Goal: Task Accomplishment & Management: Manage account settings

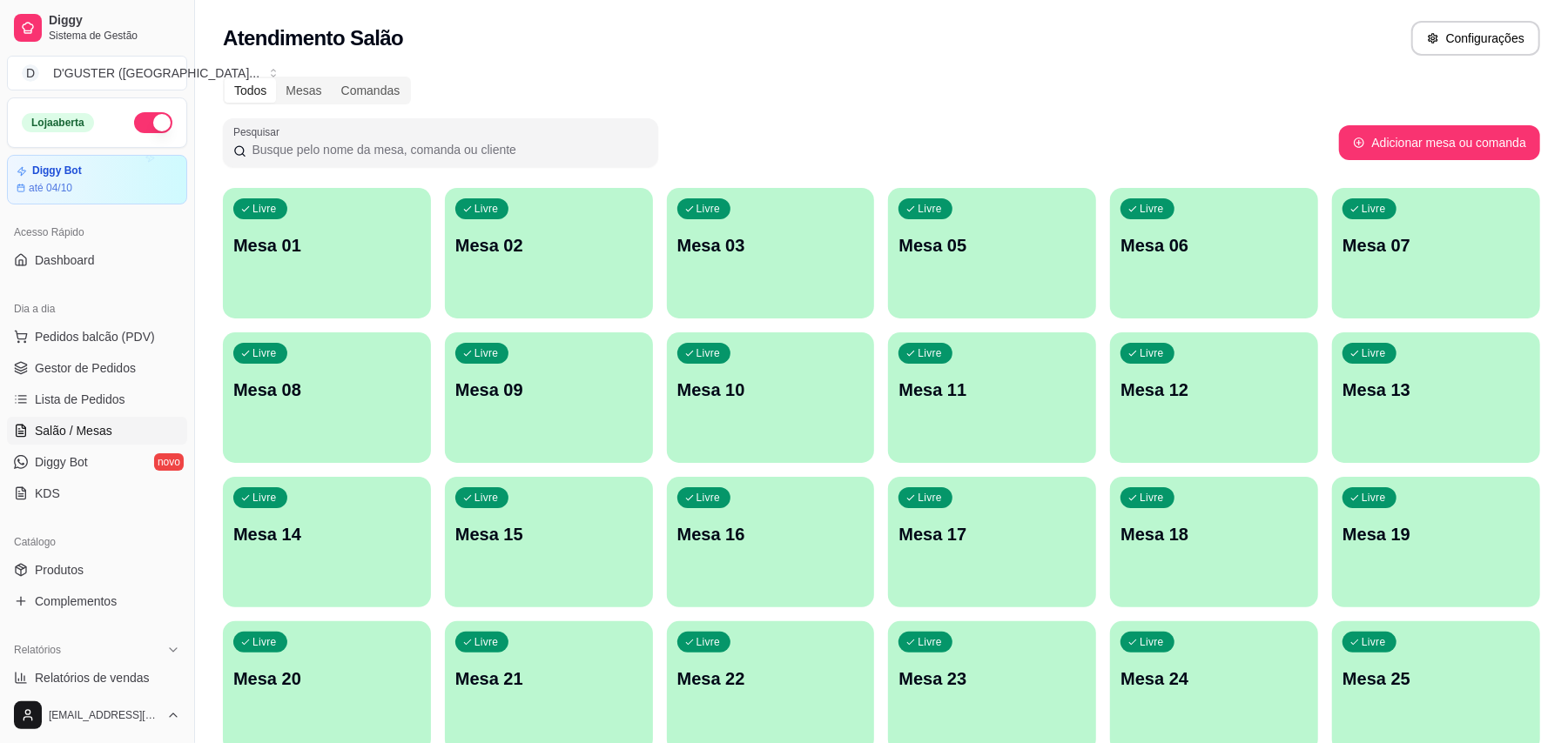
click at [386, 245] on p "Mesa 01" at bounding box center [326, 245] width 187 height 25
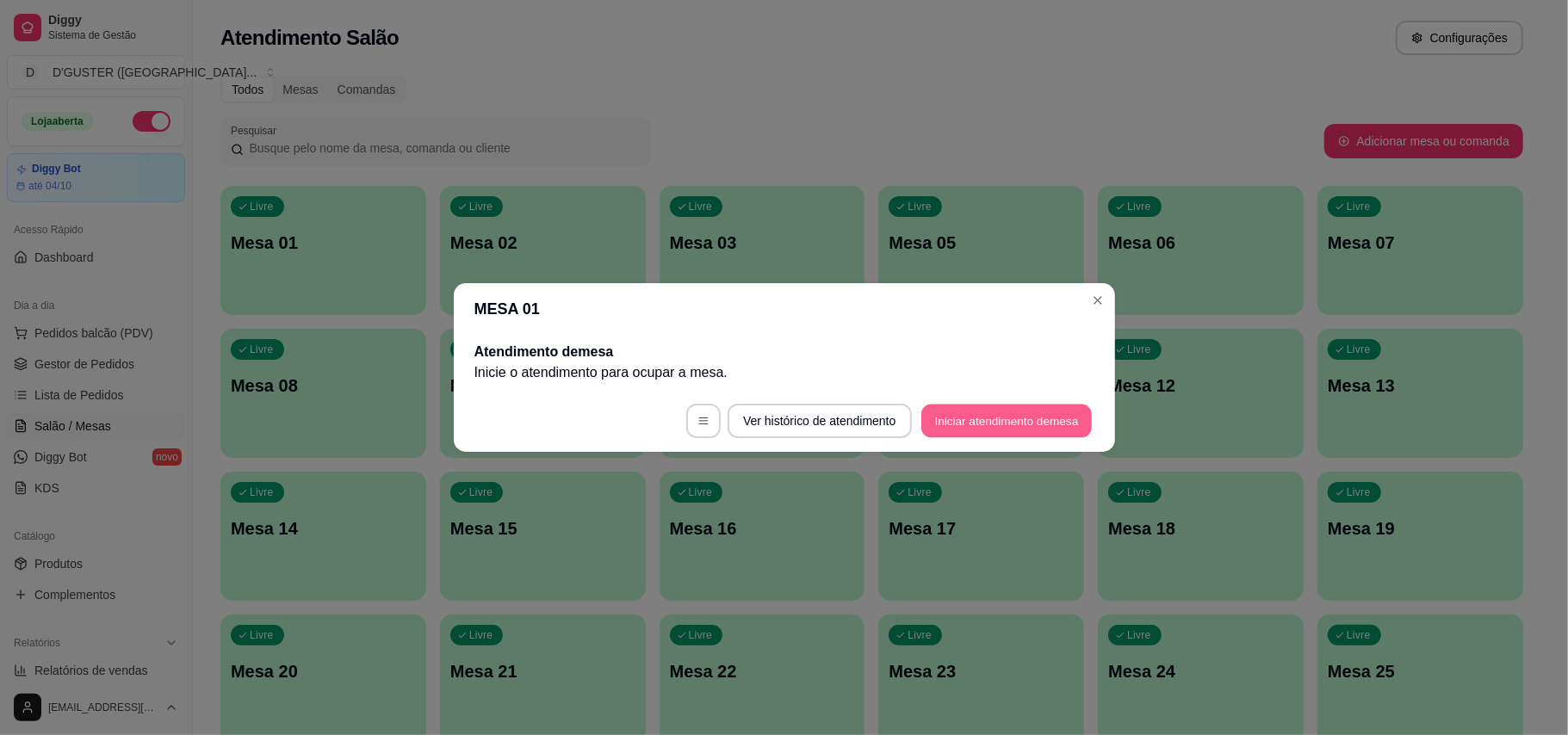
click at [1026, 413] on button "Iniciar atendimento de mesa" at bounding box center [1007, 421] width 170 height 33
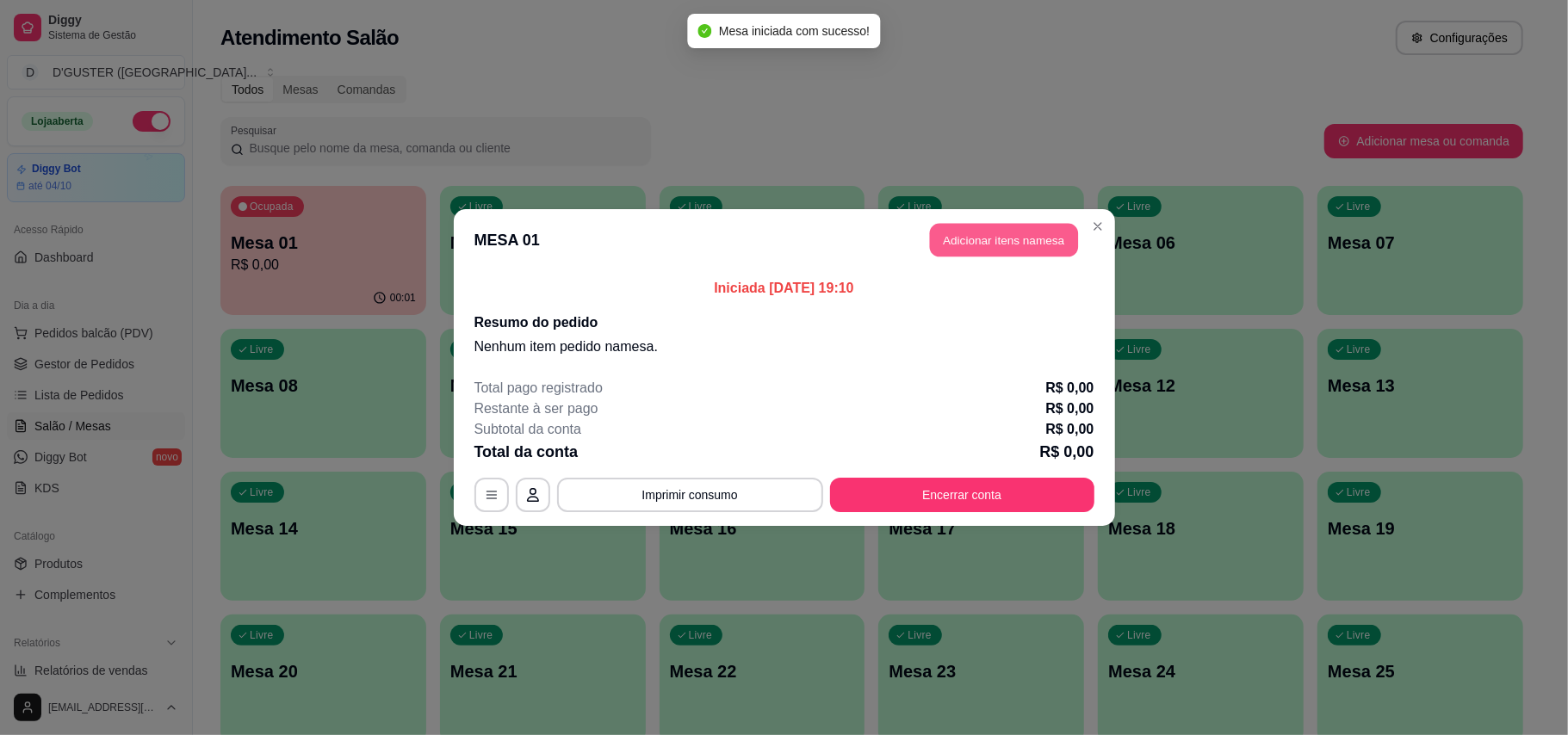
click at [1056, 234] on button "Adicionar itens na mesa" at bounding box center [1004, 240] width 148 height 33
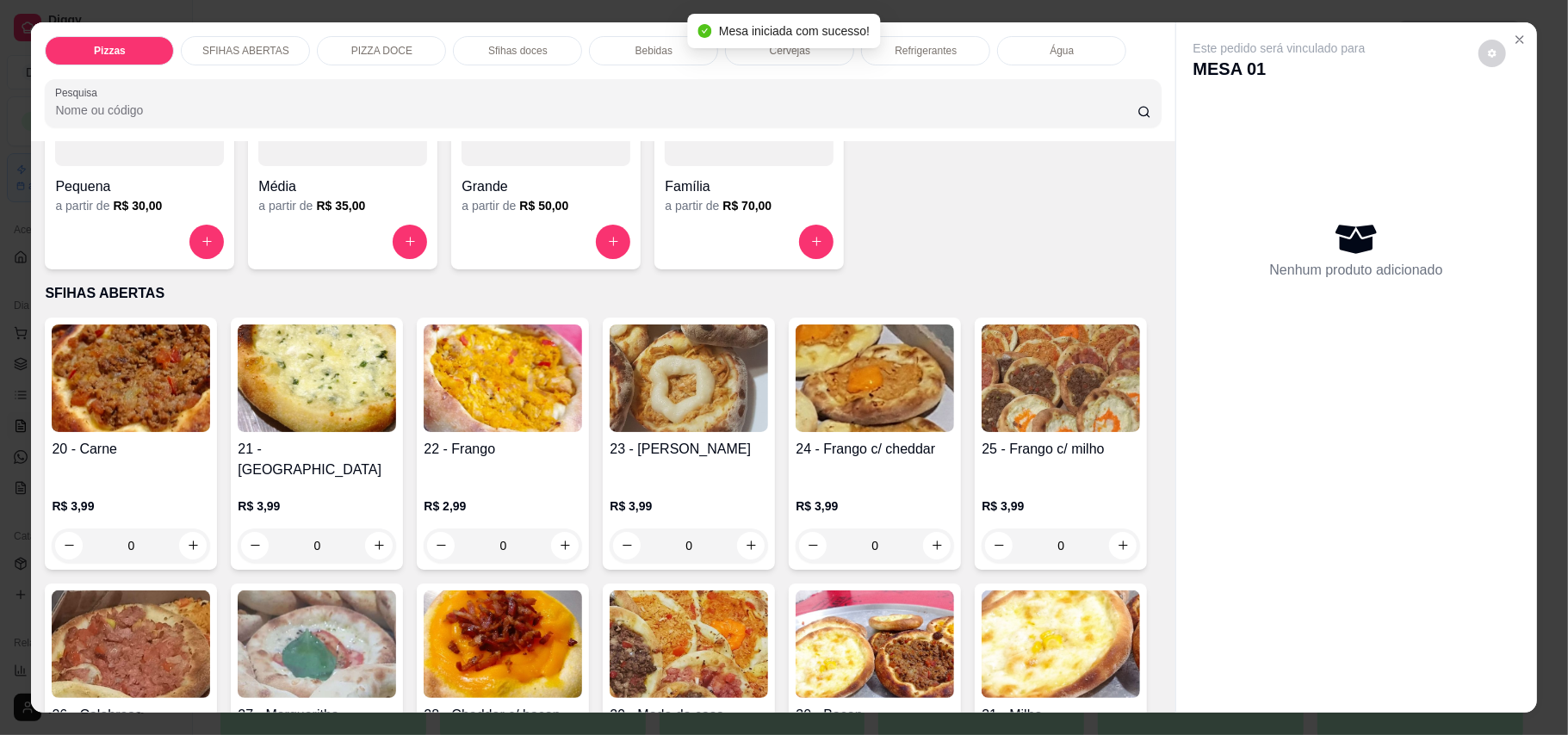
scroll to position [344, 0]
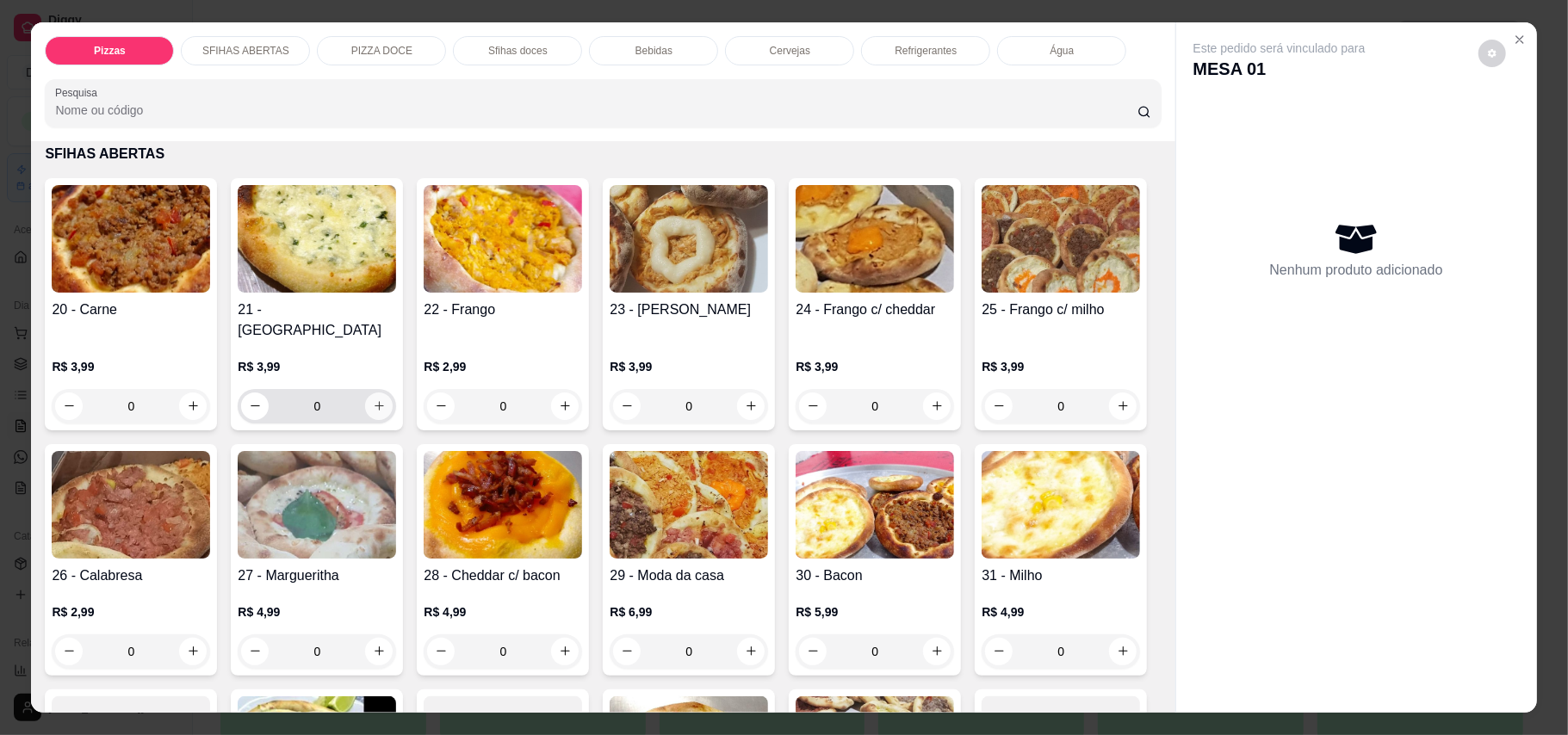
click at [373, 399] on icon "increase-product-quantity" at bounding box center [379, 405] width 13 height 13
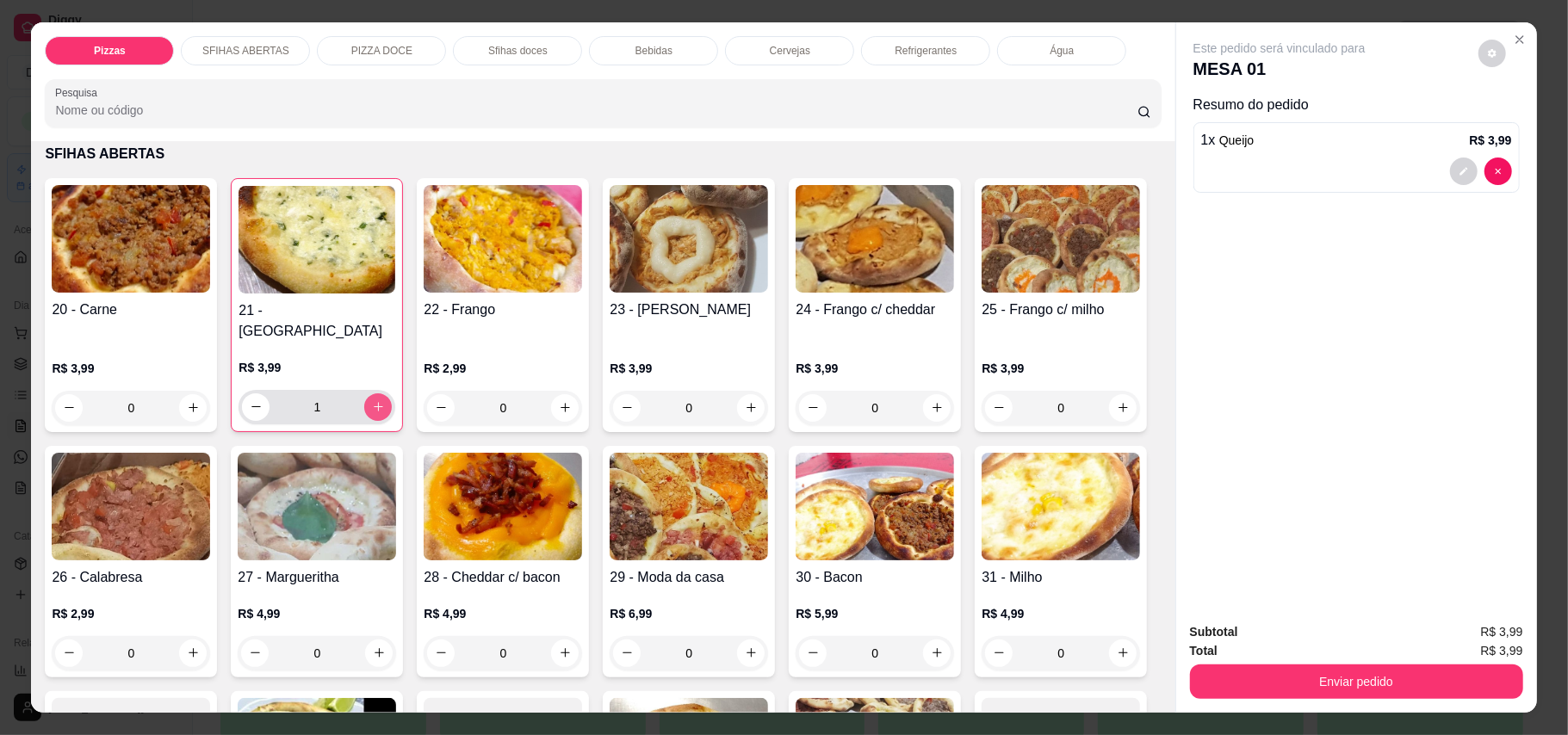
type input "1"
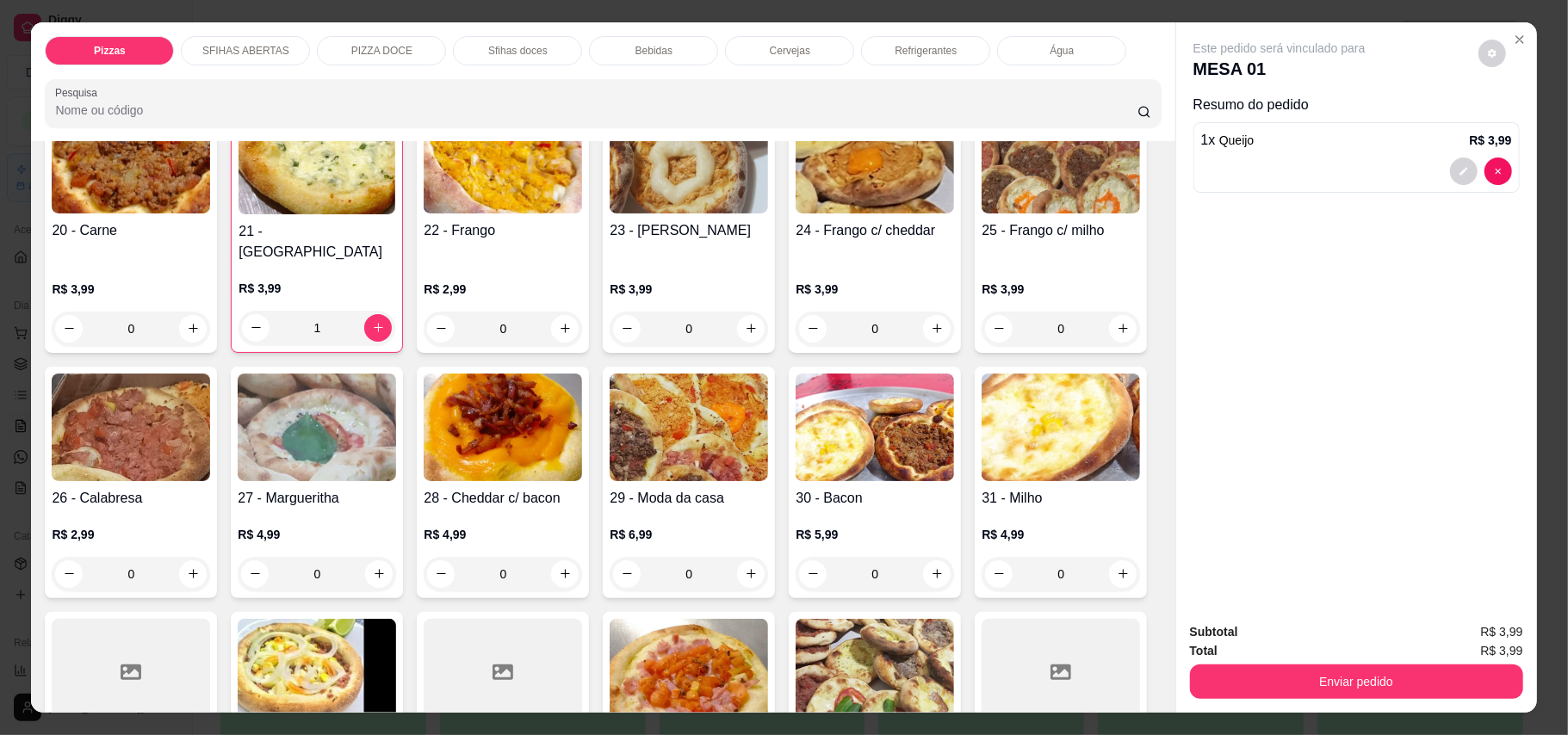
scroll to position [458, 0]
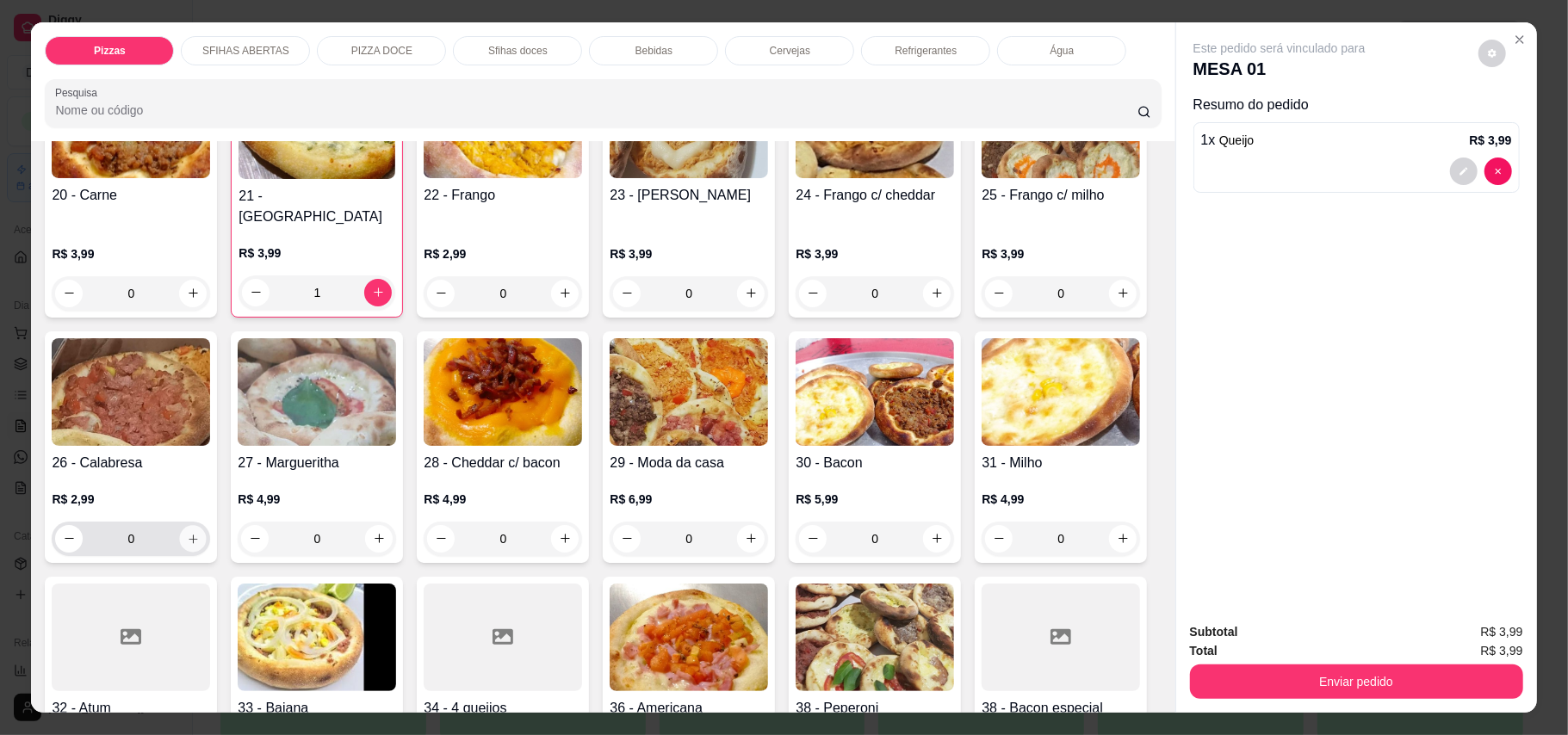
click at [206, 525] on button "increase-product-quantity" at bounding box center [194, 539] width 27 height 27
type input "1"
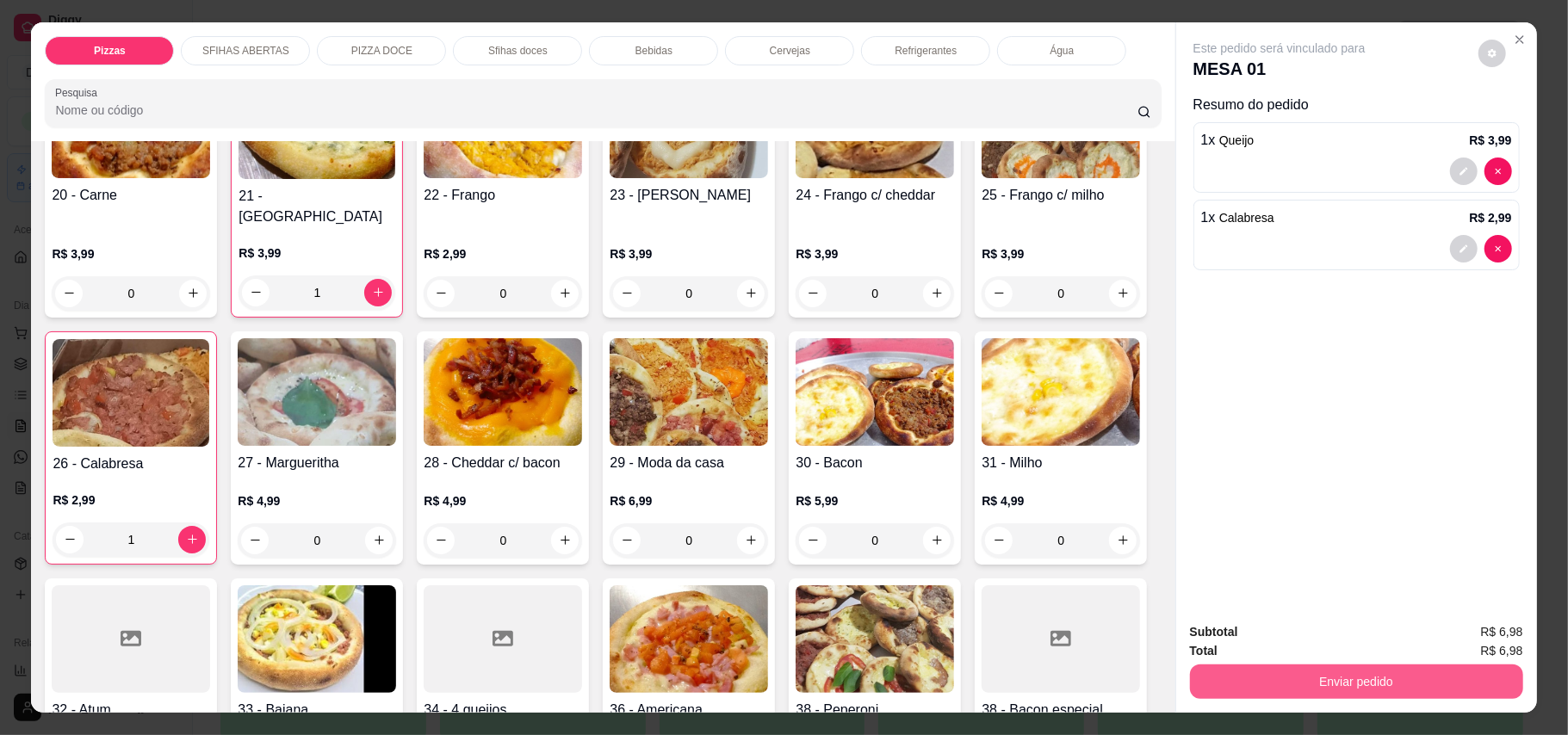
click at [1303, 669] on button "Enviar pedido" at bounding box center [1357, 682] width 333 height 34
click at [1468, 648] on button "Enviar pedido" at bounding box center [1477, 640] width 97 height 32
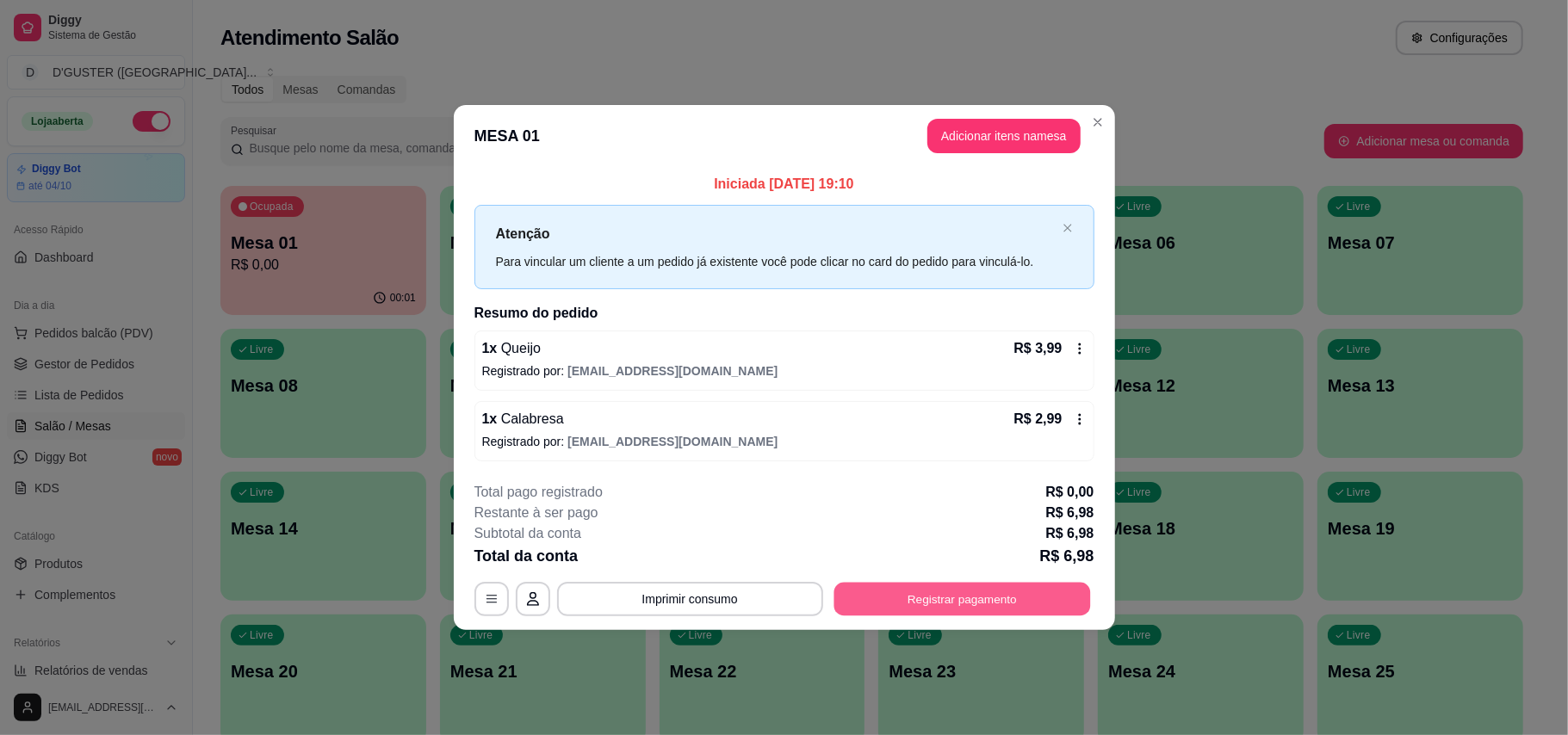
click at [1025, 601] on button "Registrar pagamento" at bounding box center [962, 598] width 257 height 33
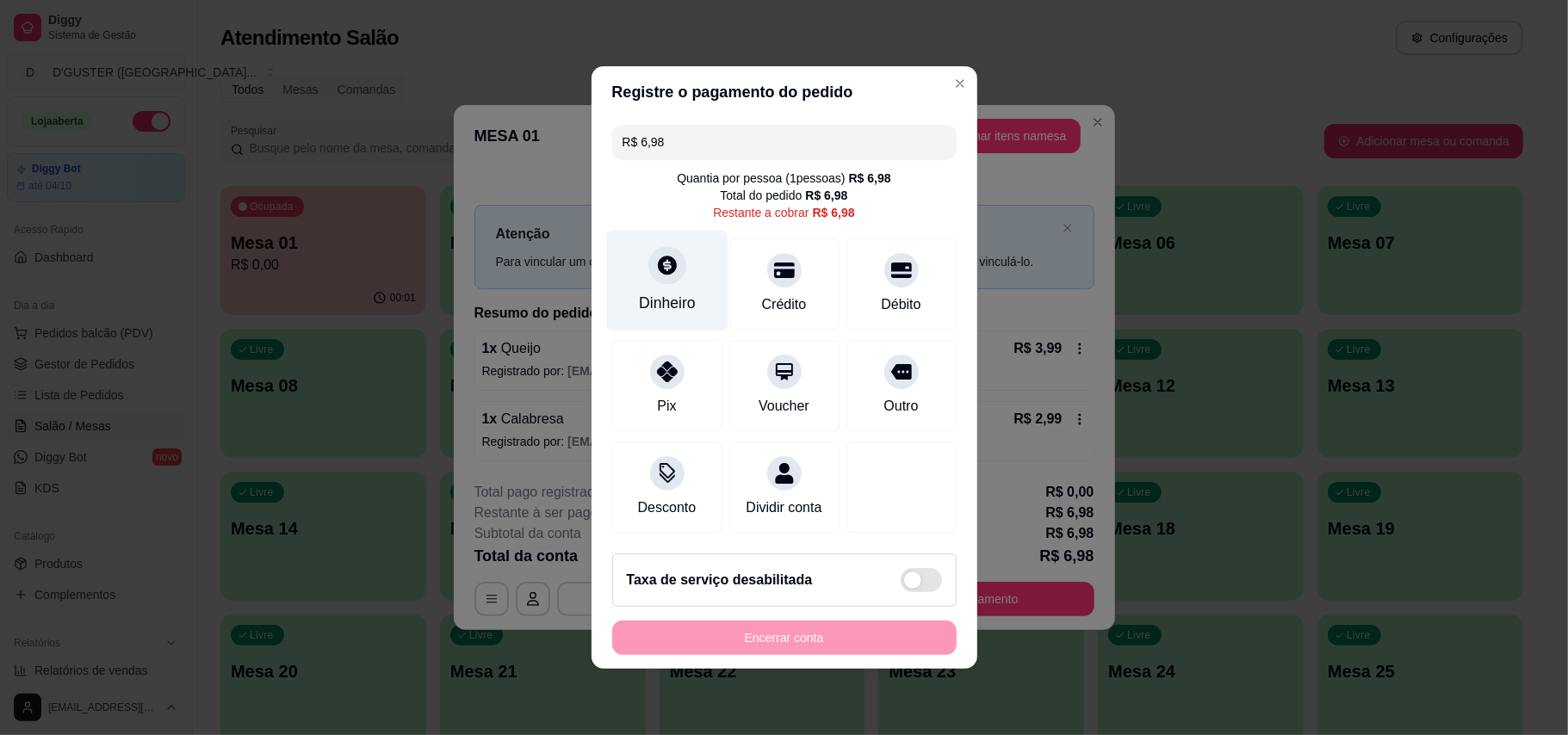
click at [690, 255] on div "Dinheiro" at bounding box center [667, 281] width 122 height 101
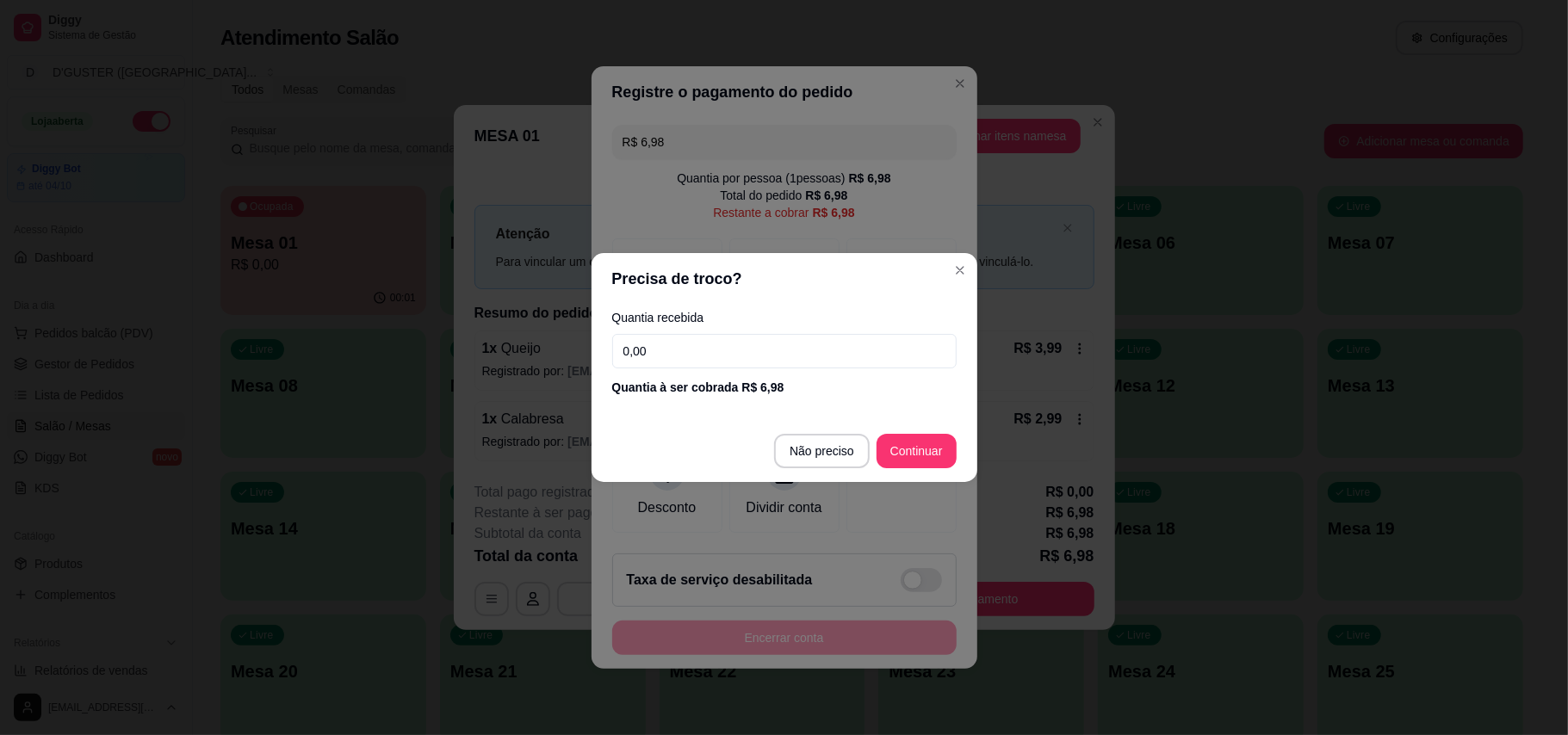
click at [834, 351] on input "0,00" at bounding box center [785, 351] width 344 height 34
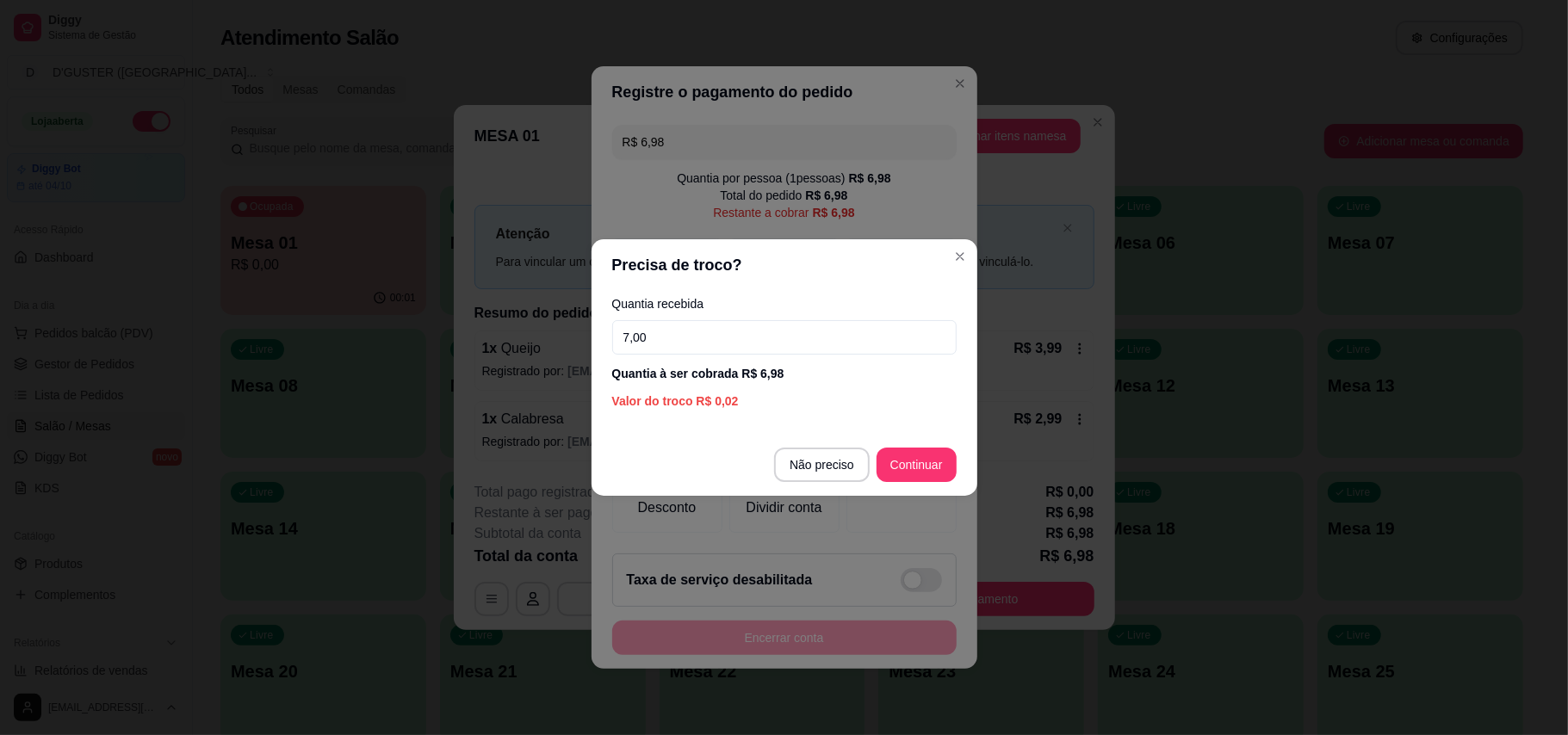
type input "7,00"
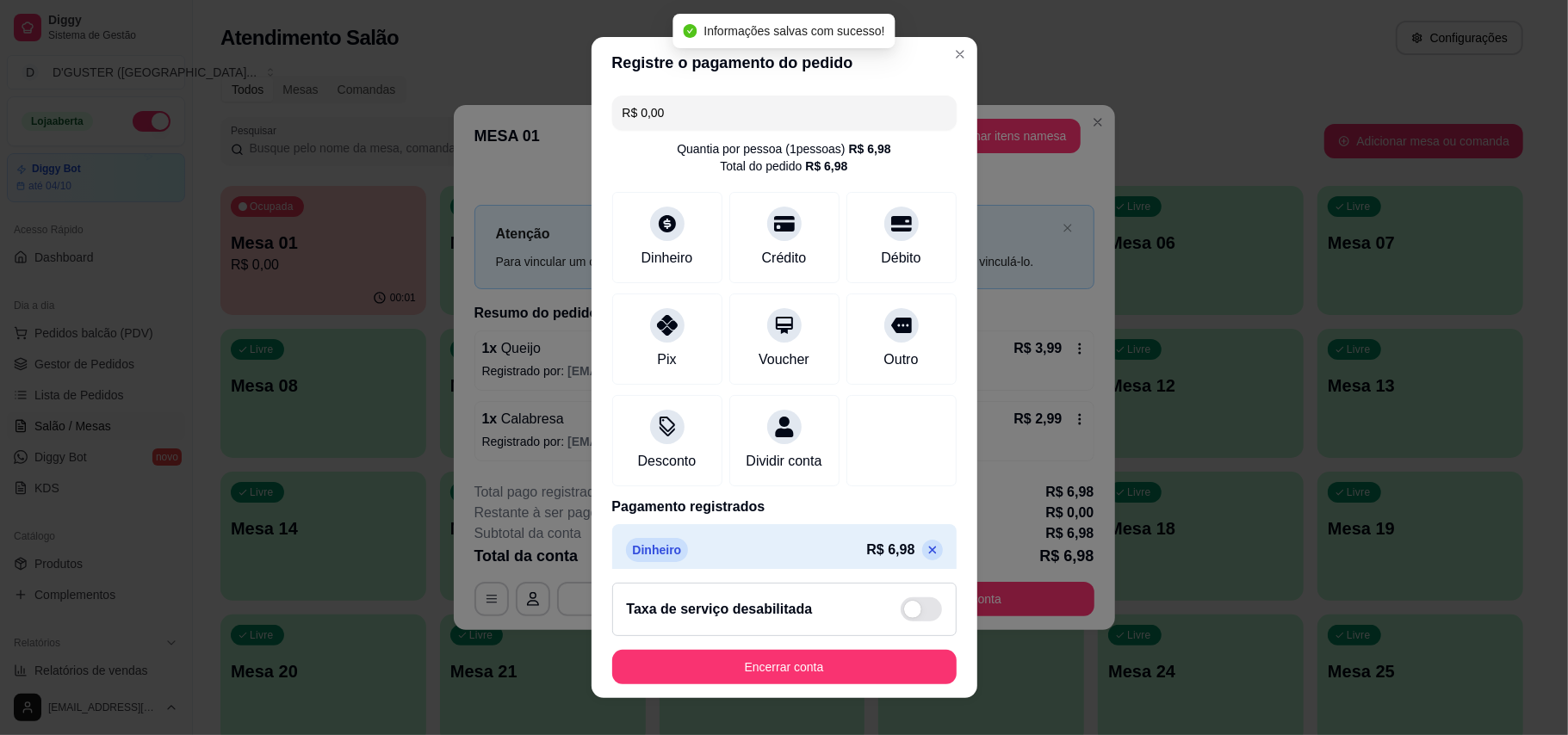
type input "R$ 0,00"
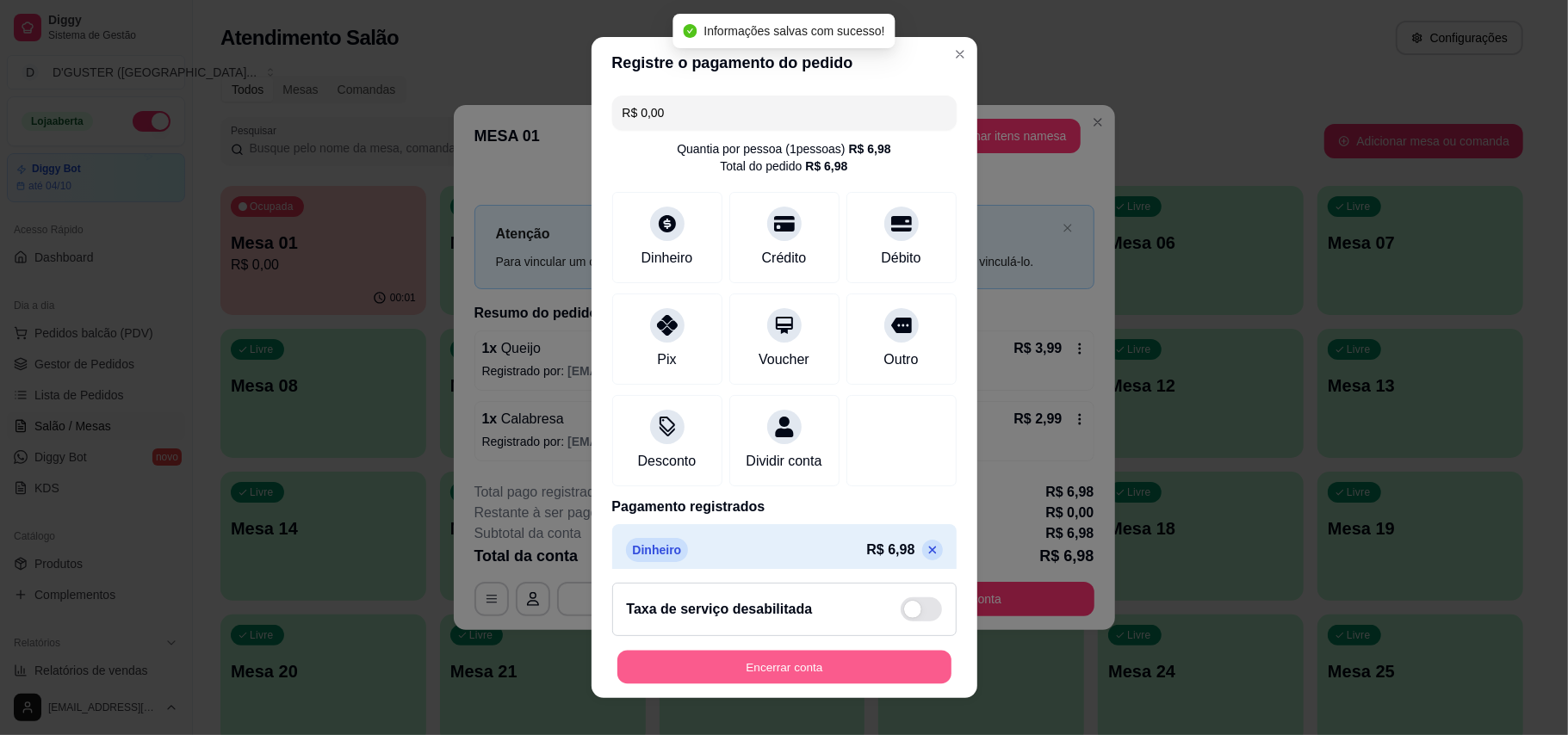
click at [865, 676] on button "Encerrar conta" at bounding box center [784, 667] width 334 height 33
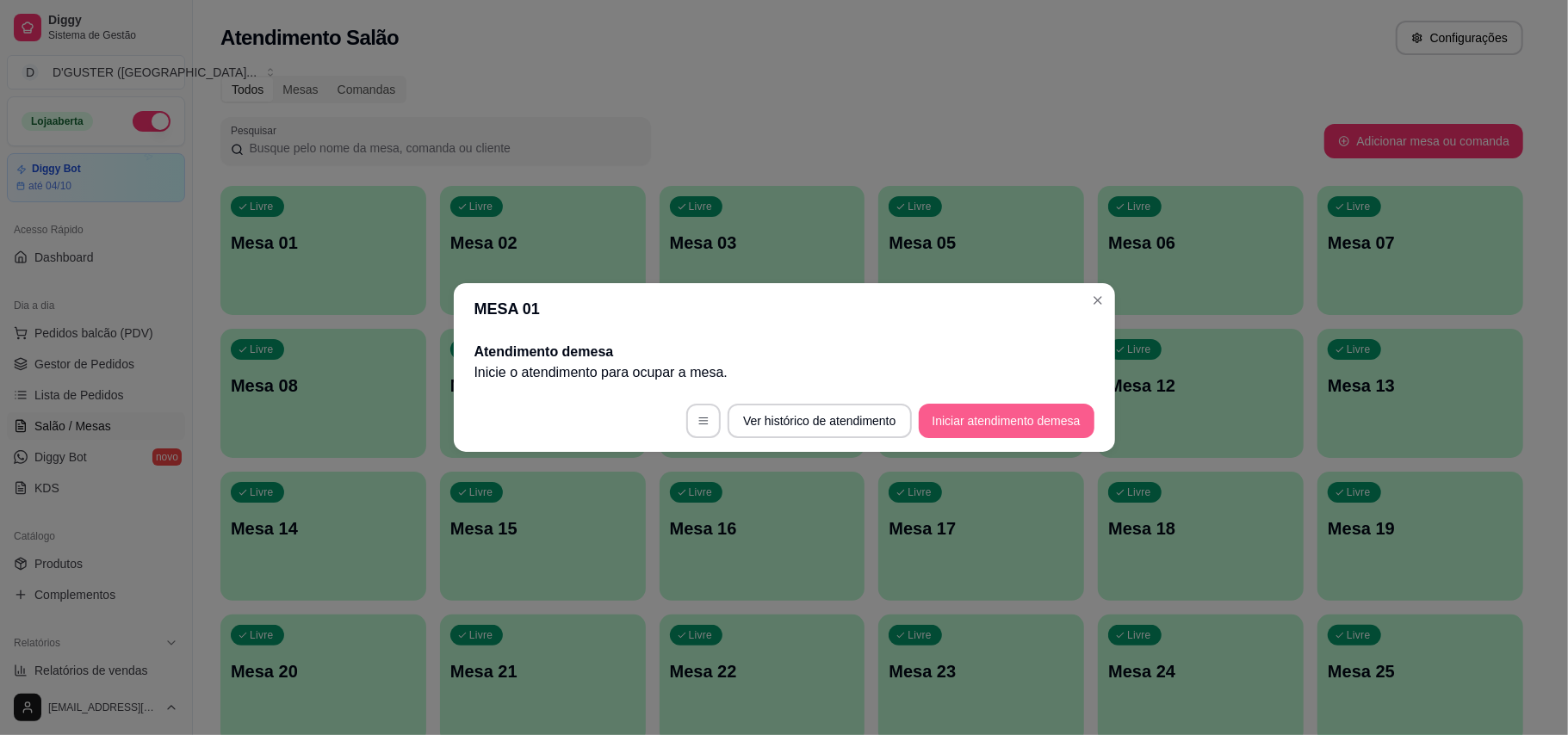
click at [982, 412] on button "Iniciar atendimento de mesa" at bounding box center [1007, 421] width 176 height 34
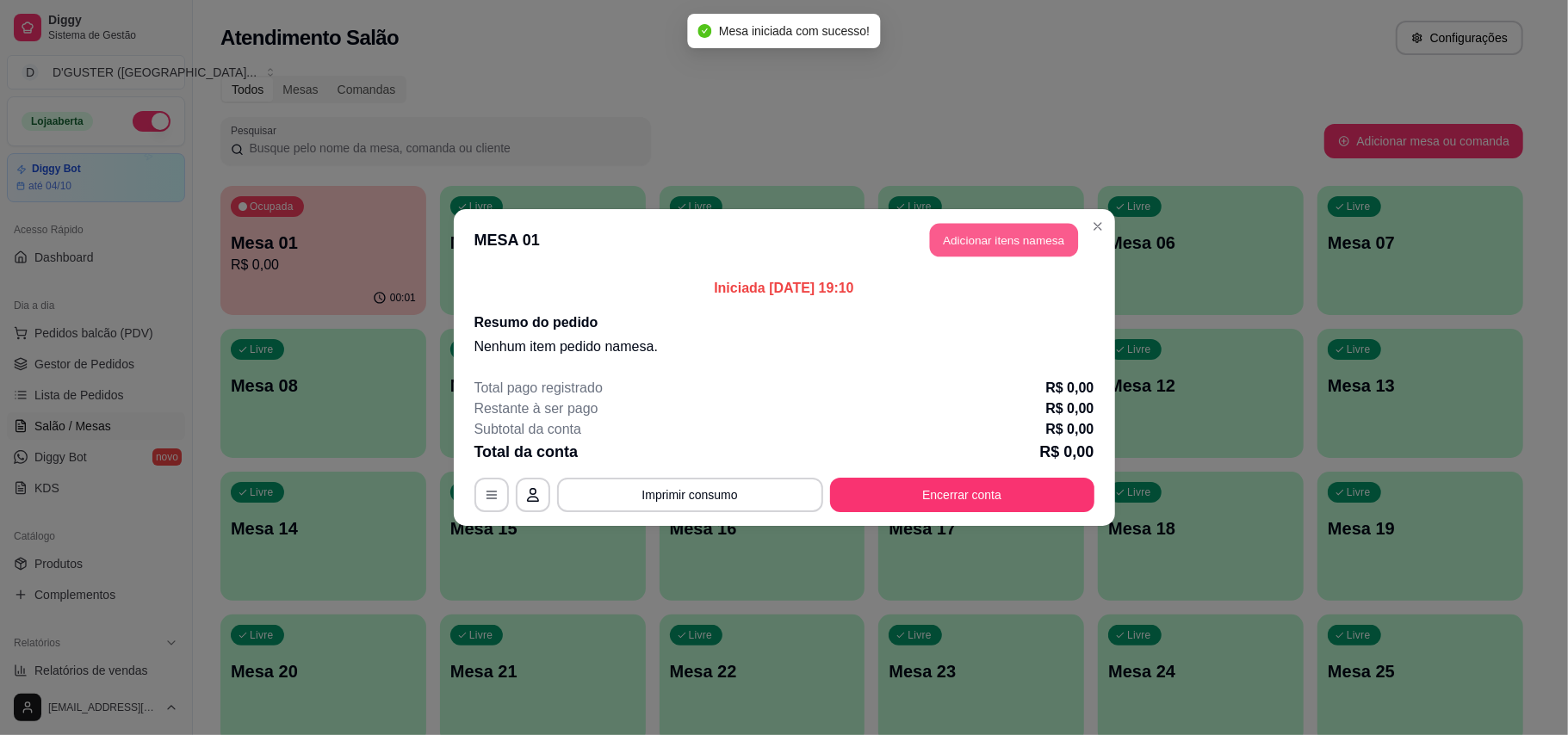
click at [1031, 236] on button "Adicionar itens na mesa" at bounding box center [1004, 240] width 148 height 33
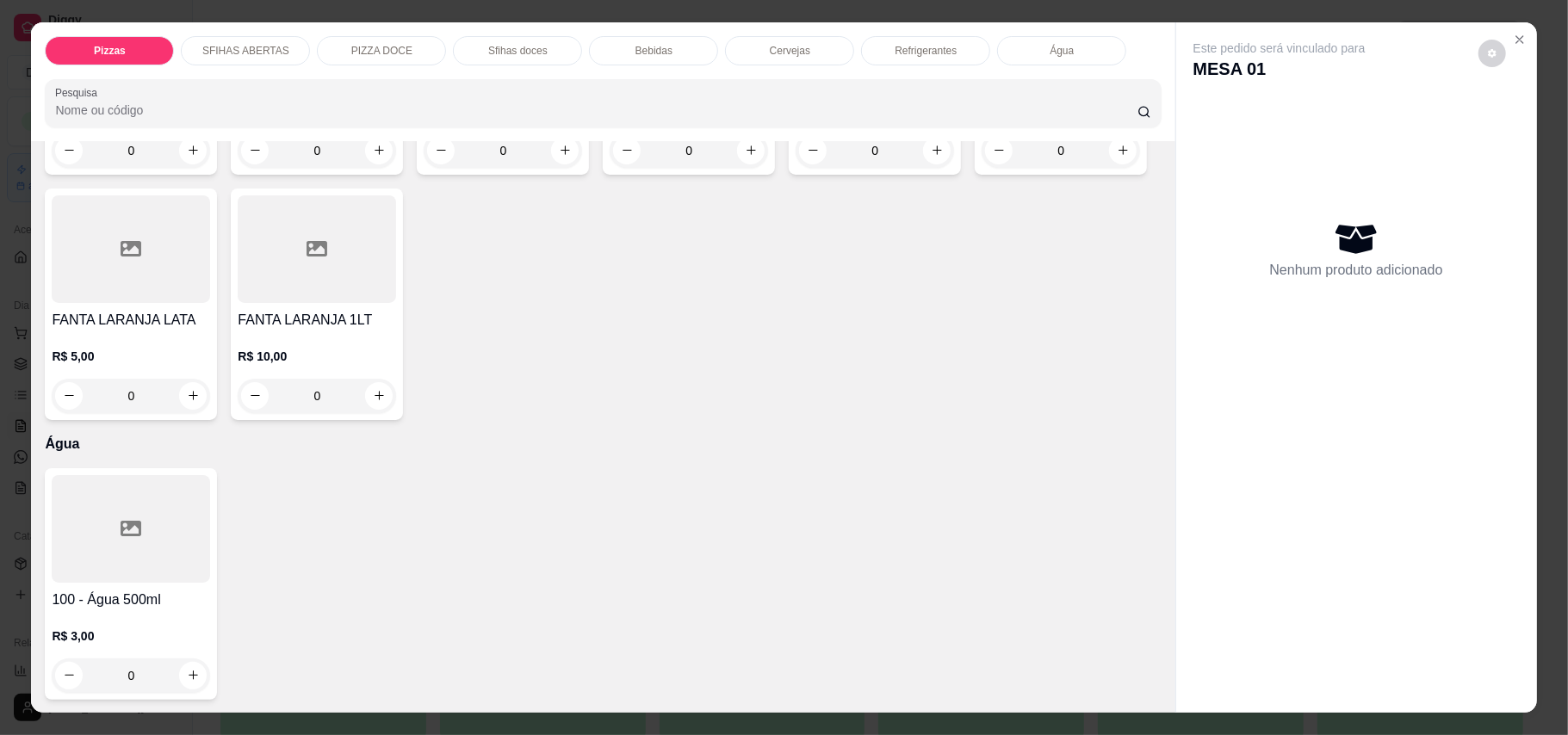
scroll to position [3788, 0]
click at [200, 403] on icon "increase-product-quantity" at bounding box center [193, 396] width 13 height 13
type input "1"
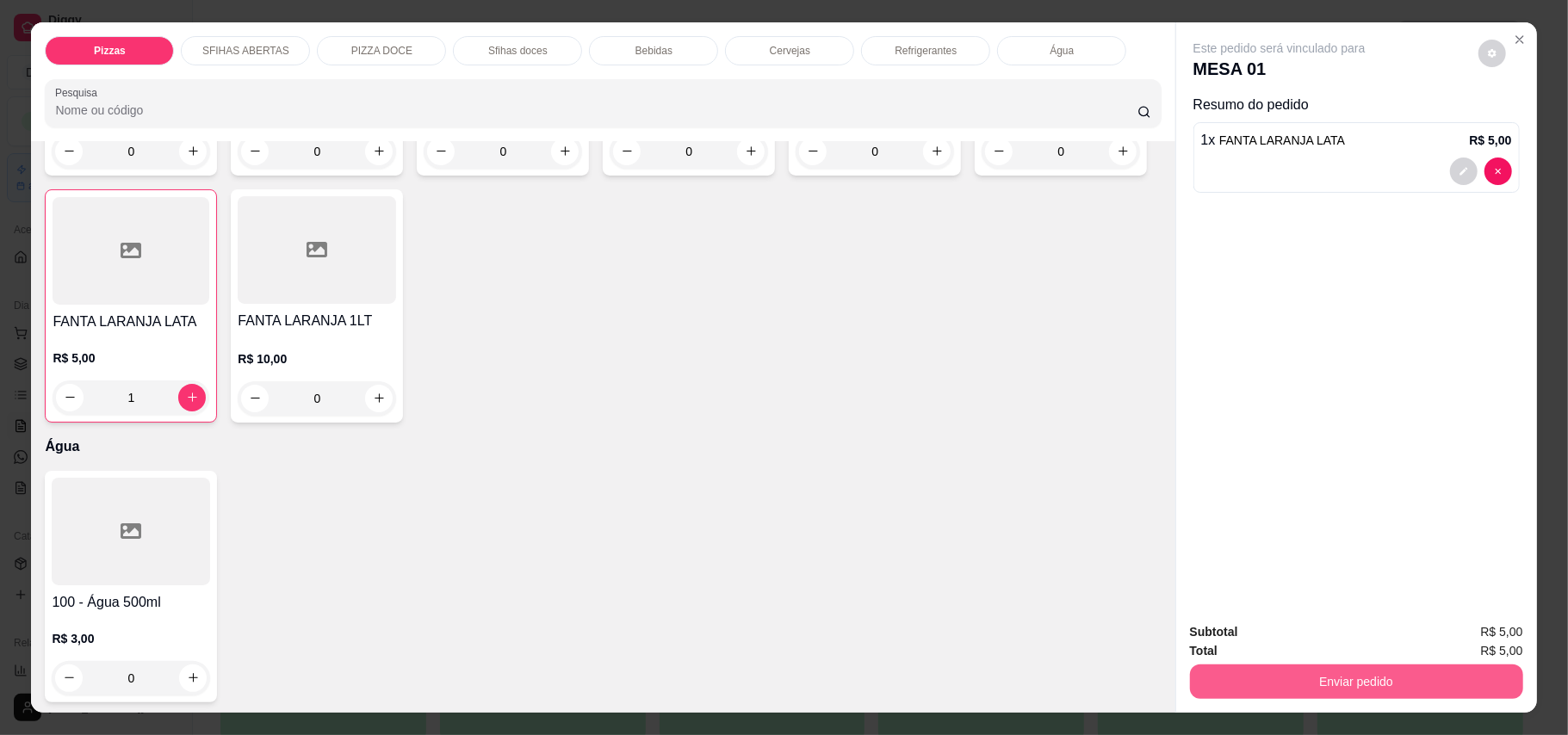
click at [1342, 685] on button "Enviar pedido" at bounding box center [1357, 682] width 333 height 34
click at [1478, 644] on button "Enviar pedido" at bounding box center [1476, 640] width 95 height 32
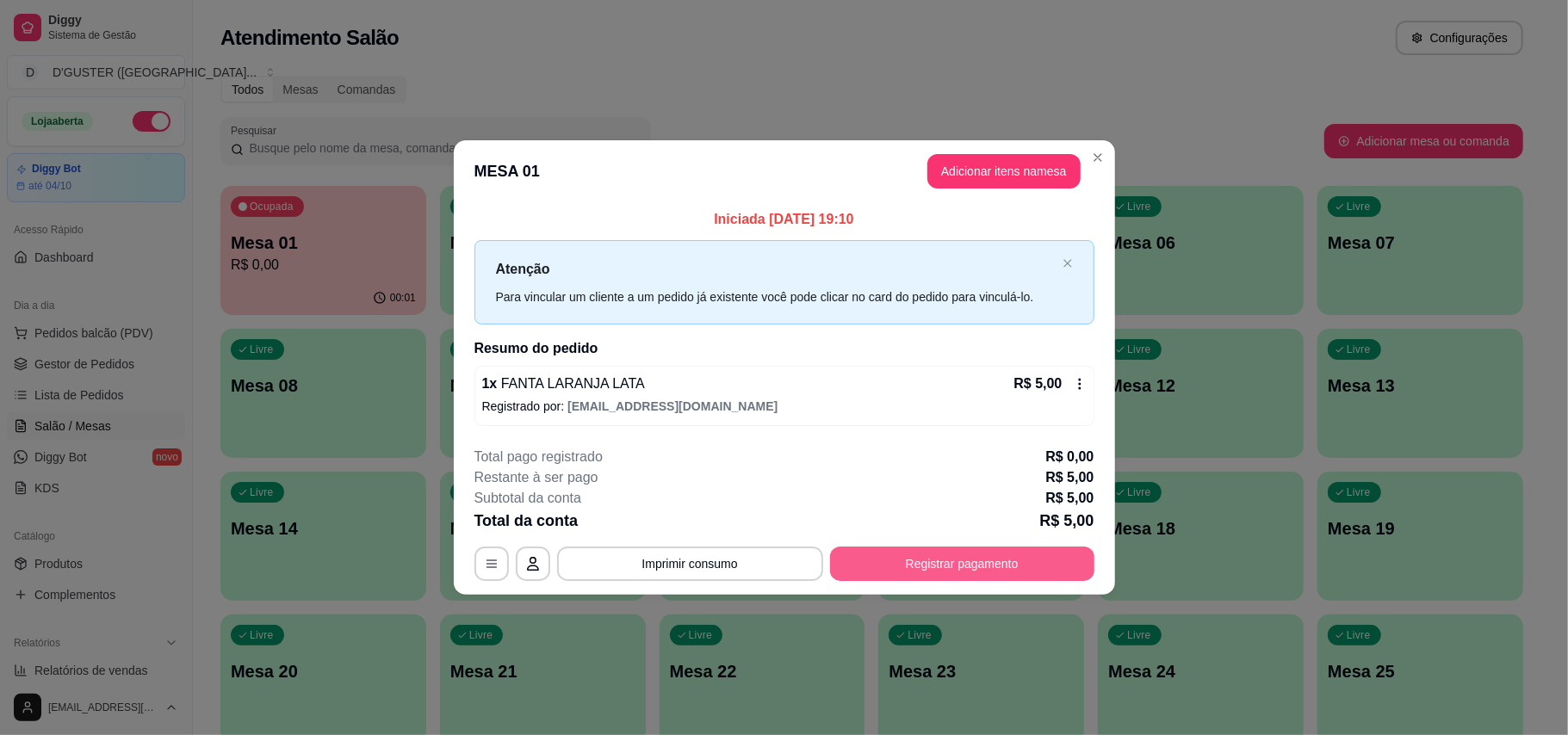
click at [1020, 569] on button "Registrar pagamento" at bounding box center [962, 564] width 264 height 34
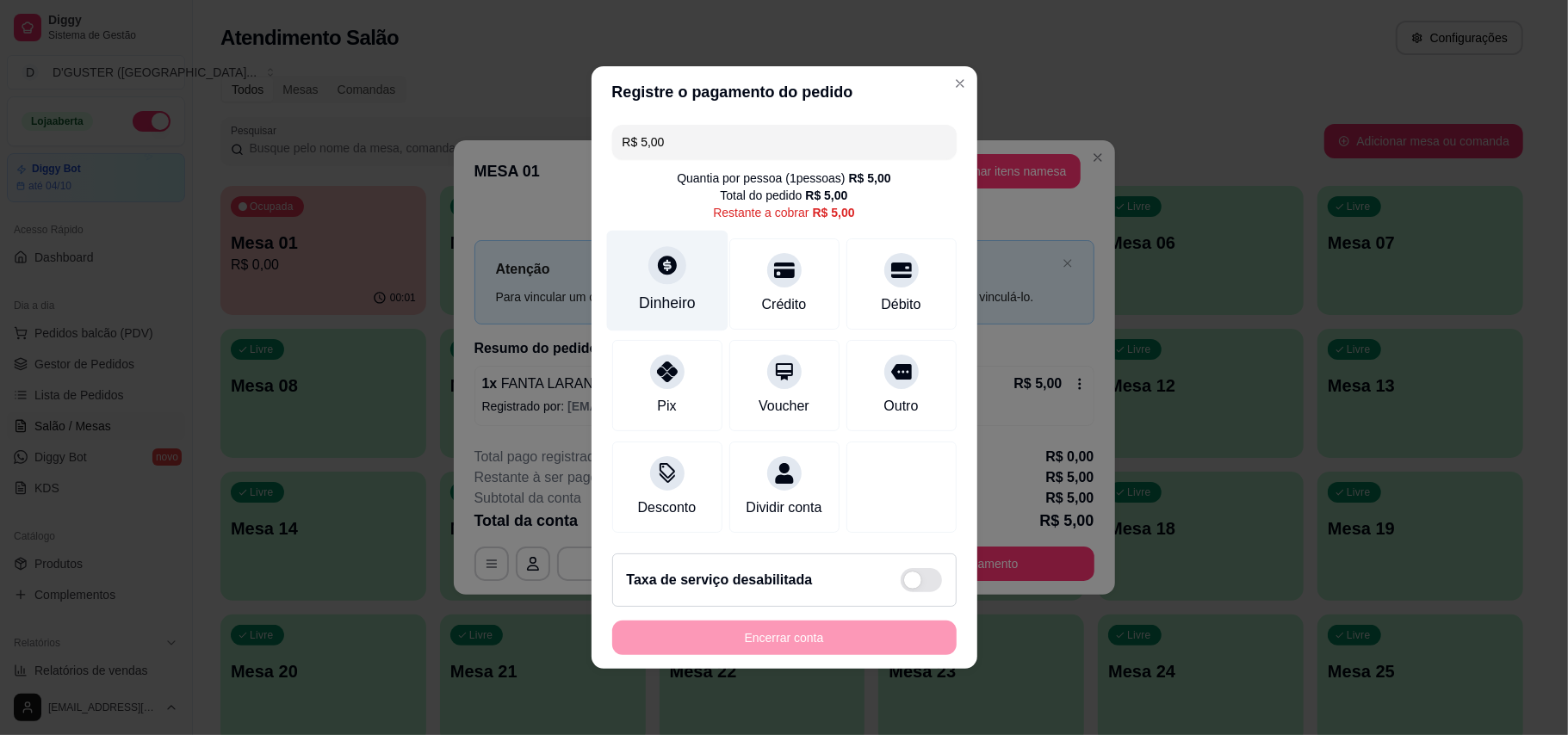
click at [672, 280] on div "Dinheiro" at bounding box center [667, 281] width 122 height 101
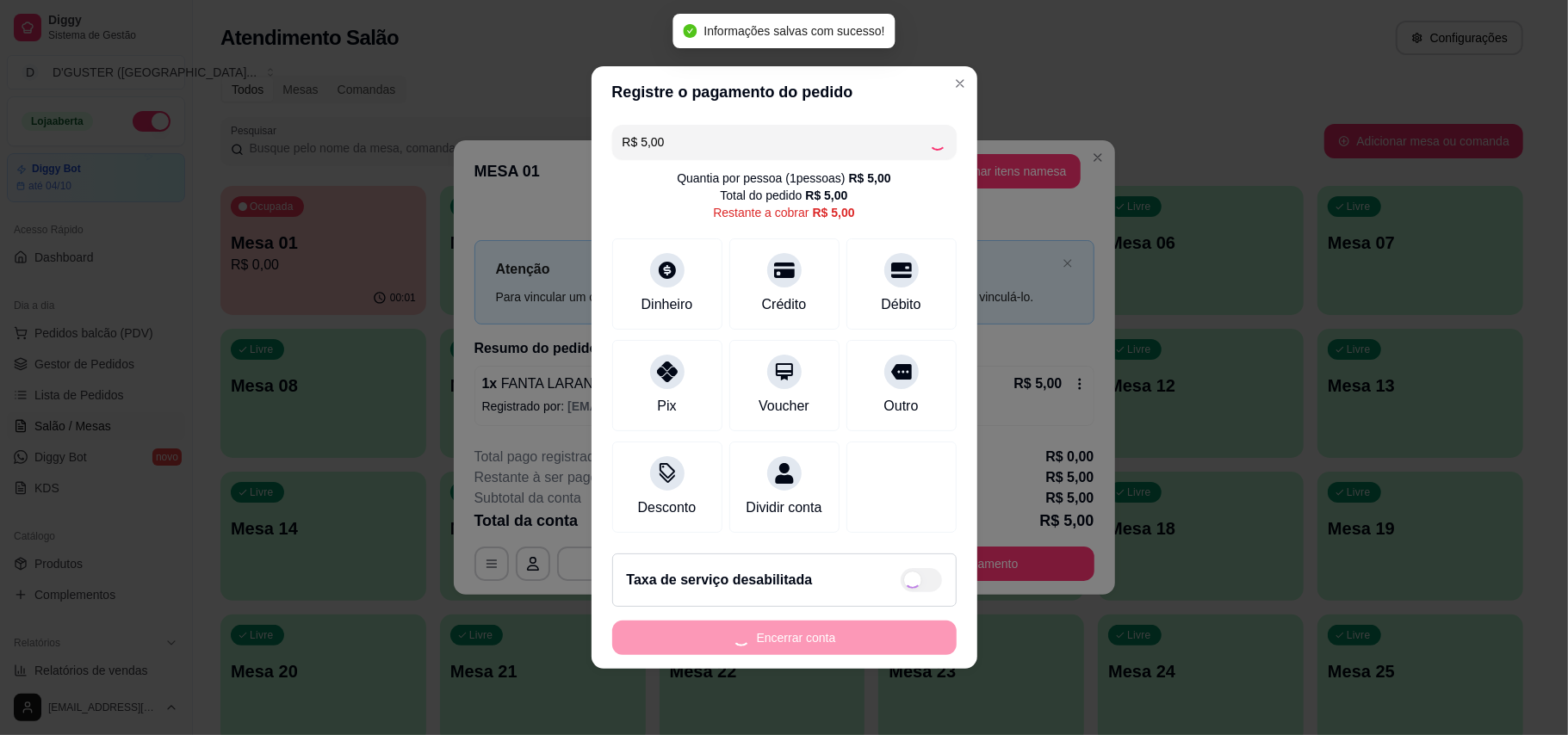
type input "R$ 0,00"
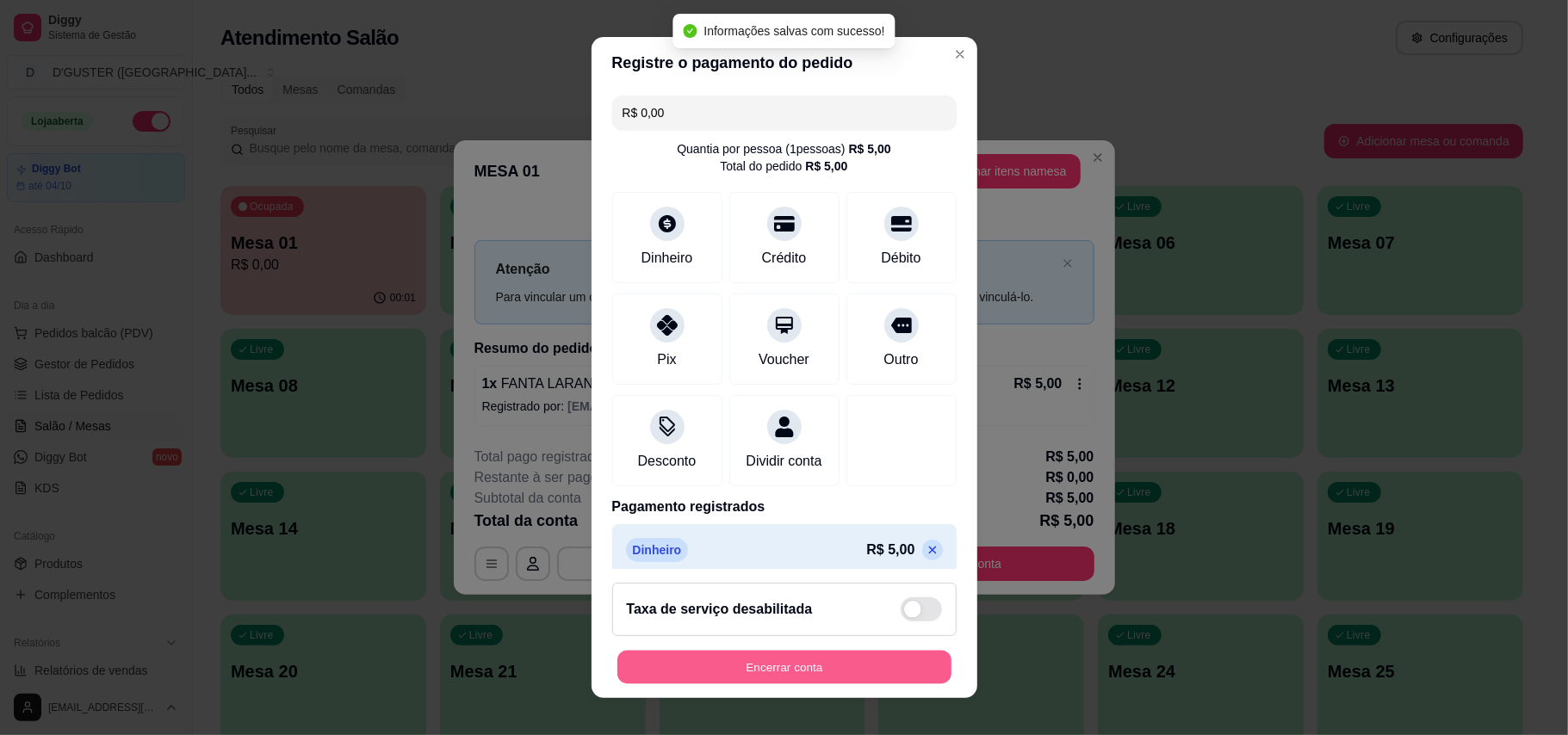
click at [838, 661] on button "Encerrar conta" at bounding box center [784, 667] width 334 height 33
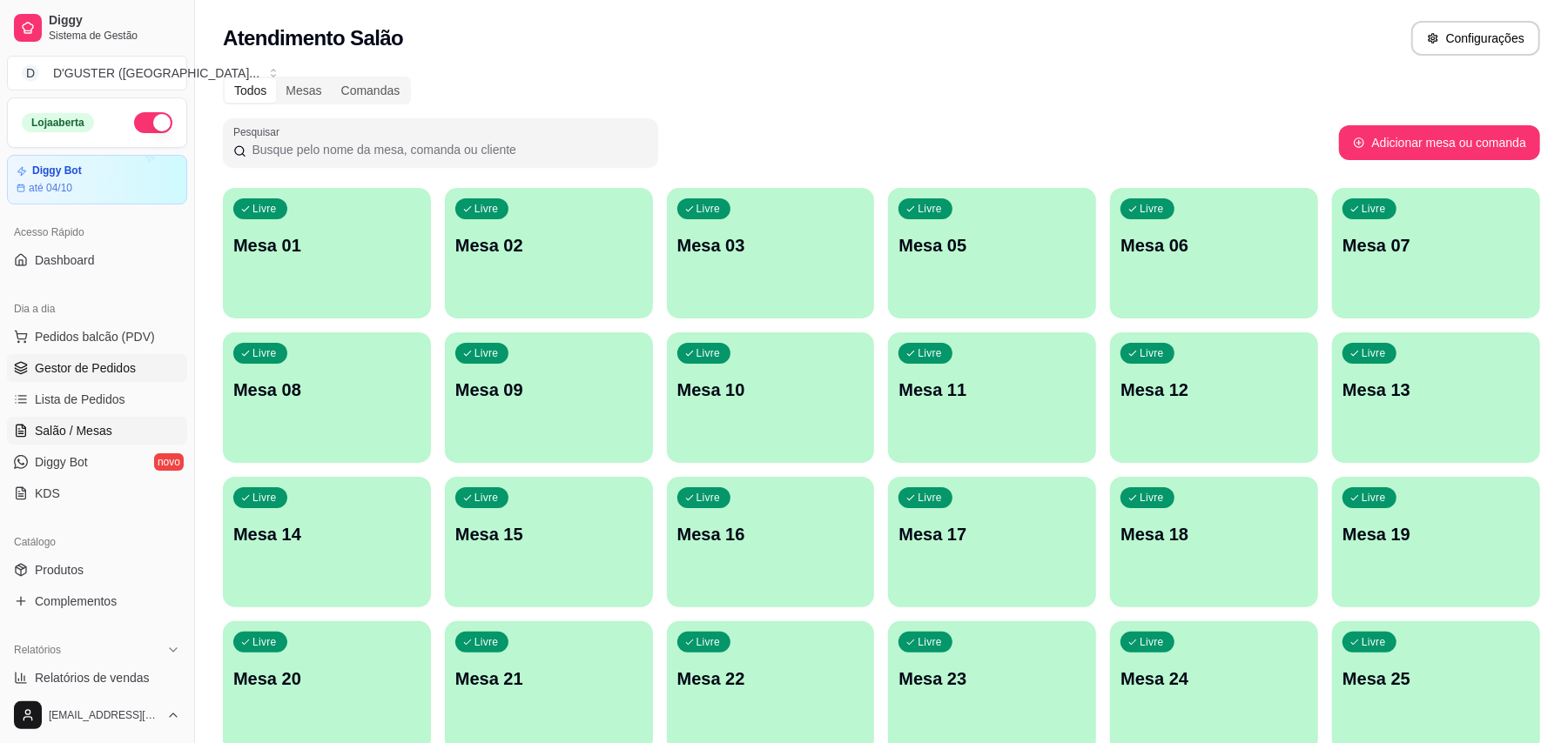
click at [122, 380] on link "Gestor de Pedidos" at bounding box center [97, 368] width 180 height 28
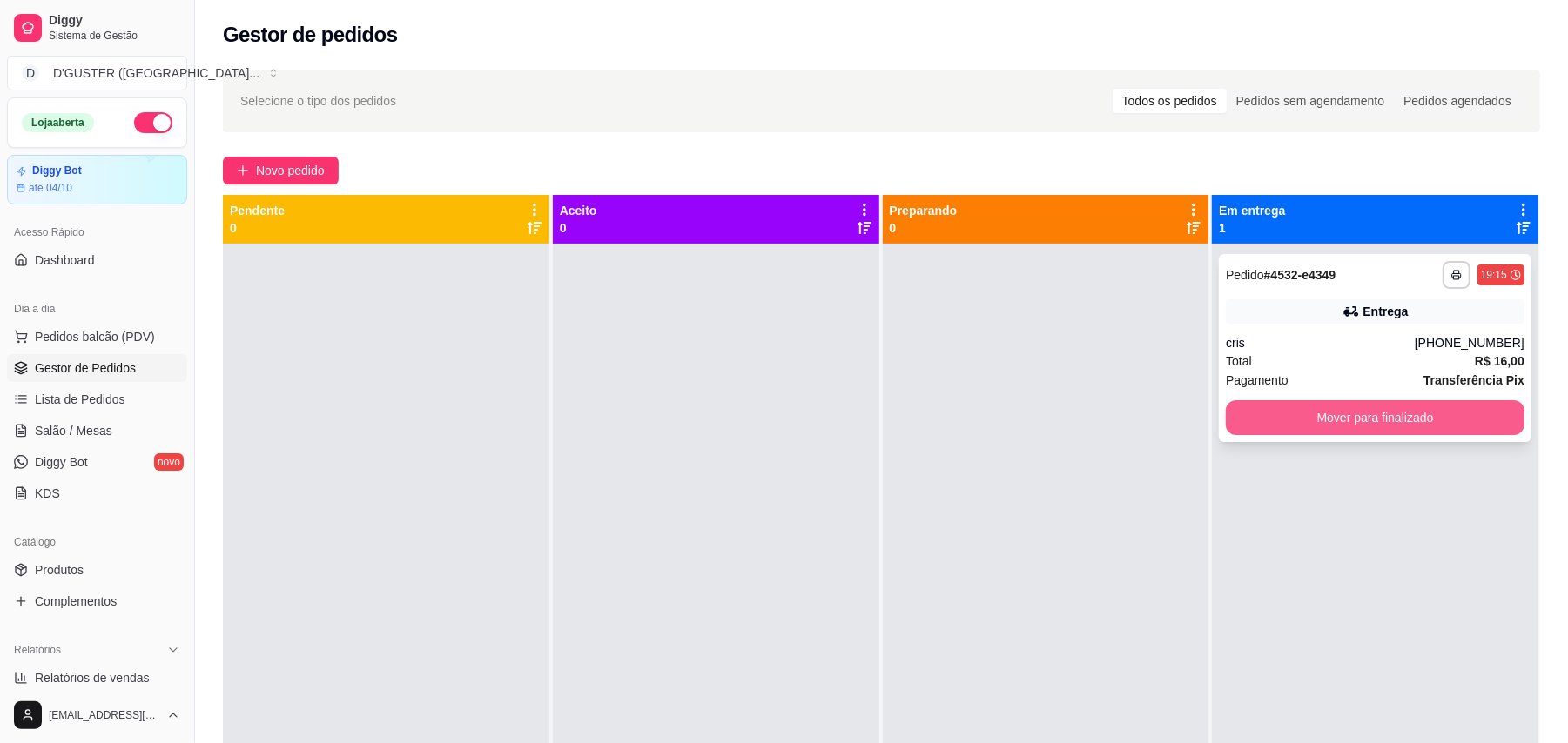
click at [1324, 428] on button "Mover para finalizado" at bounding box center [1376, 418] width 299 height 35
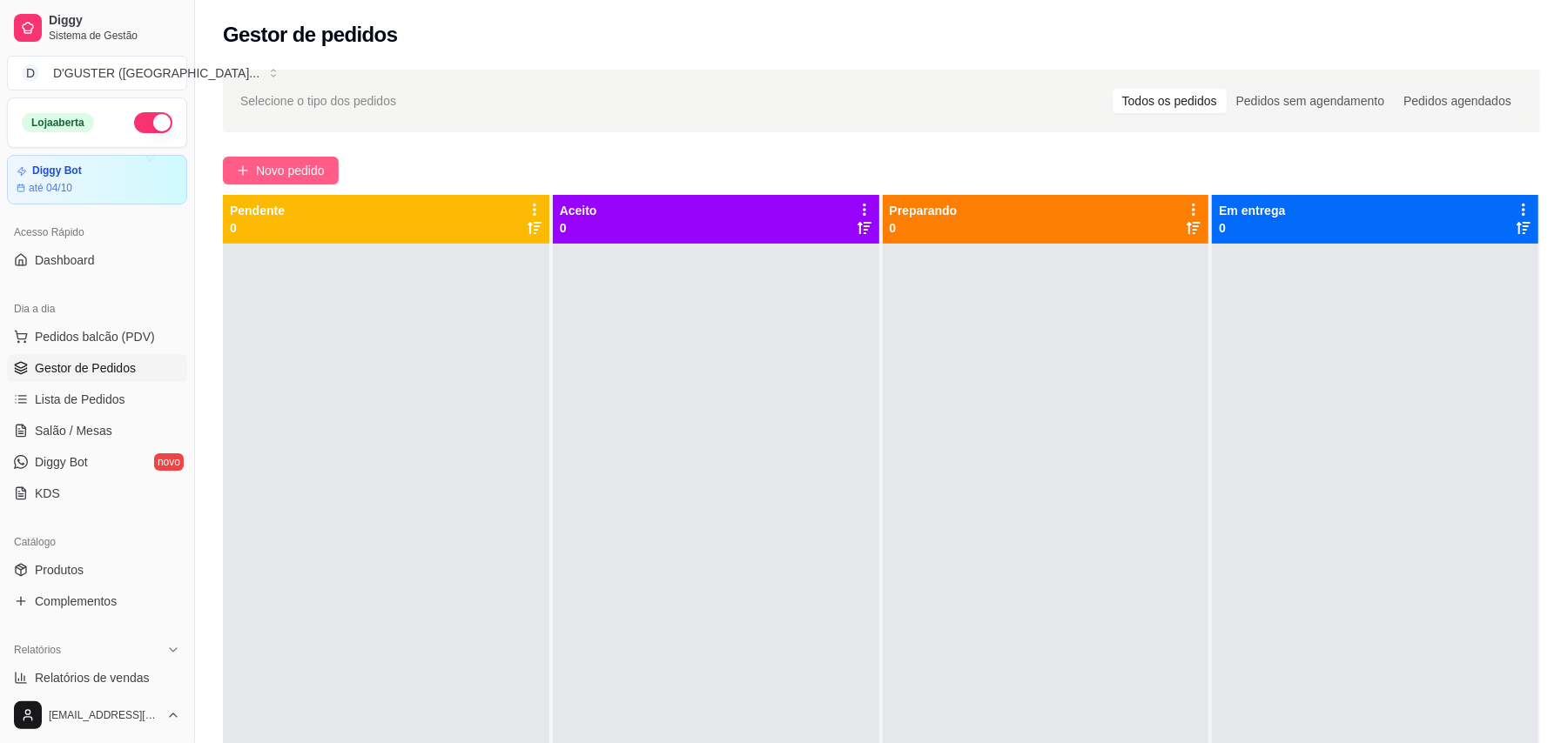
click at [227, 158] on button "Novo pedido" at bounding box center [281, 170] width 116 height 28
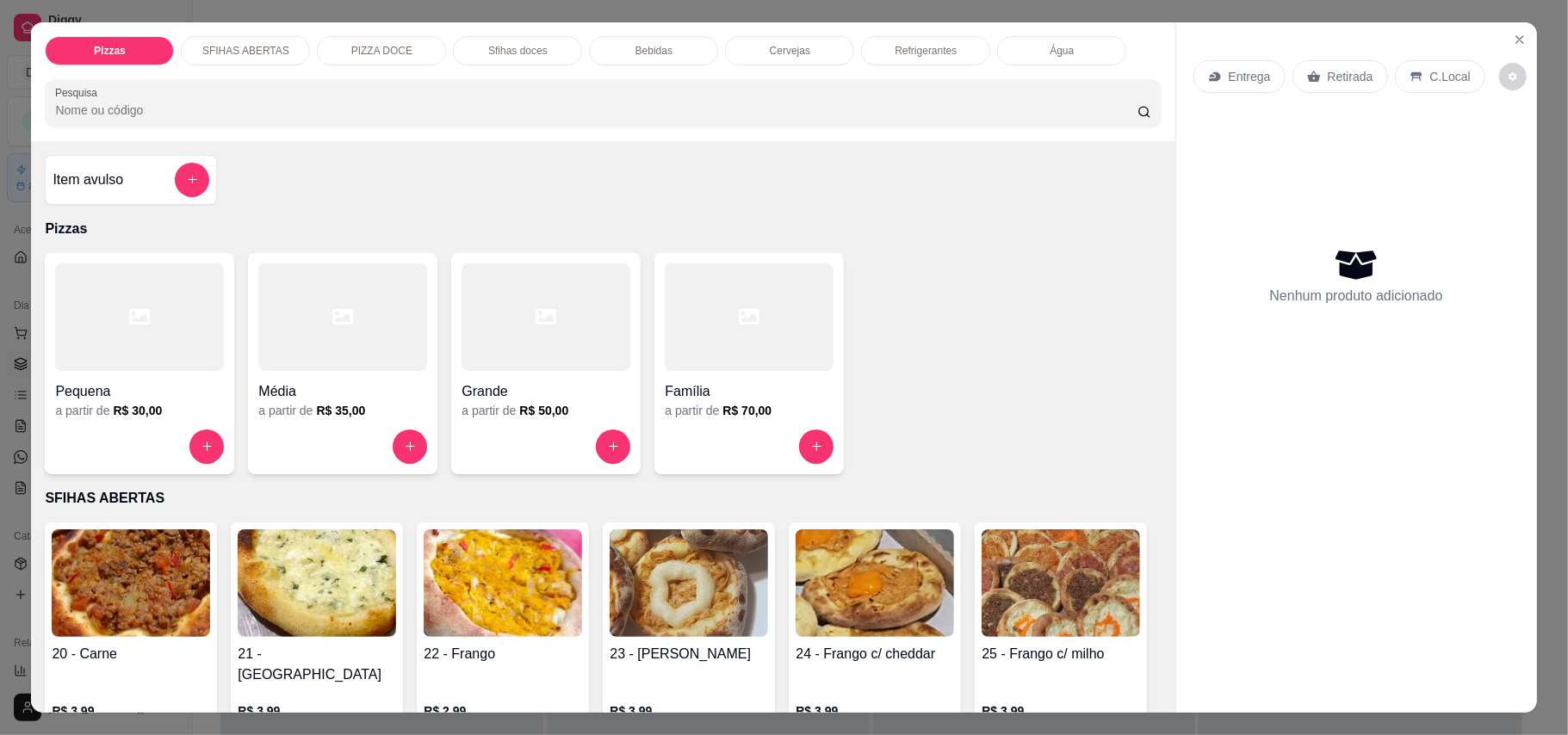
click at [1368, 77] on div "Retirada" at bounding box center [1341, 77] width 96 height 32
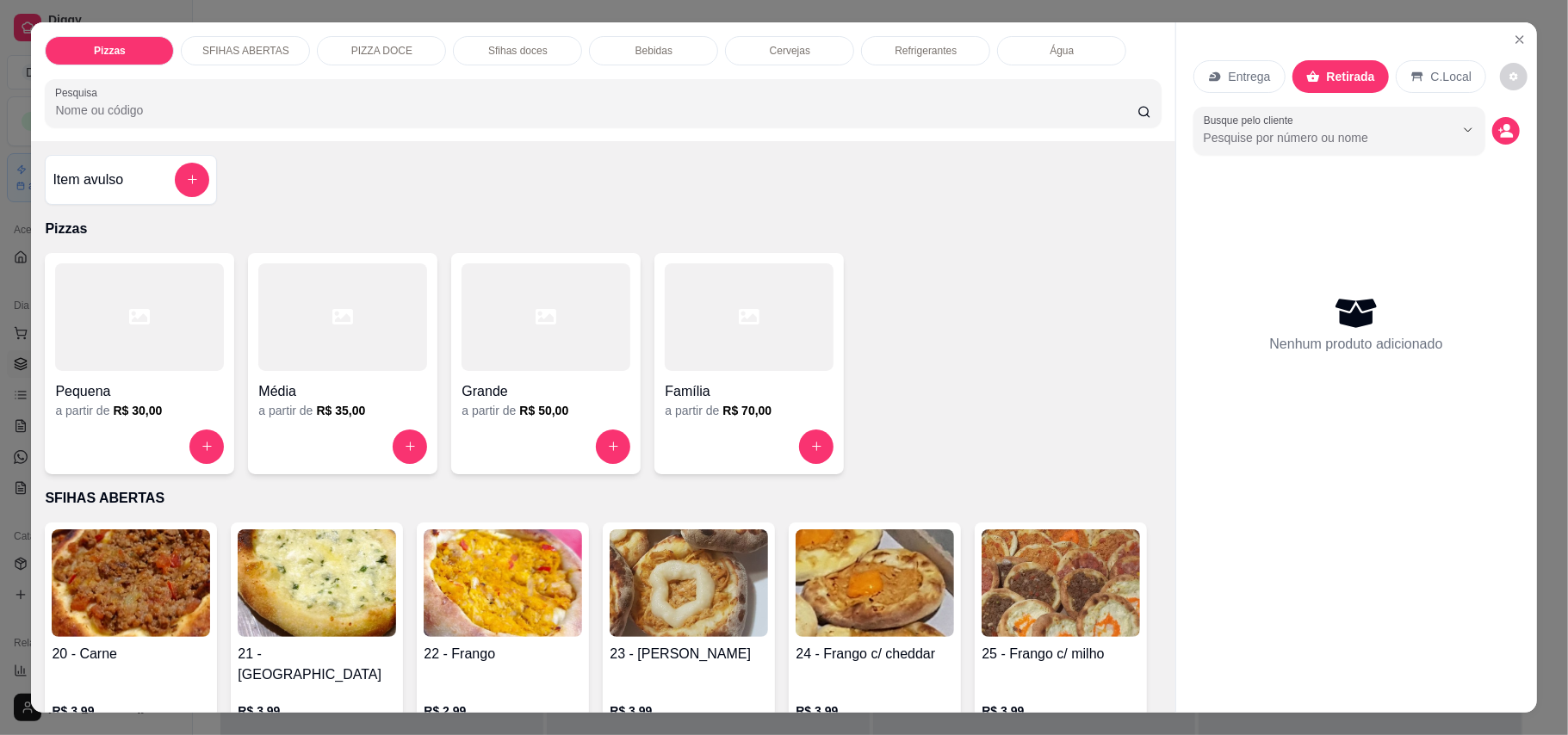
click at [561, 389] on h4 "Grande" at bounding box center [545, 391] width 169 height 21
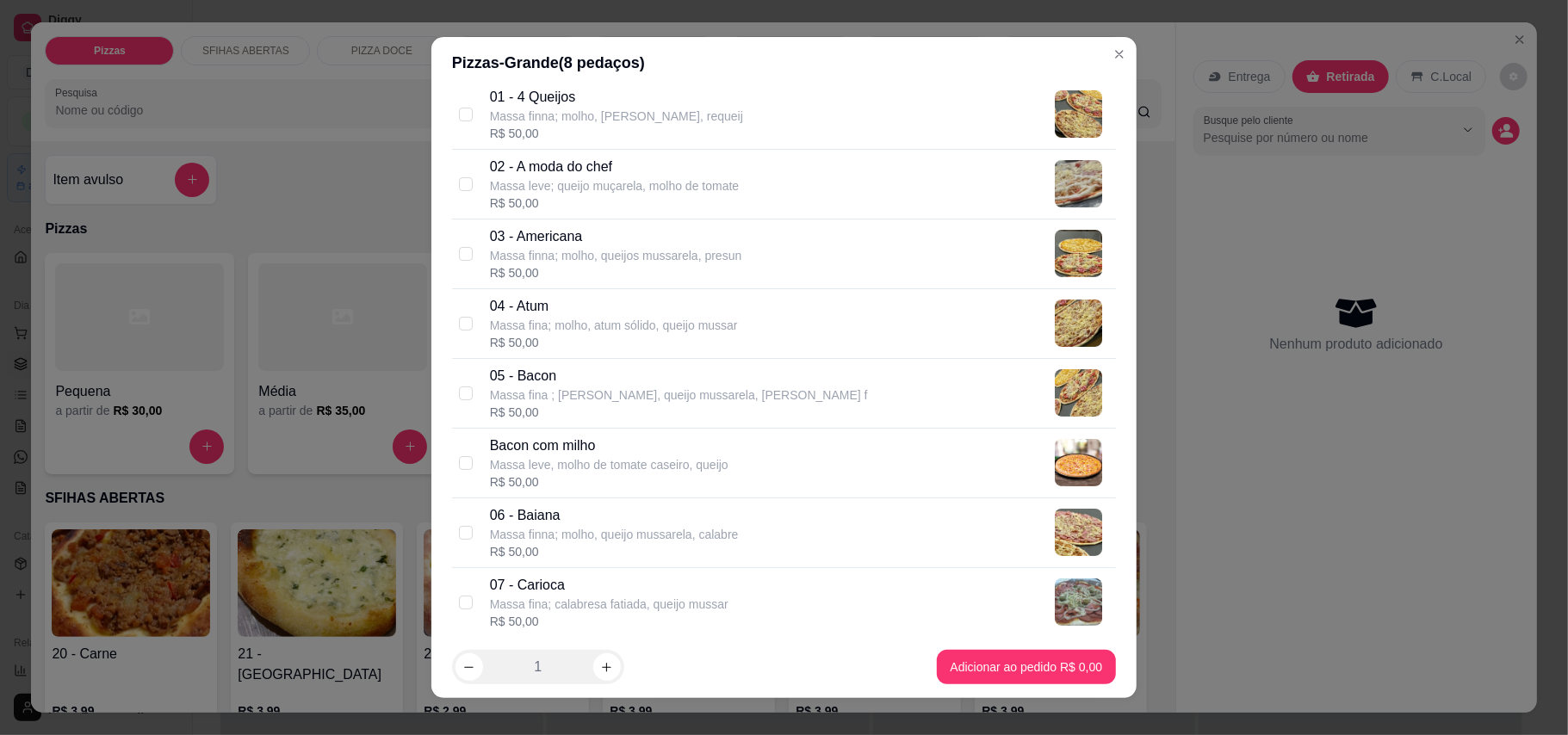
scroll to position [114, 0]
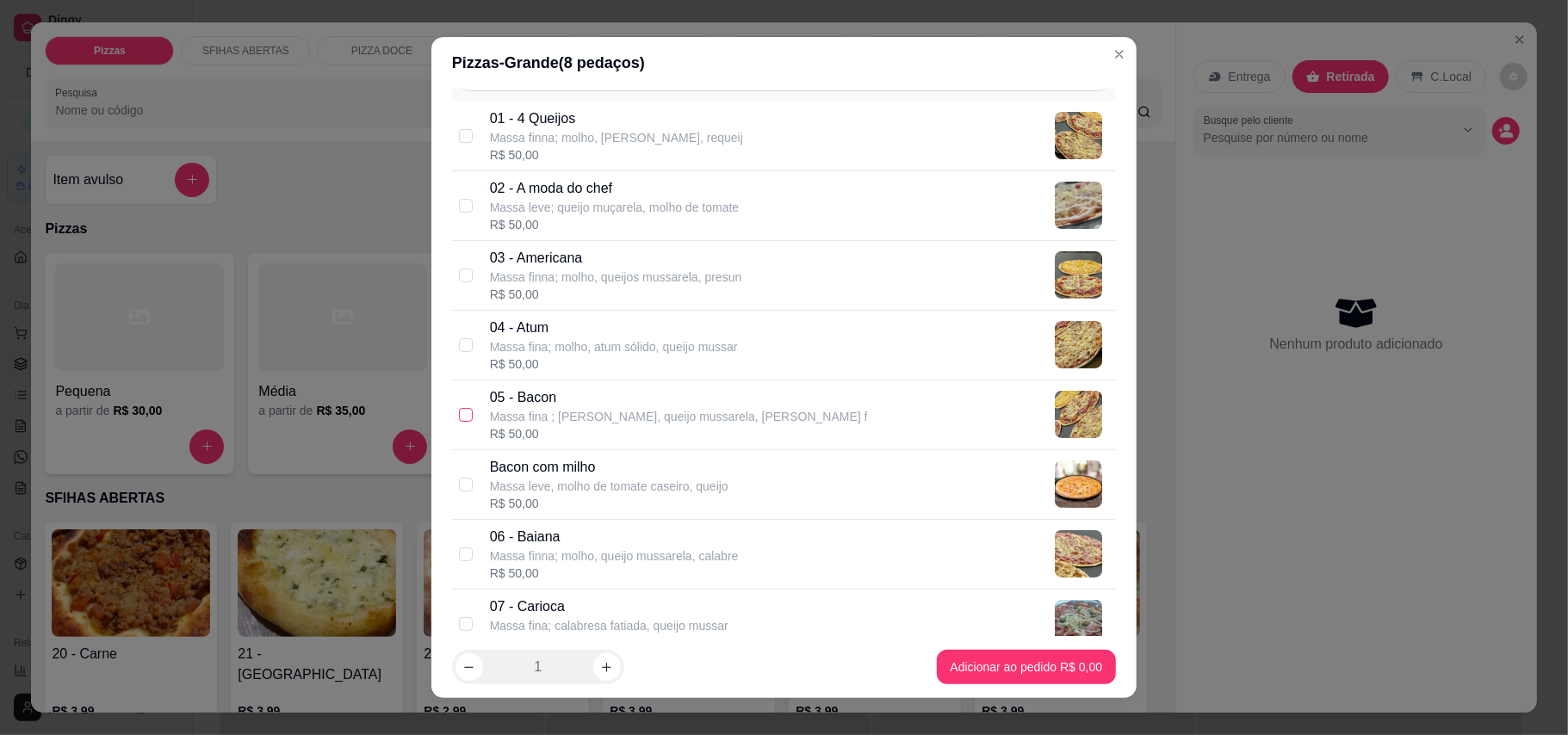
click at [459, 418] on input "checkbox" at bounding box center [465, 414] width 14 height 14
checkbox input "true"
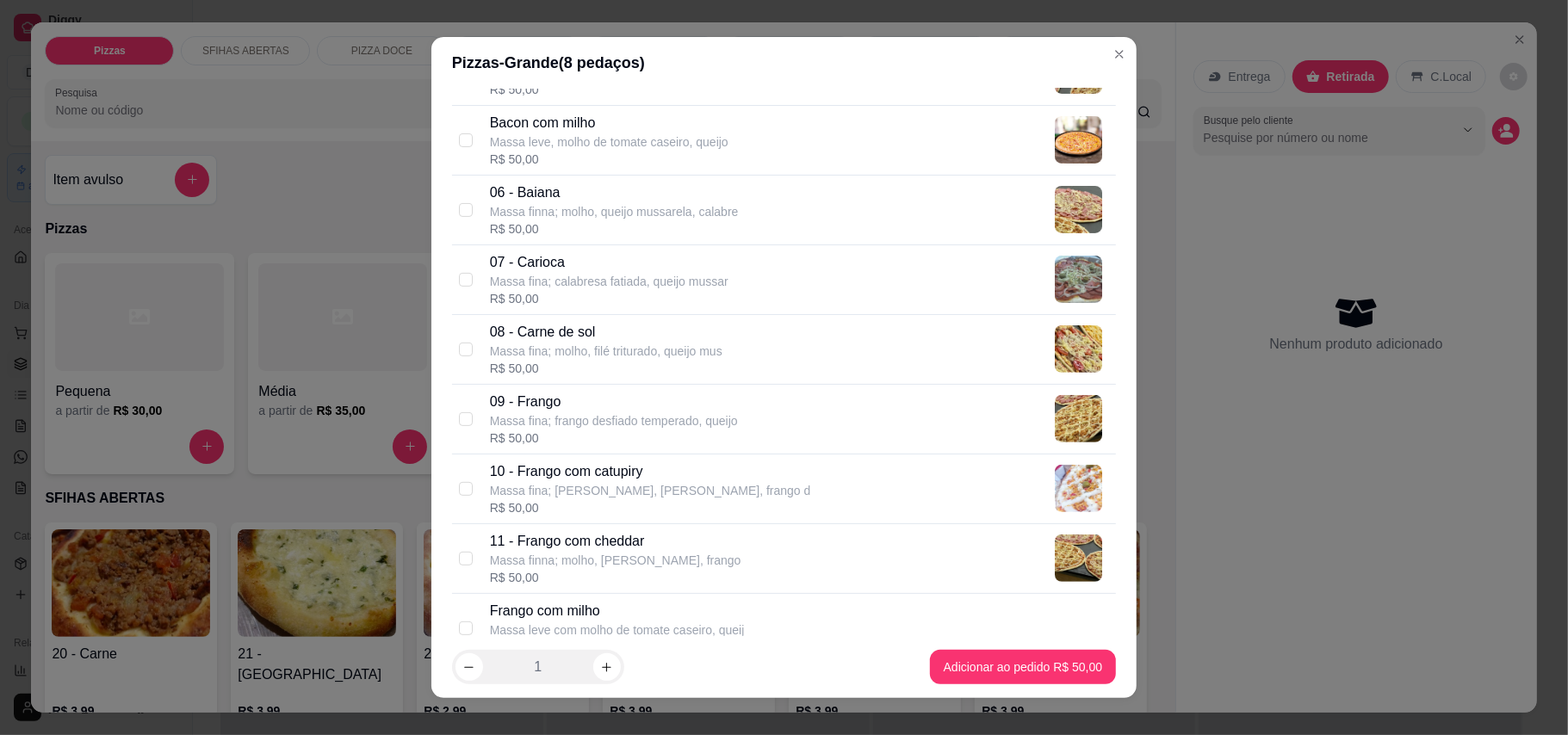
scroll to position [573, 0]
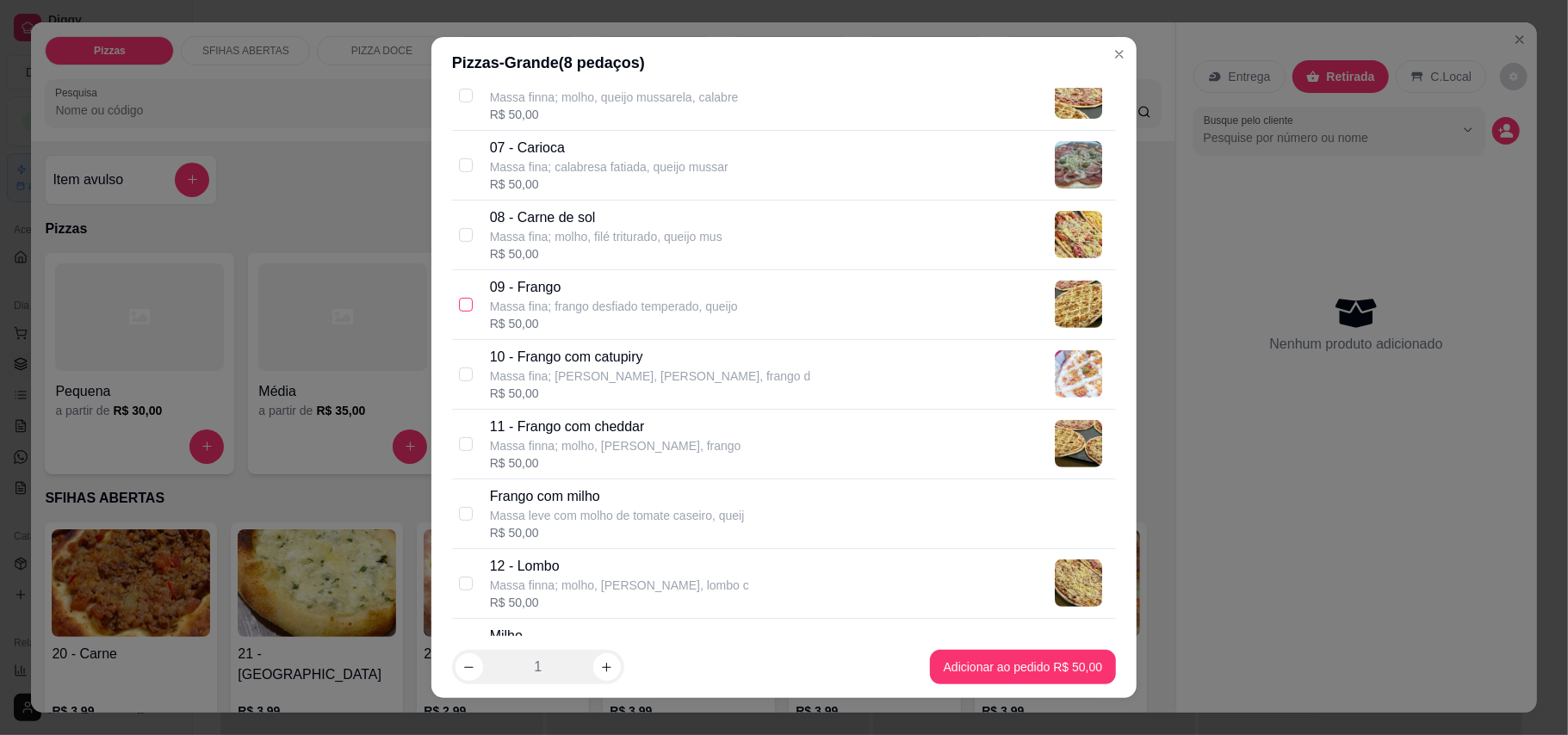
click at [459, 307] on input "checkbox" at bounding box center [465, 304] width 14 height 14
checkbox input "true"
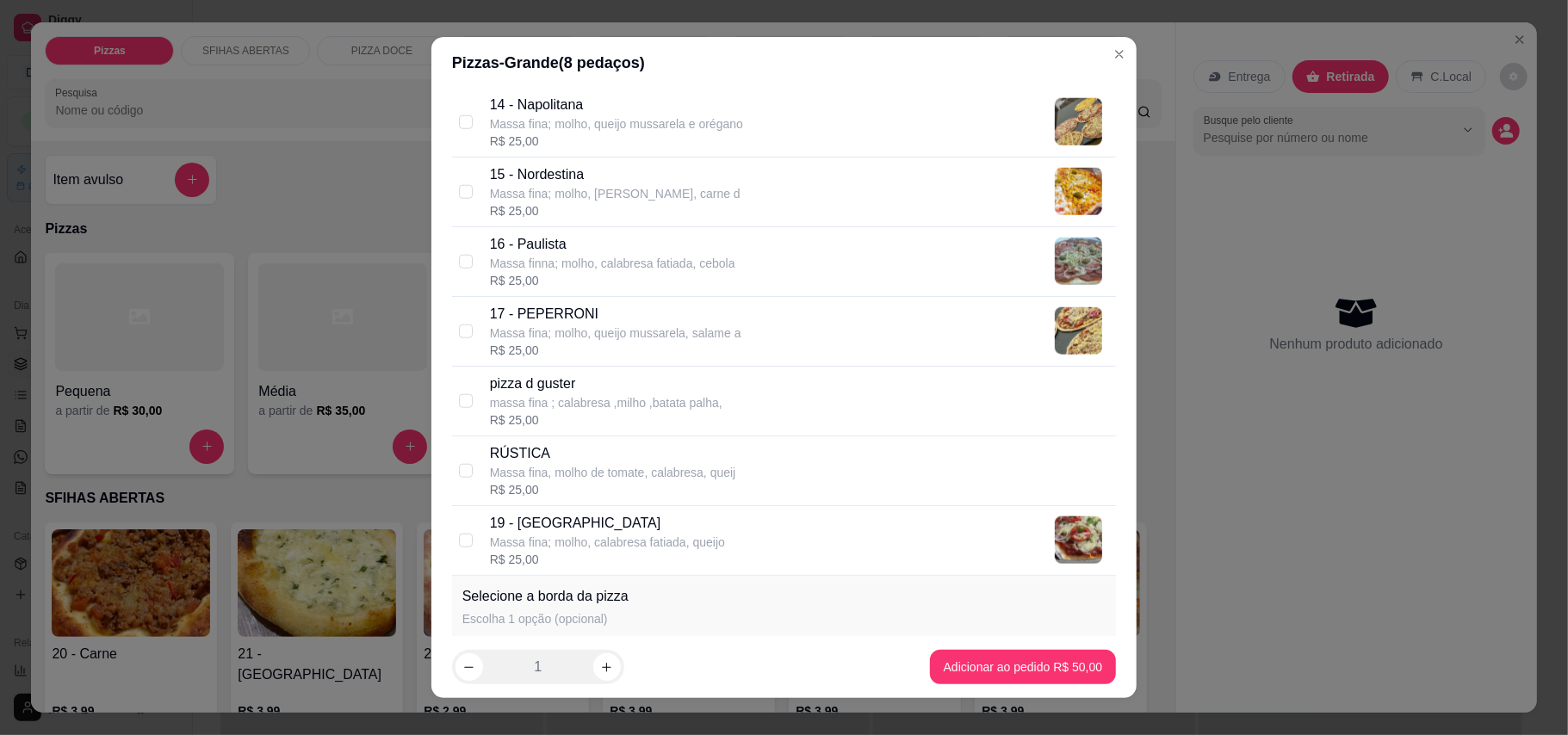
scroll to position [1492, 0]
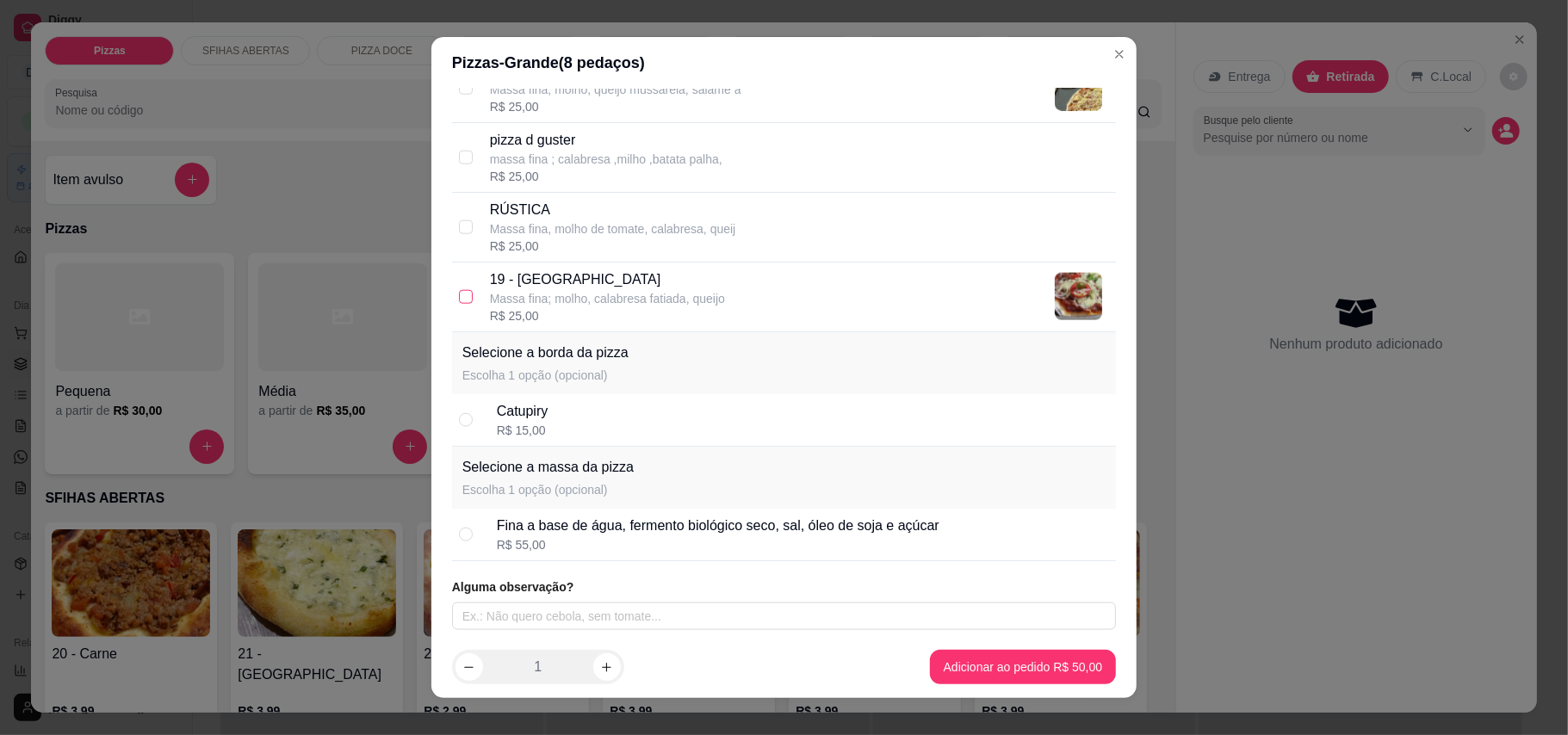
click at [459, 296] on input "checkbox" at bounding box center [465, 296] width 14 height 14
checkbox input "true"
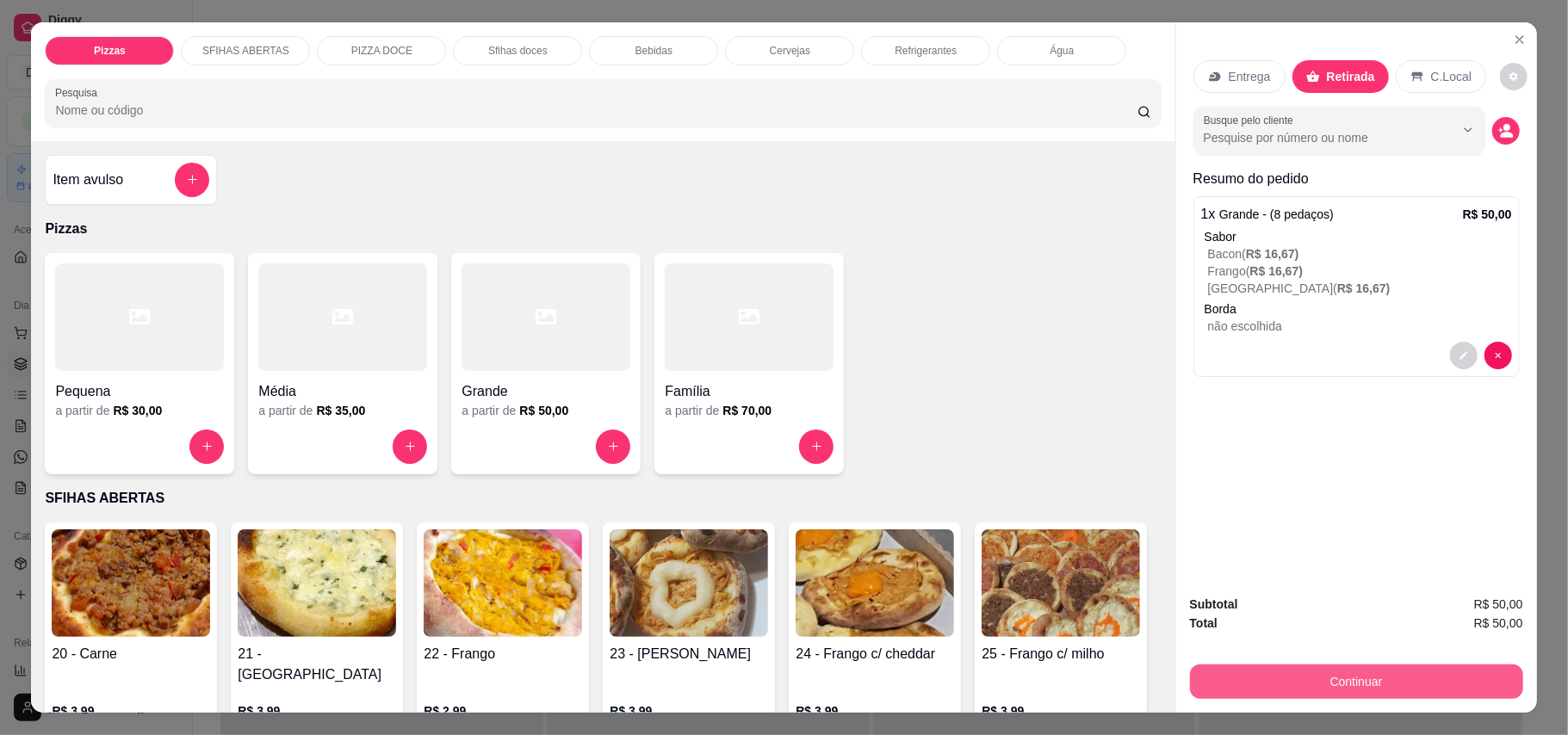
click at [1382, 676] on button "Continuar" at bounding box center [1357, 682] width 333 height 34
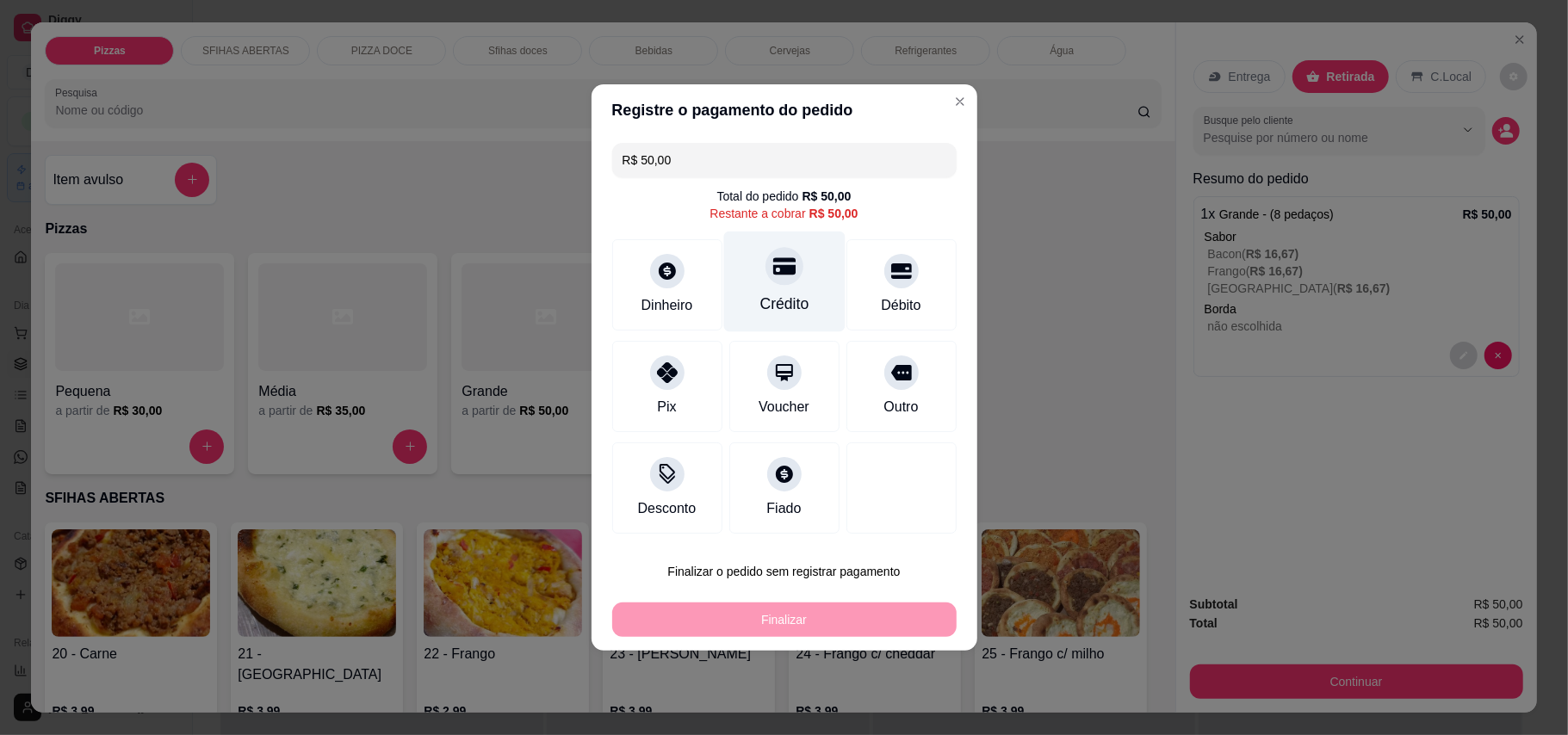
click at [789, 280] on div at bounding box center [785, 266] width 38 height 38
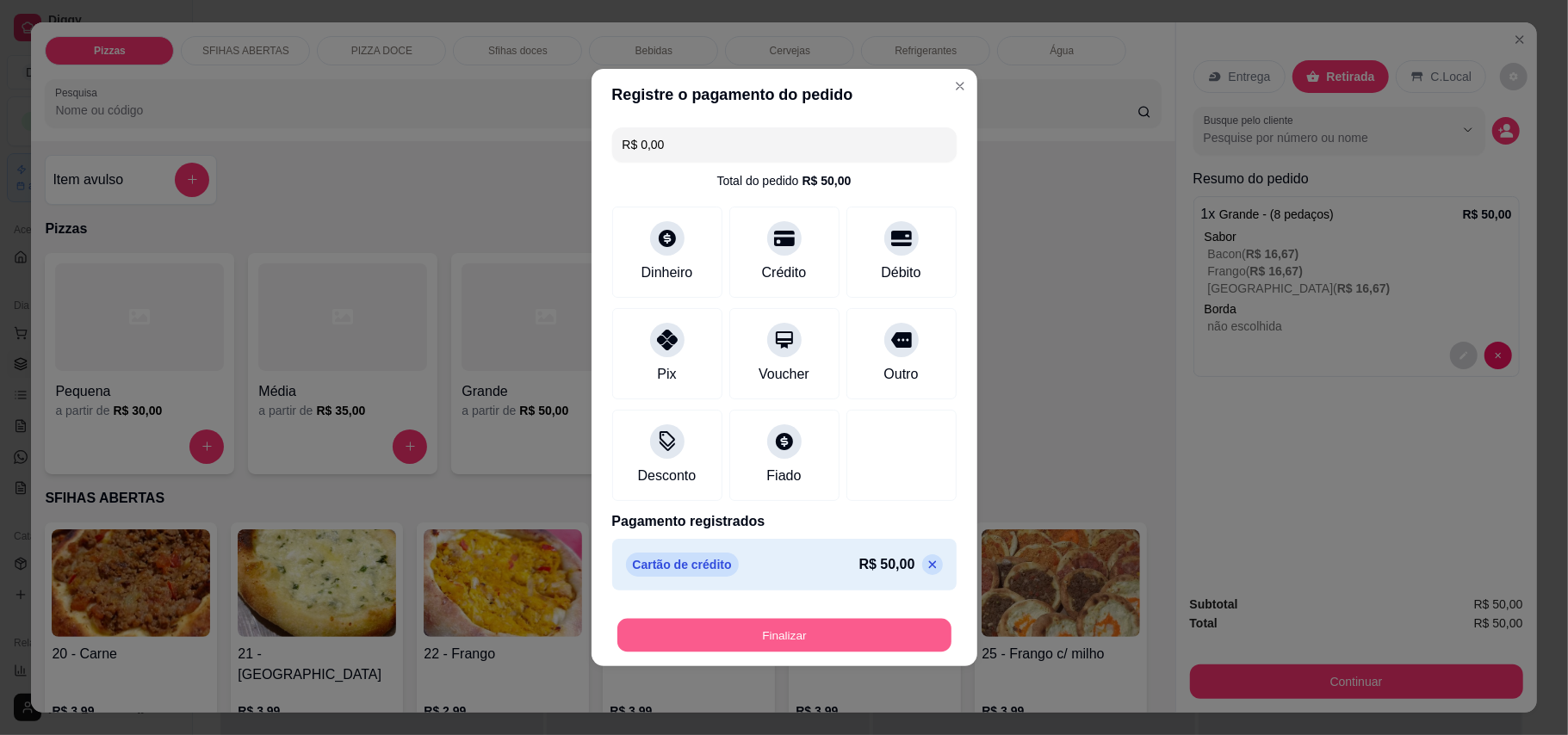
click at [882, 621] on button "Finalizar" at bounding box center [784, 635] width 334 height 33
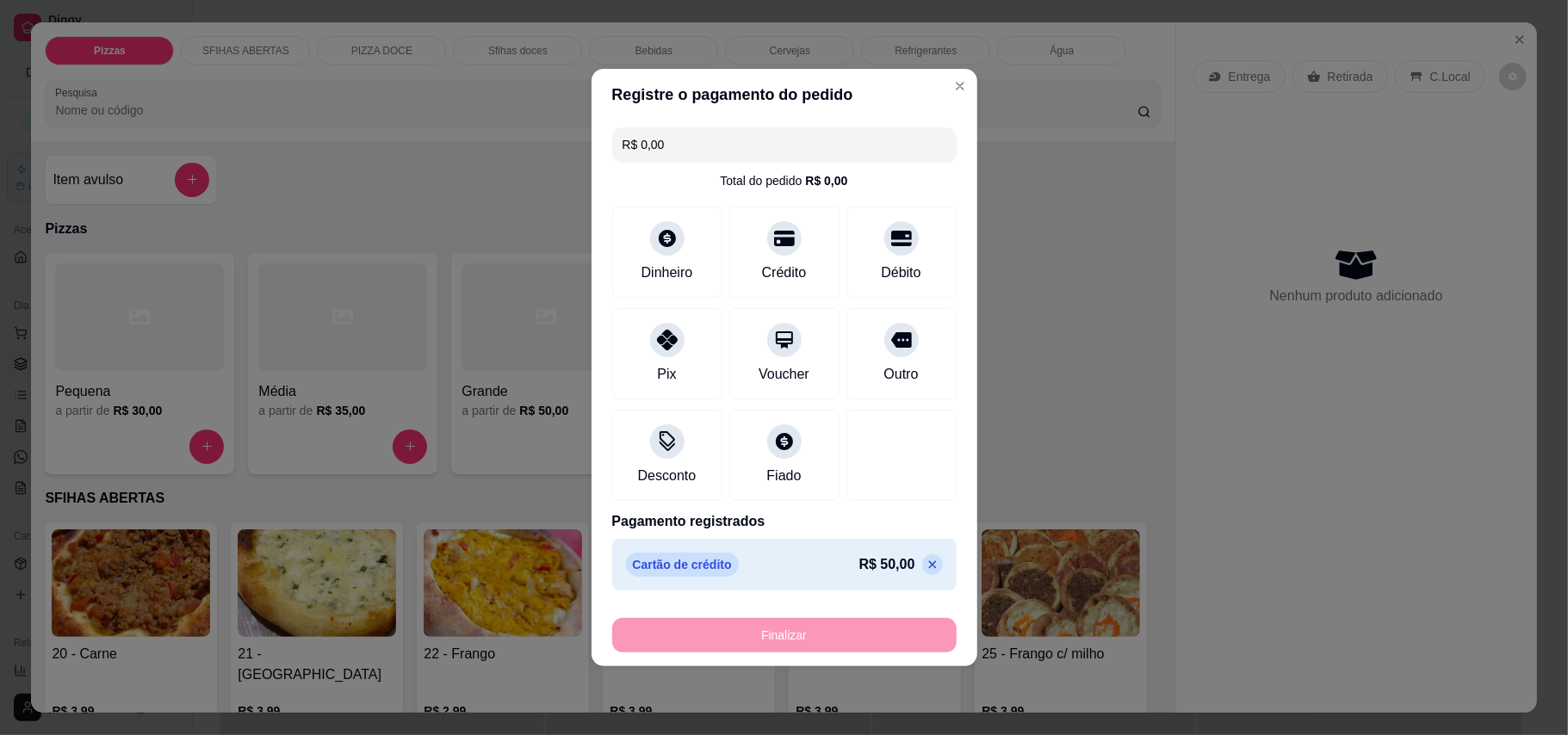
type input "-R$ 50,00"
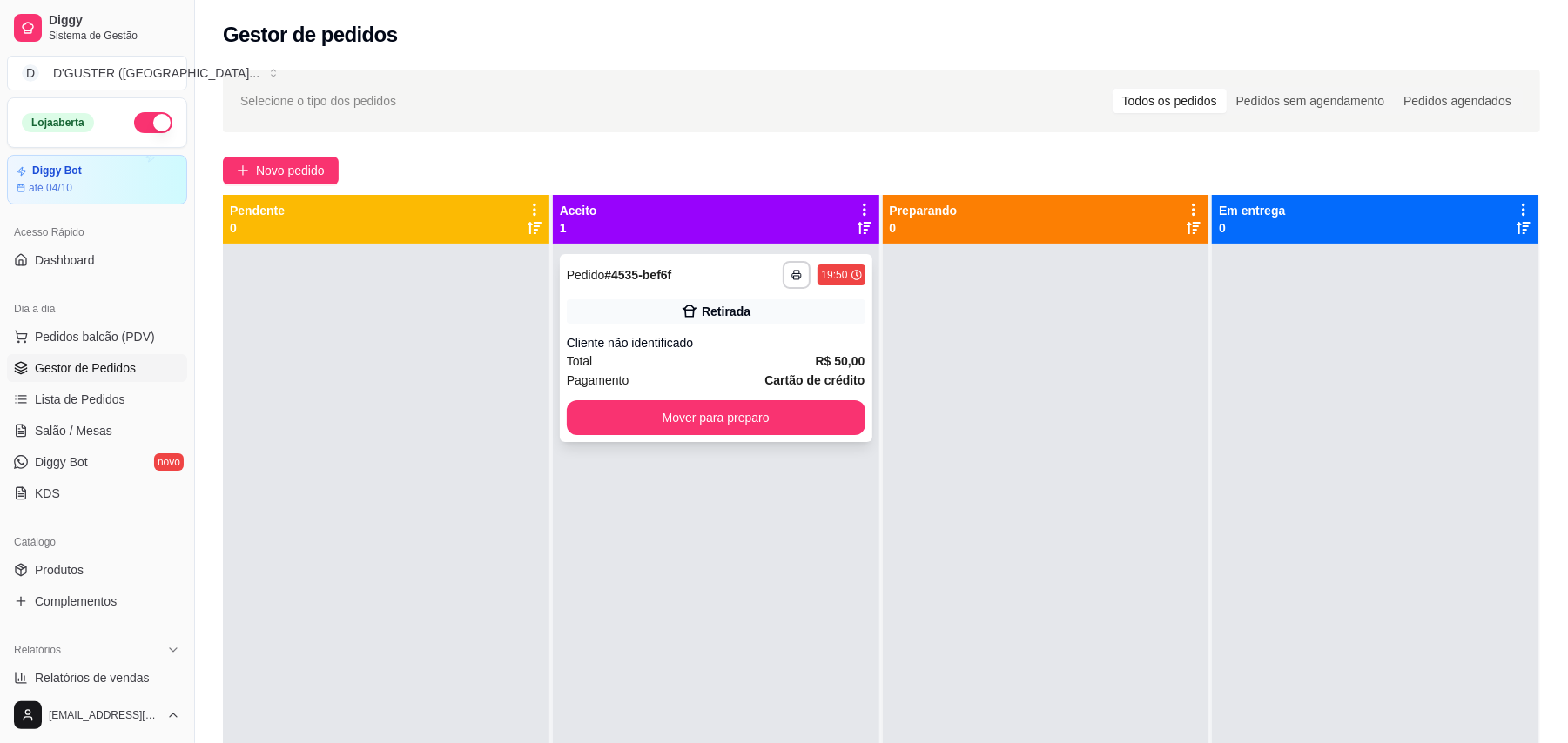
click at [819, 439] on div "**********" at bounding box center [716, 348] width 313 height 188
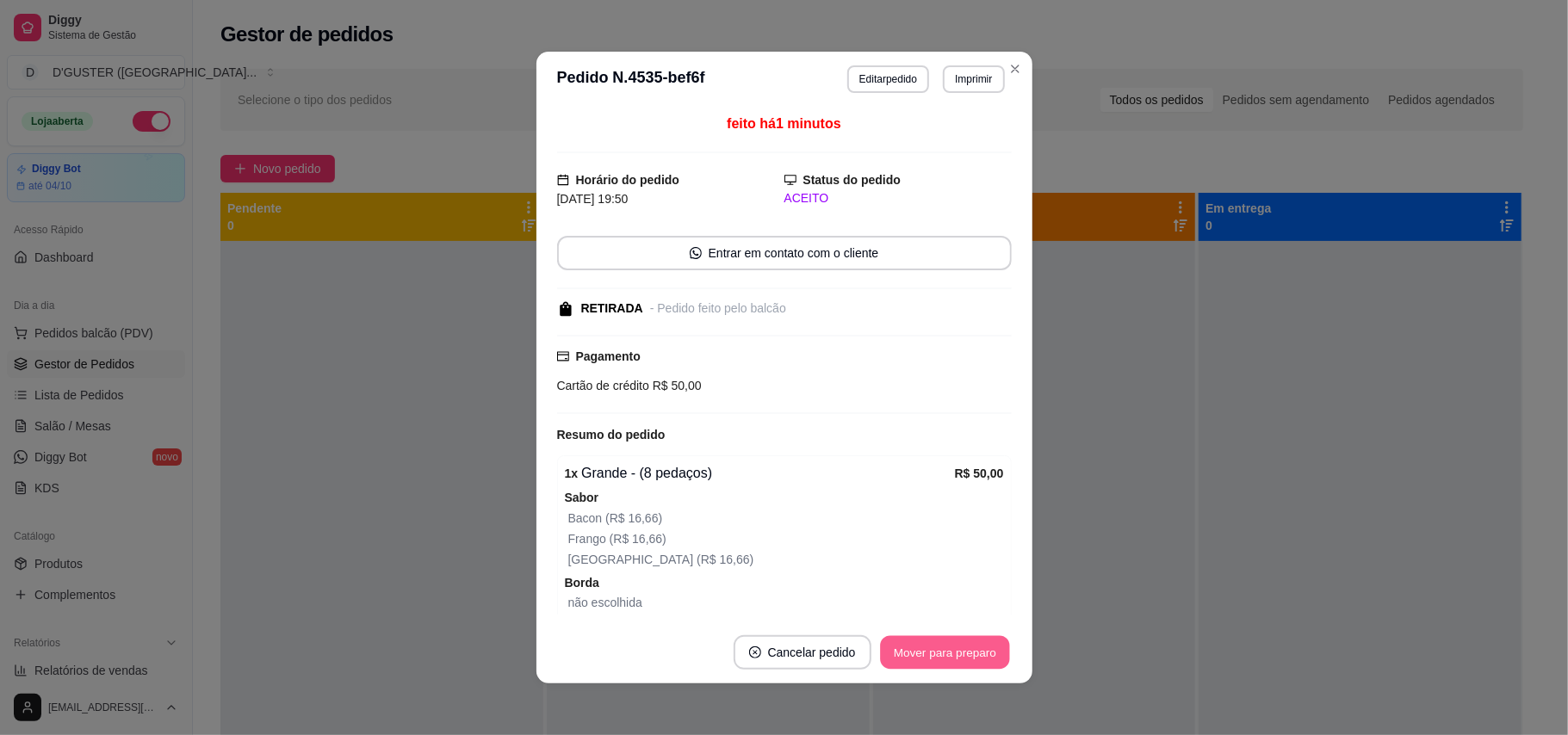
click at [953, 651] on button "Mover para preparo" at bounding box center [944, 652] width 129 height 33
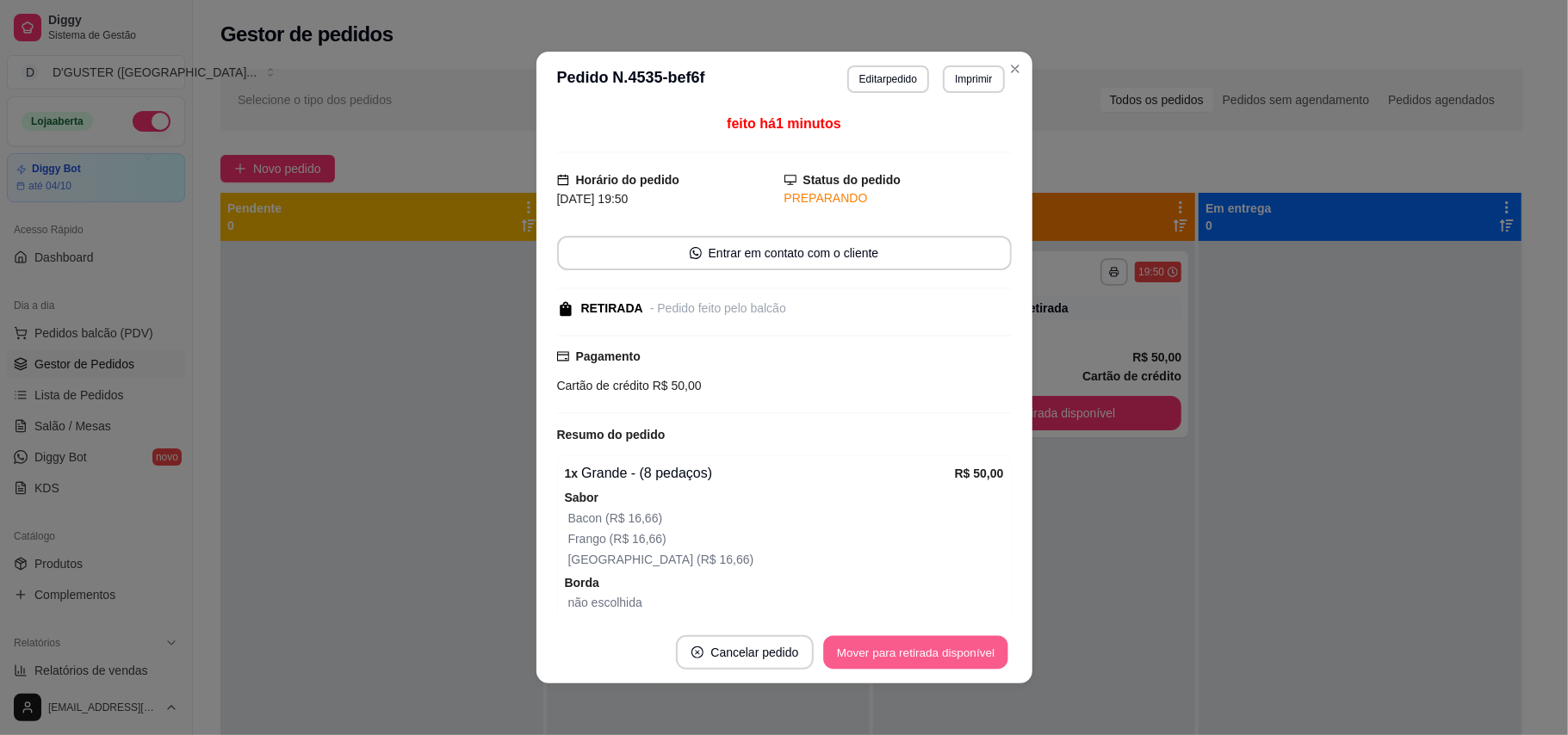
click at [959, 651] on button "Mover para retirada disponível" at bounding box center [916, 652] width 185 height 33
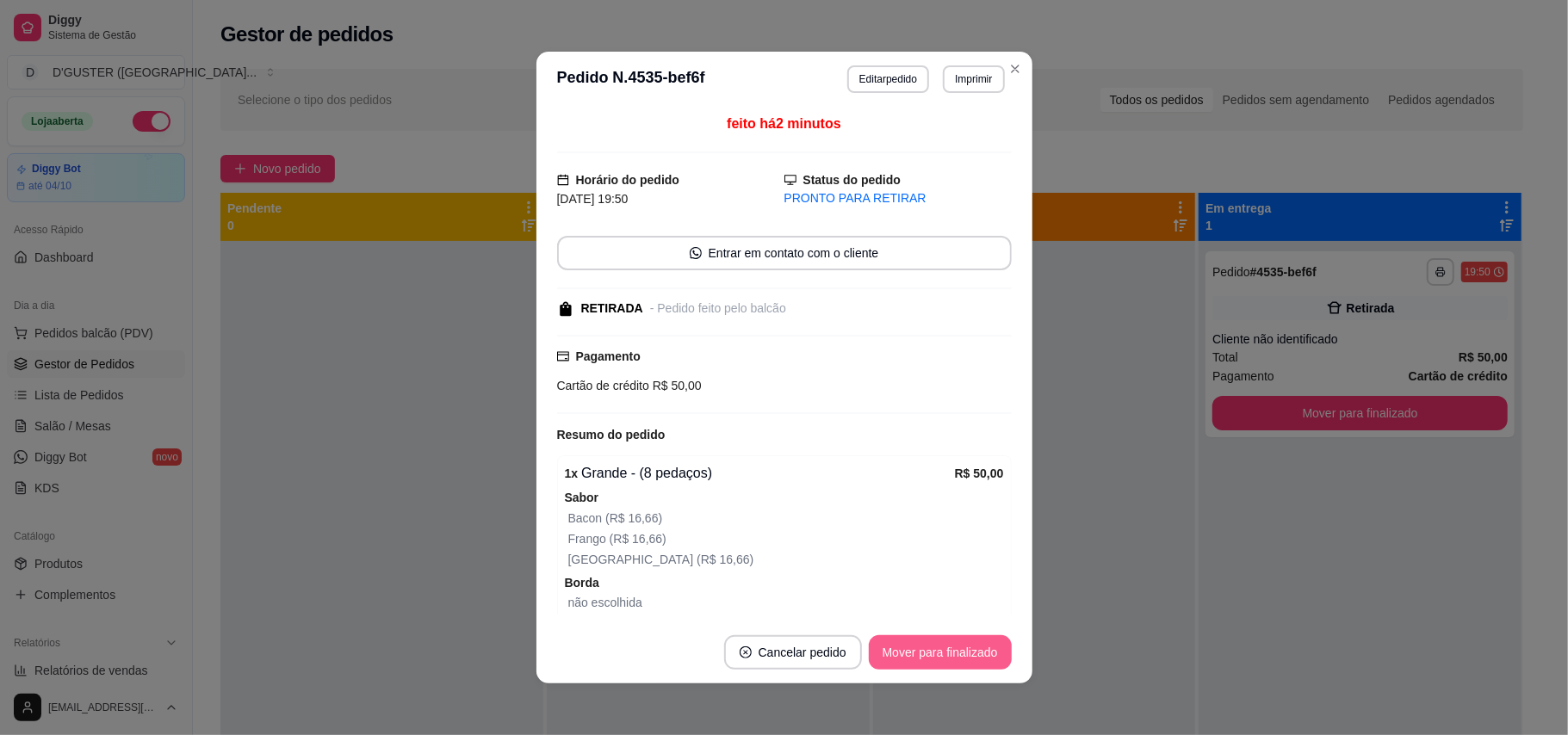
click at [959, 651] on button "Mover para finalizado" at bounding box center [940, 652] width 143 height 34
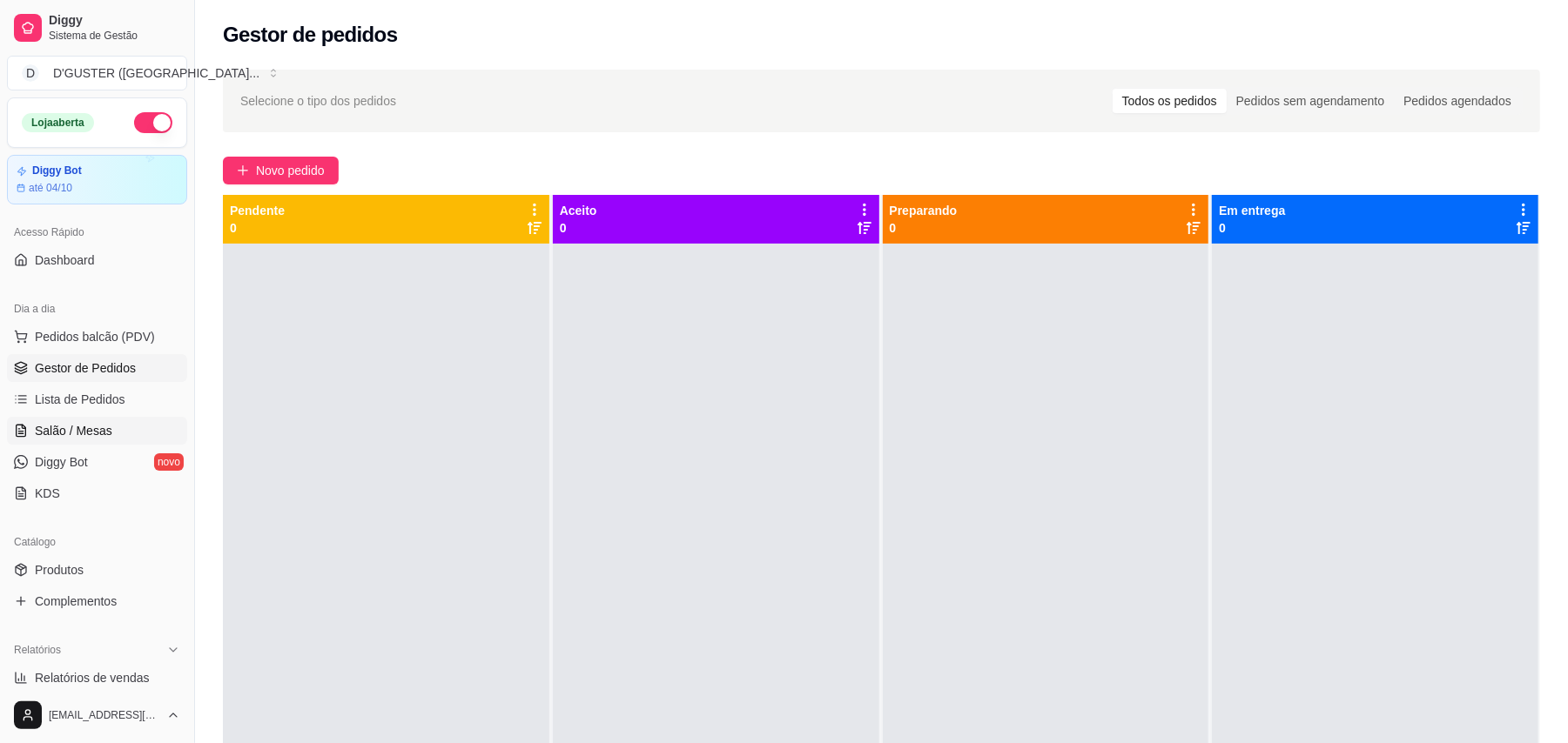
click at [81, 430] on span "Salão / Mesas" at bounding box center [73, 431] width 77 height 17
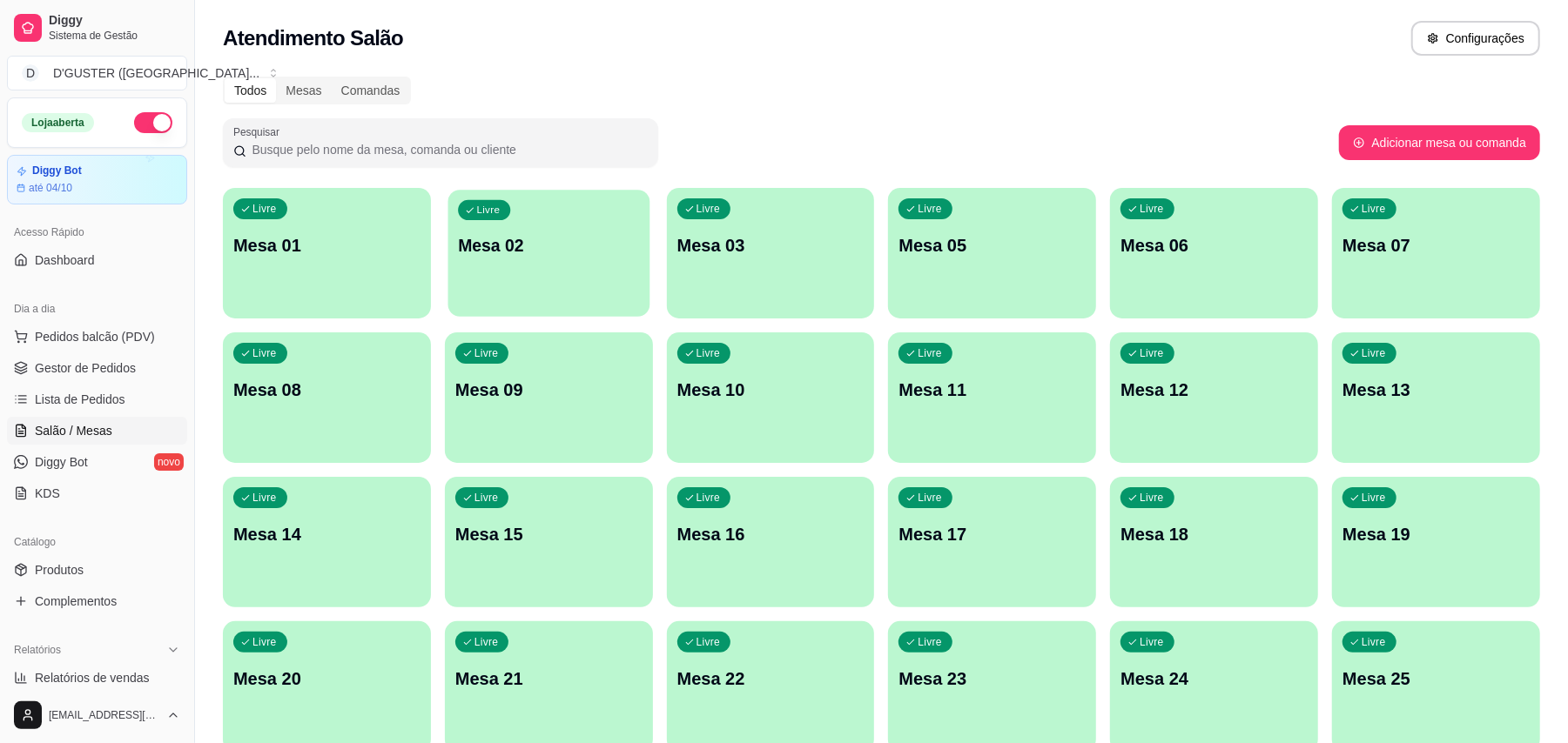
click at [552, 266] on div "Livre Mesa 02" at bounding box center [548, 242] width 202 height 107
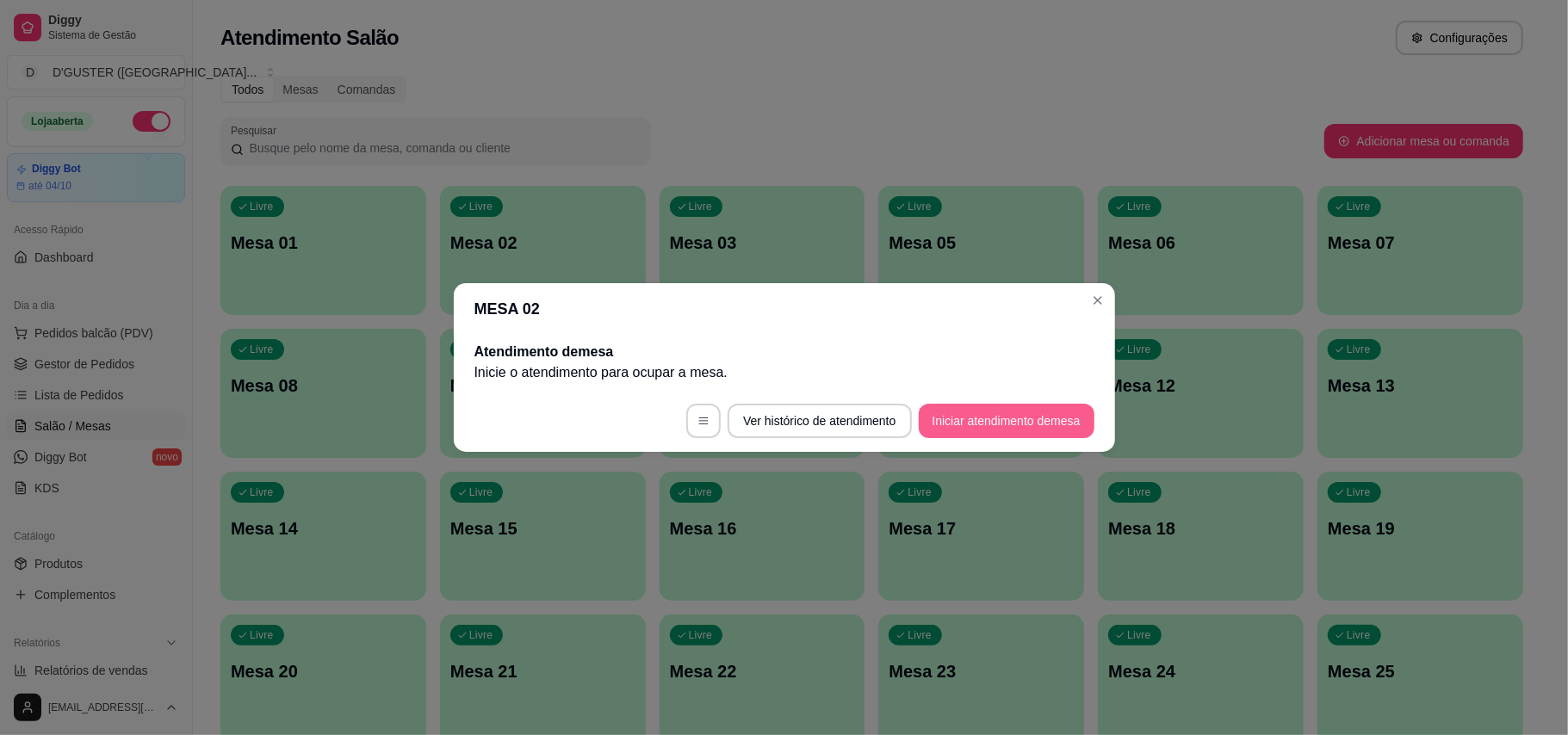
click at [965, 428] on button "Iniciar atendimento de mesa" at bounding box center [1007, 421] width 176 height 34
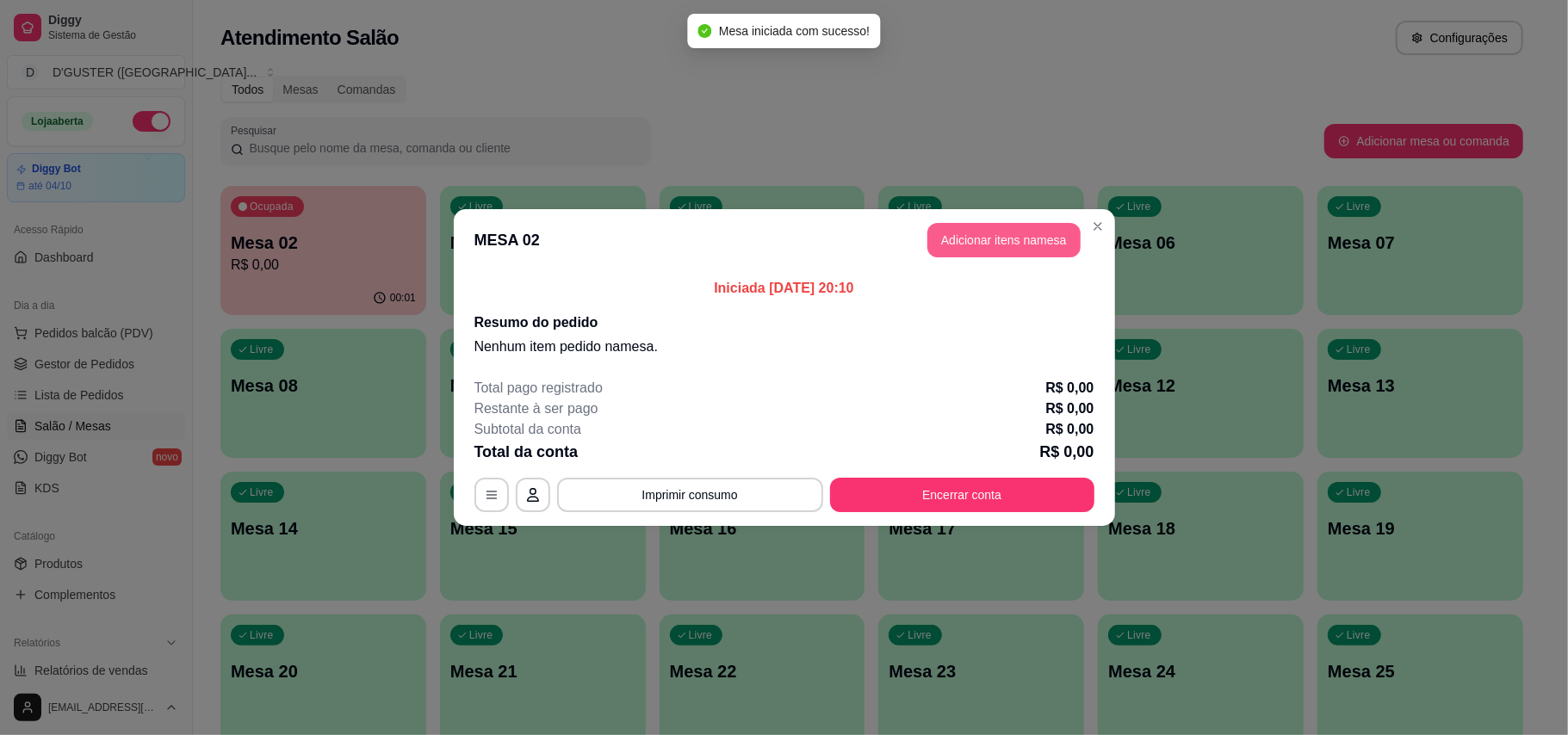
click at [1013, 240] on button "Adicionar itens na mesa" at bounding box center [1004, 240] width 153 height 34
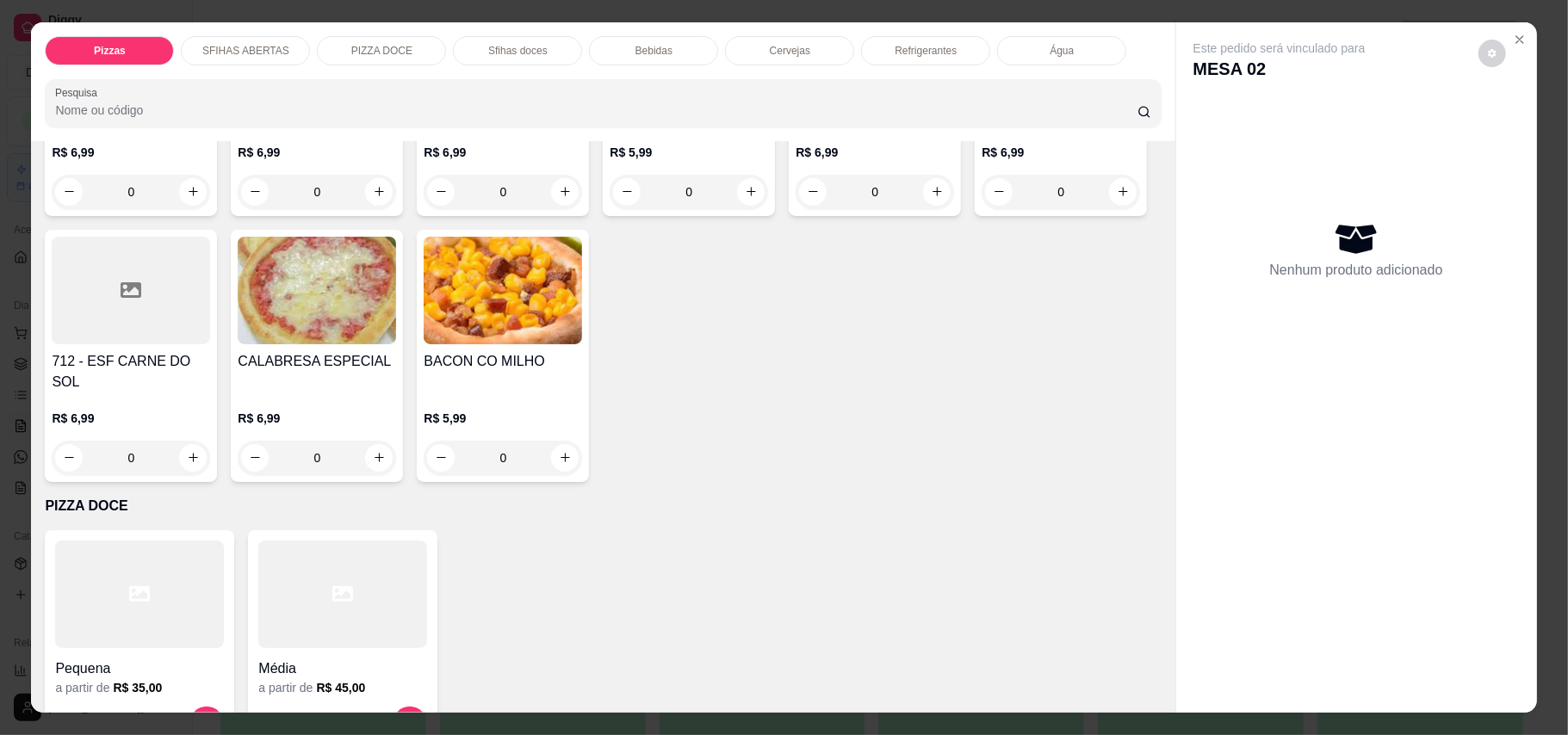
scroll to position [1377, 0]
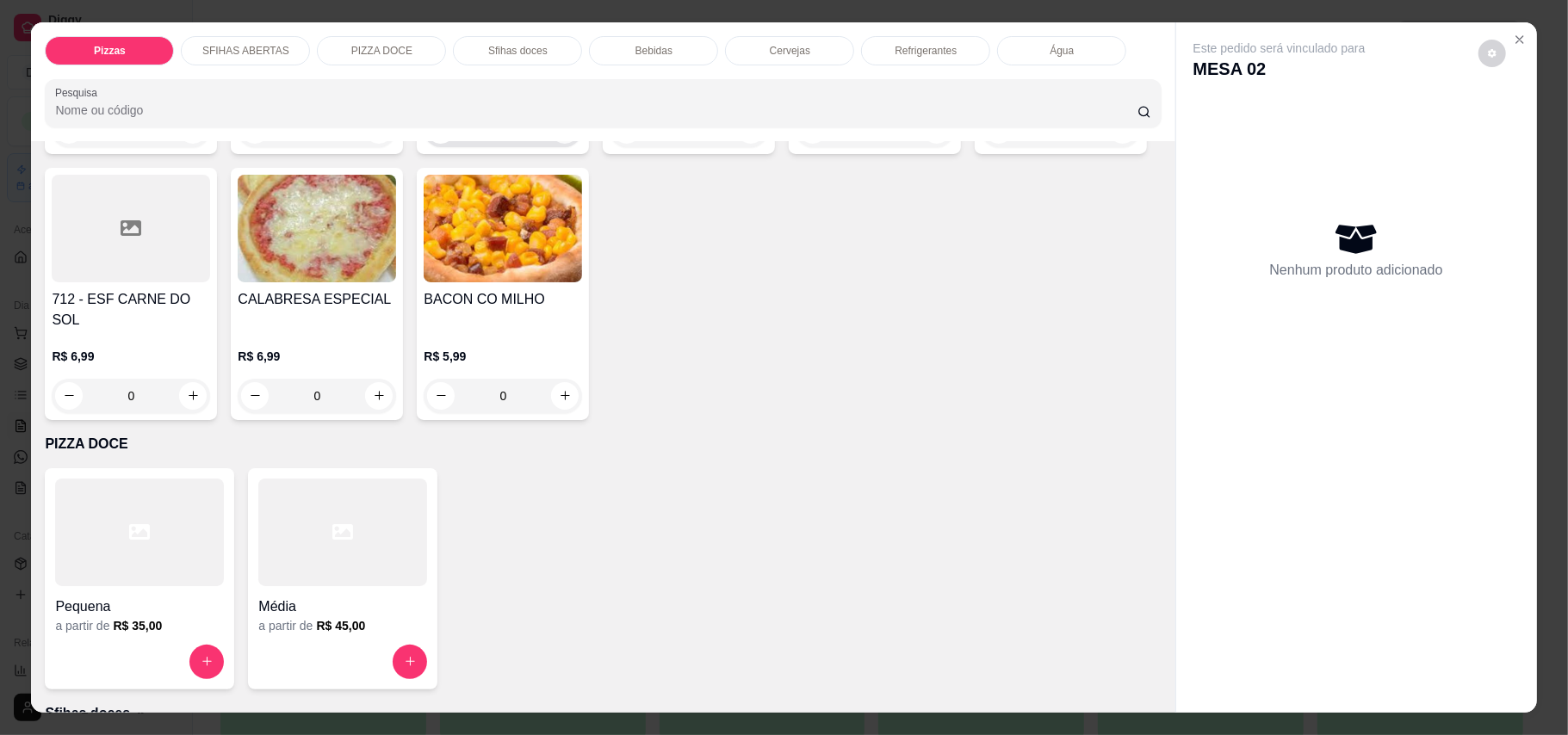
click at [552, 144] on button "increase-product-quantity" at bounding box center [565, 130] width 28 height 28
type input "1"
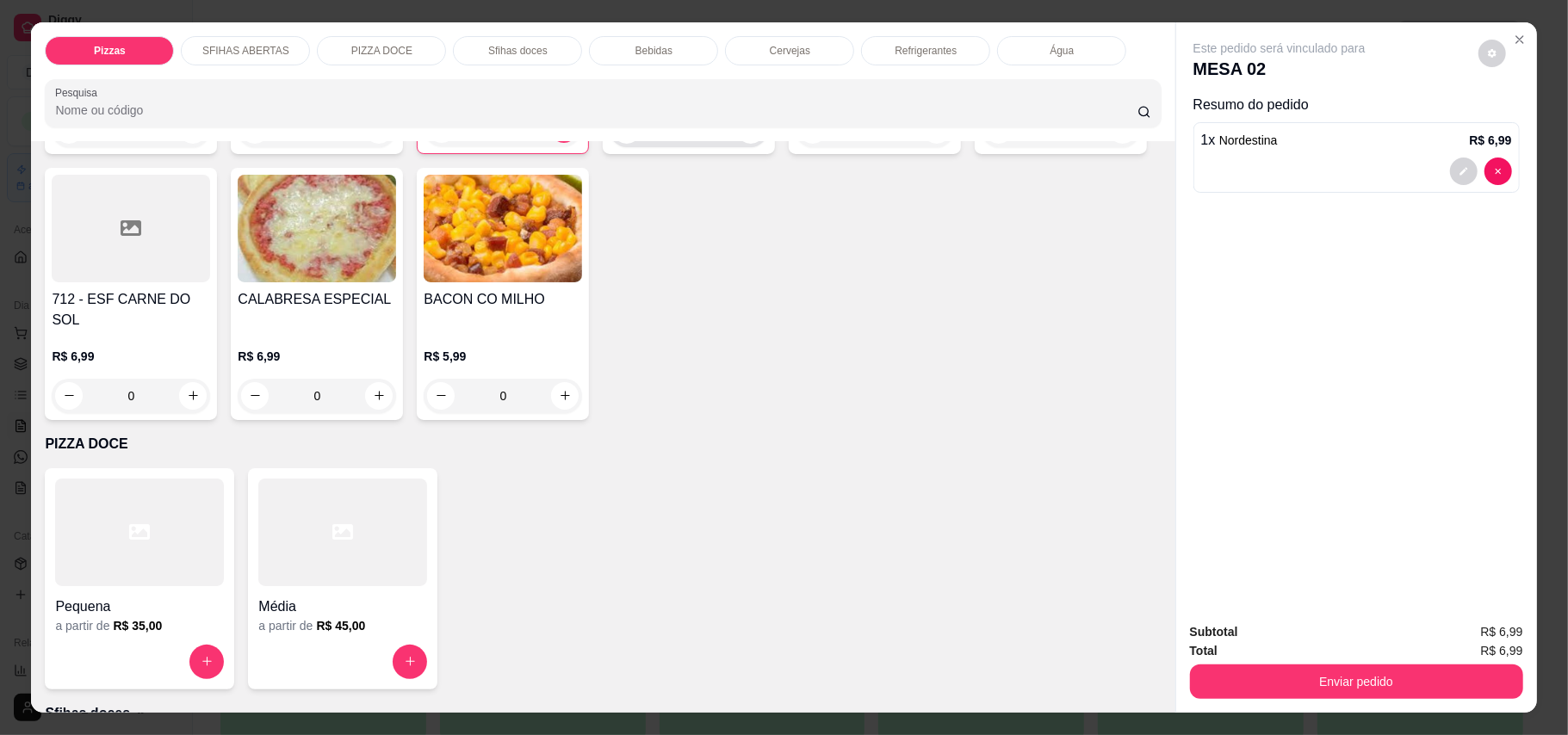
scroll to position [1378, 0]
click at [1109, 143] on button "increase-product-quantity" at bounding box center [1123, 129] width 28 height 28
type input "1"
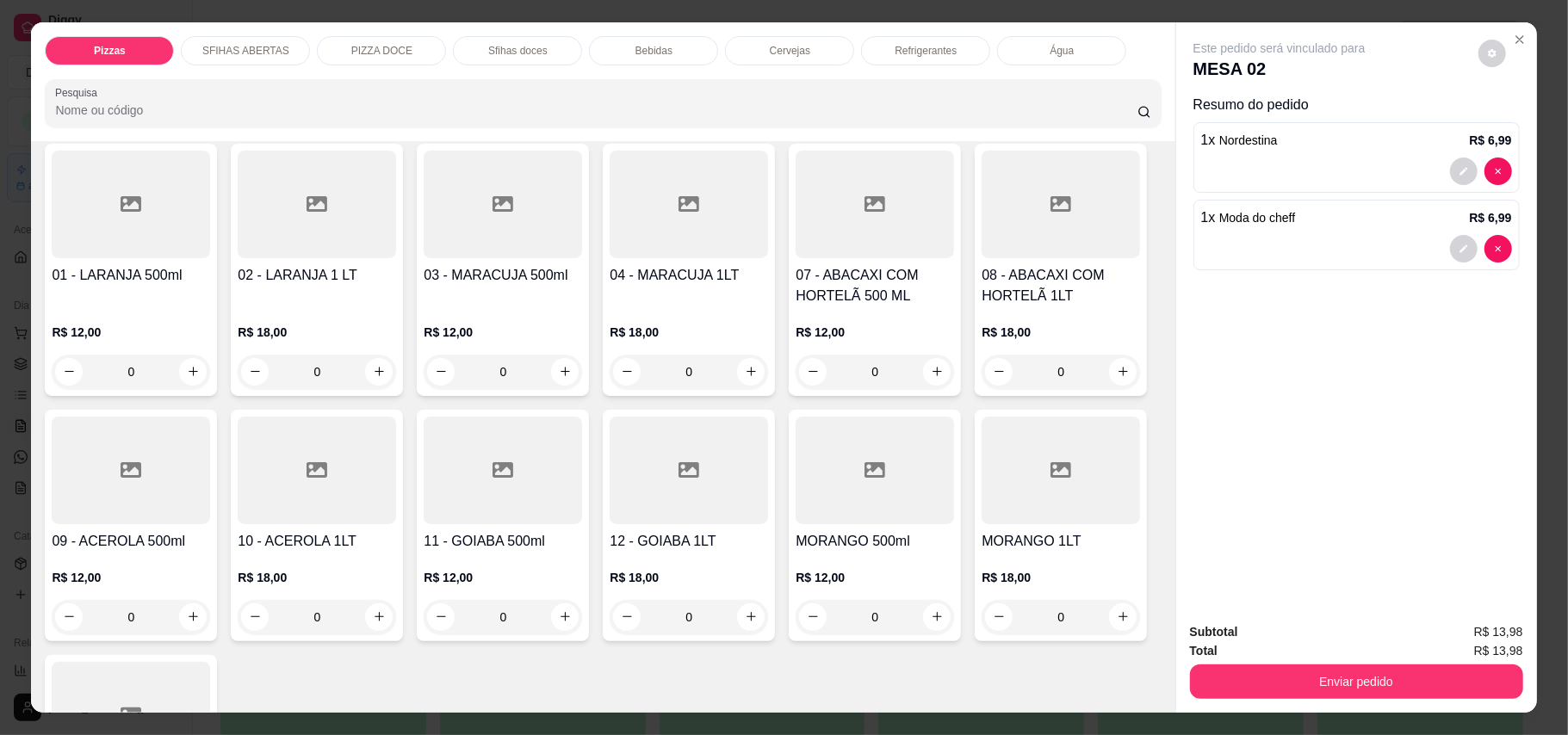
scroll to position [2526, 0]
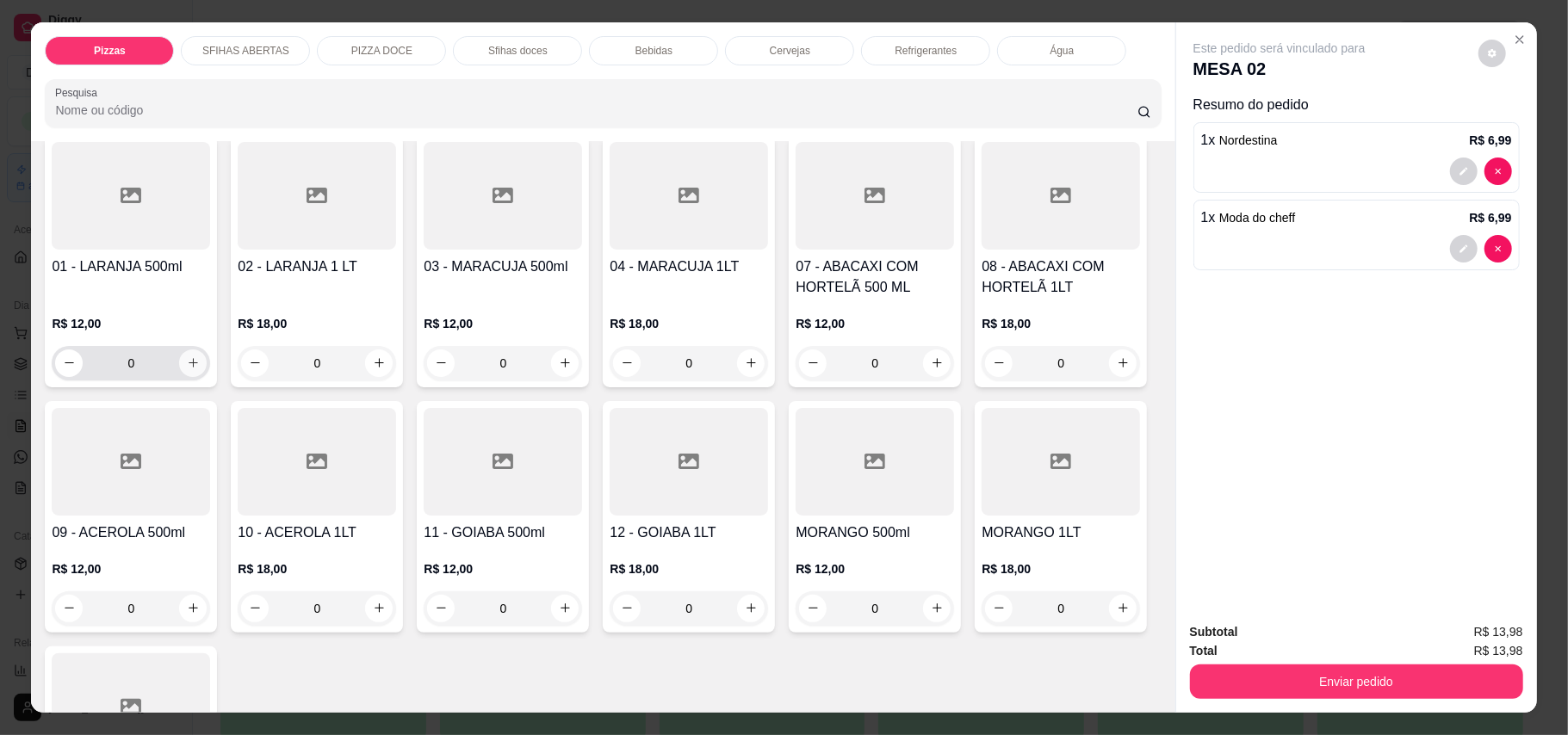
click at [187, 369] on icon "increase-product-quantity" at bounding box center [193, 363] width 13 height 13
type input "1"
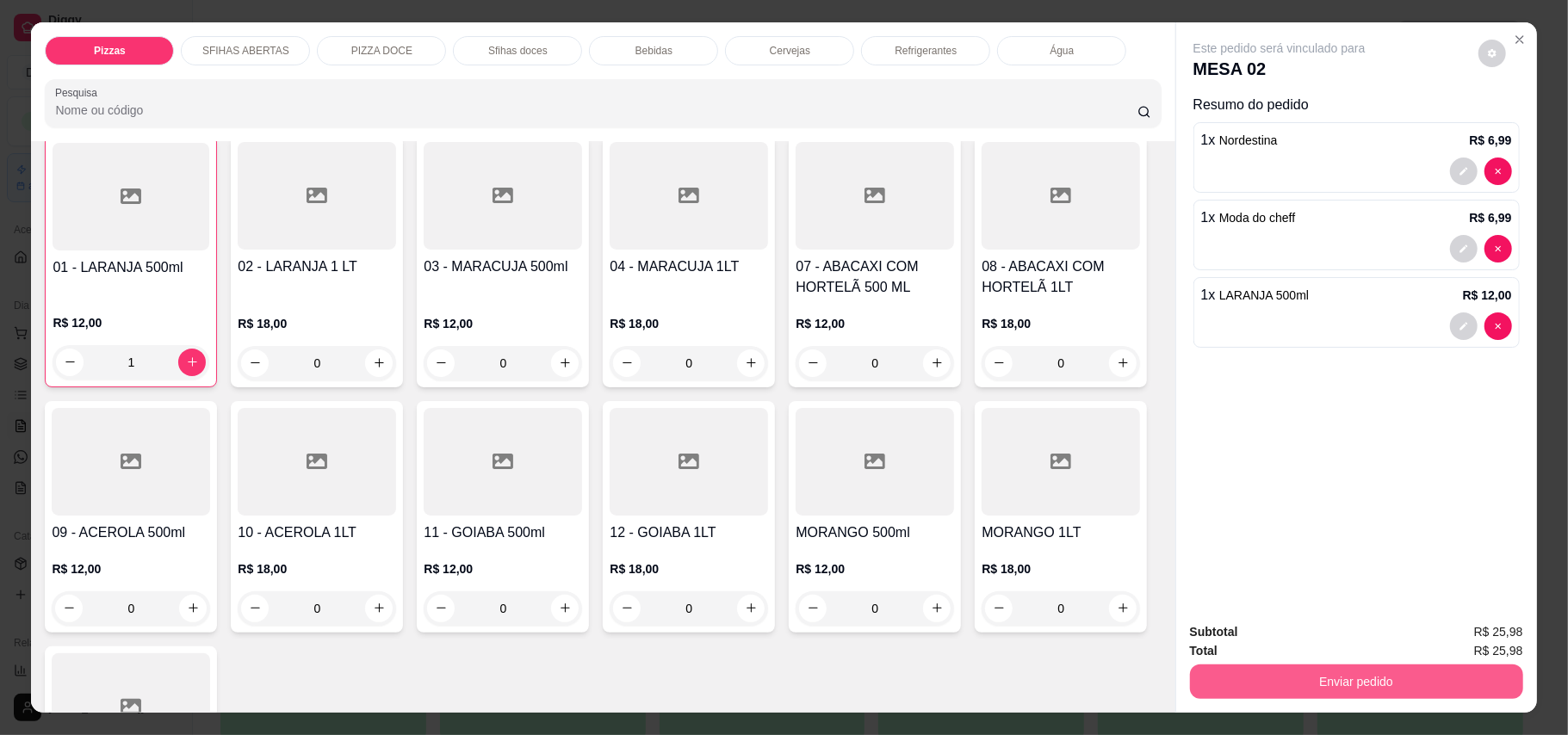
click at [1244, 690] on button "Enviar pedido" at bounding box center [1357, 682] width 333 height 34
click at [1479, 638] on button "Enviar pedido" at bounding box center [1476, 640] width 95 height 32
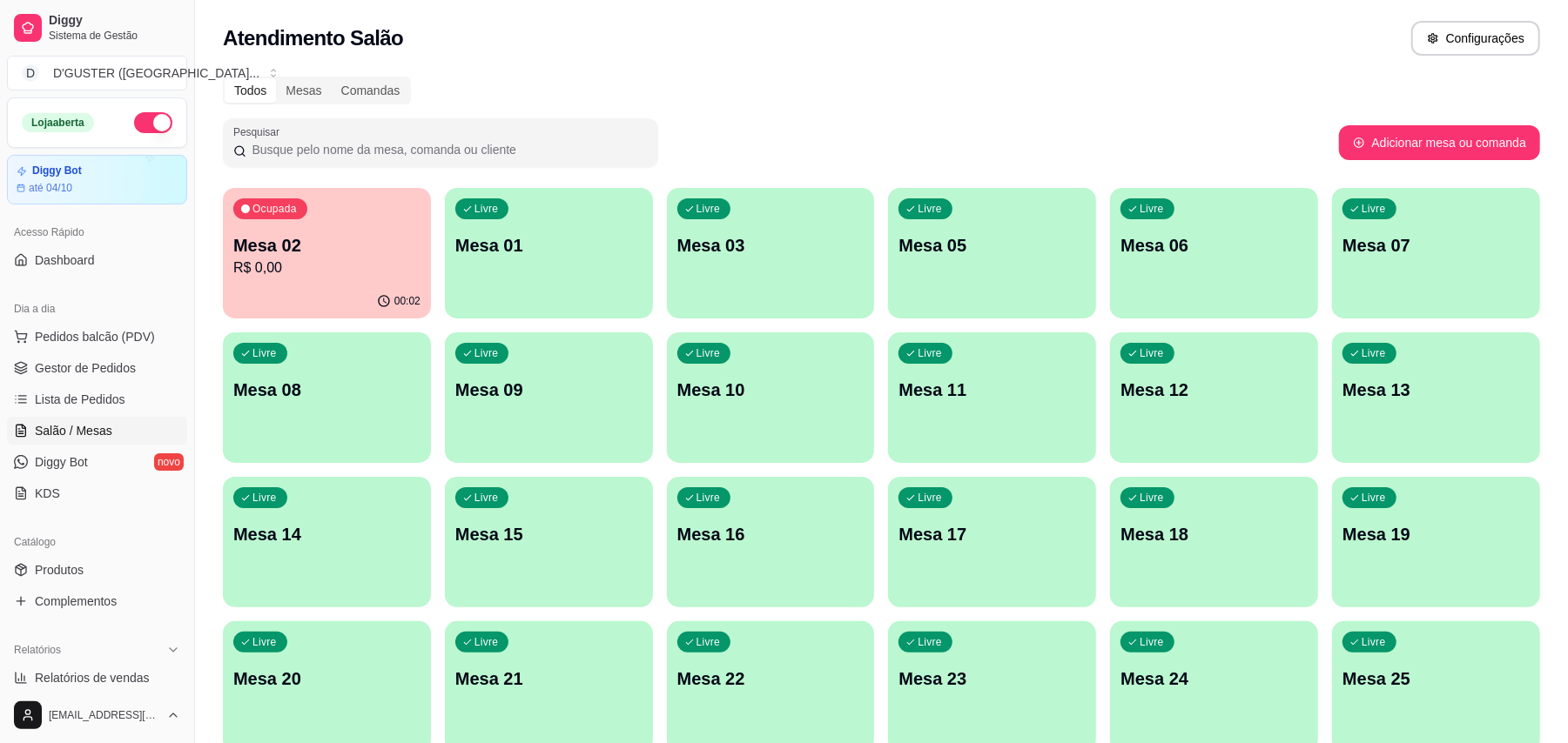
click at [252, 261] on p "R$ 0,00" at bounding box center [326, 268] width 187 height 21
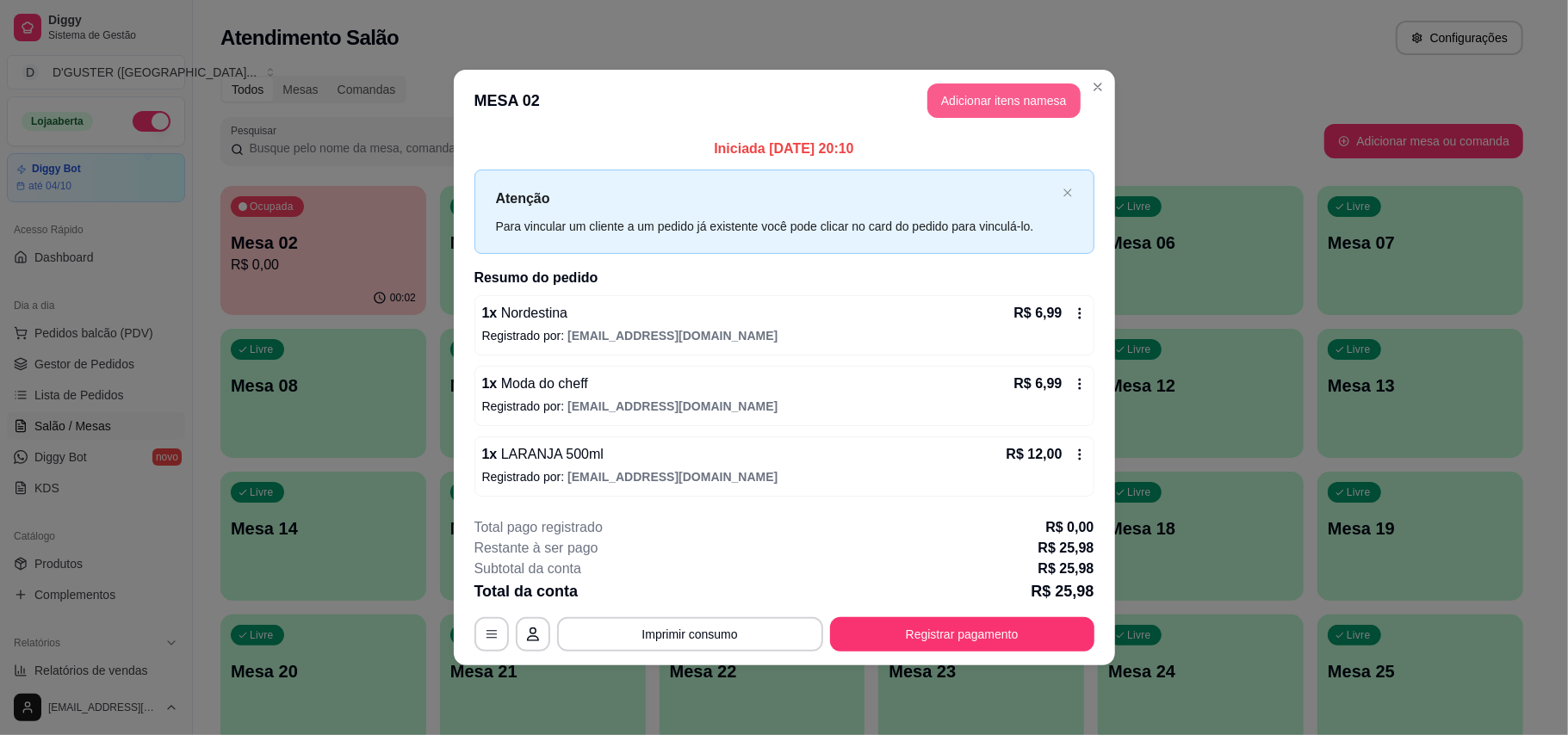
click at [972, 104] on button "Adicionar itens na mesa" at bounding box center [1004, 101] width 153 height 34
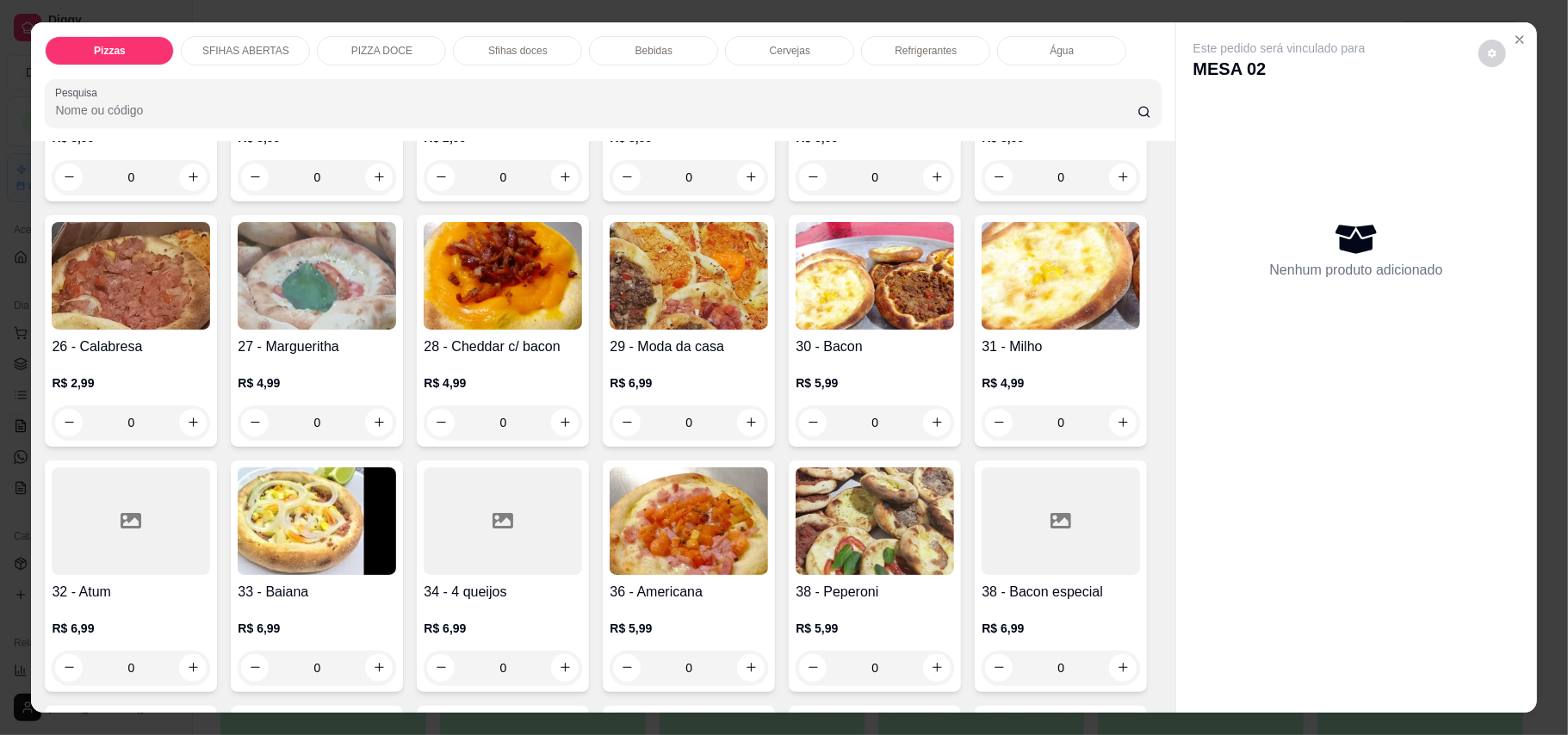
scroll to position [689, 0]
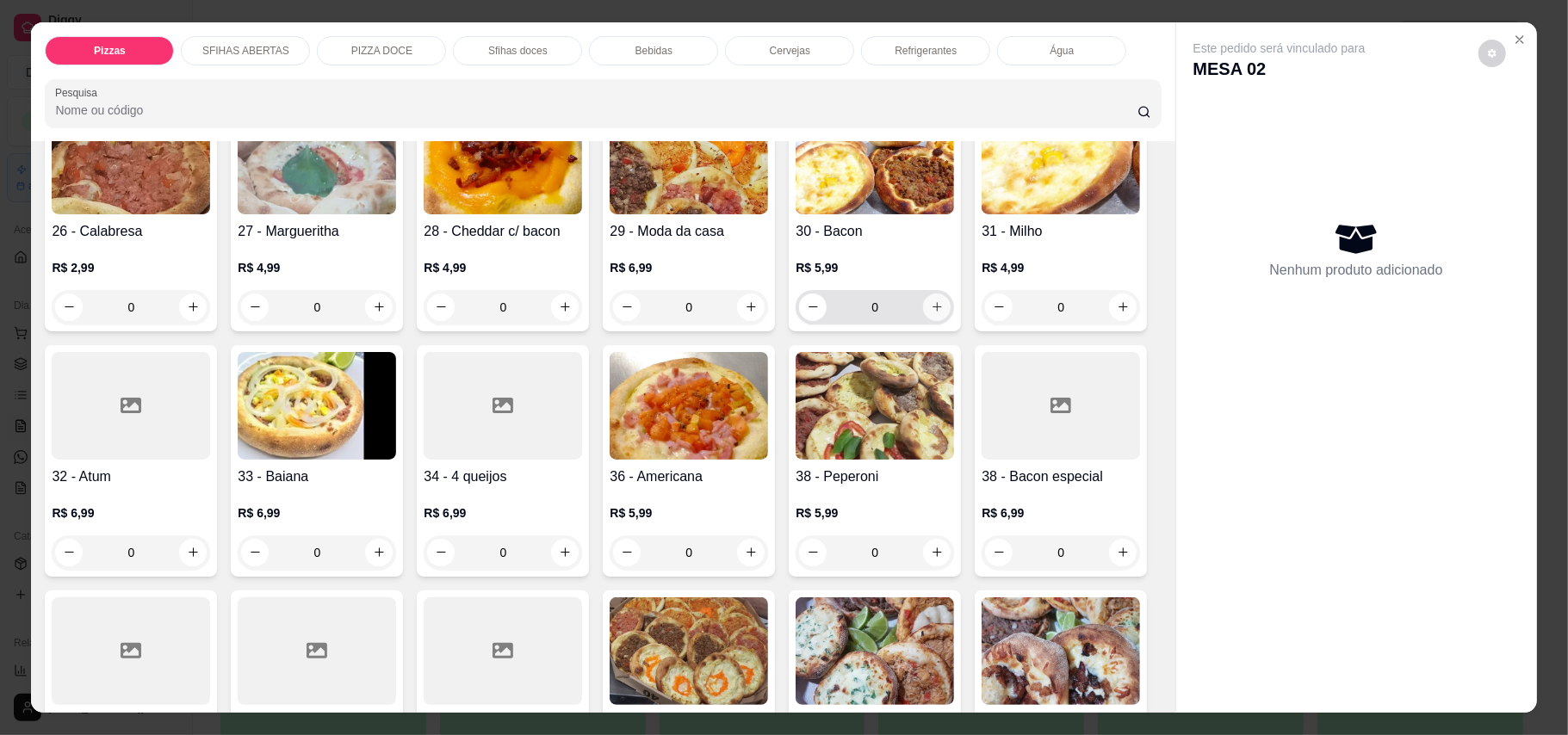
click at [931, 313] on icon "increase-product-quantity" at bounding box center [937, 307] width 13 height 13
type input "1"
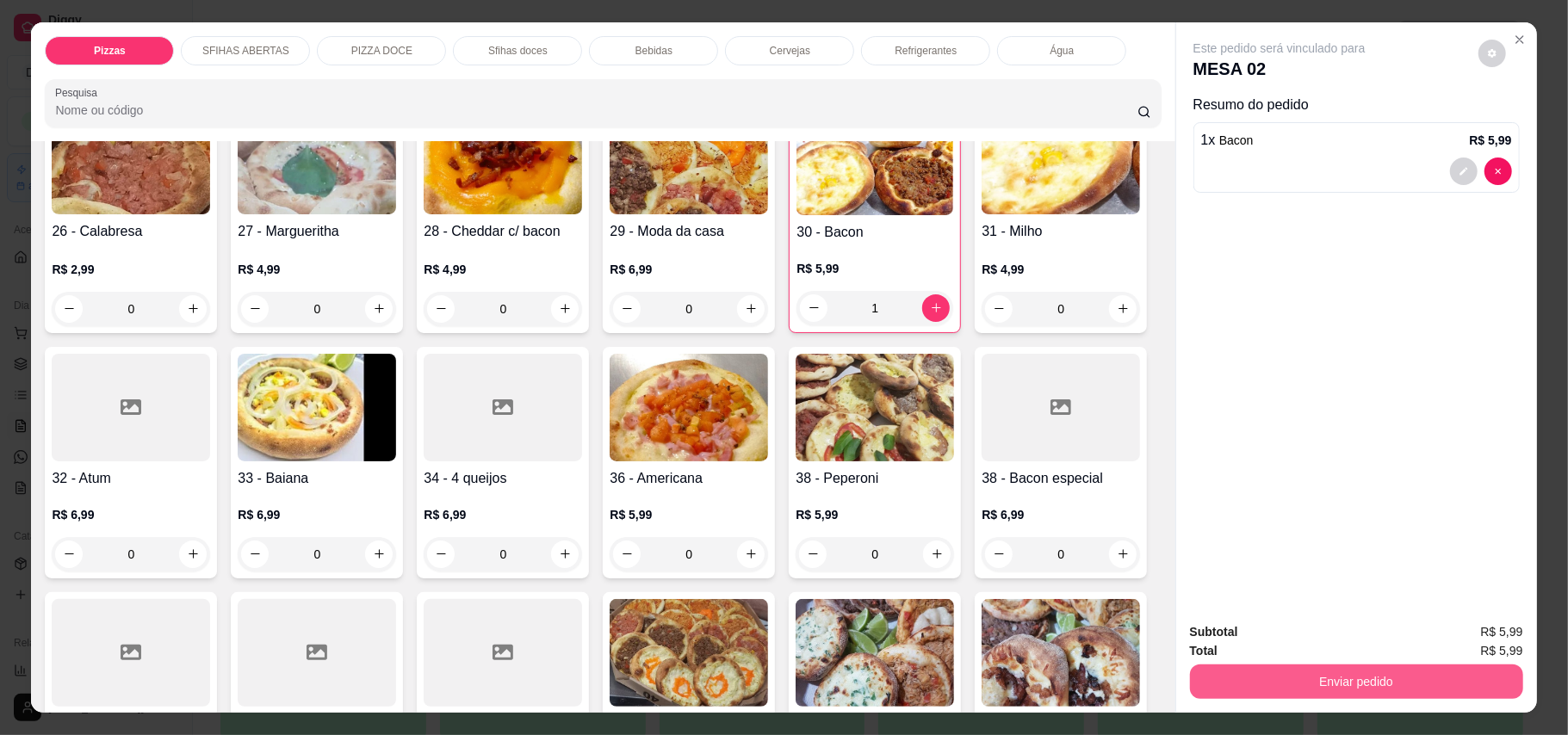
click at [1427, 689] on button "Enviar pedido" at bounding box center [1357, 682] width 333 height 34
click at [1510, 638] on button "Enviar pedido" at bounding box center [1477, 640] width 97 height 32
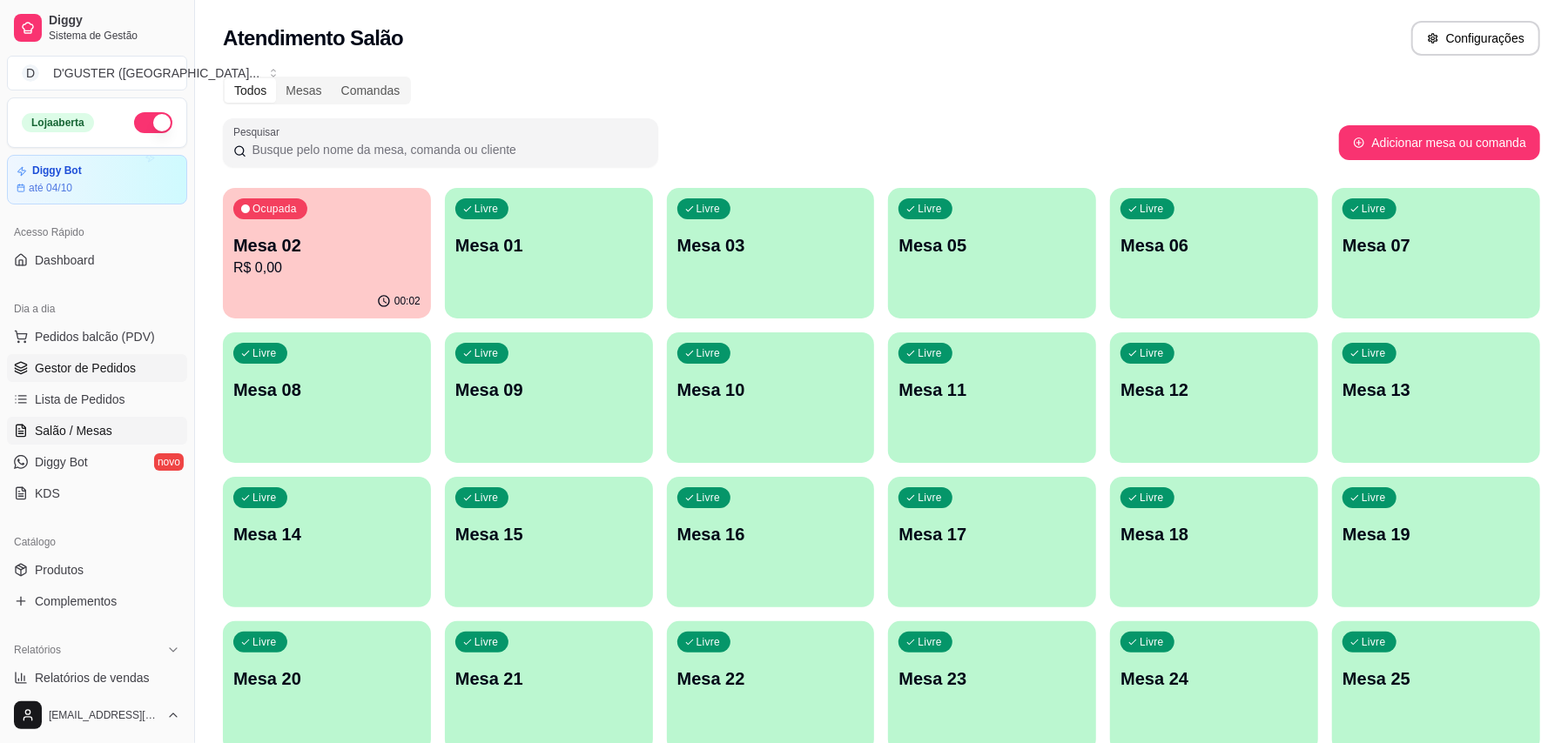
click at [95, 373] on span "Gestor de Pedidos" at bounding box center [85, 368] width 101 height 17
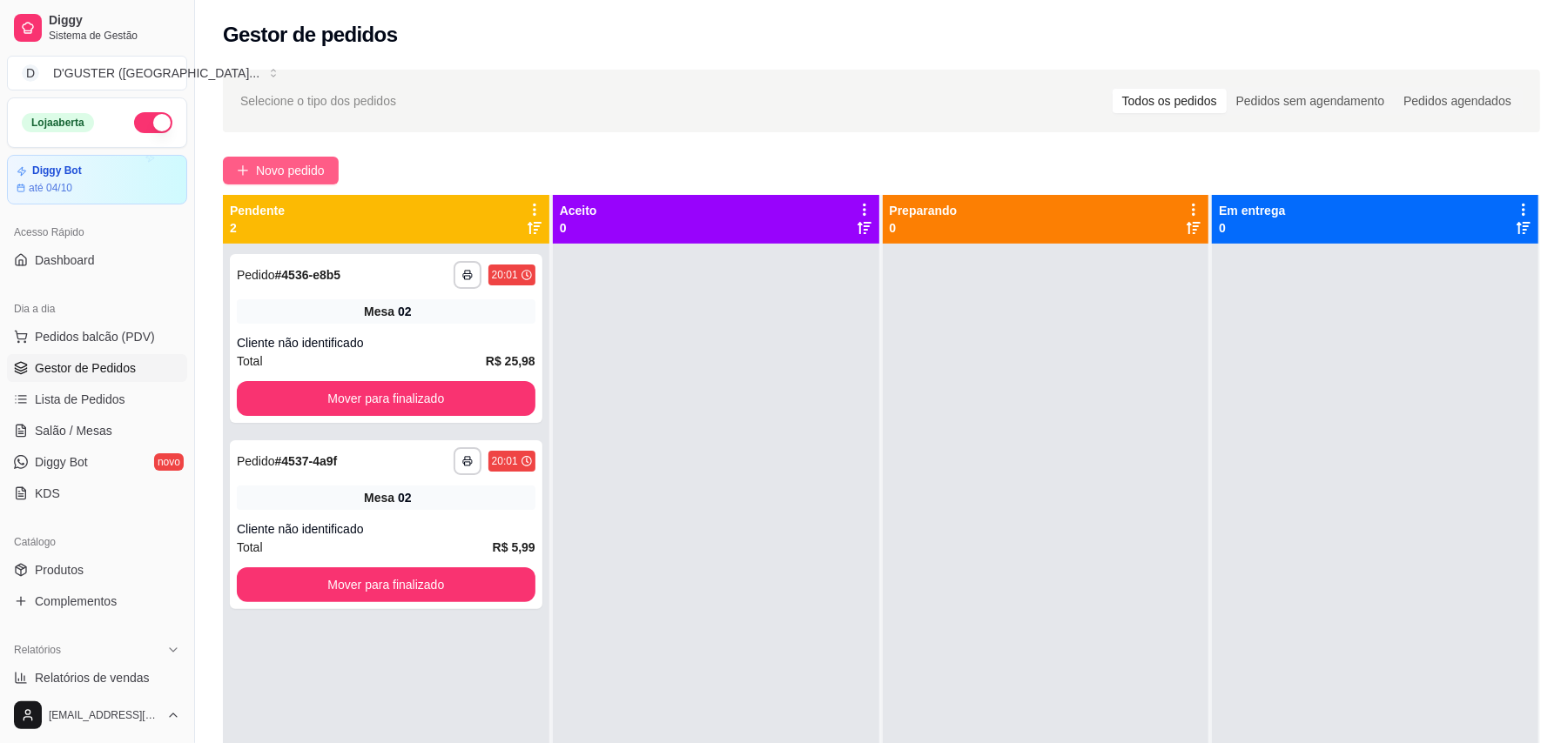
click at [273, 168] on span "Novo pedido" at bounding box center [291, 170] width 69 height 19
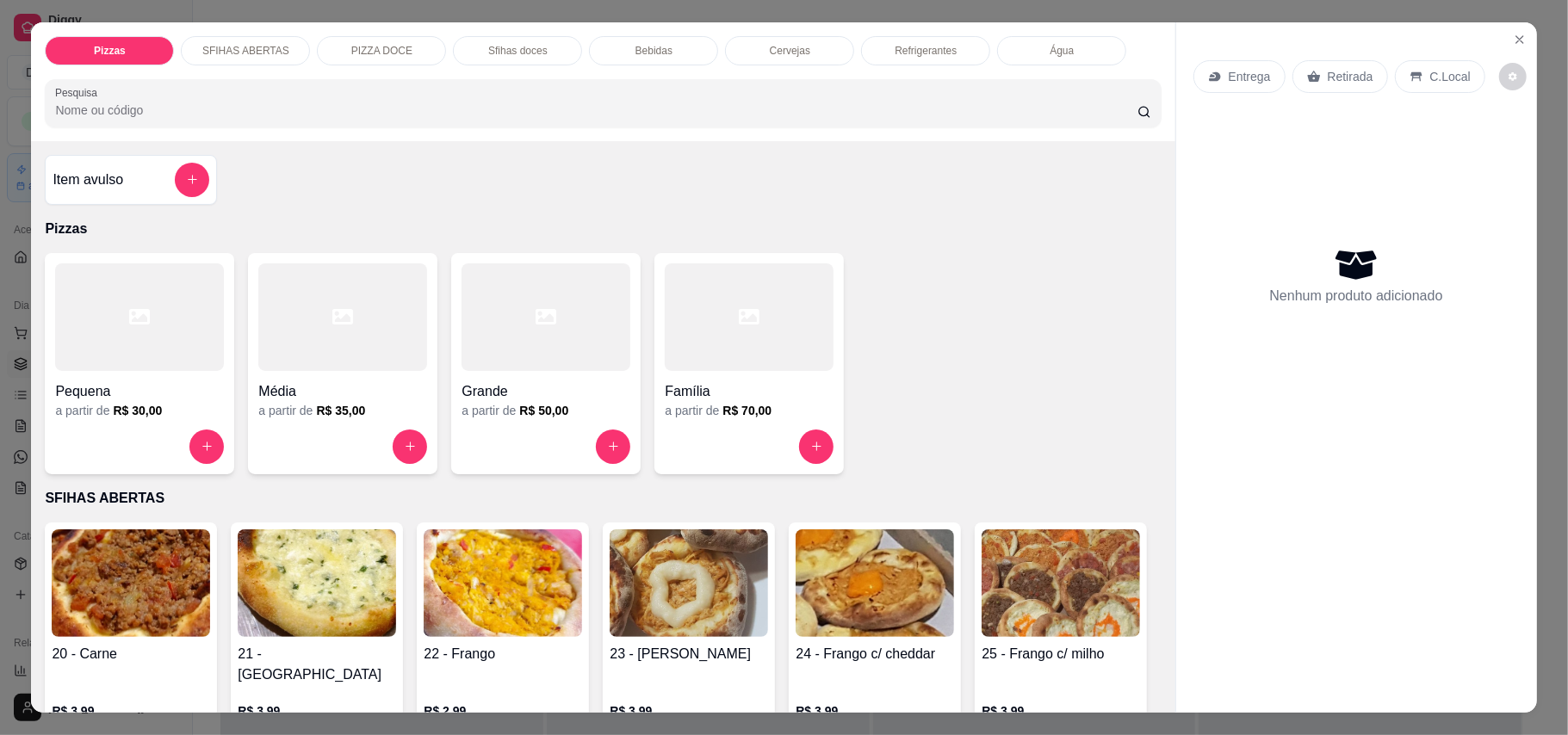
click at [1328, 73] on p "Retirada" at bounding box center [1351, 77] width 46 height 17
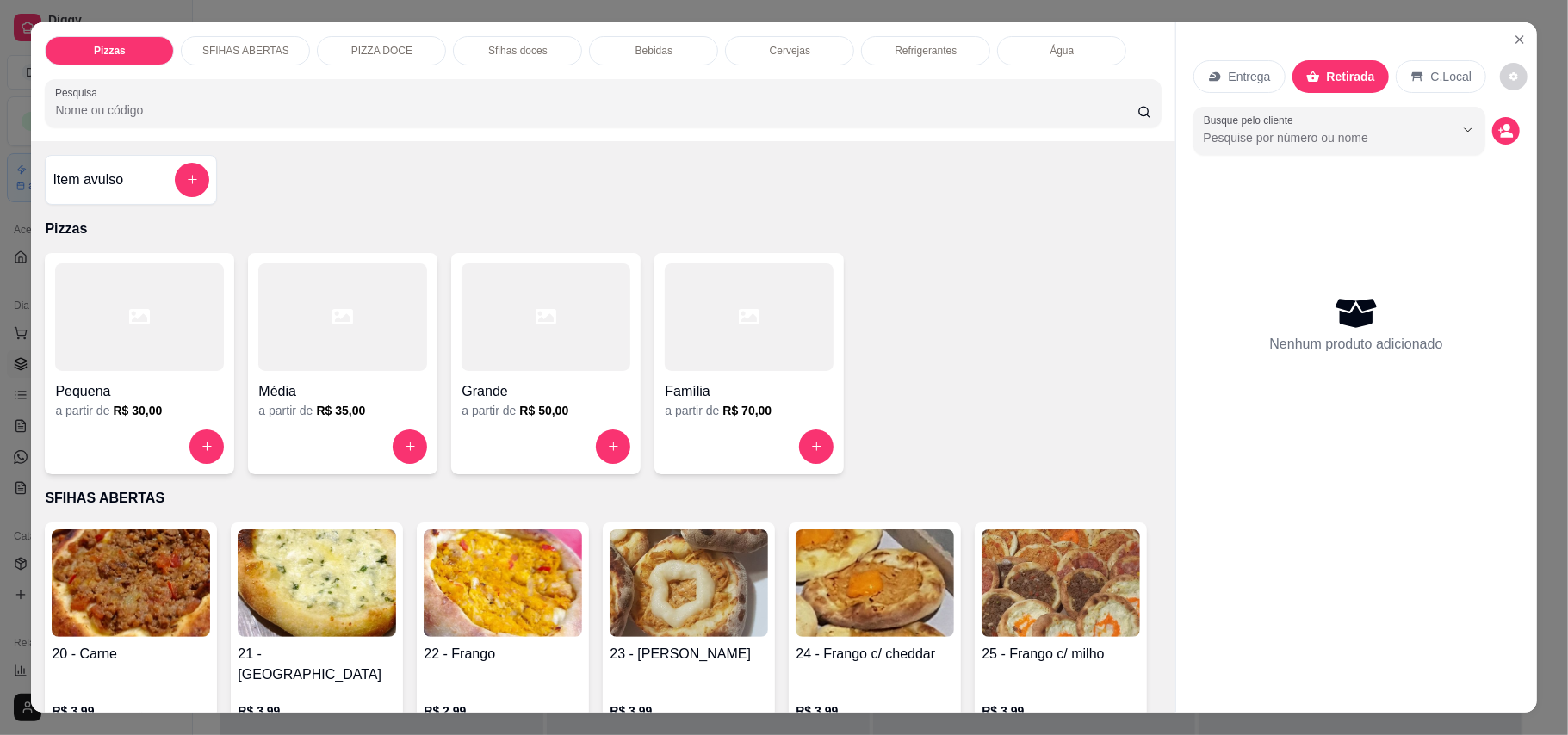
click at [690, 400] on h4 "Família" at bounding box center [749, 391] width 169 height 21
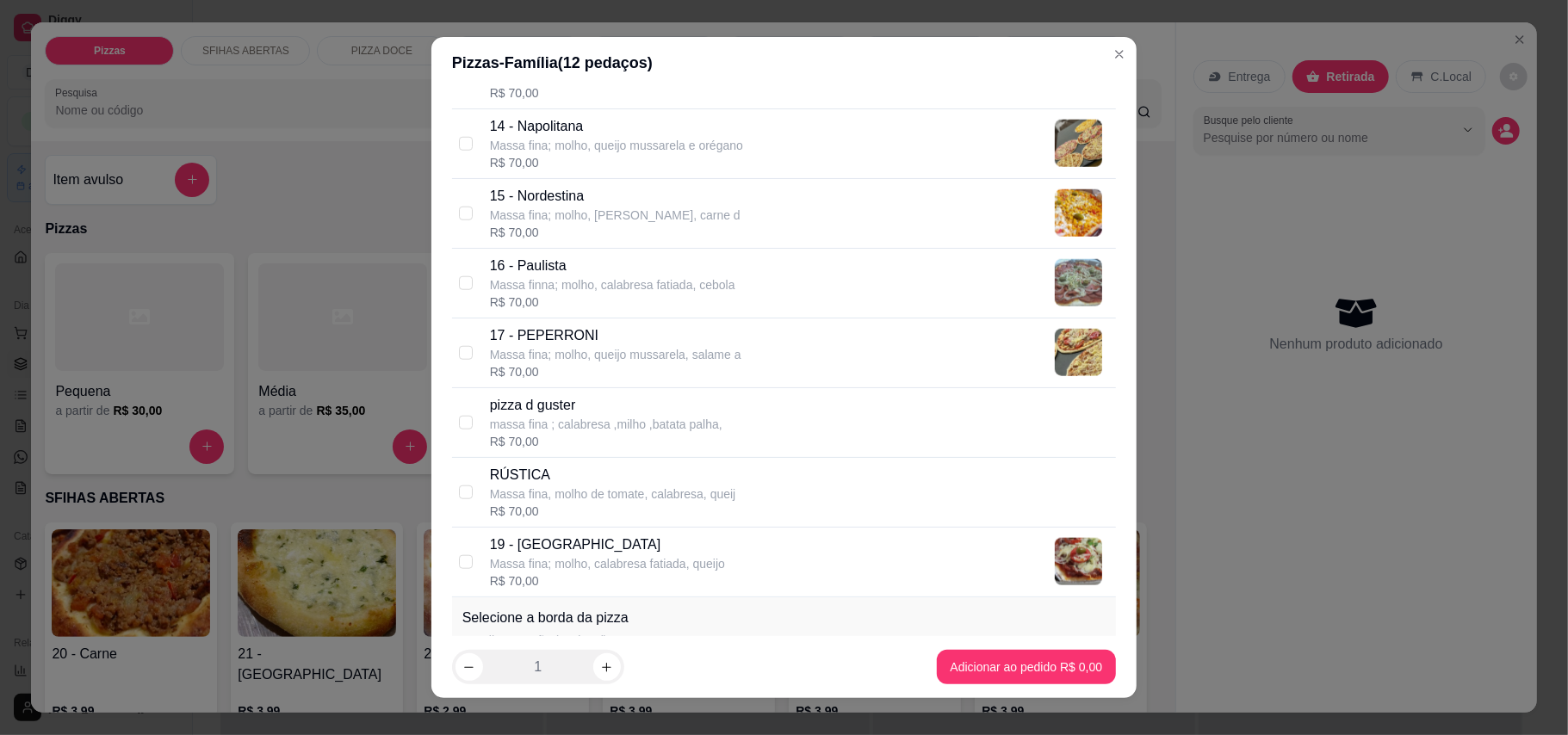
scroll to position [1262, 0]
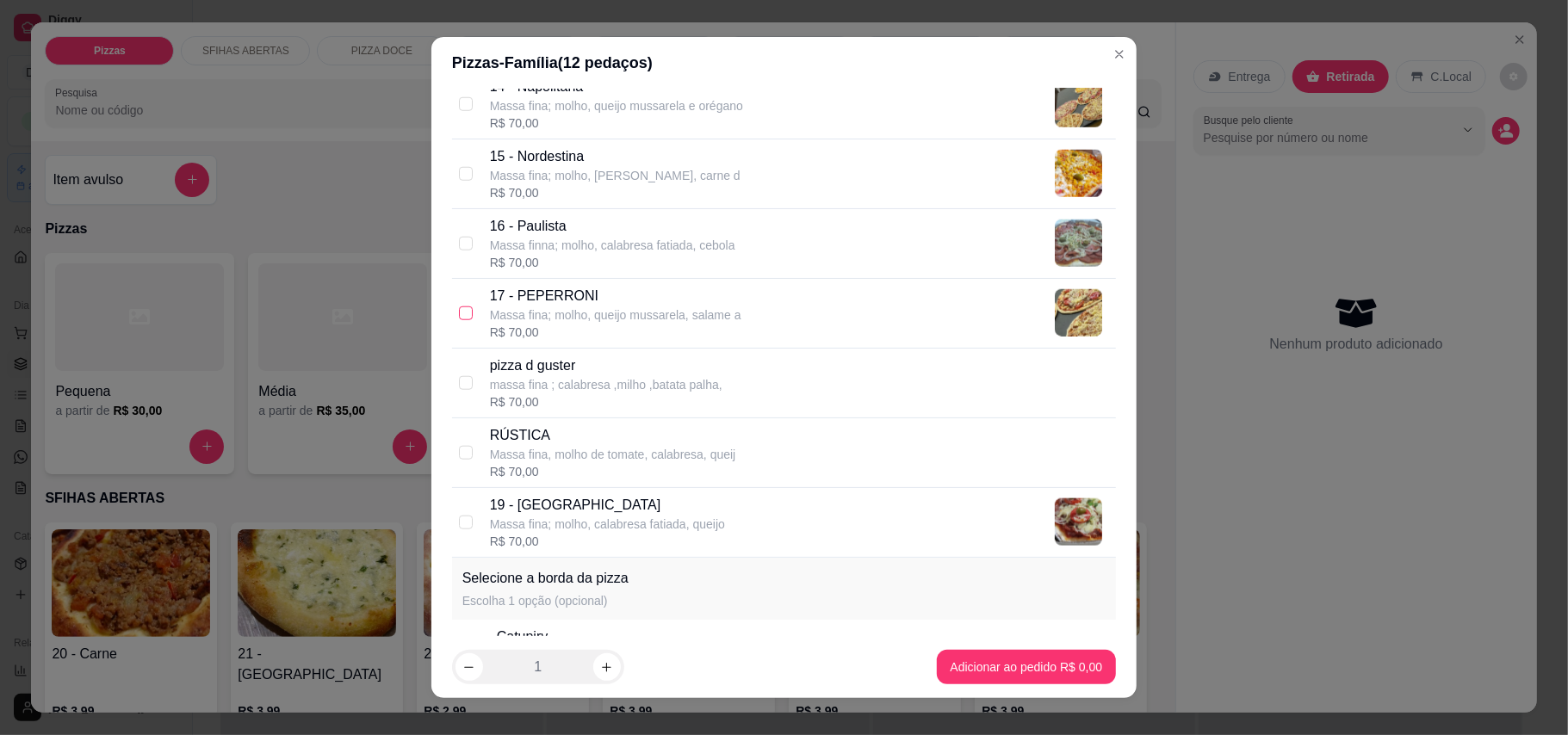
click at [459, 318] on input "checkbox" at bounding box center [465, 313] width 14 height 14
checkbox input "true"
click at [452, 534] on div "19 - Toscana Massa fina; molho, calabresa fatiada, queijo R$ 70,00" at bounding box center [784, 522] width 664 height 69
checkbox input "true"
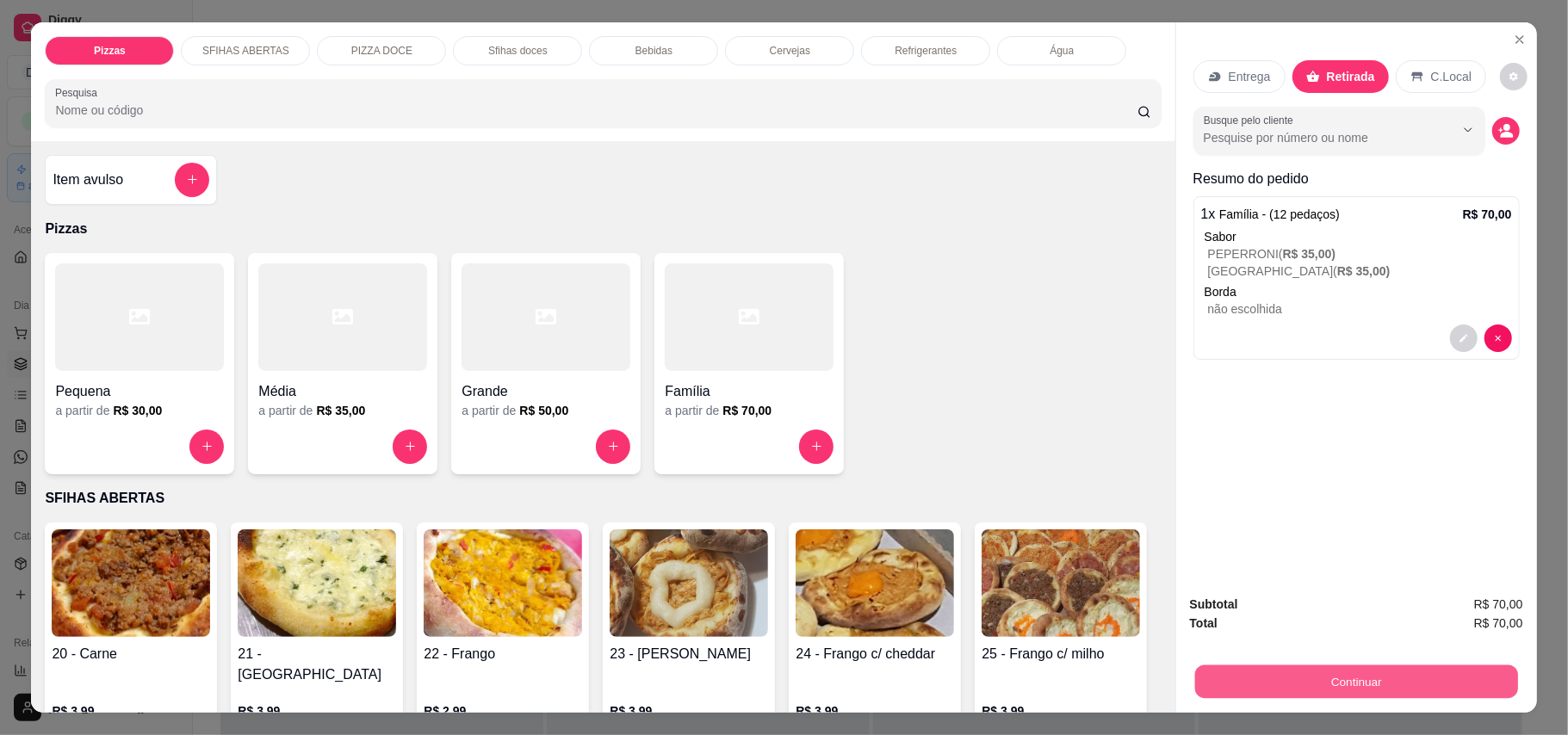
click at [1410, 685] on button "Continuar" at bounding box center [1356, 682] width 323 height 33
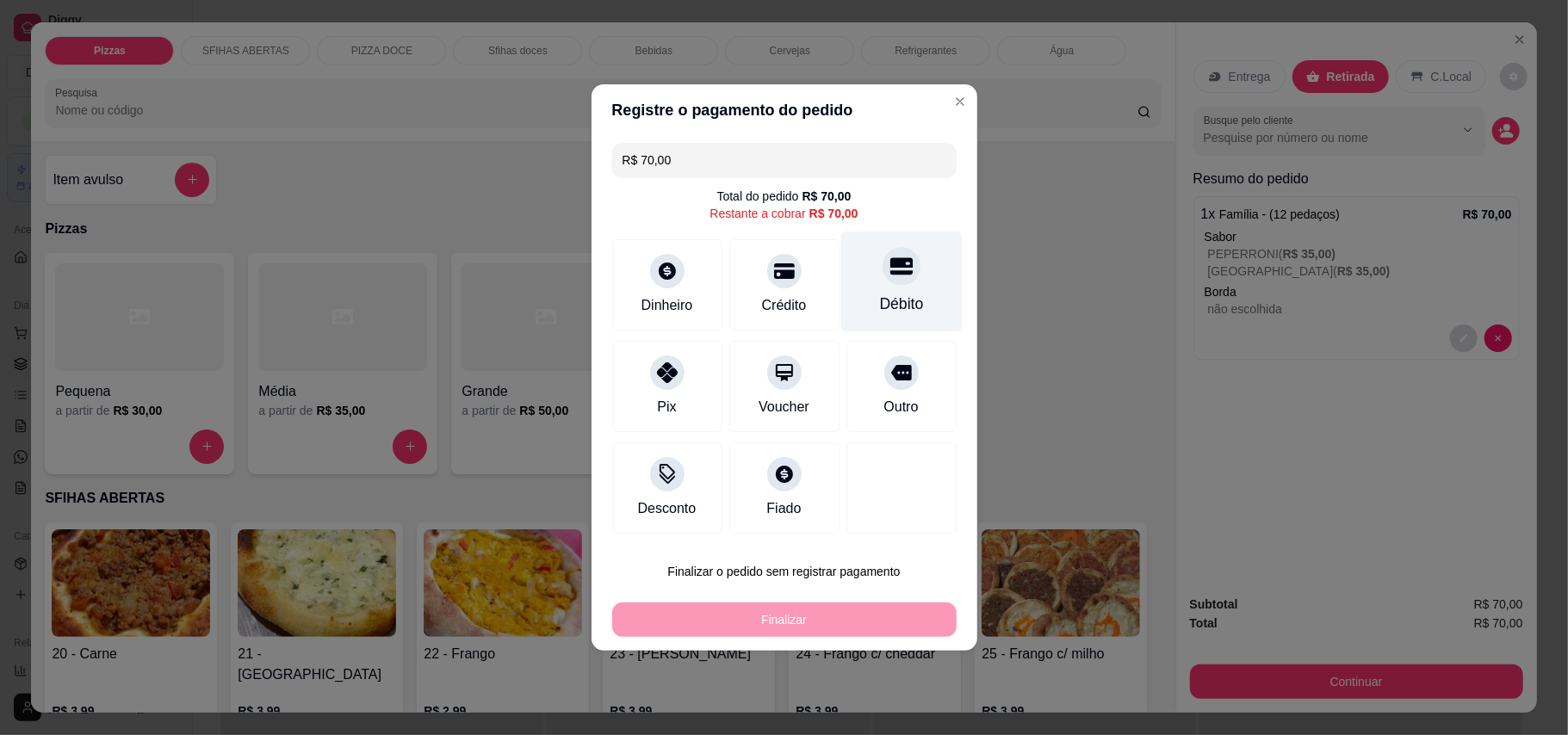
click at [887, 284] on div at bounding box center [902, 266] width 38 height 38
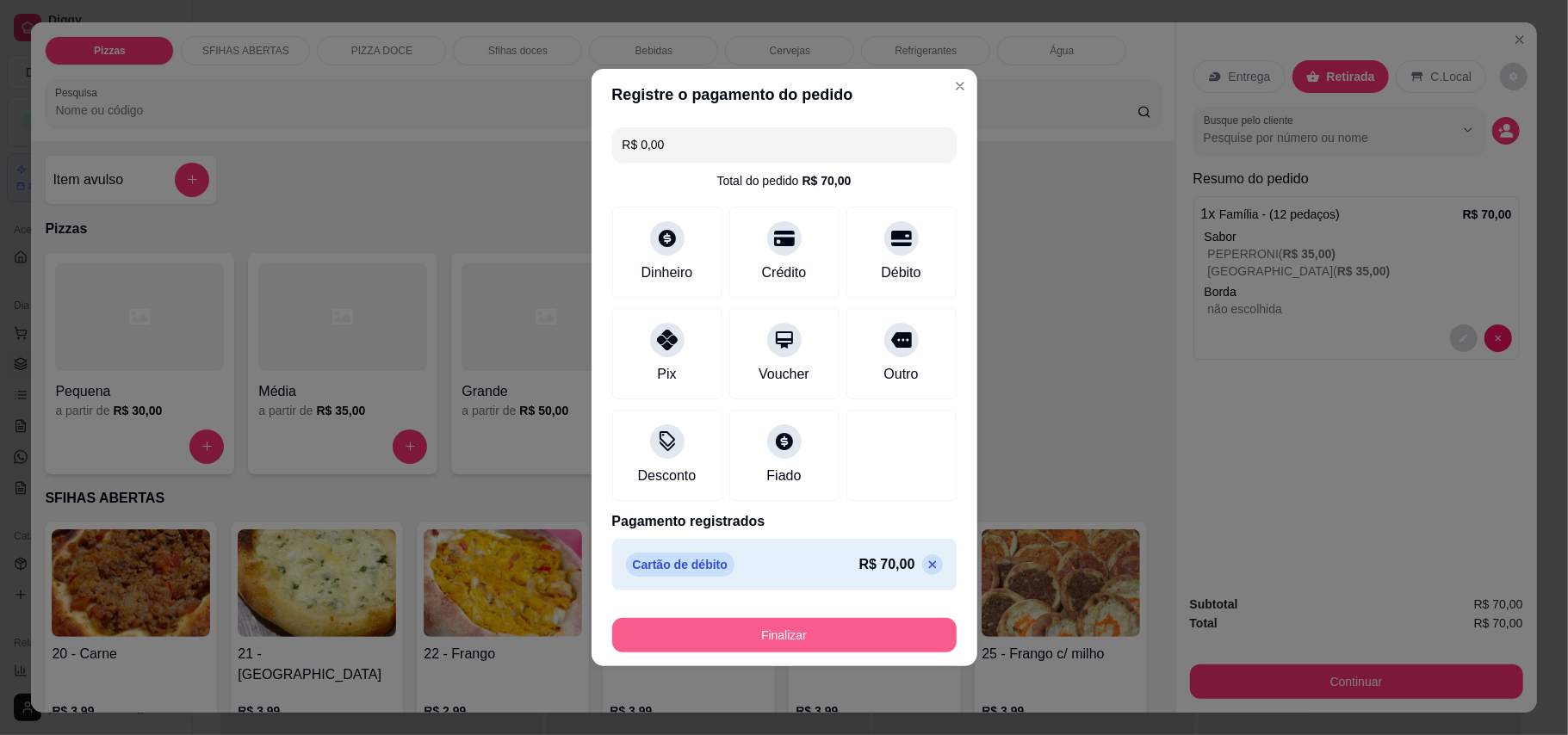
click at [825, 631] on button "Finalizar" at bounding box center [785, 635] width 344 height 34
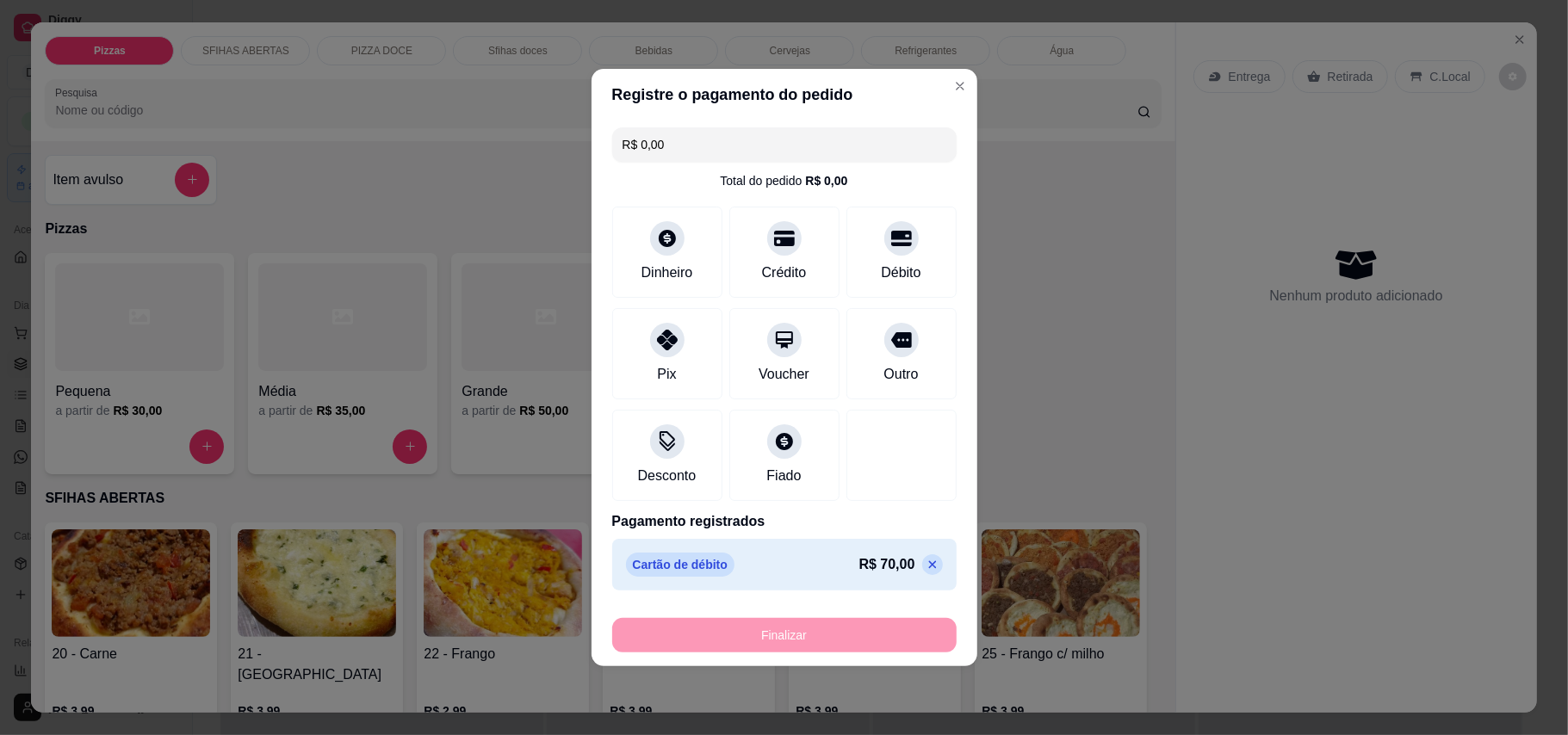
type input "-R$ 70,00"
click at [852, 634] on div "Finalizar" at bounding box center [785, 635] width 344 height 34
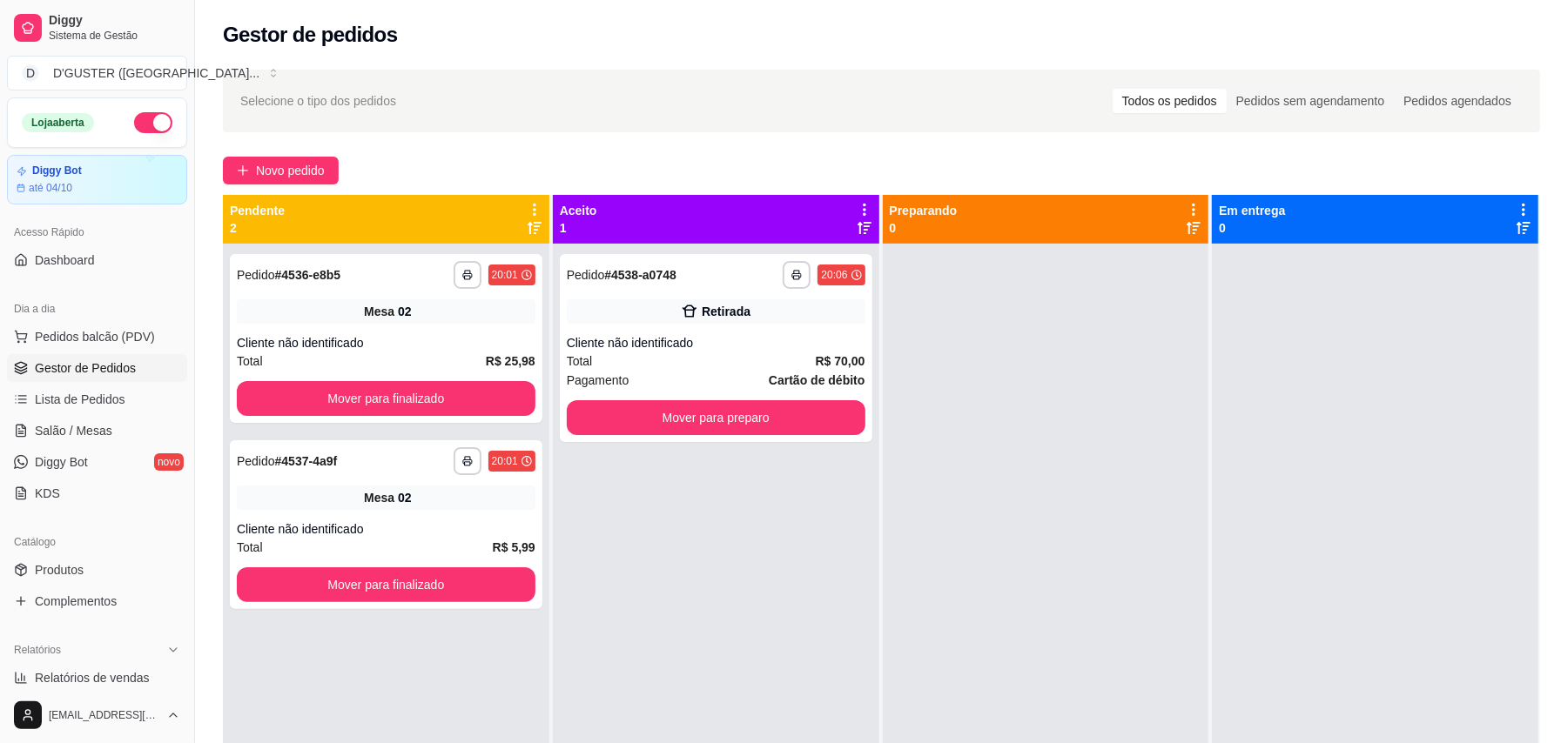
click at [861, 641] on div "**********" at bounding box center [716, 616] width 326 height 743
click at [739, 415] on button "Mover para preparo" at bounding box center [716, 418] width 299 height 35
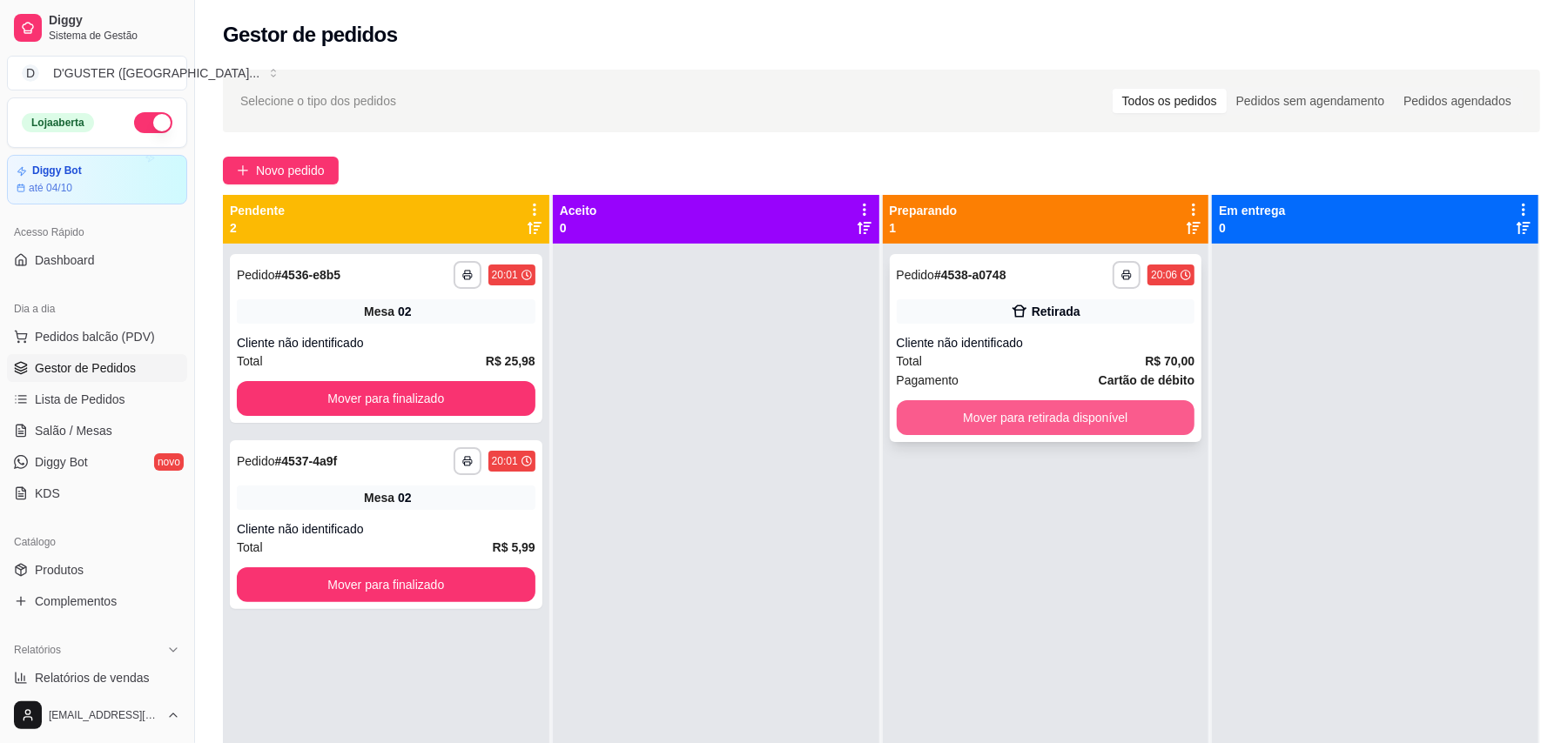
click at [1012, 412] on button "Mover para retirada disponível" at bounding box center [1046, 418] width 299 height 35
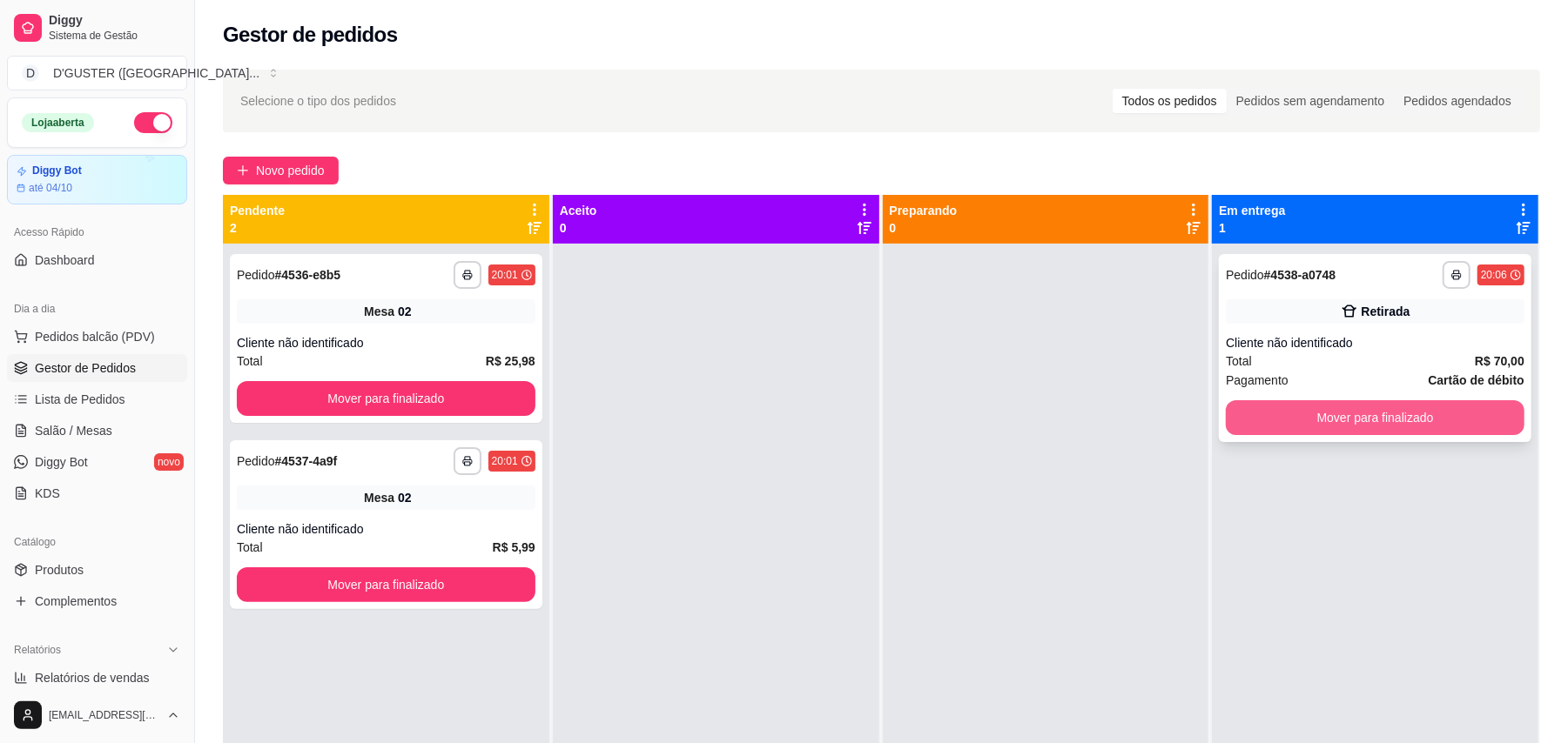
click at [1324, 412] on button "Mover para finalizado" at bounding box center [1376, 418] width 299 height 35
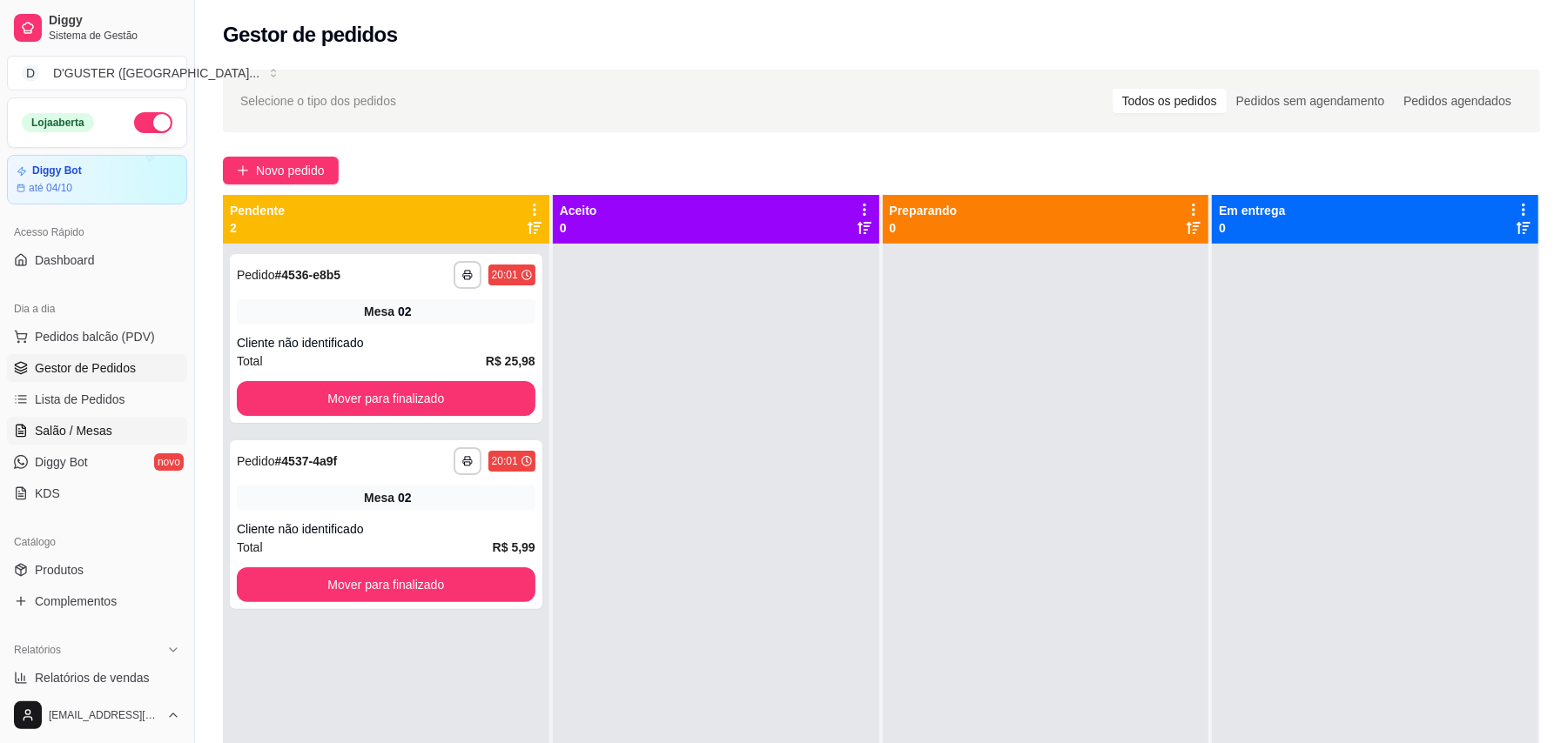
click at [91, 424] on span "Salão / Mesas" at bounding box center [73, 431] width 77 height 17
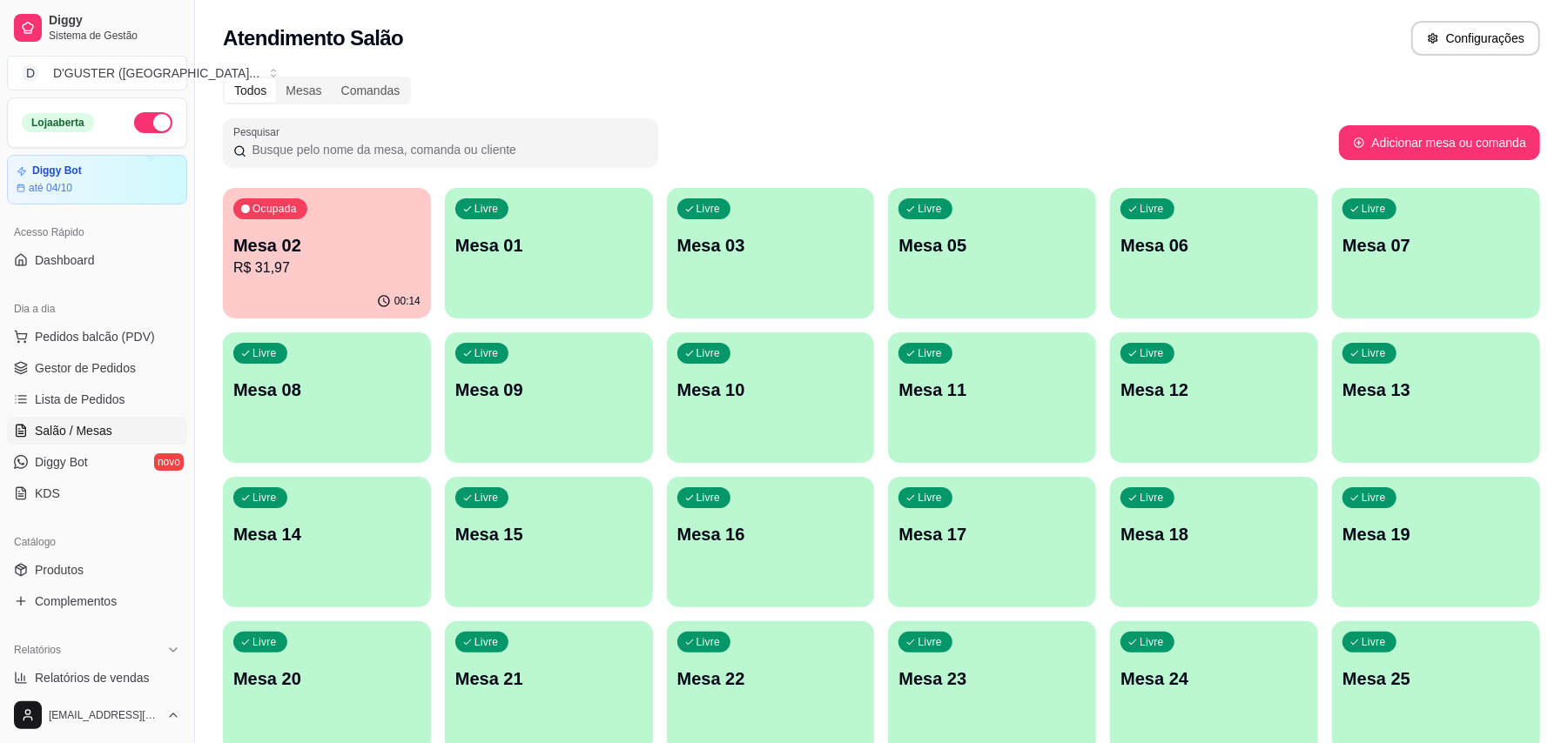
click at [747, 397] on p "Mesa 10" at bounding box center [771, 390] width 187 height 25
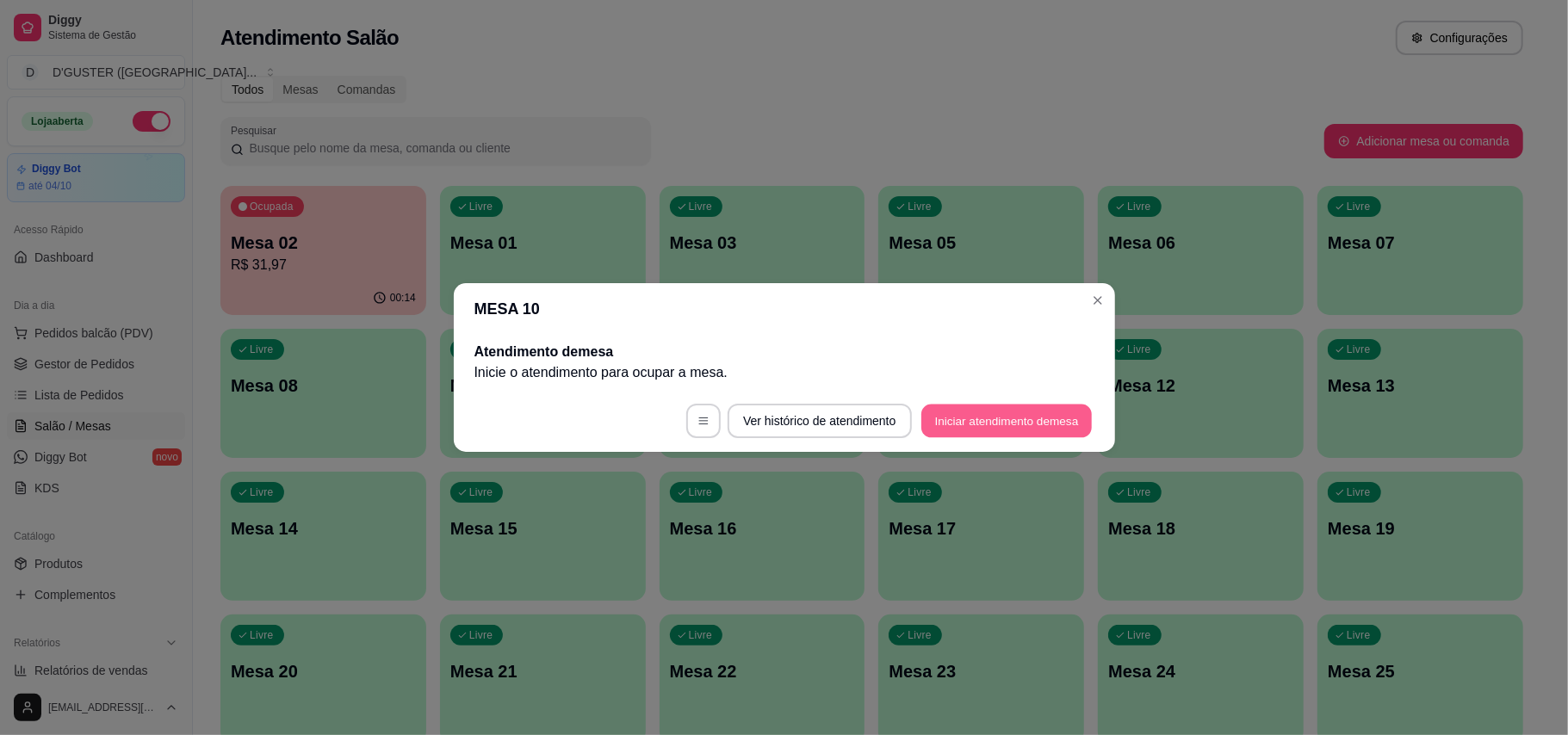
click at [1034, 427] on button "Iniciar atendimento de mesa" at bounding box center [1007, 421] width 170 height 33
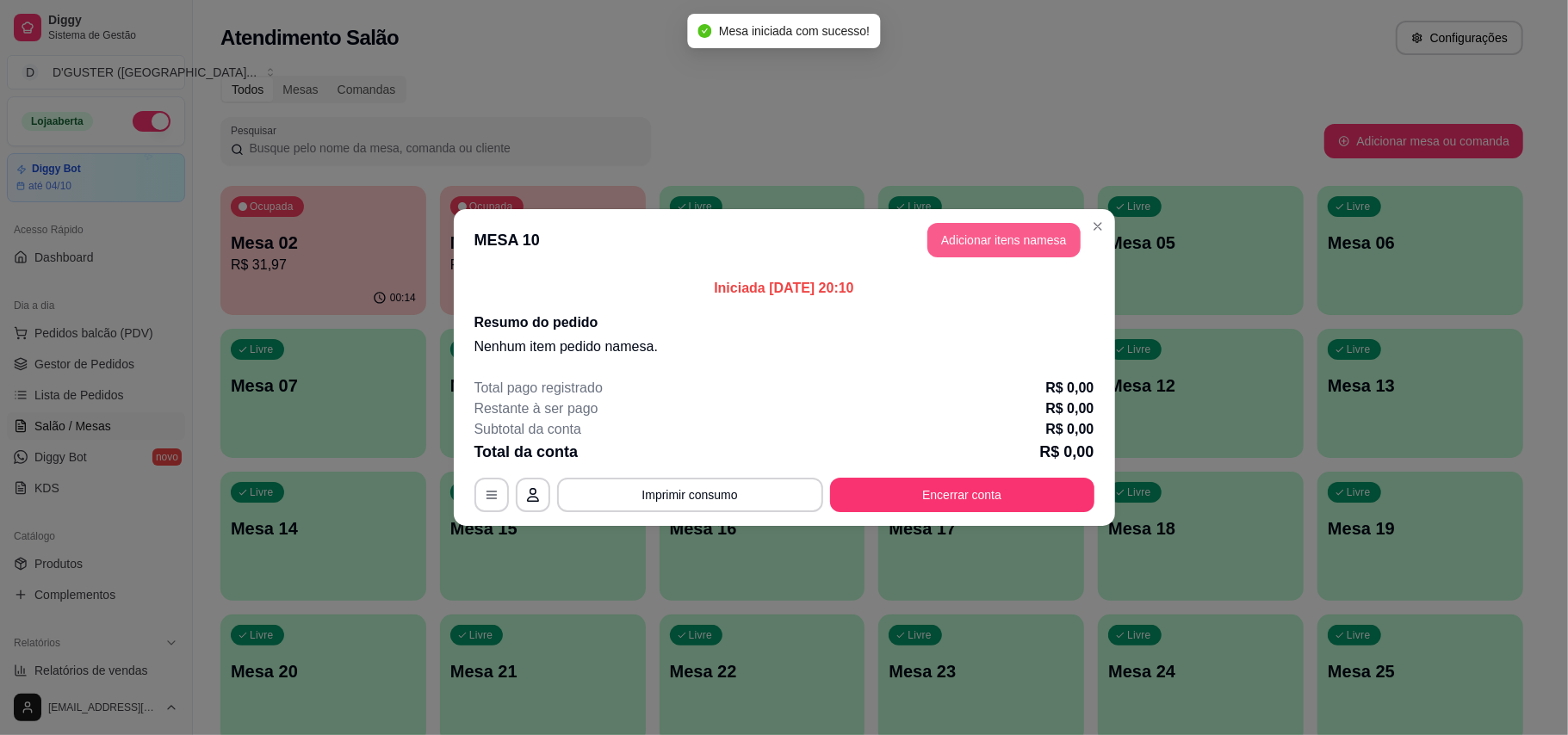
click at [1035, 245] on button "Adicionar itens na mesa" at bounding box center [1004, 240] width 153 height 34
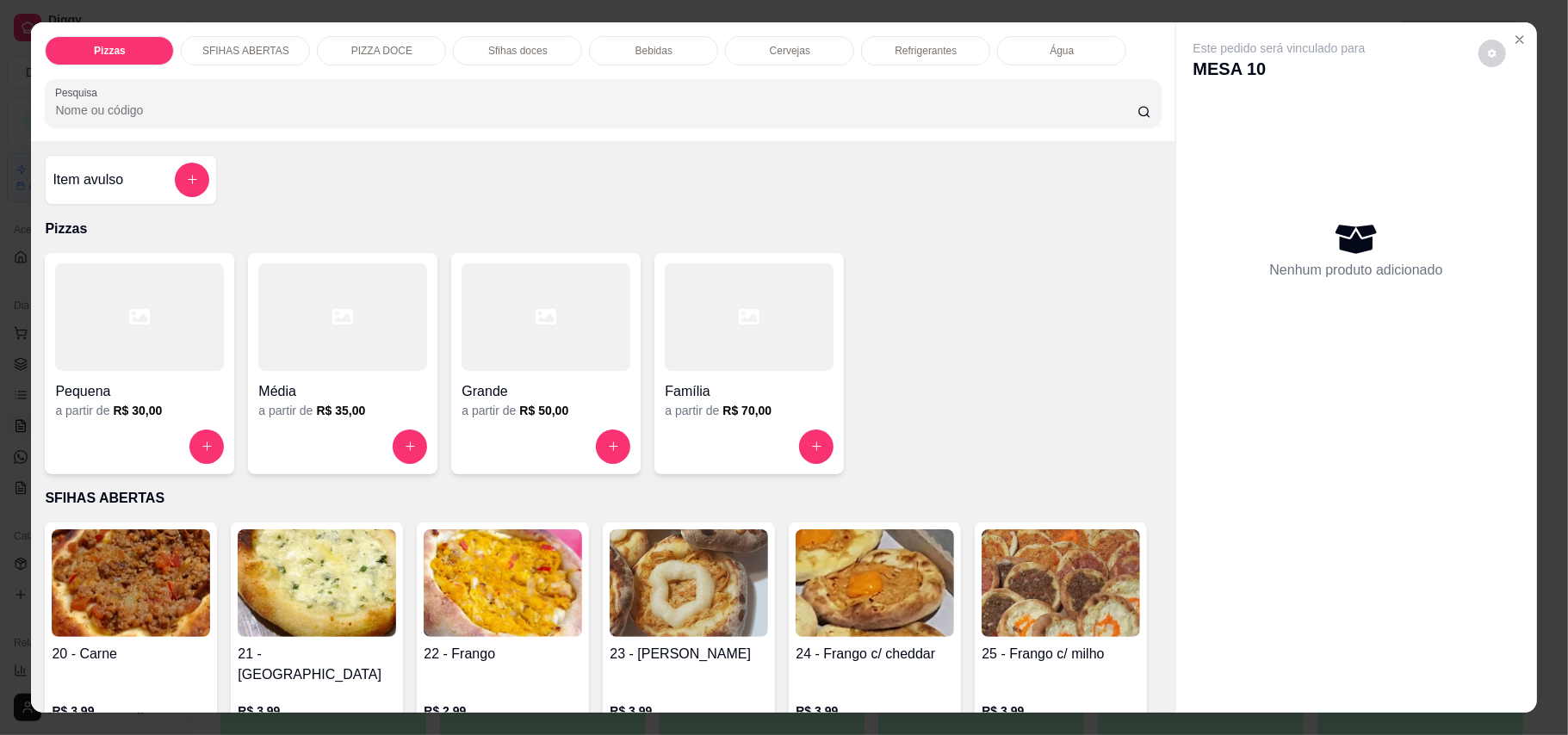
click at [512, 377] on div "Grande" at bounding box center [545, 386] width 169 height 31
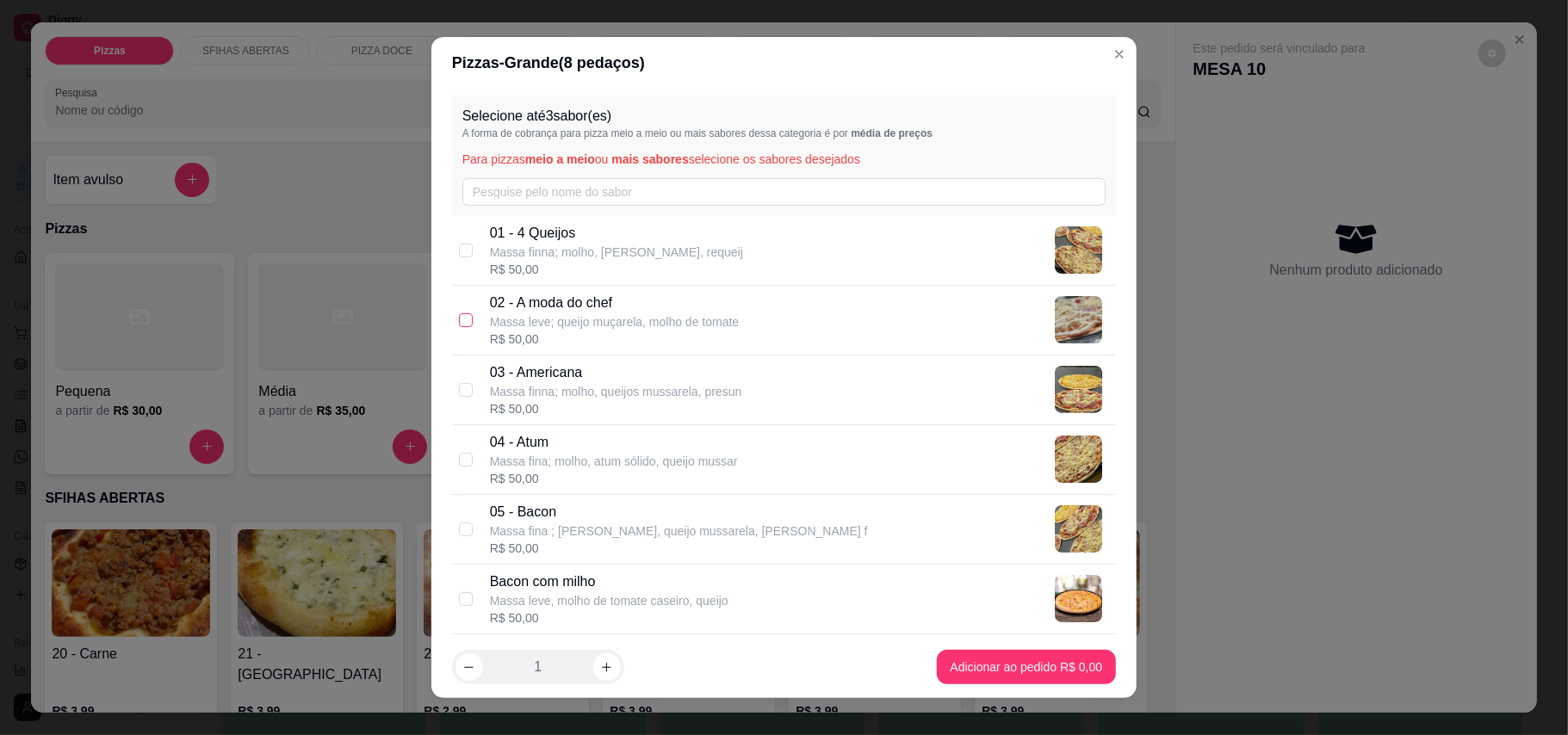
click at [459, 321] on input "checkbox" at bounding box center [465, 320] width 14 height 14
checkbox input "true"
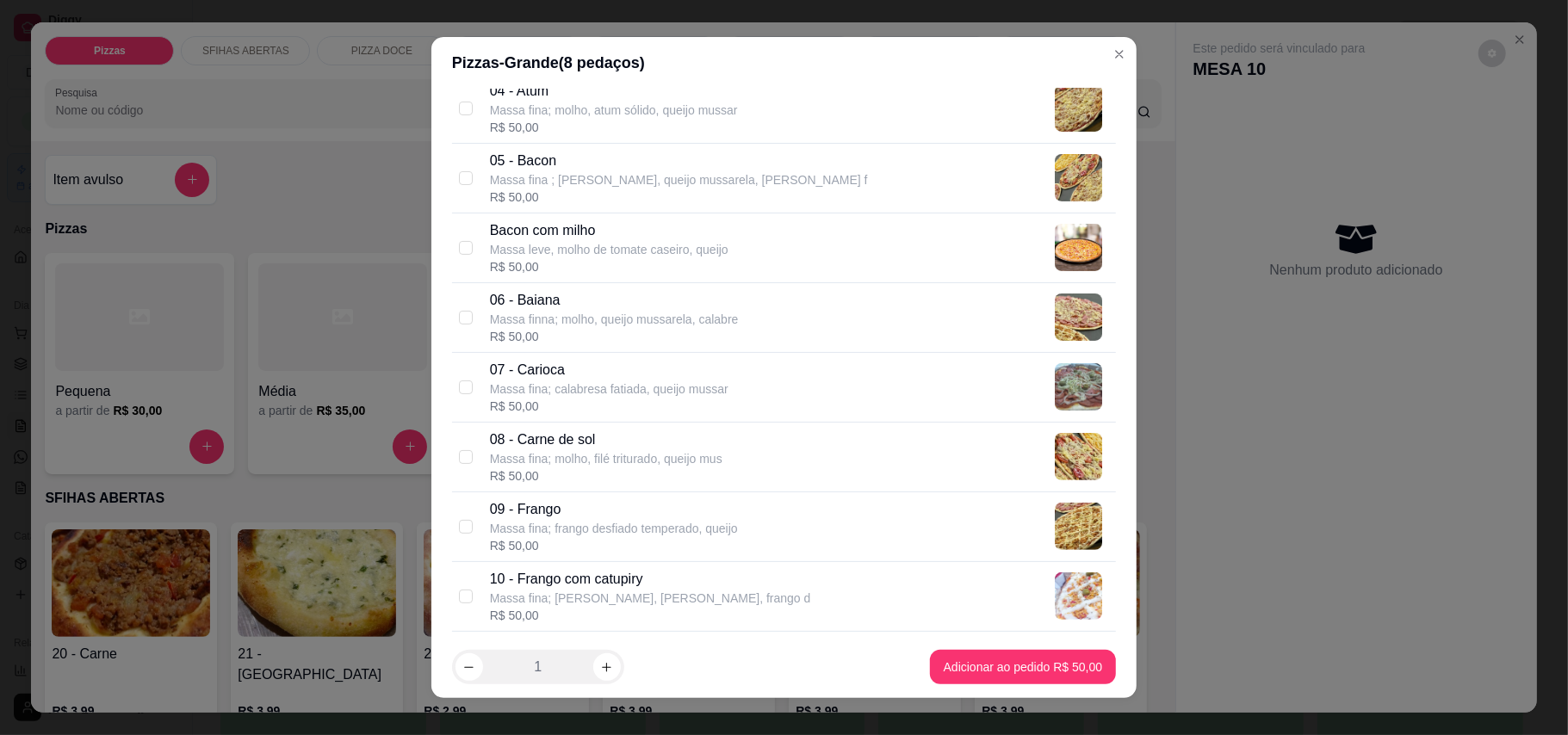
scroll to position [458, 0]
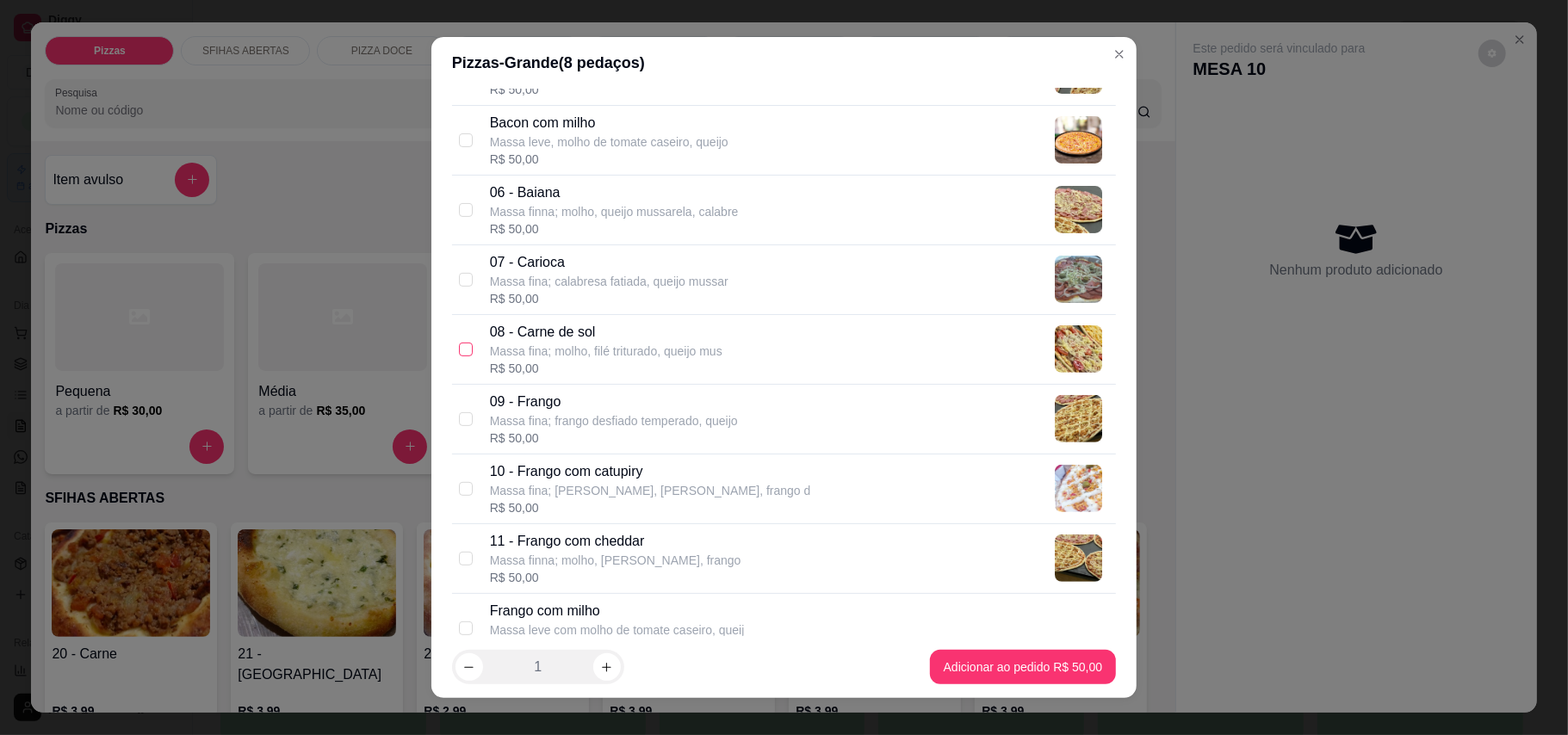
click at [459, 349] on input "checkbox" at bounding box center [465, 349] width 14 height 14
checkbox input "true"
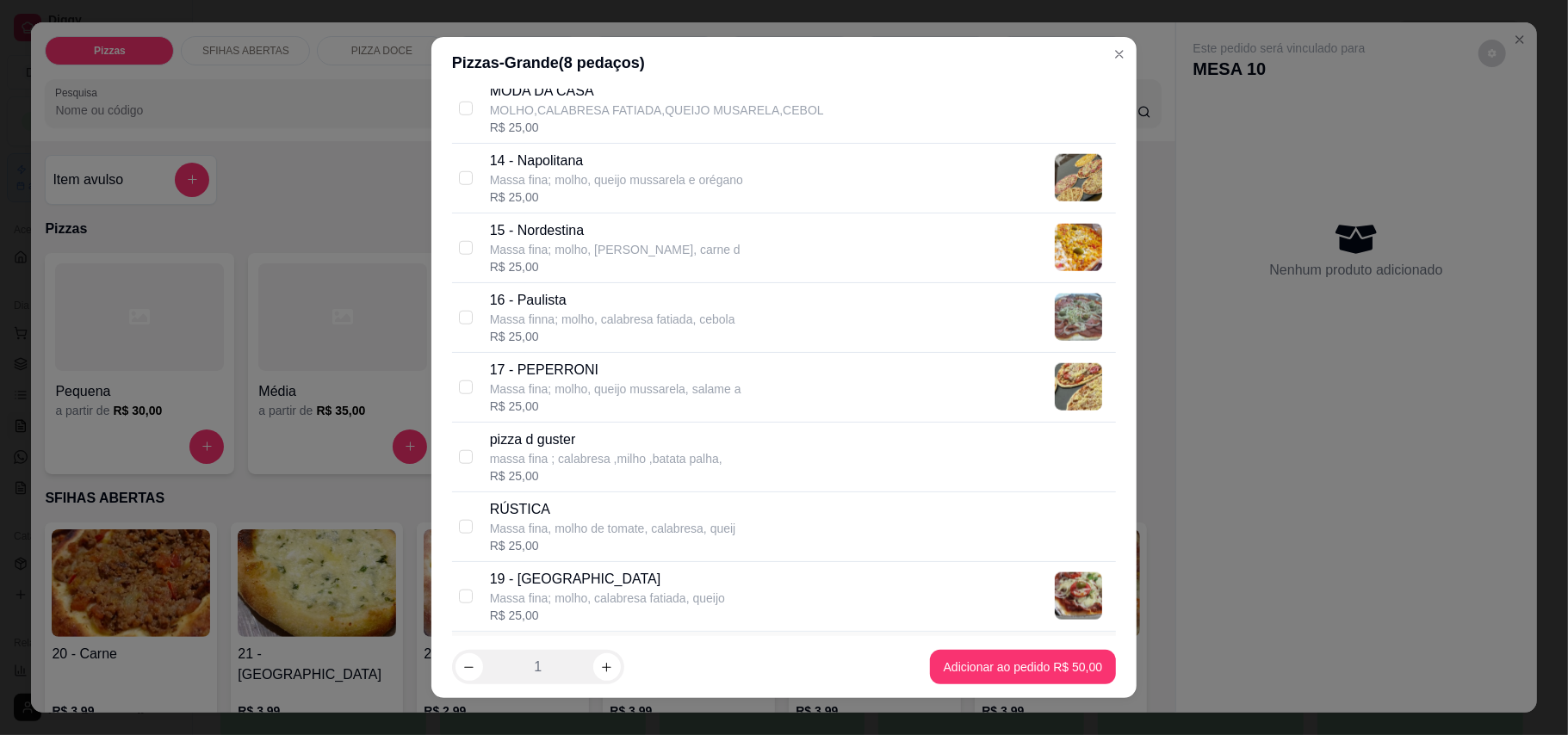
scroll to position [1148, 0]
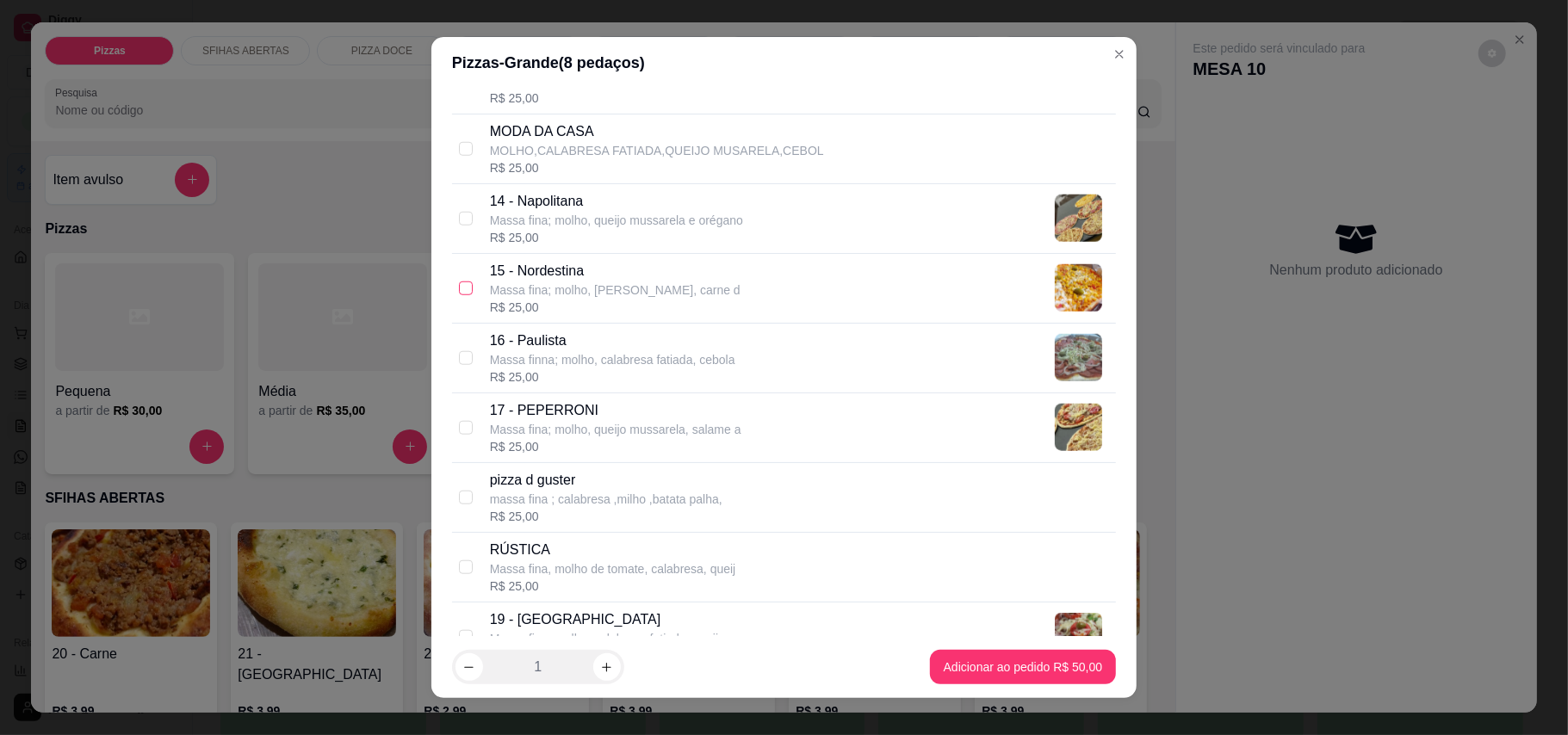
click at [459, 293] on input "checkbox" at bounding box center [465, 288] width 14 height 14
checkbox input "true"
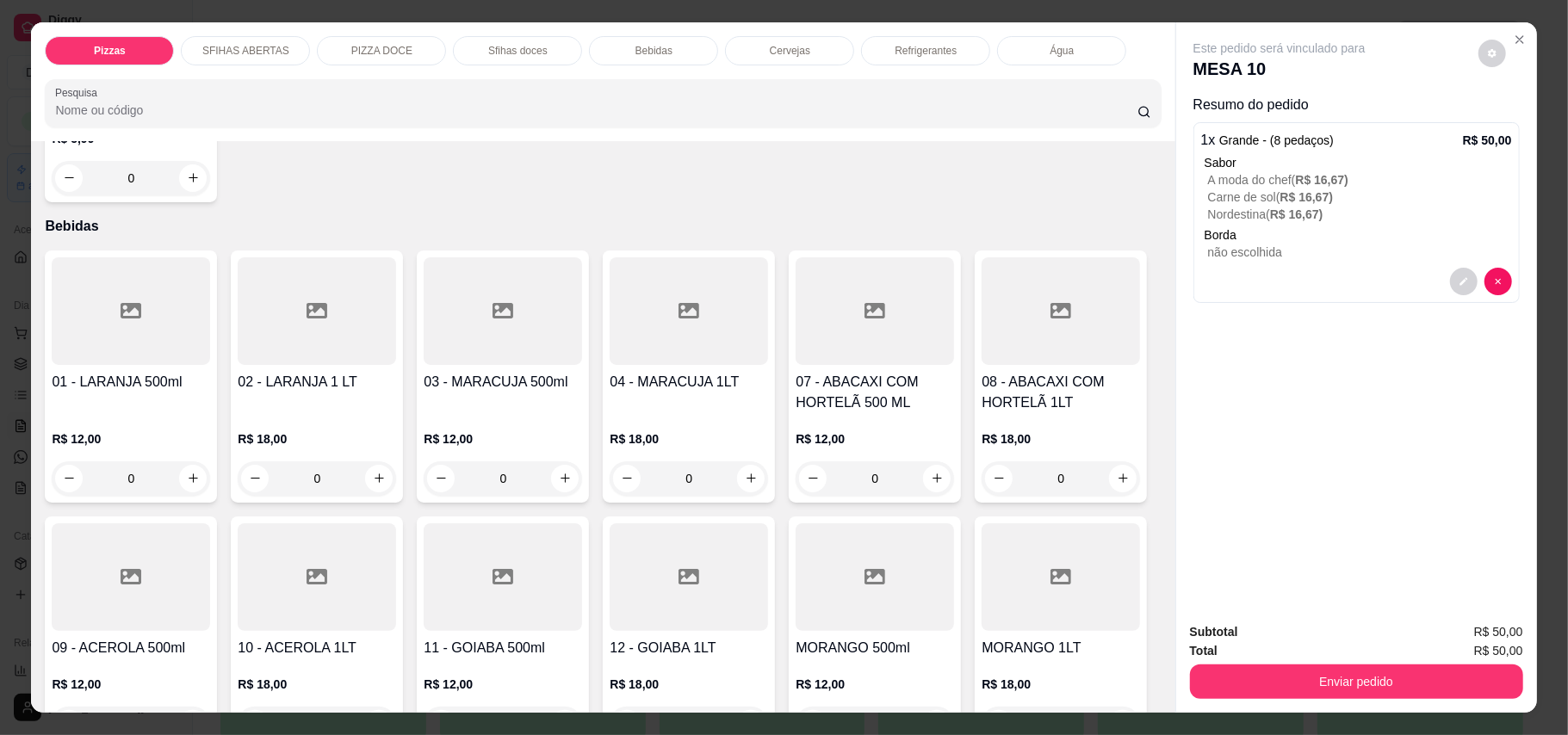
scroll to position [2525, 0]
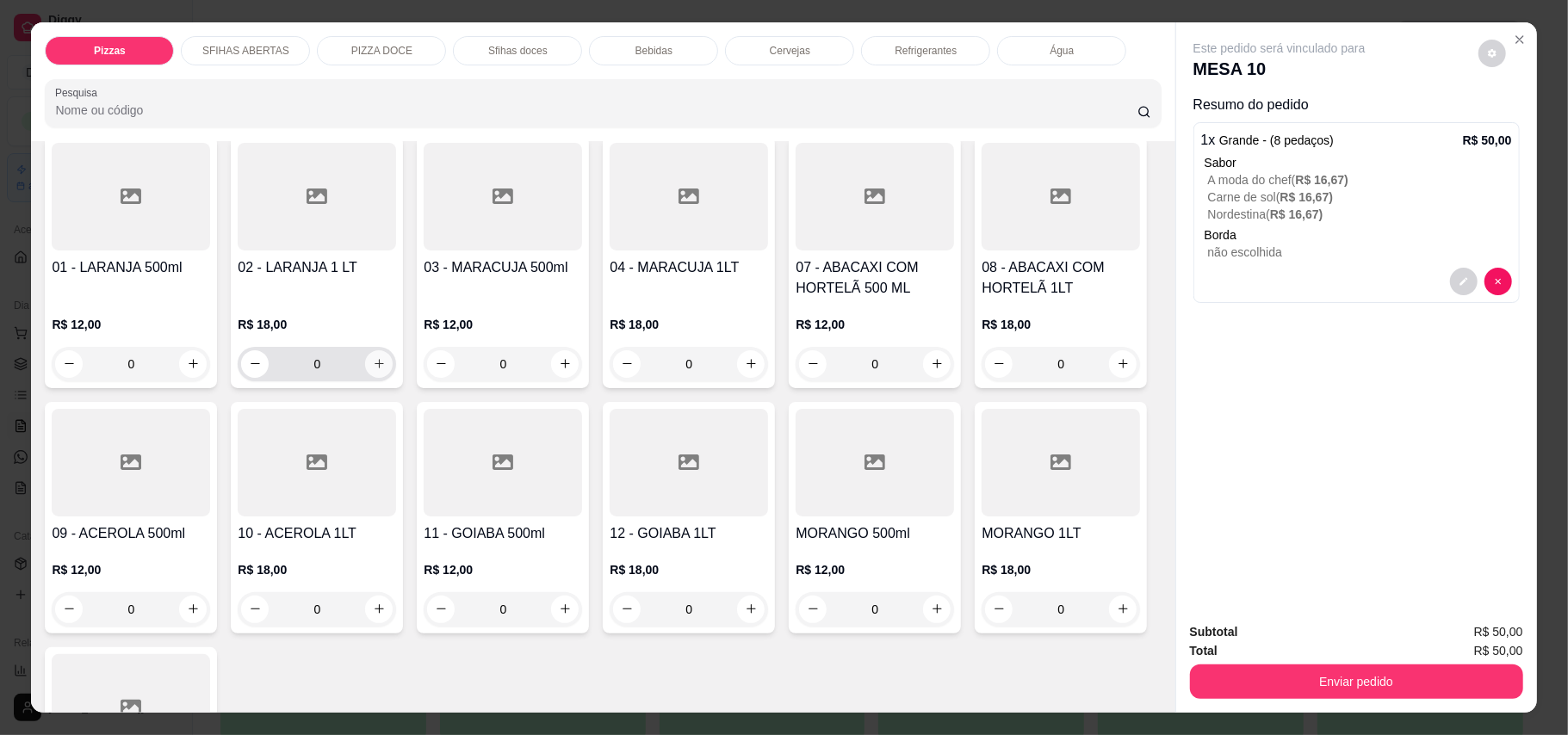
click at [369, 378] on button "increase-product-quantity" at bounding box center [378, 364] width 28 height 28
type input "1"
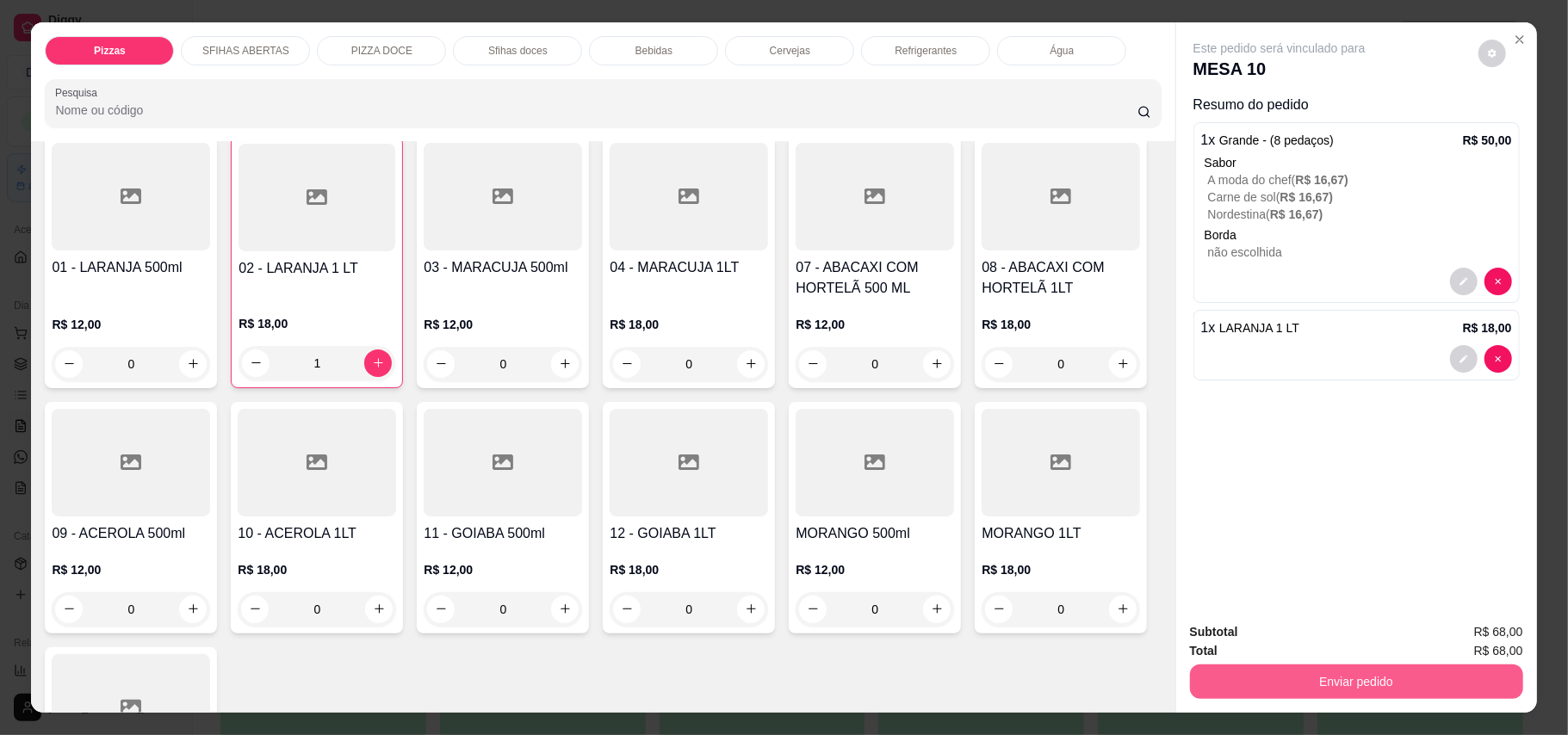
click at [1323, 684] on button "Enviar pedido" at bounding box center [1357, 682] width 333 height 34
click at [1491, 638] on button "Enviar pedido" at bounding box center [1477, 640] width 97 height 32
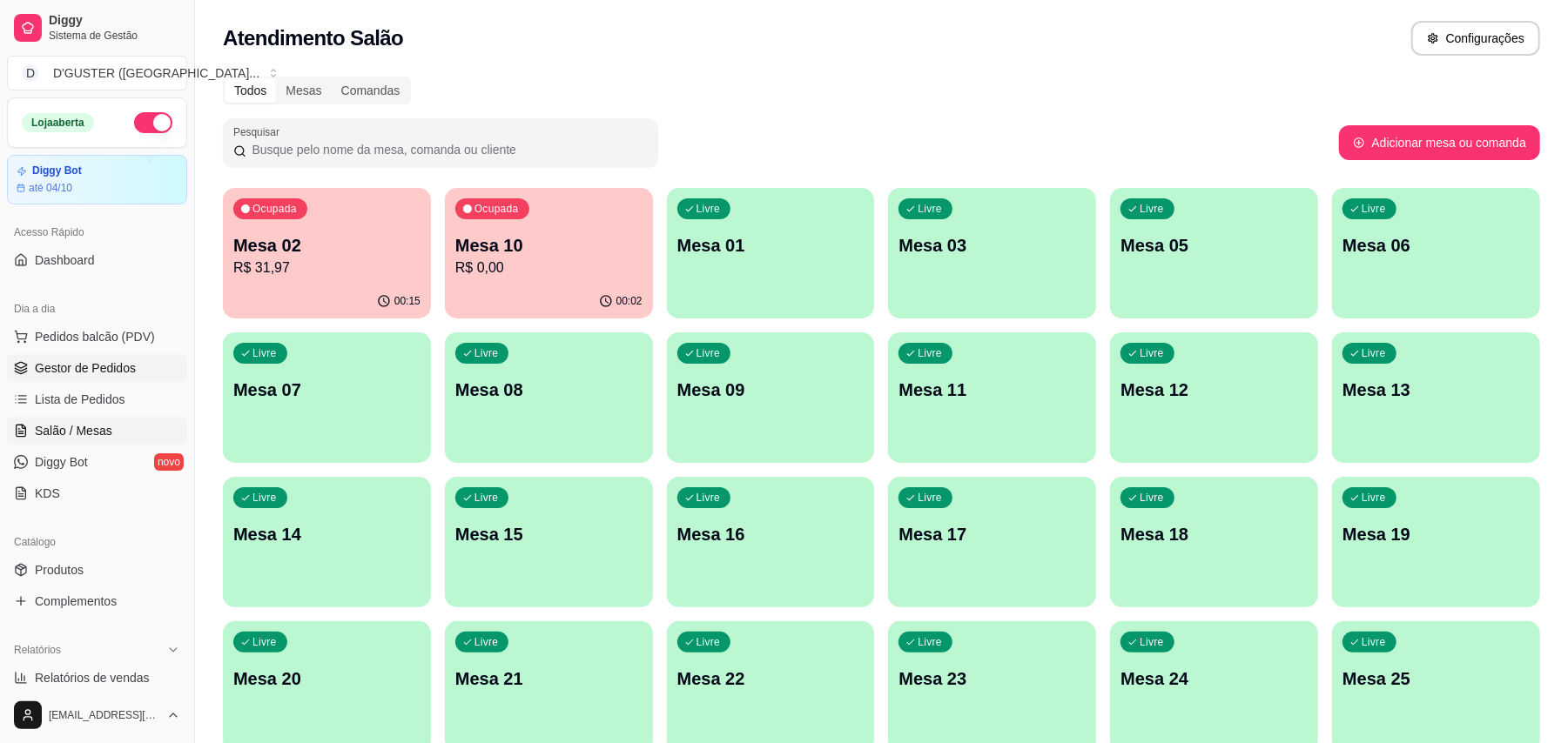
click at [84, 370] on span "Gestor de Pedidos" at bounding box center [85, 368] width 101 height 17
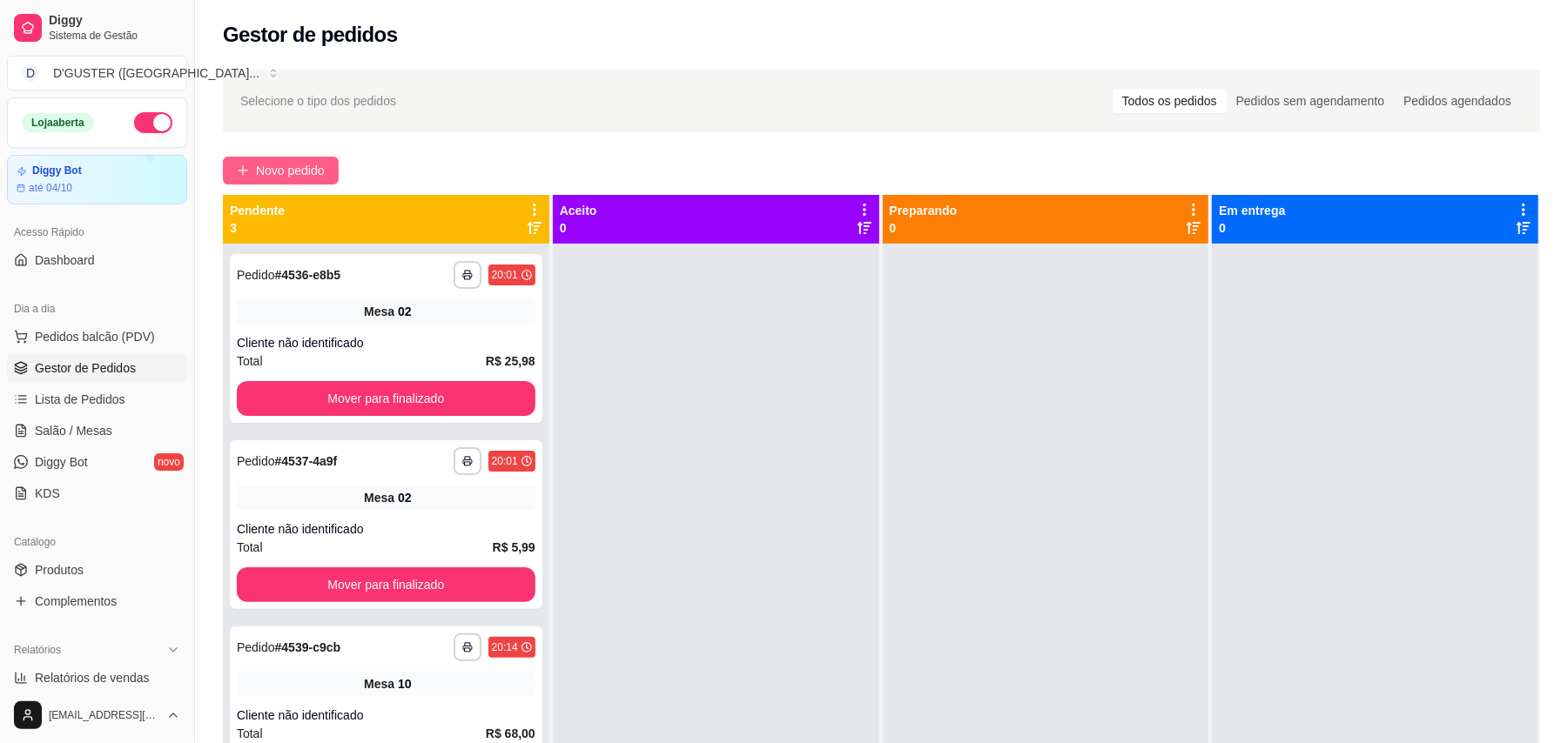
click at [289, 175] on span "Novo pedido" at bounding box center [291, 170] width 69 height 19
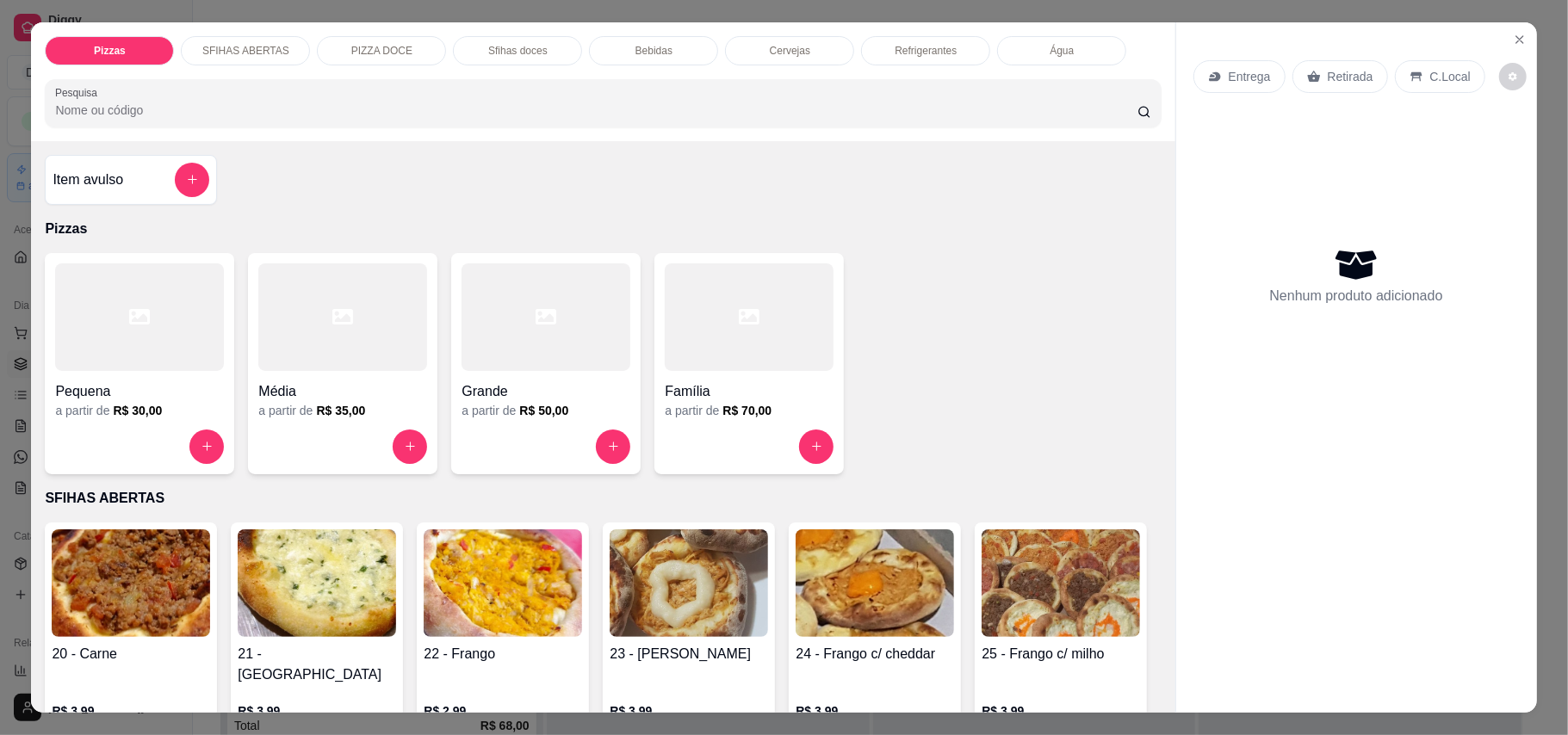
click at [1229, 69] on p "Entrega" at bounding box center [1250, 77] width 42 height 17
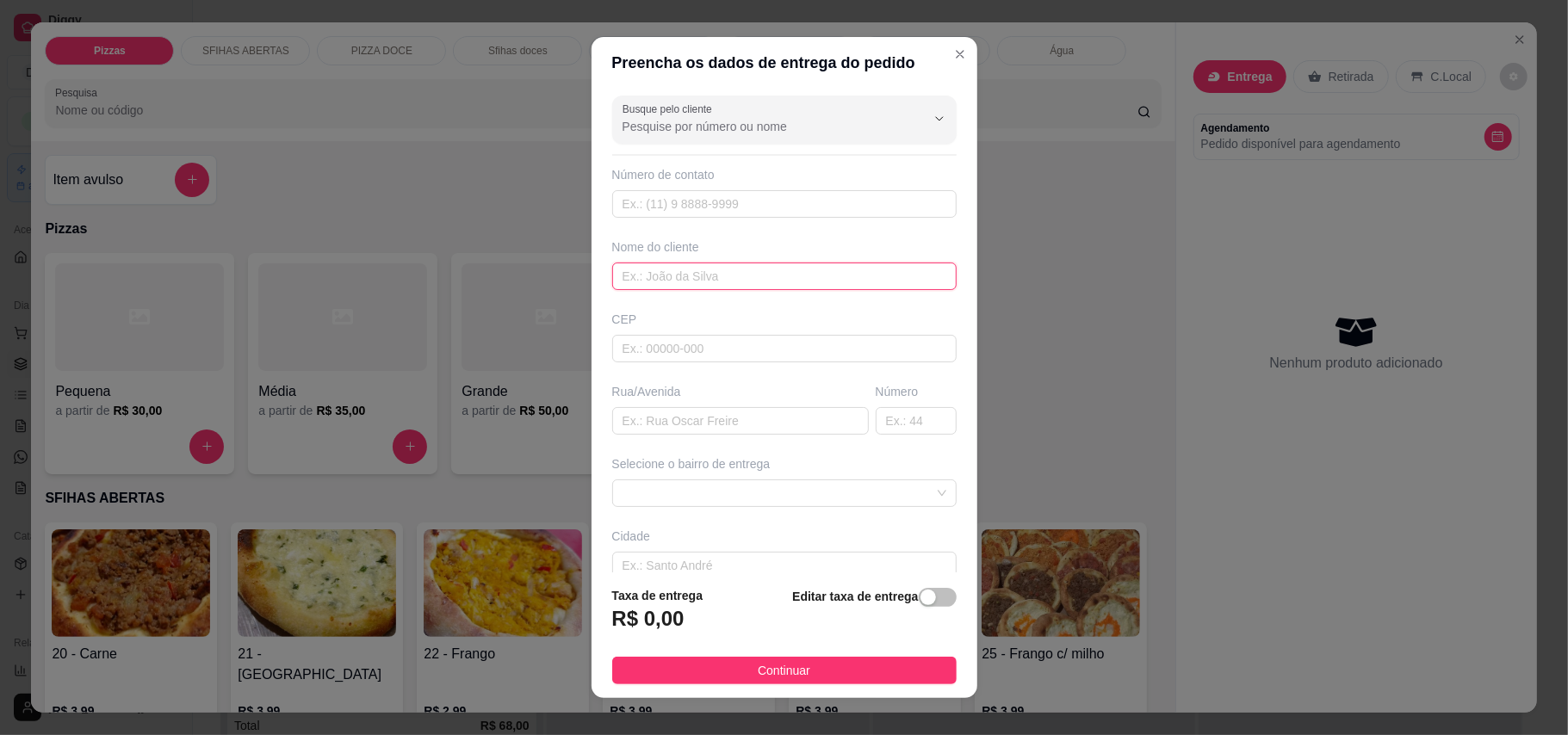
click at [735, 282] on input "text" at bounding box center [785, 276] width 344 height 28
type input "INHA"
click at [716, 423] on input "text" at bounding box center [741, 421] width 257 height 28
type input "RUA [PERSON_NAME]"
click at [886, 427] on input "text" at bounding box center [916, 421] width 81 height 28
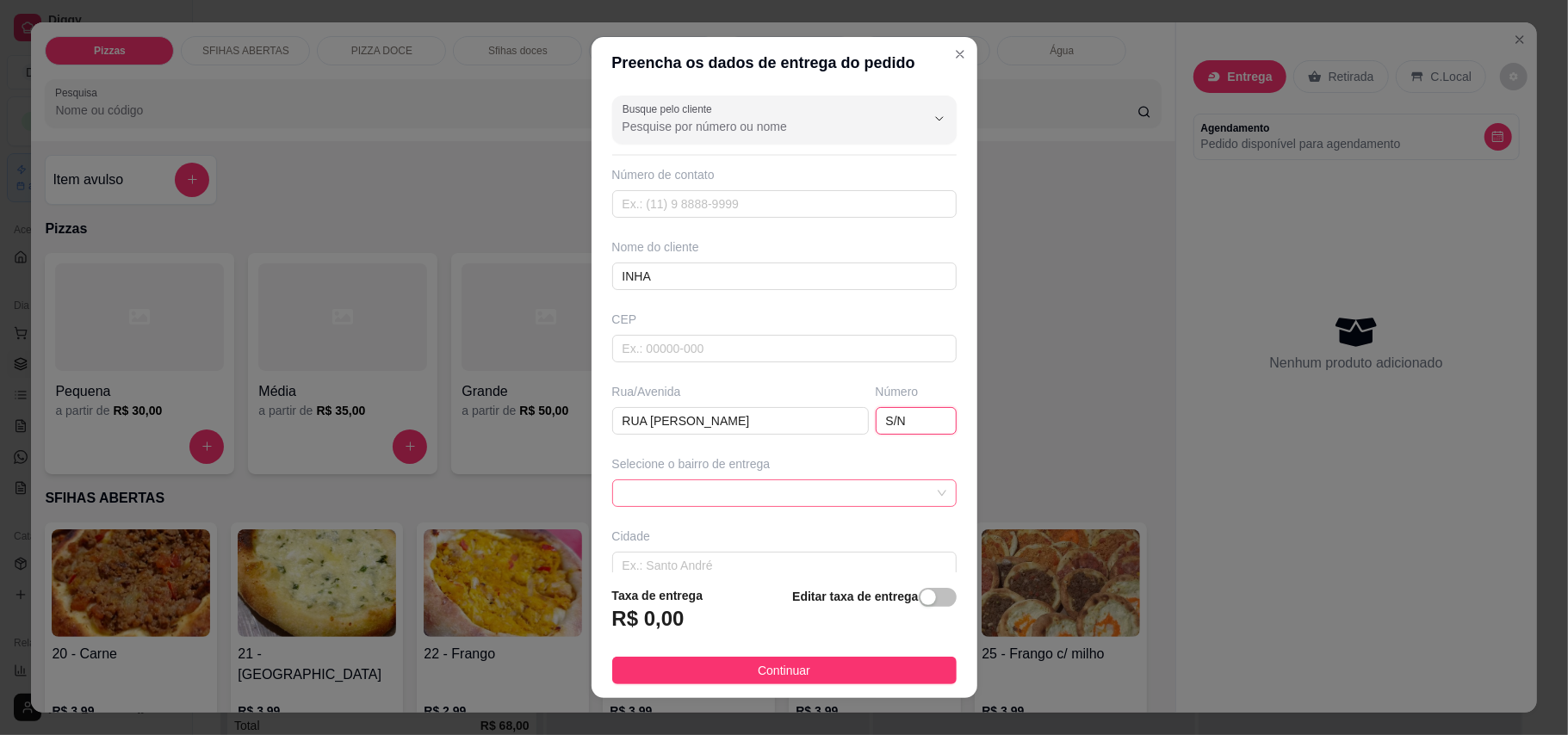
click at [754, 485] on span at bounding box center [784, 493] width 324 height 26
type input "S/N"
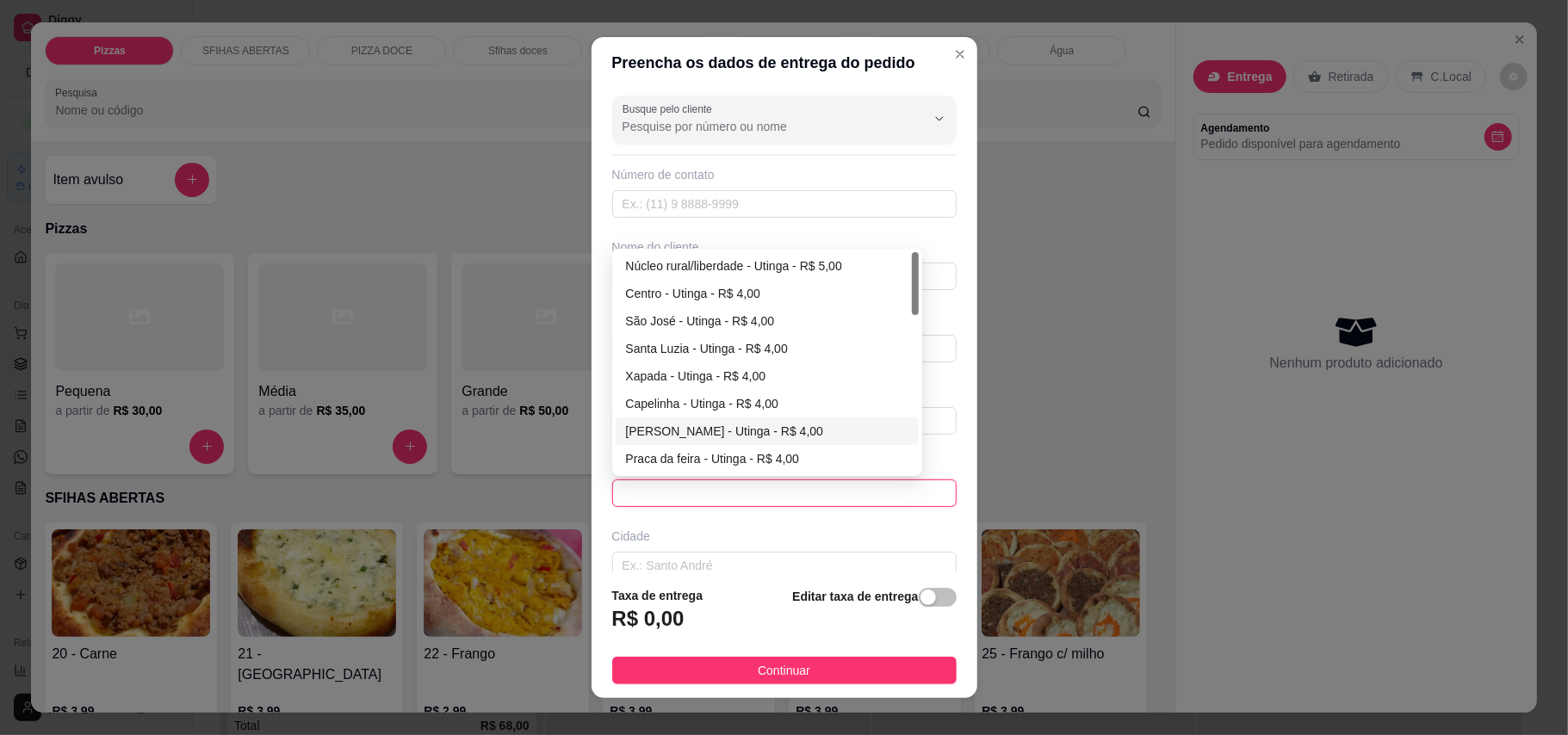
click at [679, 437] on div "[PERSON_NAME] - Utinga - R$ 4,00" at bounding box center [767, 431] width 282 height 19
type input "Utinga"
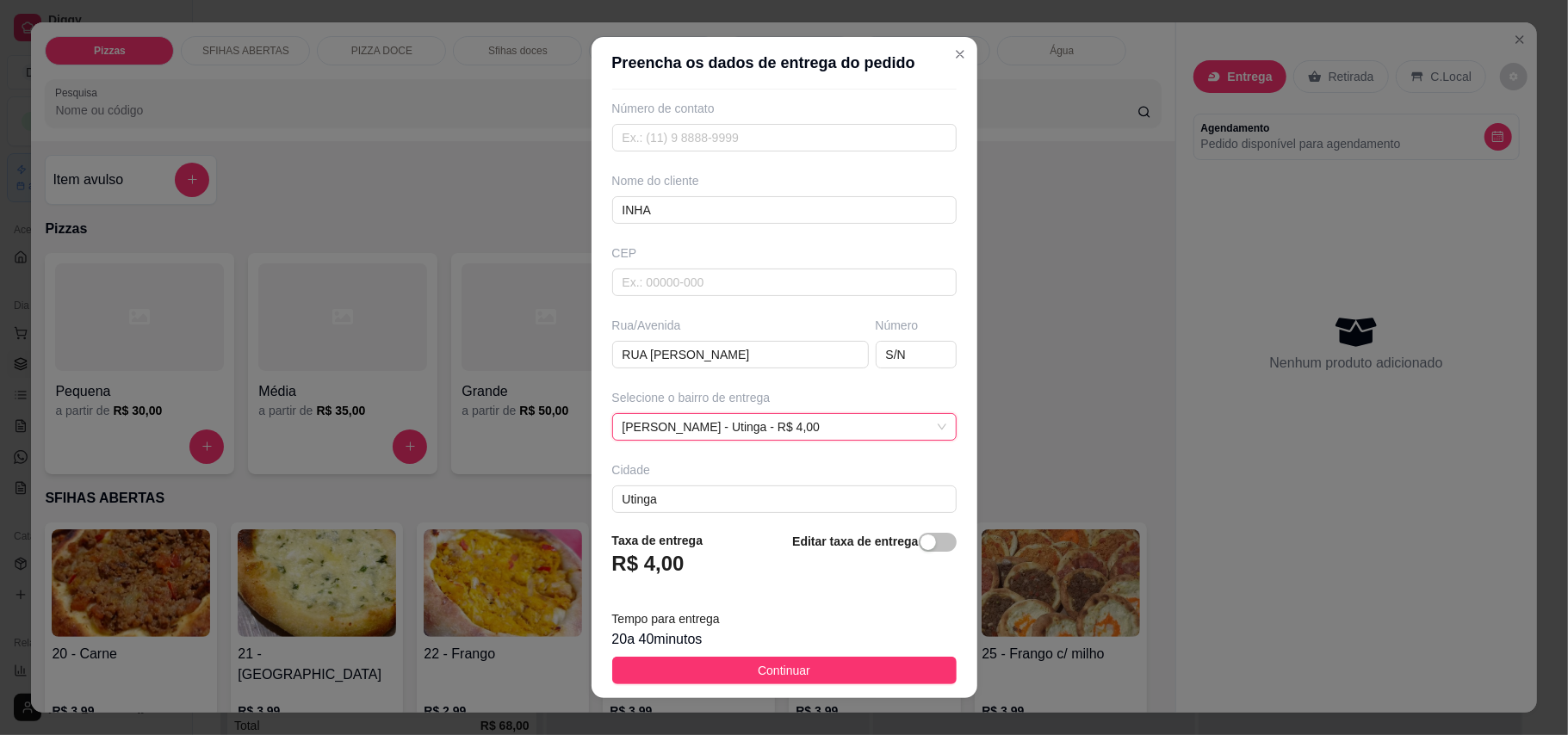
scroll to position [155, 0]
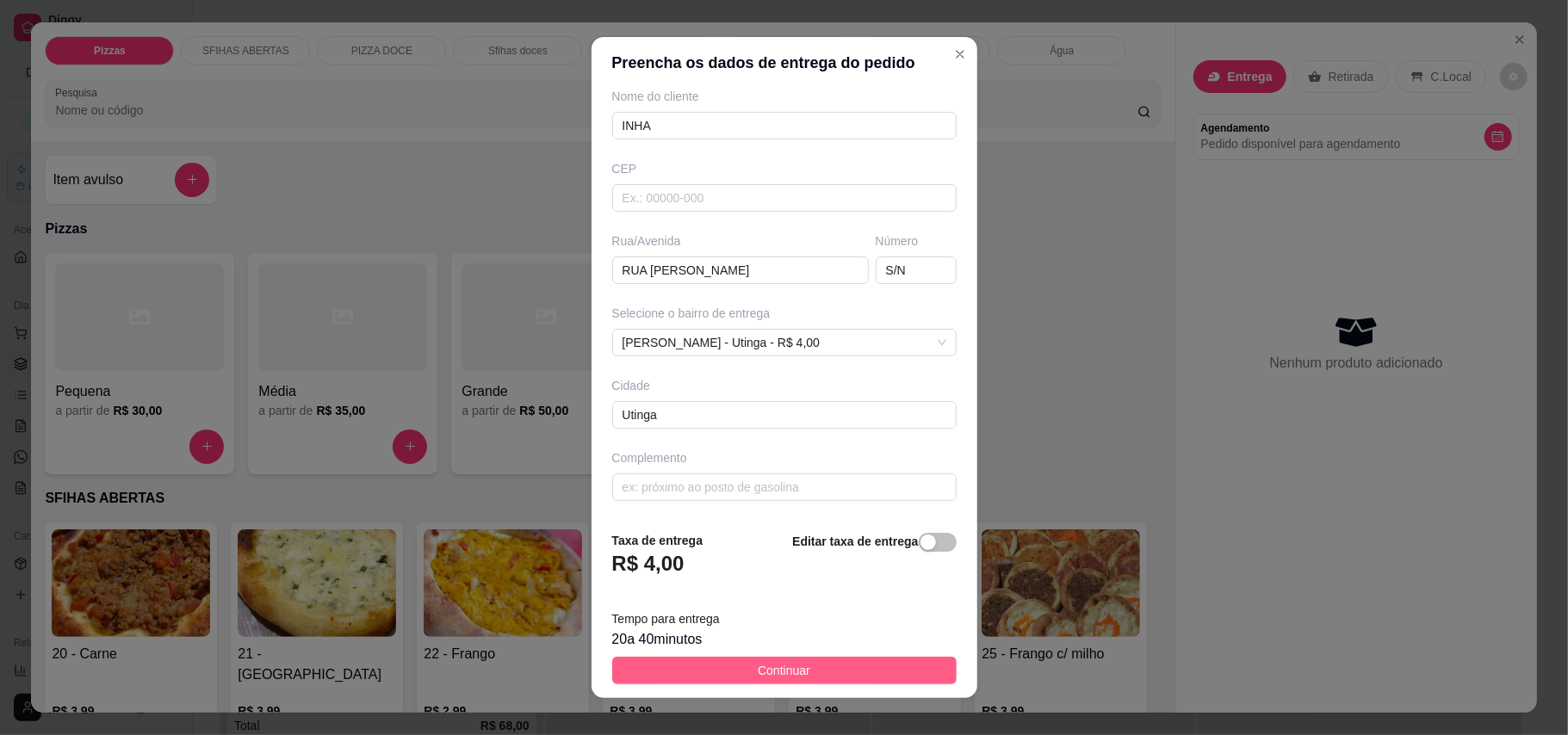
click at [758, 663] on span "Continuar" at bounding box center [784, 670] width 52 height 19
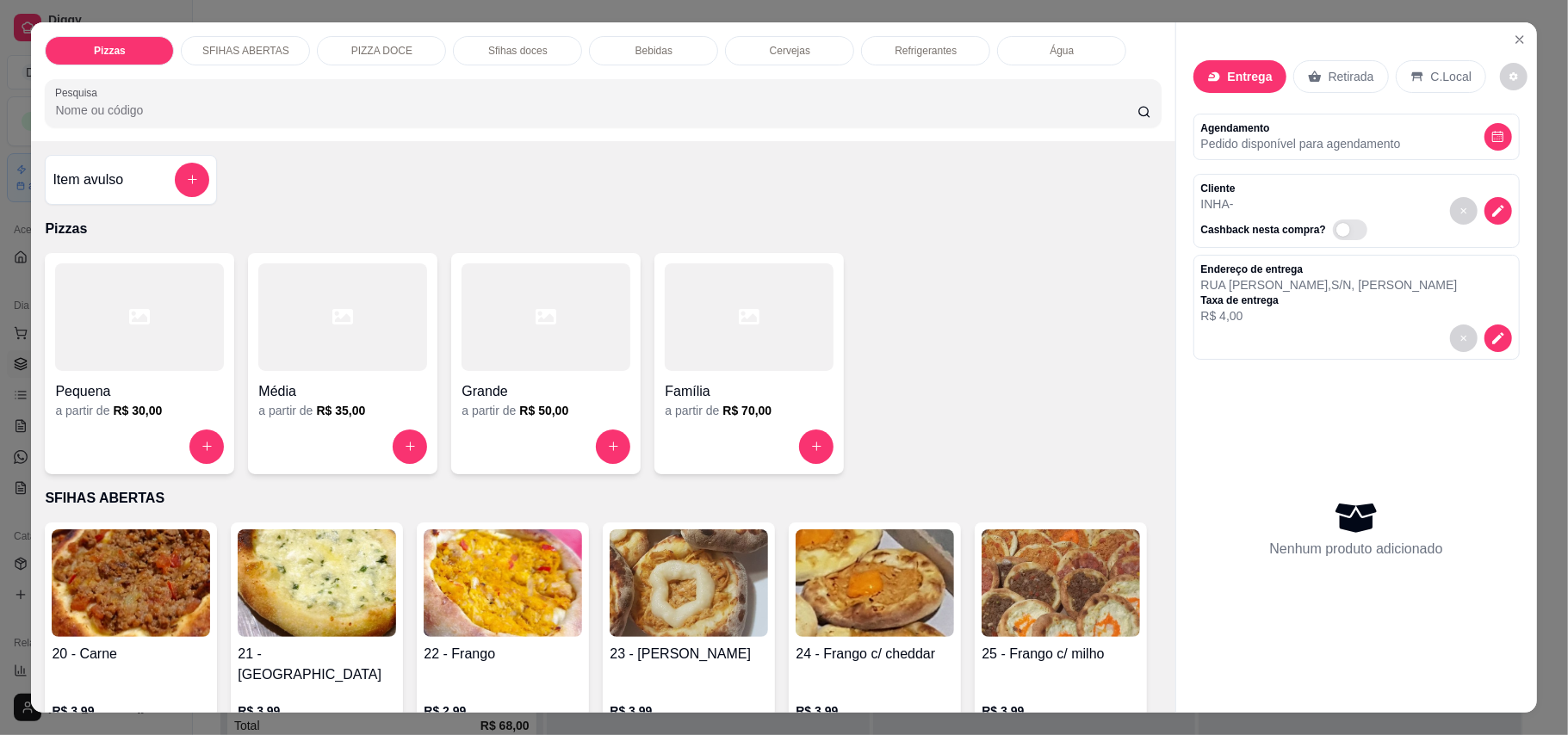
click at [555, 379] on div "Grande" at bounding box center [545, 386] width 169 height 31
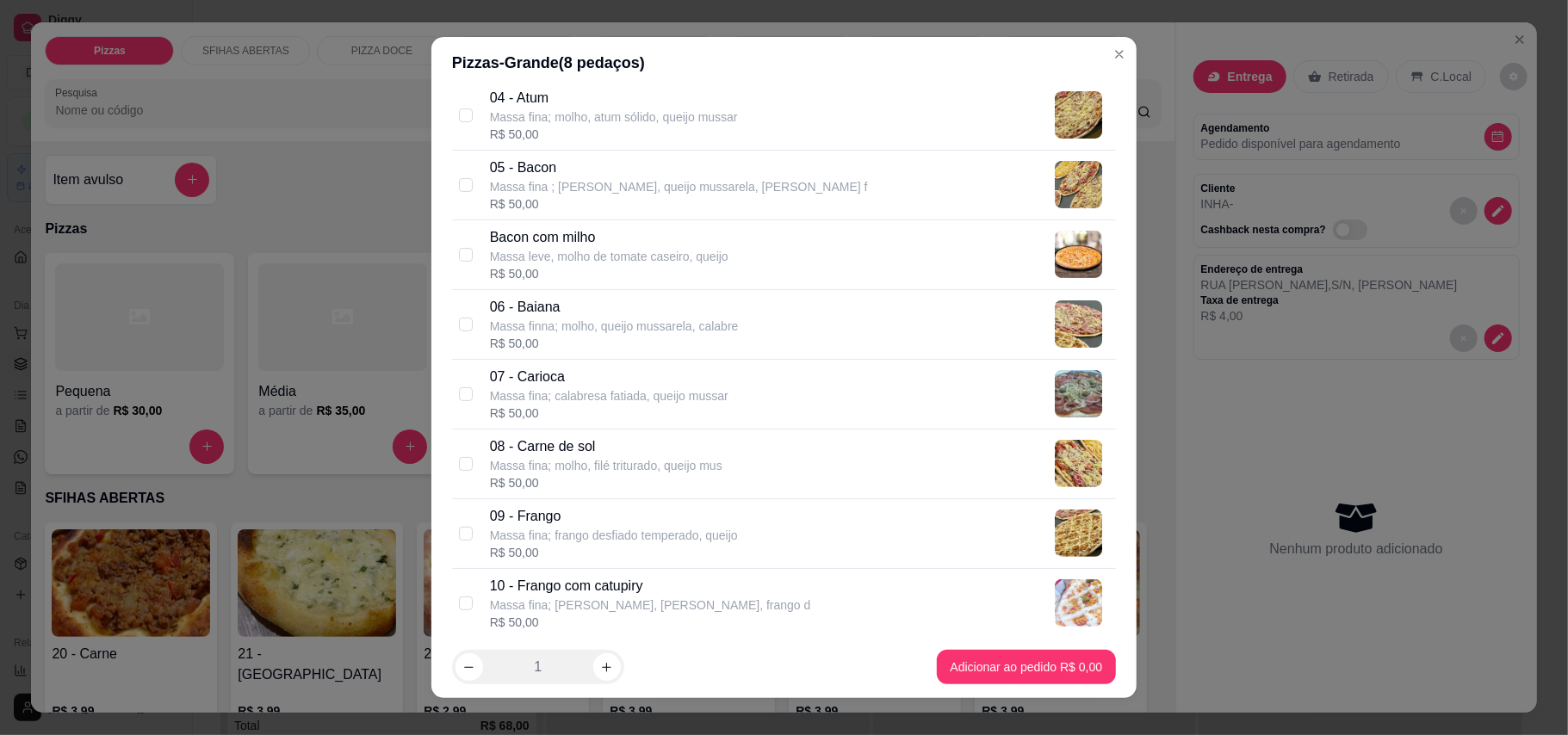
scroll to position [458, 0]
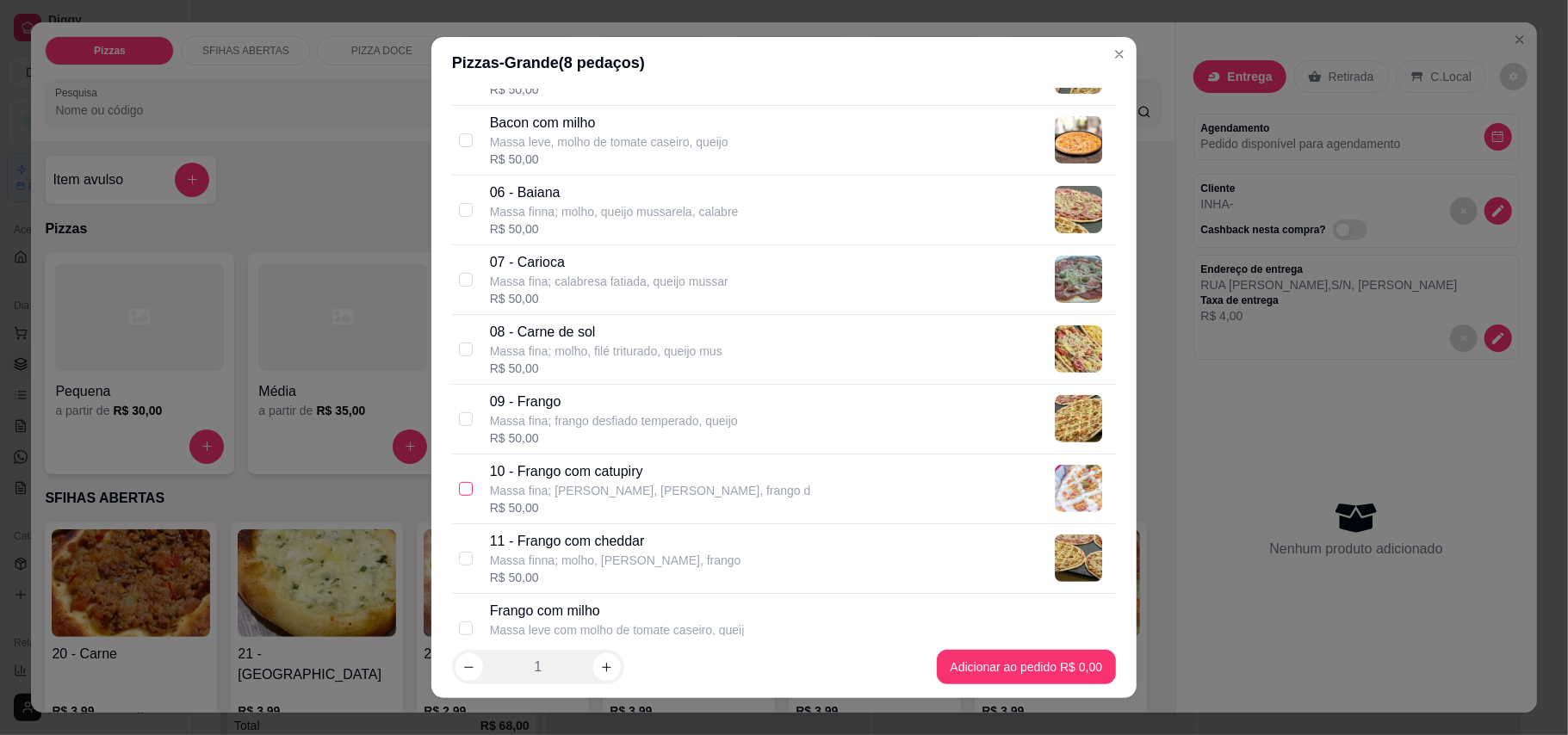
click at [459, 491] on input "checkbox" at bounding box center [465, 488] width 14 height 14
checkbox input "true"
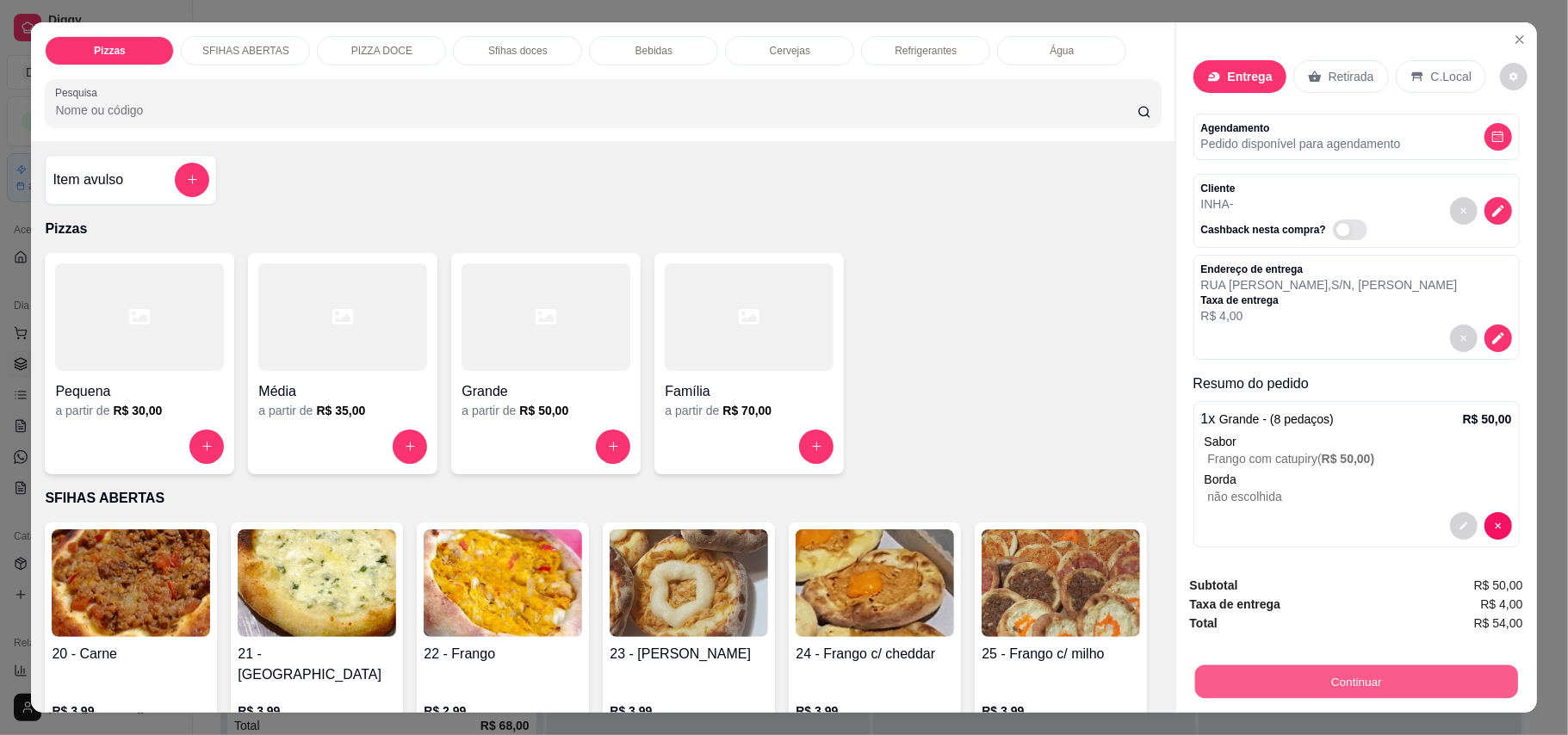
click at [1344, 689] on button "Continuar" at bounding box center [1356, 682] width 323 height 33
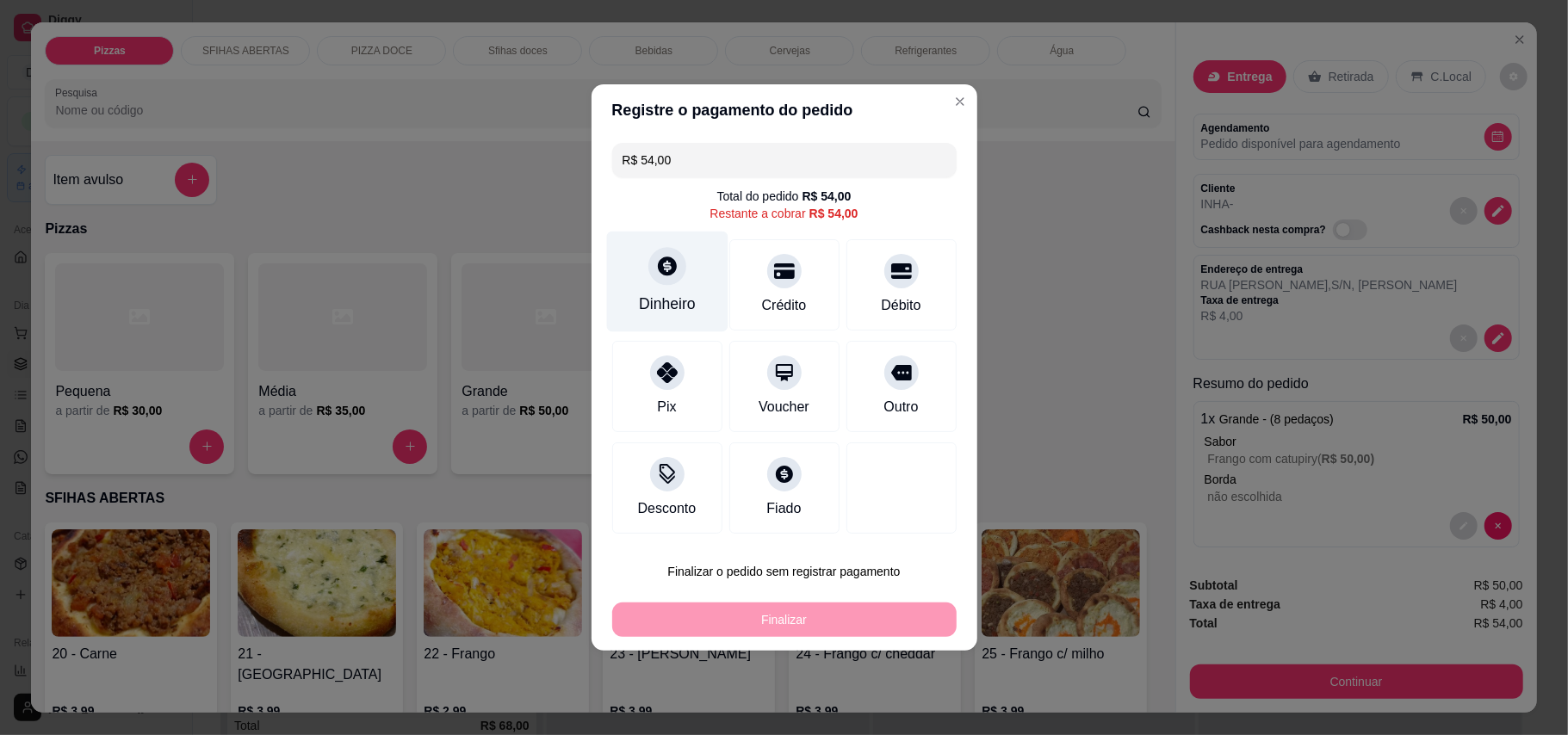
click at [675, 284] on div "Dinheiro" at bounding box center [667, 282] width 122 height 101
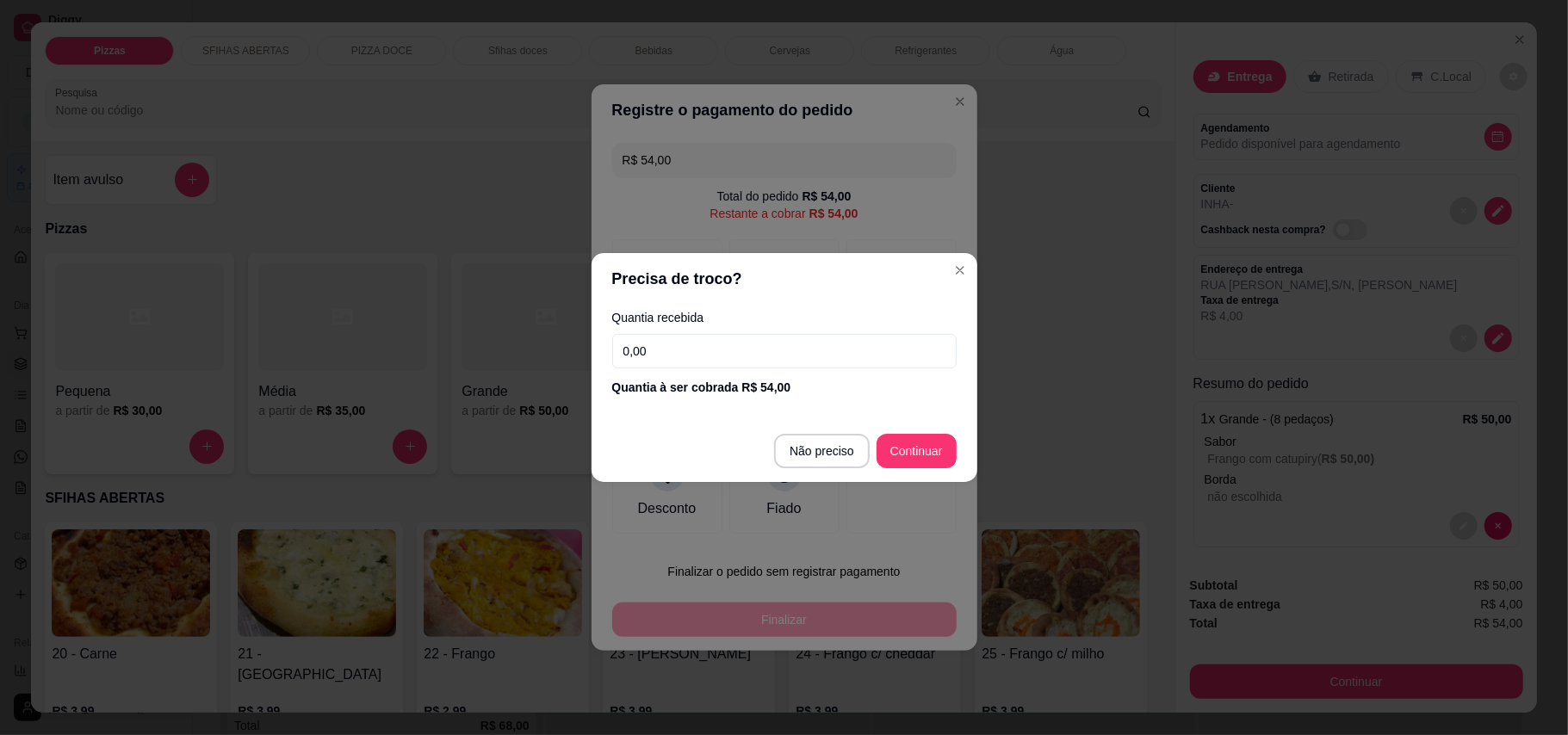
click at [796, 332] on div "Quantia recebida 0,00 Quantia à ser cobrada R$ 54,00" at bounding box center [785, 353] width 386 height 98
click at [838, 362] on input "0,00" at bounding box center [785, 351] width 344 height 34
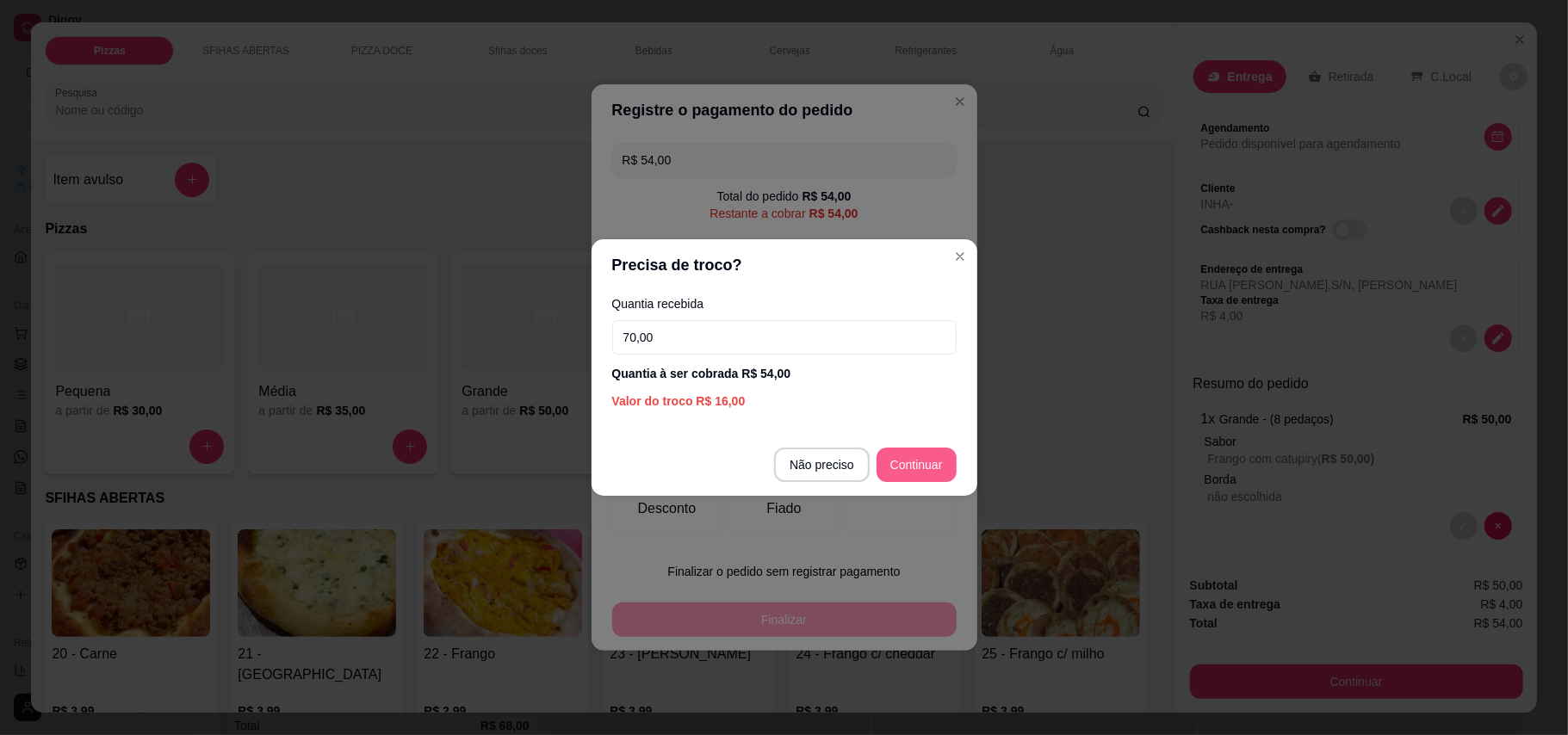
type input "70,00"
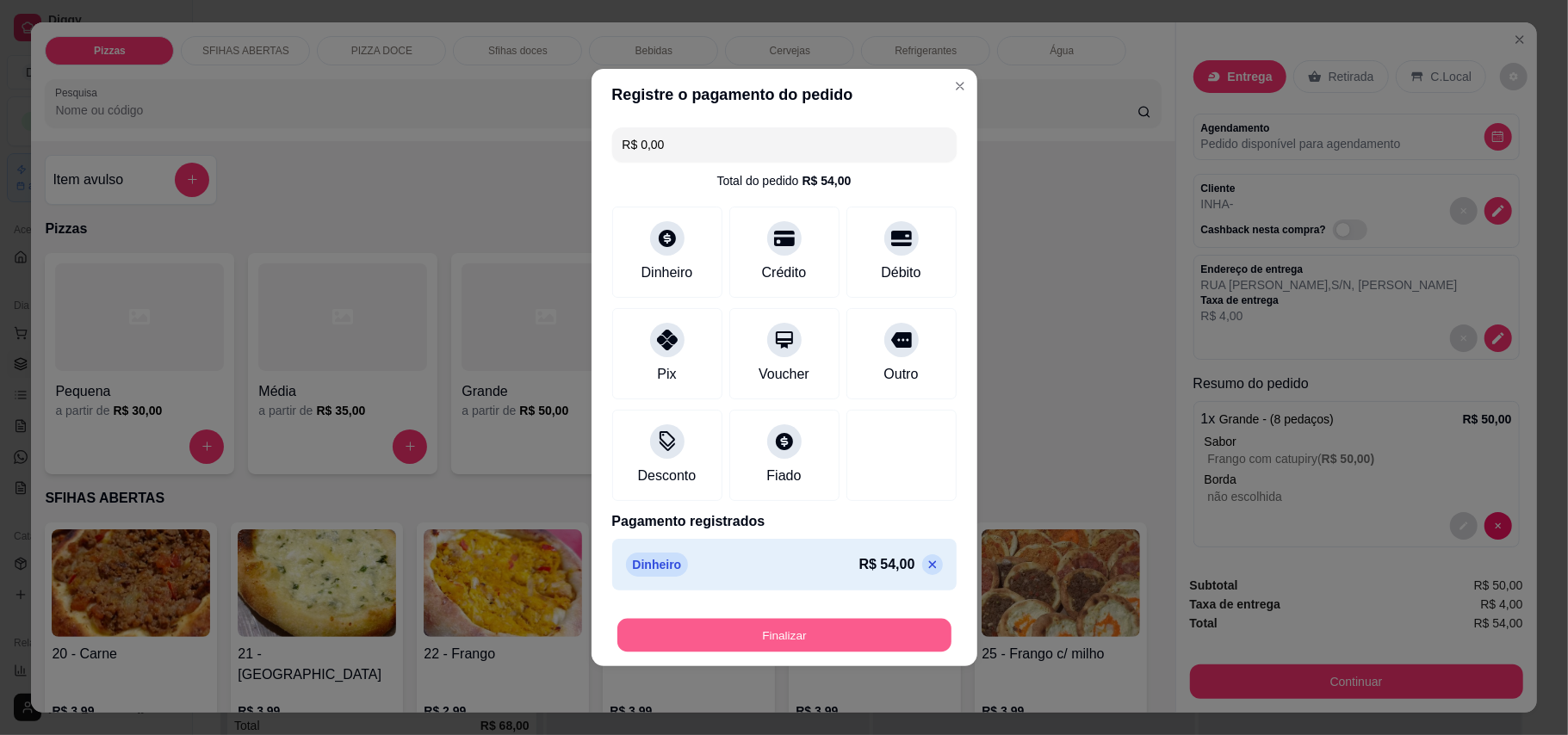
click at [845, 631] on button "Finalizar" at bounding box center [784, 635] width 334 height 33
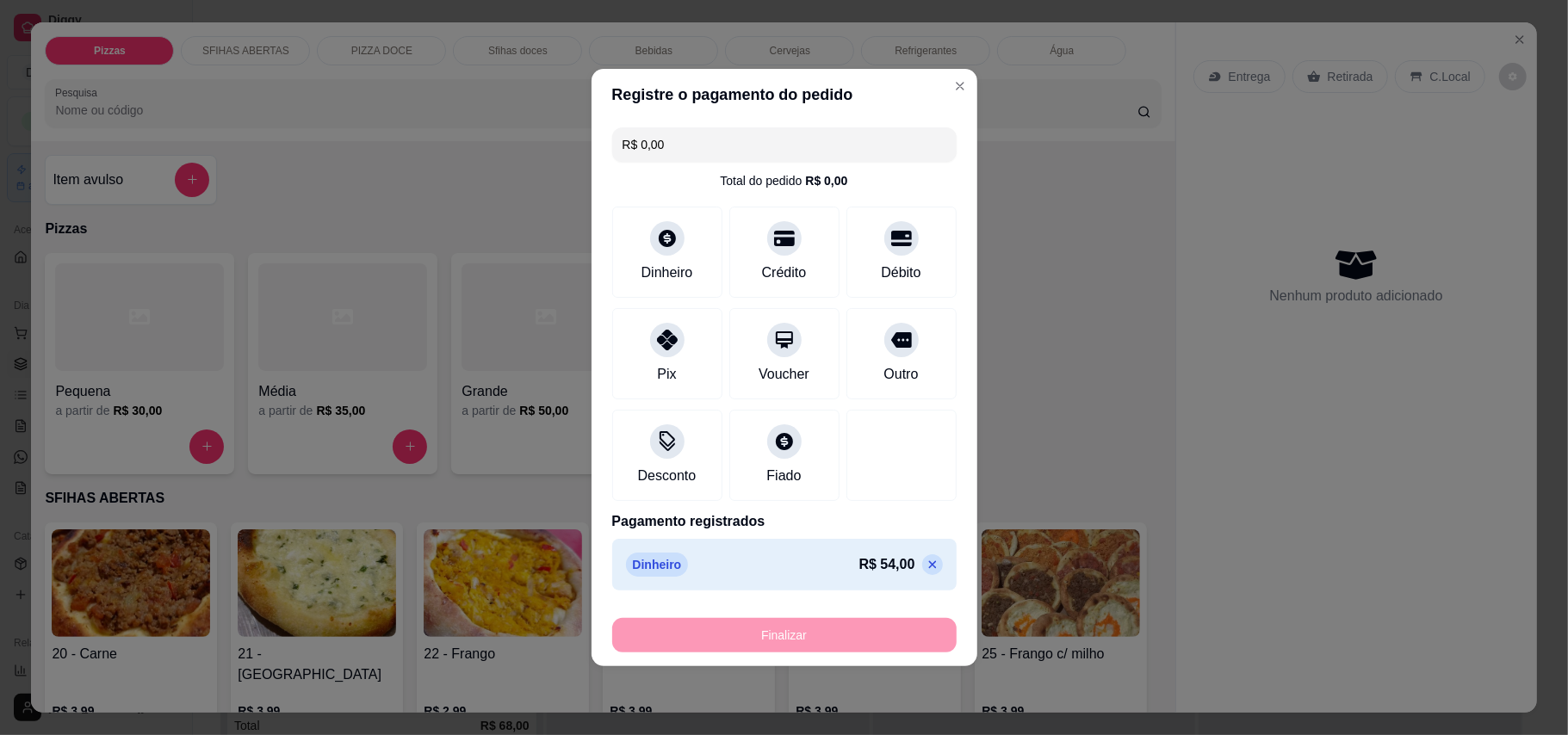
type input "-R$ 54,00"
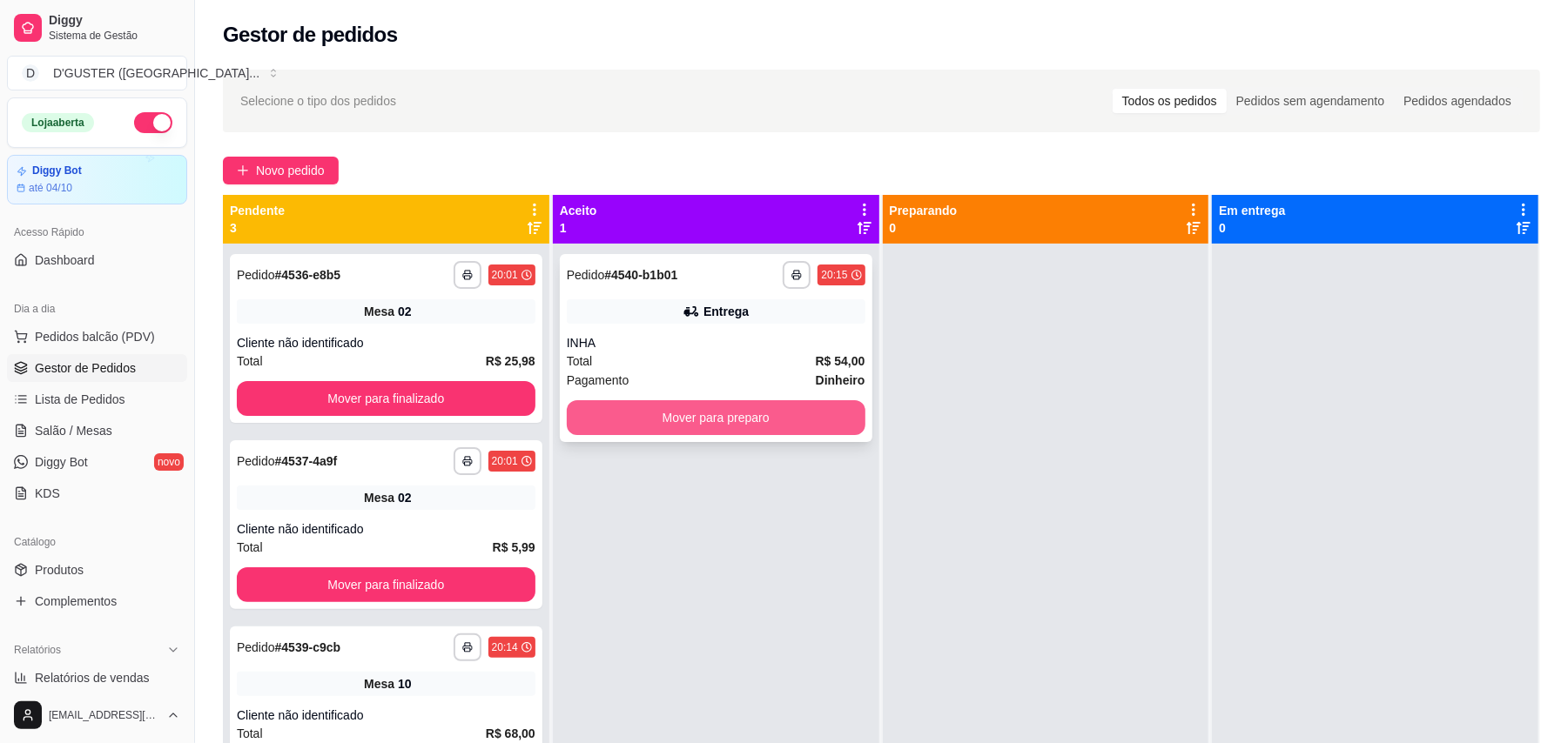
click at [777, 429] on button "Mover para preparo" at bounding box center [716, 418] width 299 height 35
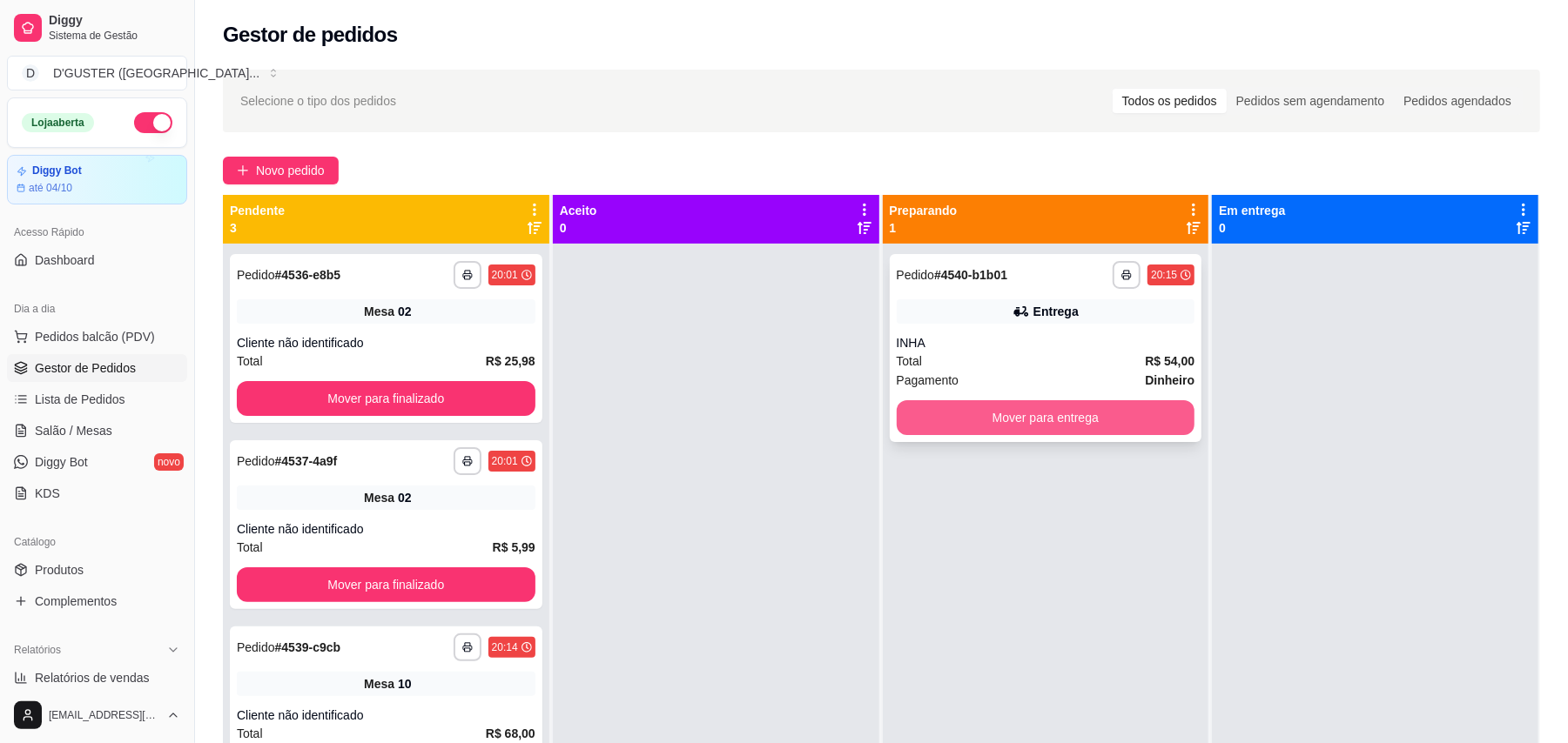
click at [1022, 414] on button "Mover para entrega" at bounding box center [1046, 418] width 299 height 35
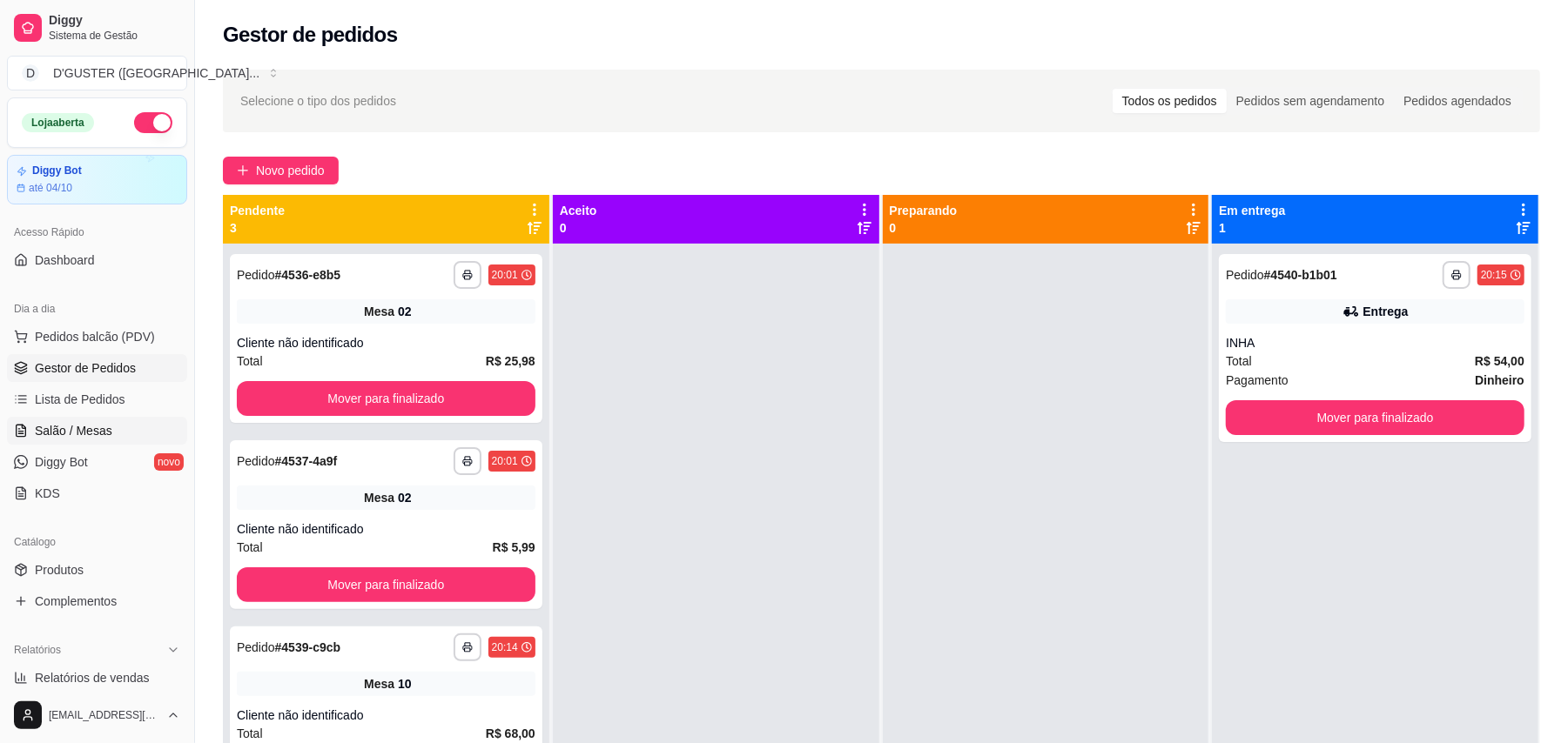
click at [74, 435] on span "Salão / Mesas" at bounding box center [73, 431] width 77 height 17
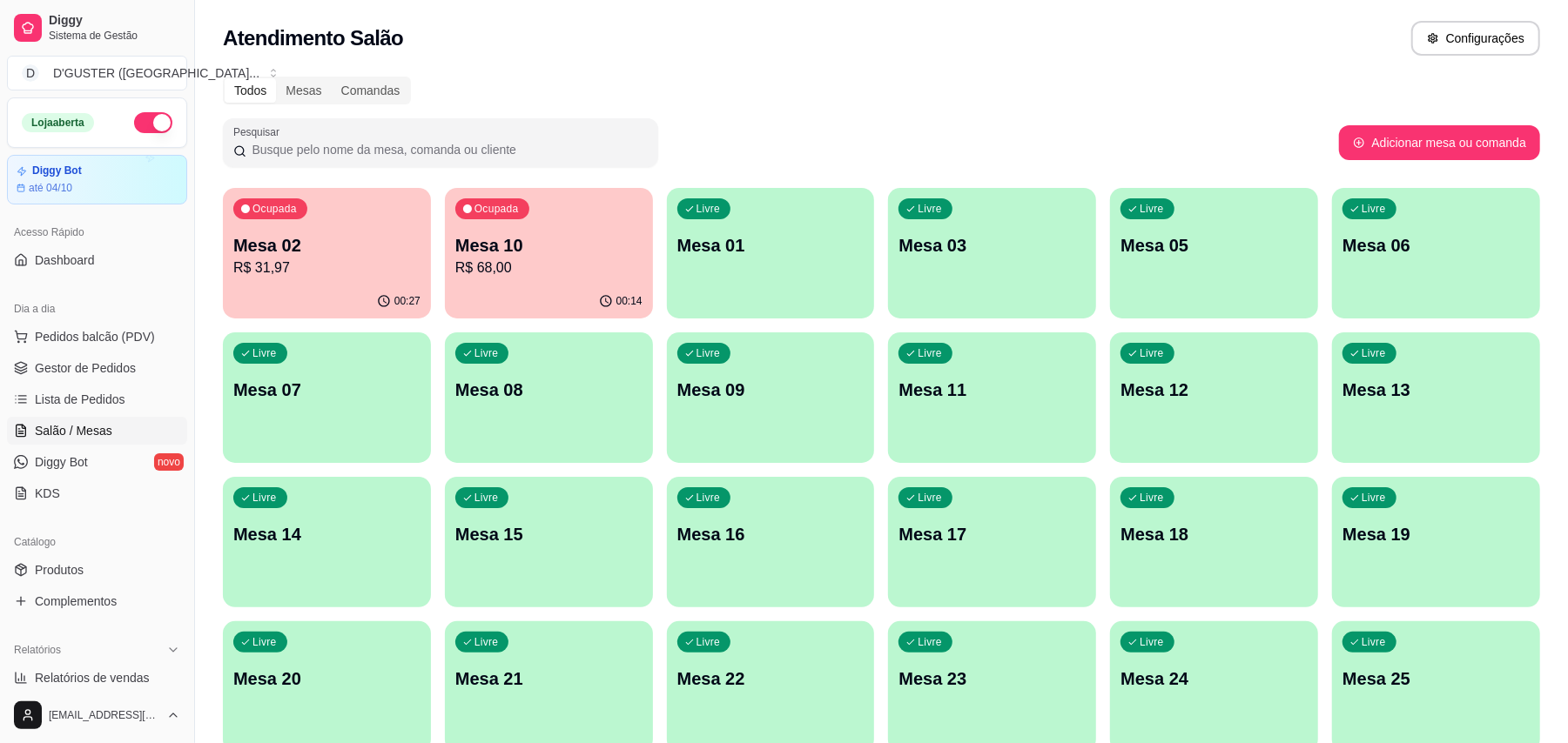
click at [360, 249] on p "Mesa 02" at bounding box center [326, 245] width 187 height 25
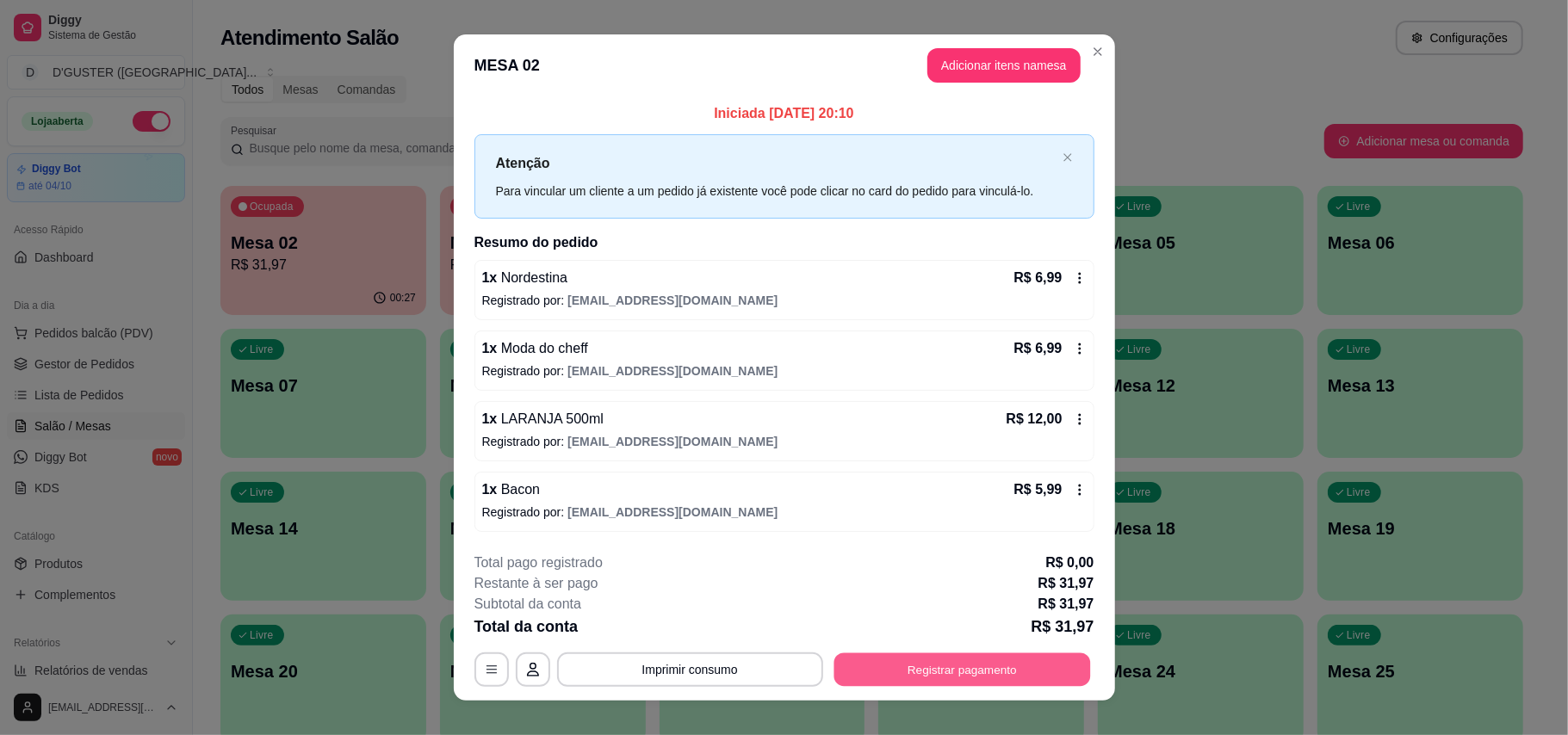
click at [1002, 679] on button "Registrar pagamento" at bounding box center [962, 668] width 257 height 33
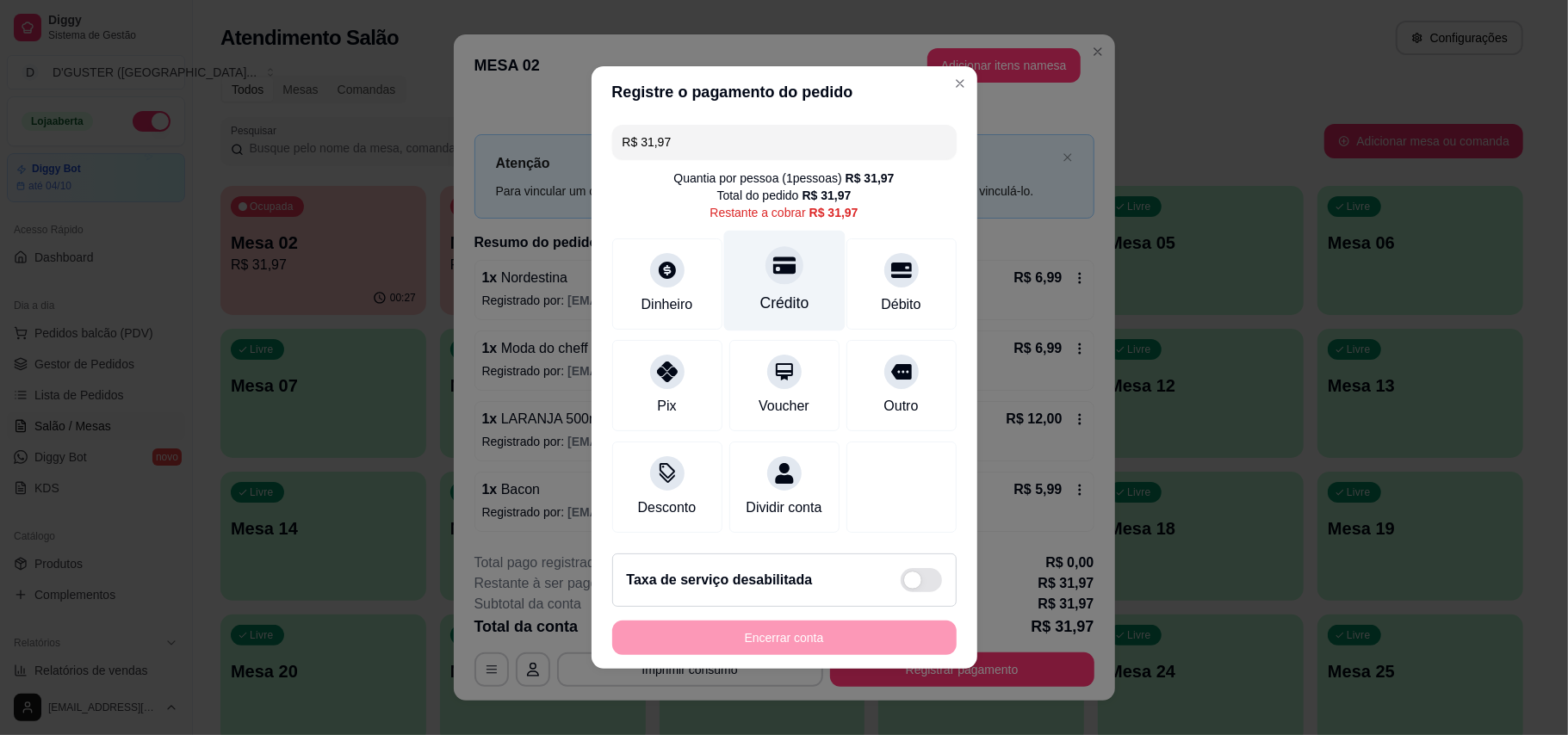
click at [780, 265] on icon at bounding box center [783, 265] width 23 height 23
type input "R$ 0,00"
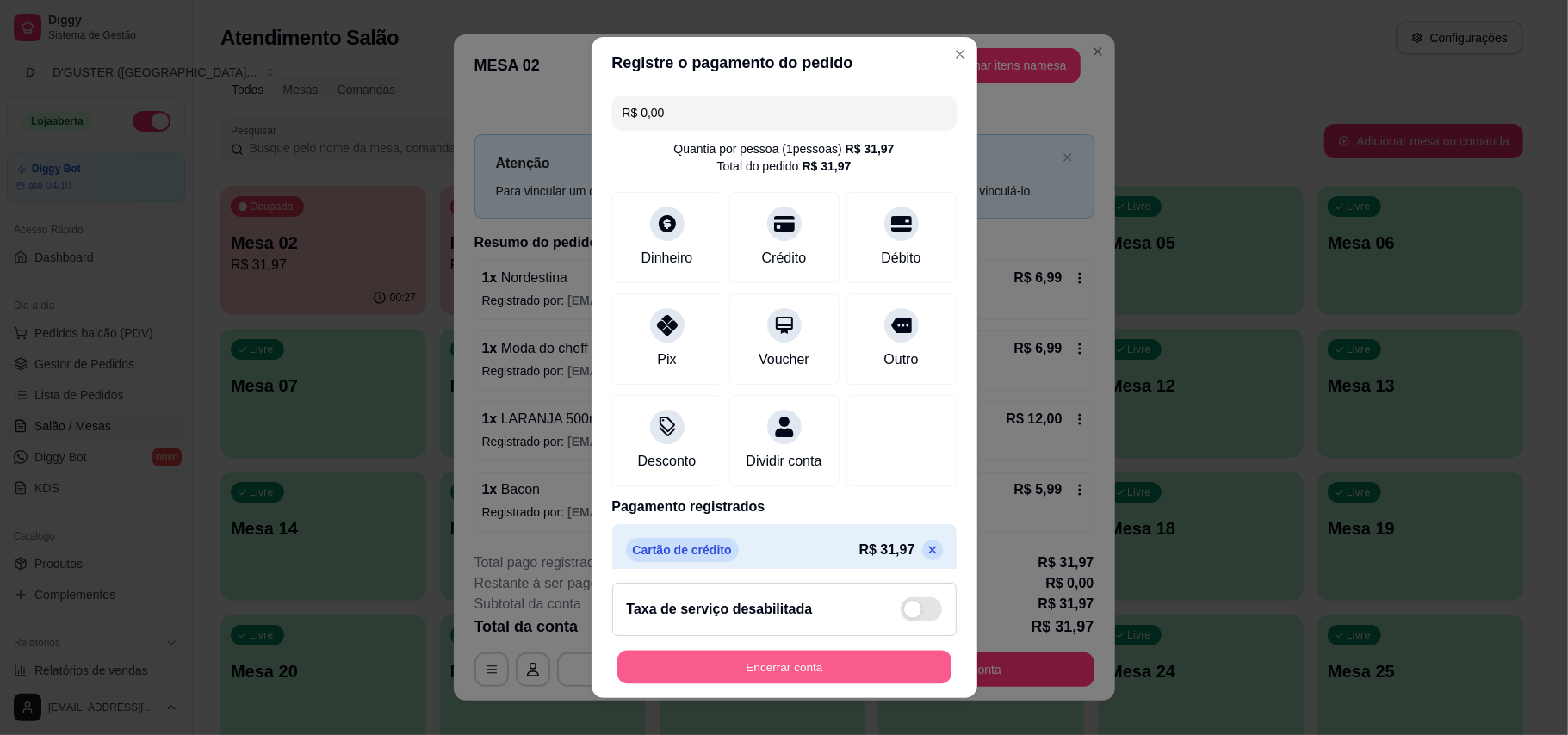
click at [834, 661] on button "Encerrar conta" at bounding box center [784, 667] width 334 height 33
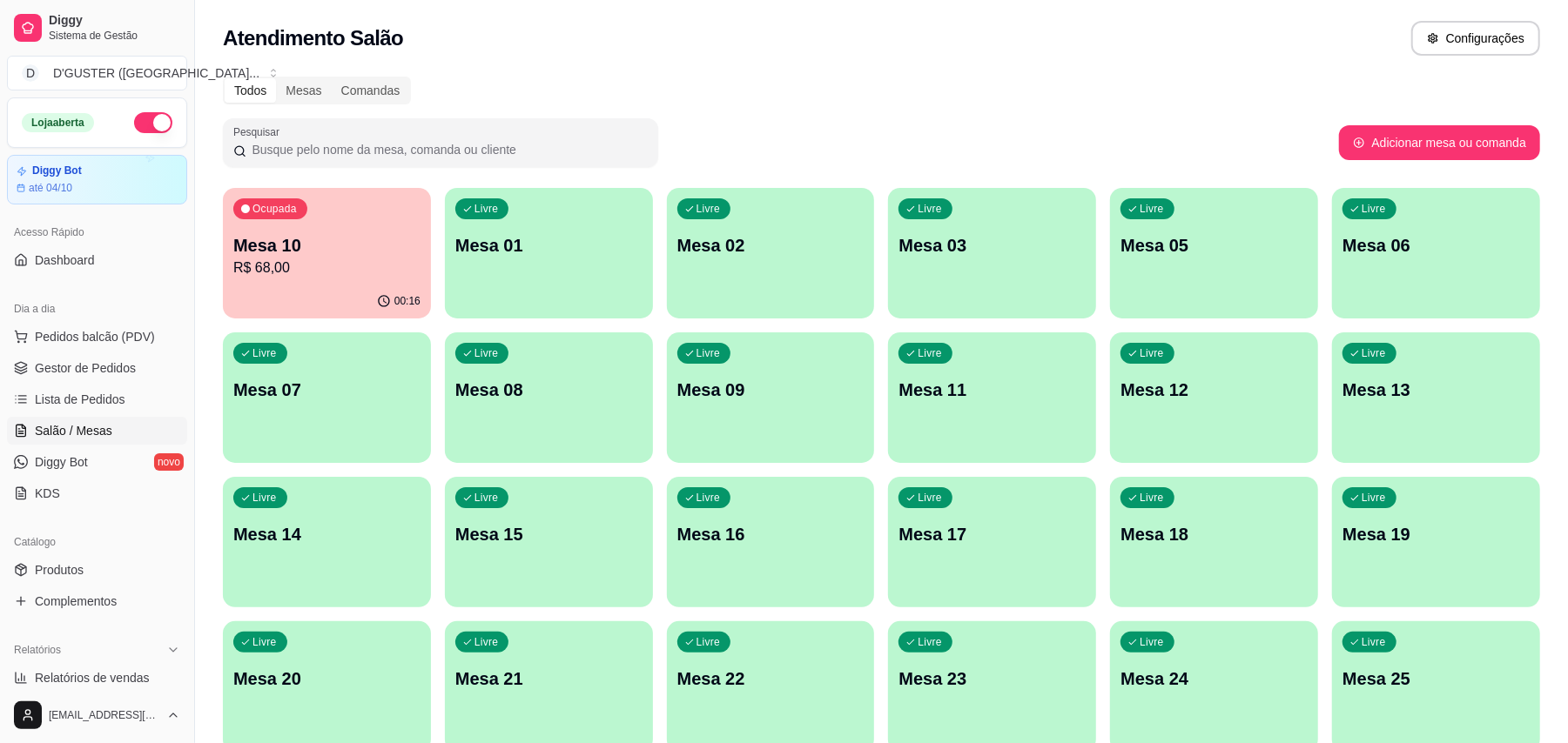
click at [384, 229] on div "Ocupada Mesa 10 R$ 68,00" at bounding box center [327, 236] width 208 height 97
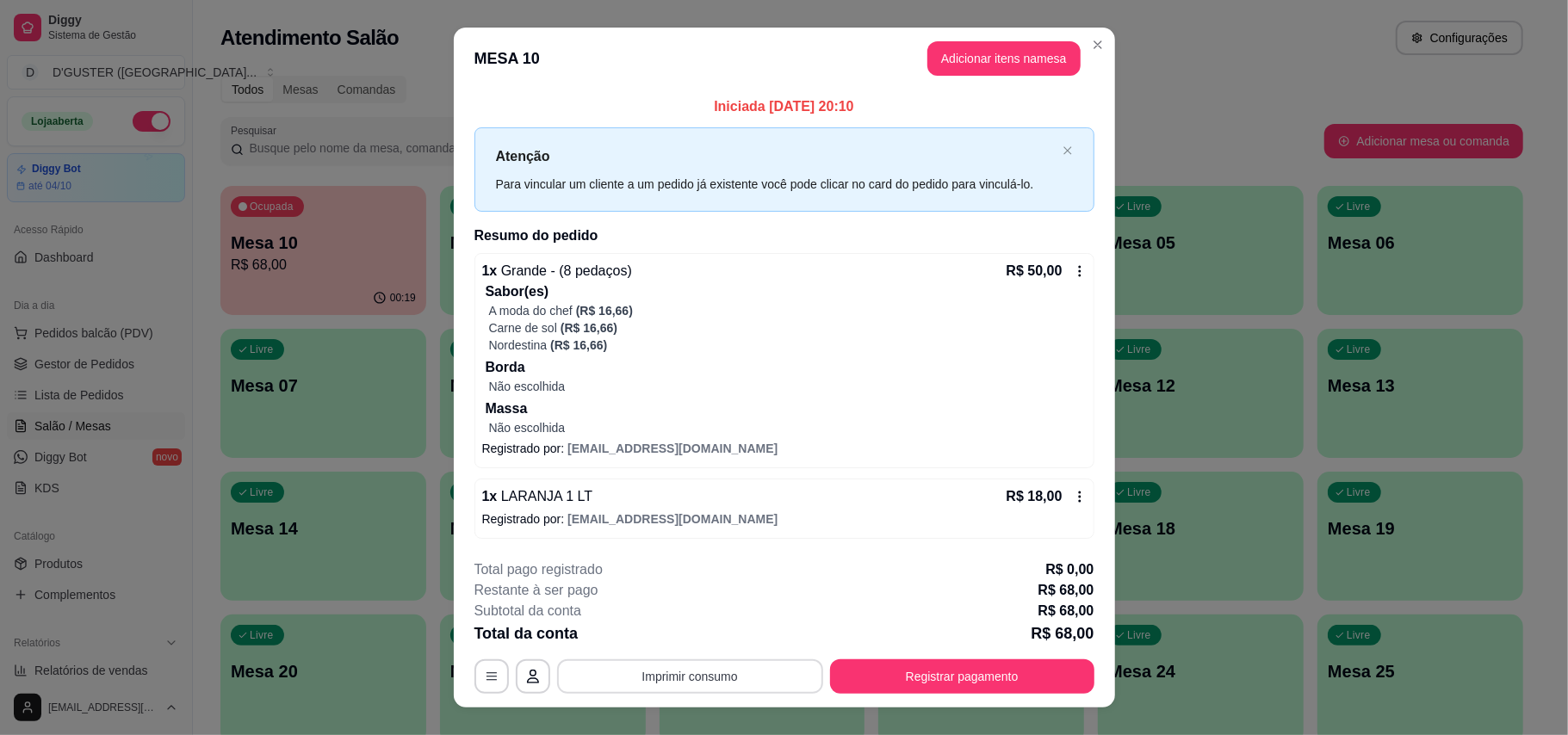
click at [760, 680] on button "Imprimir consumo" at bounding box center [689, 676] width 266 height 34
click at [696, 576] on button "IMPRESSORA" at bounding box center [687, 568] width 121 height 27
click at [915, 669] on button "Registrar pagamento" at bounding box center [962, 676] width 264 height 34
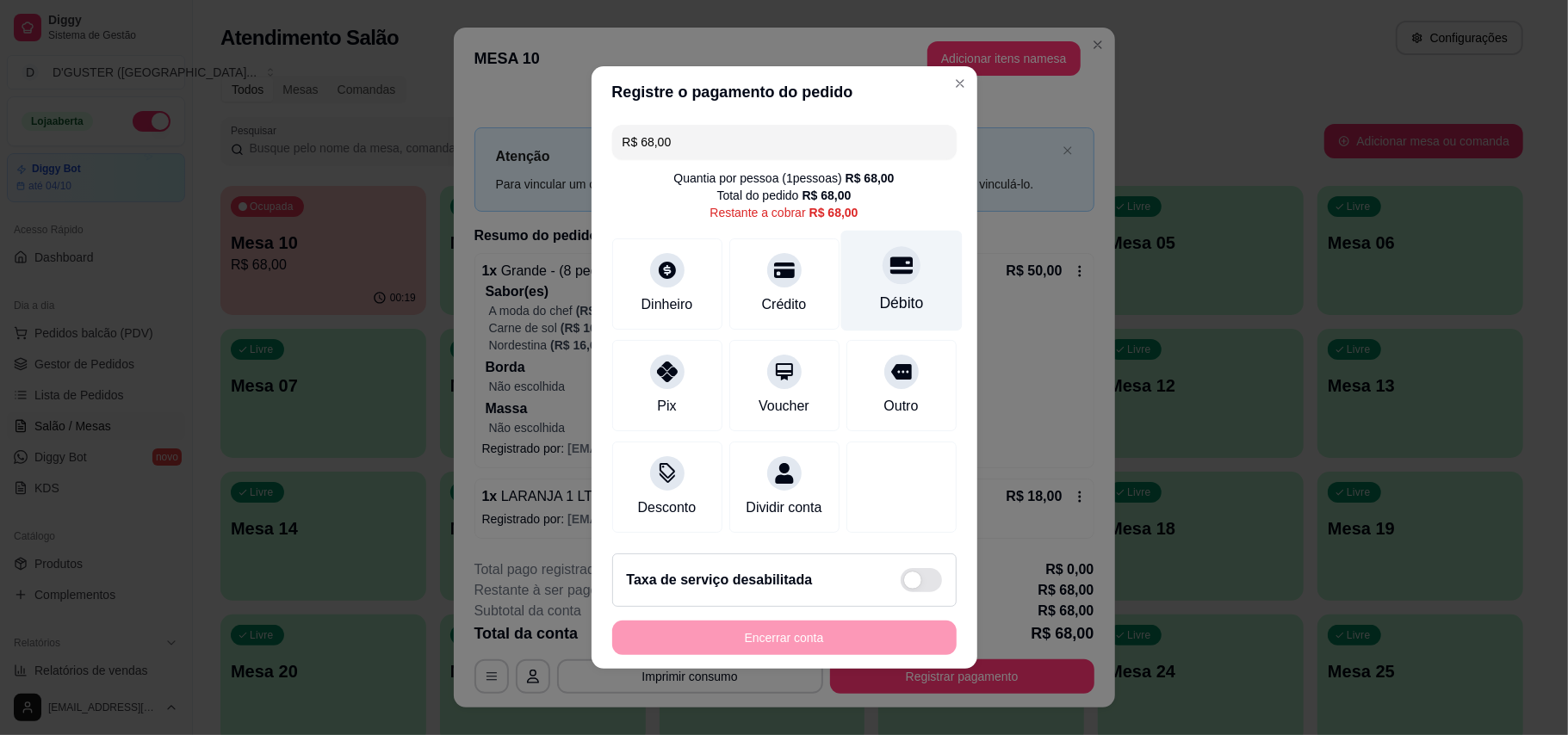
click at [894, 270] on div at bounding box center [902, 265] width 38 height 38
type input "R$ 0,00"
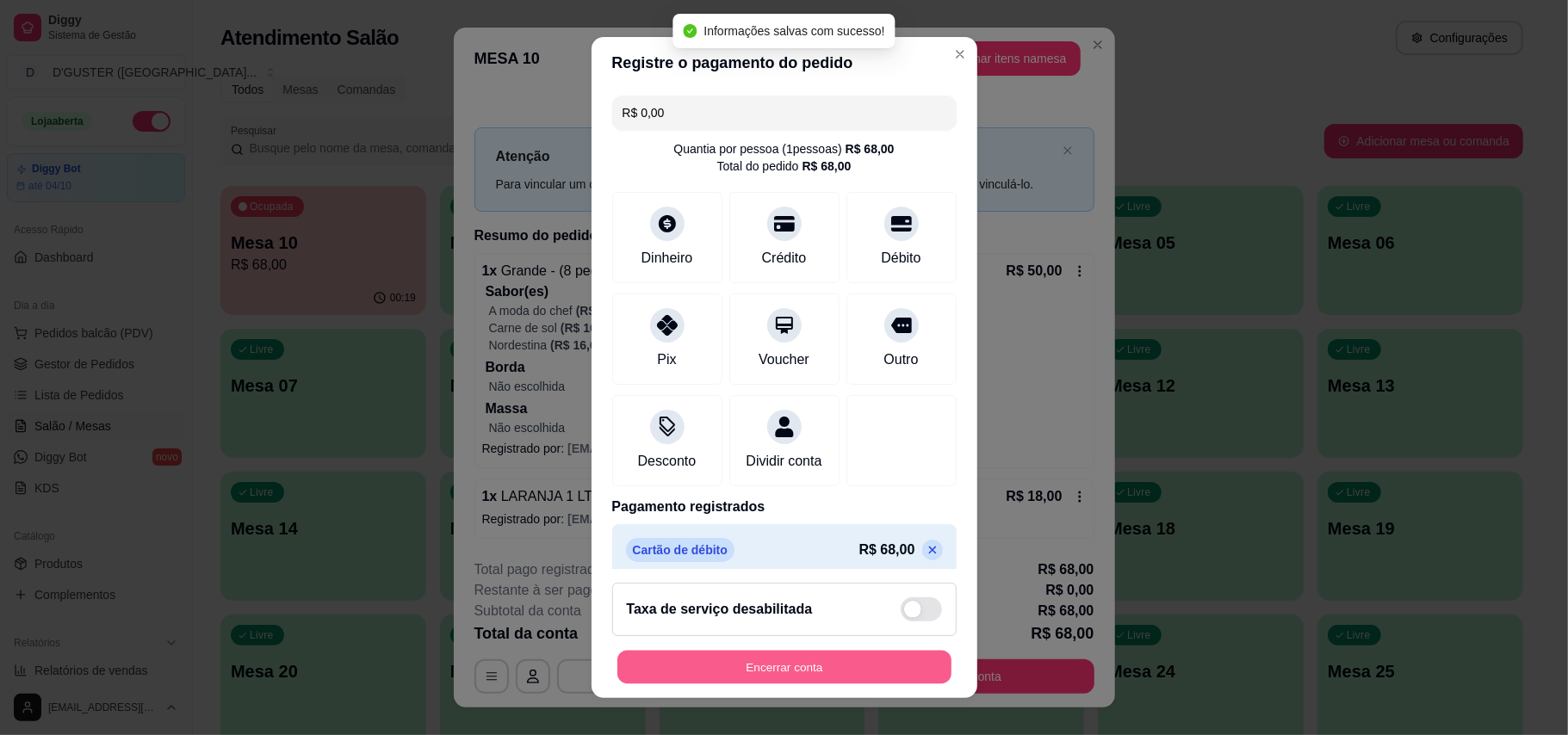
click at [873, 658] on button "Encerrar conta" at bounding box center [784, 667] width 334 height 33
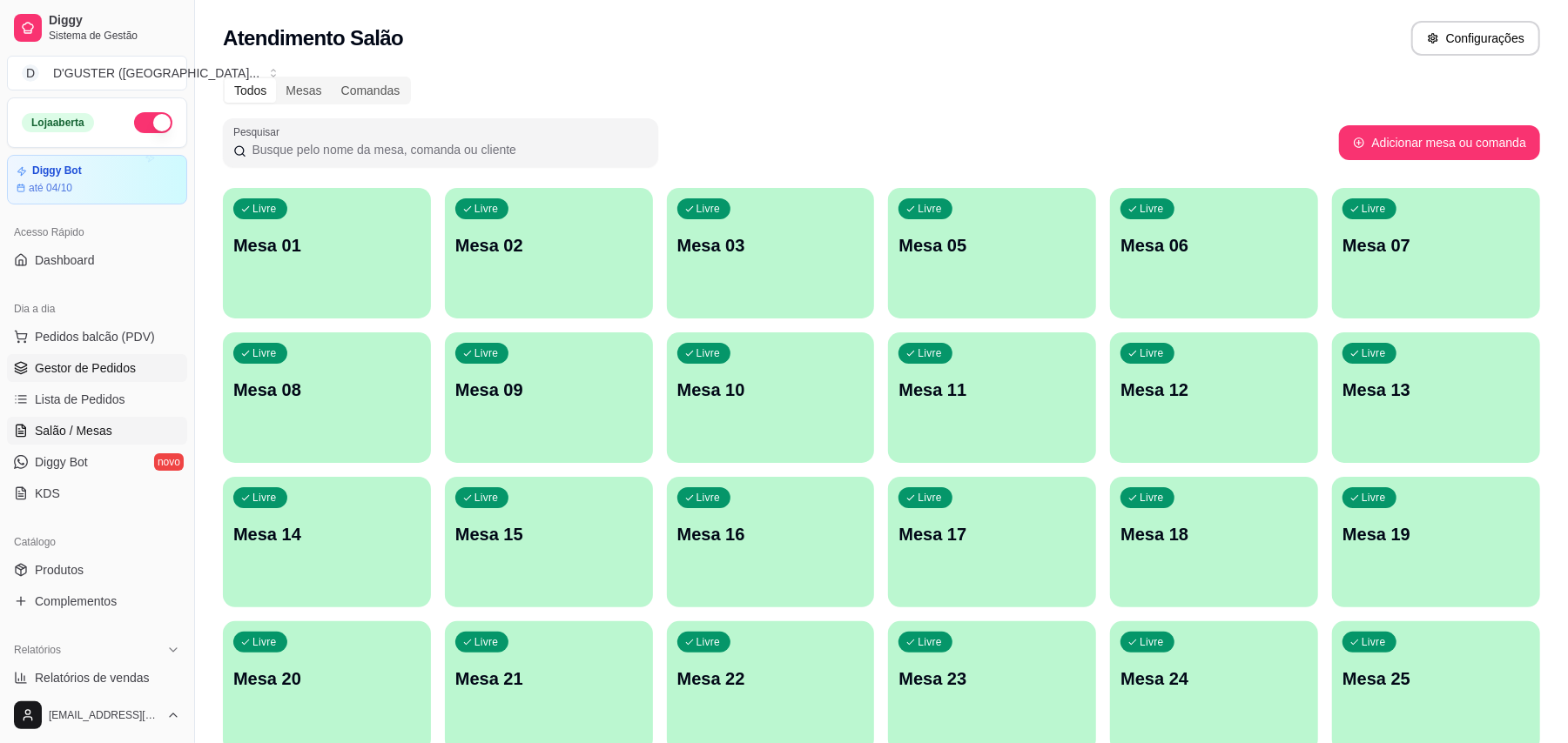
click at [90, 360] on span "Gestor de Pedidos" at bounding box center [85, 368] width 101 height 17
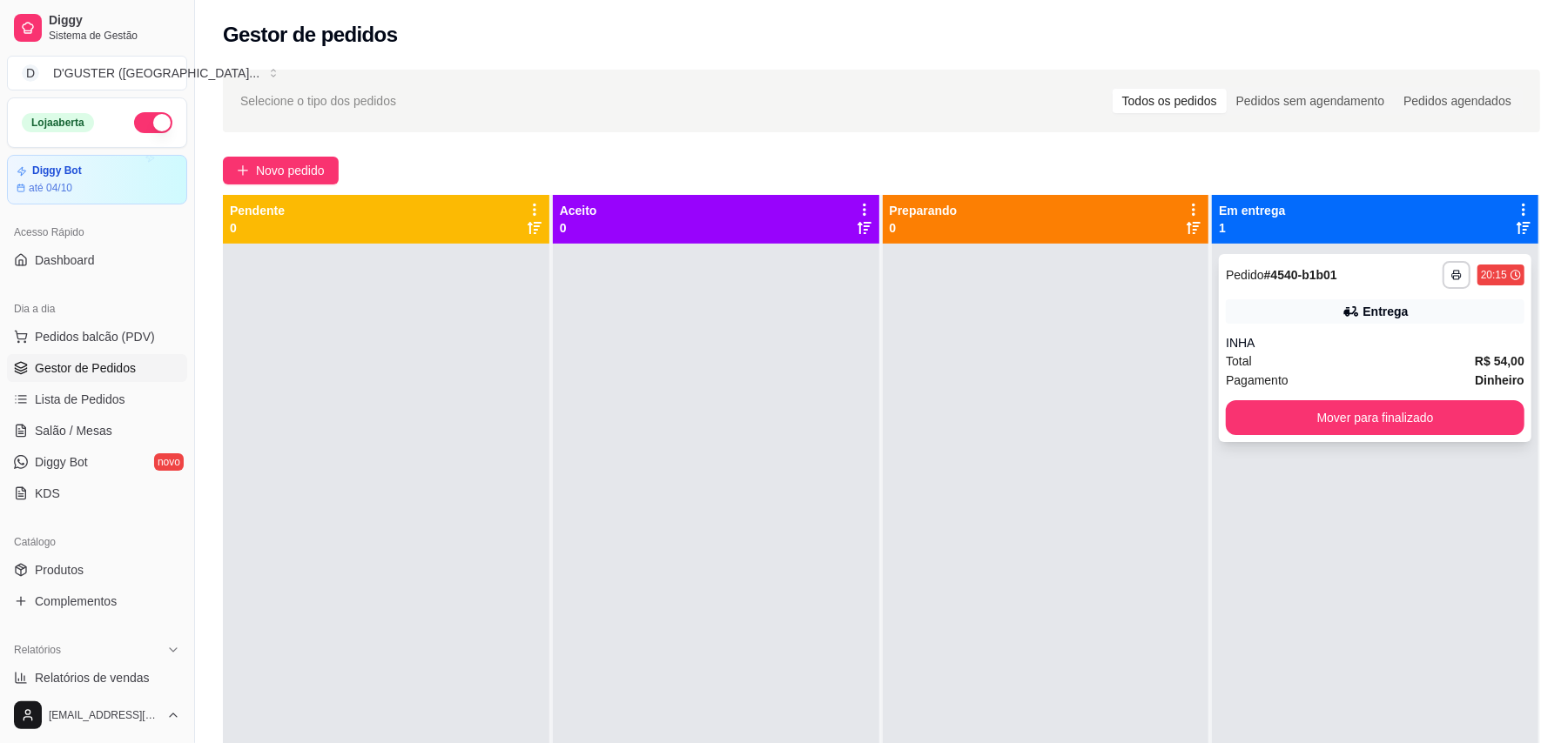
click at [1331, 352] on div "Total R$ 54,00" at bounding box center [1376, 361] width 299 height 19
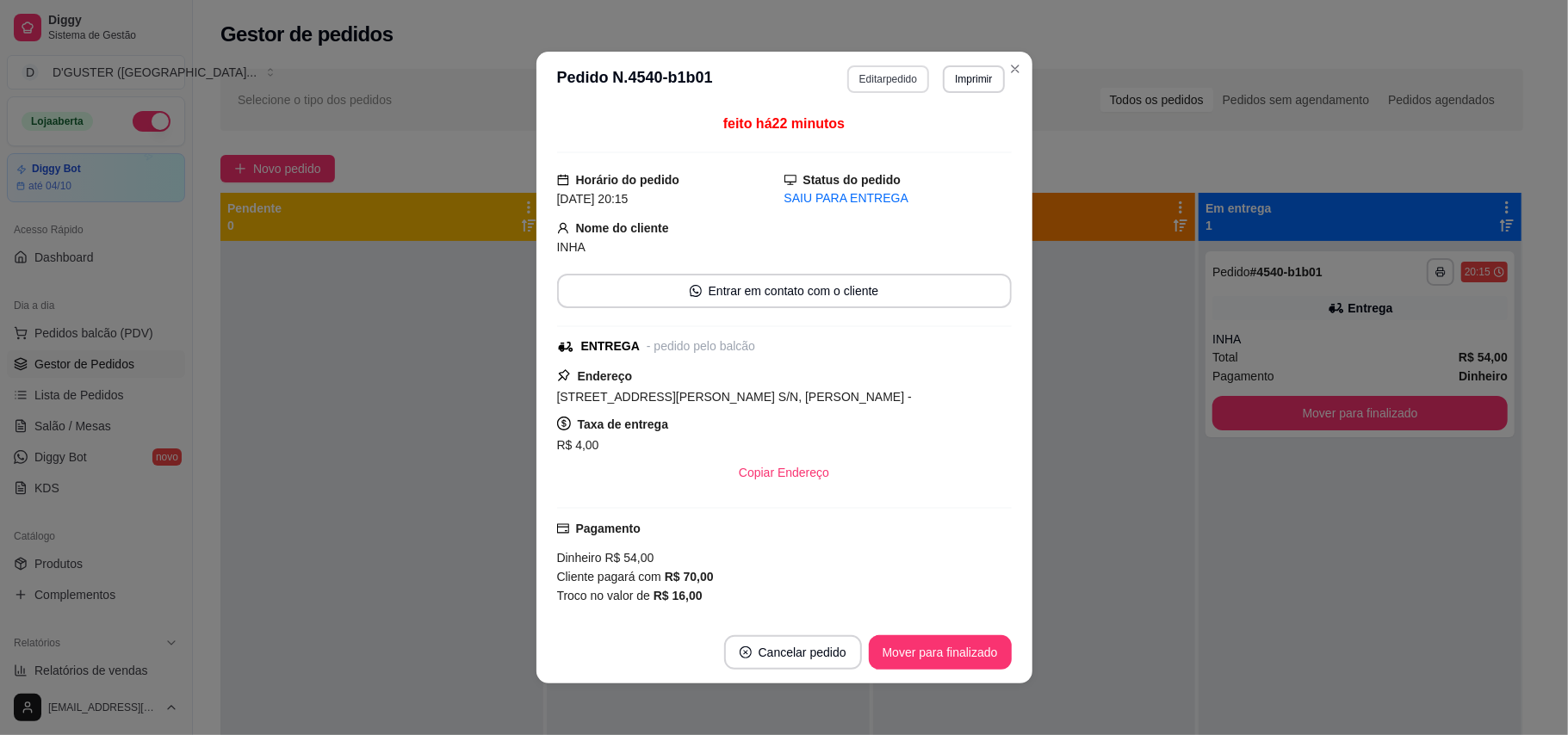
click at [847, 74] on button "Editar pedido" at bounding box center [888, 79] width 82 height 28
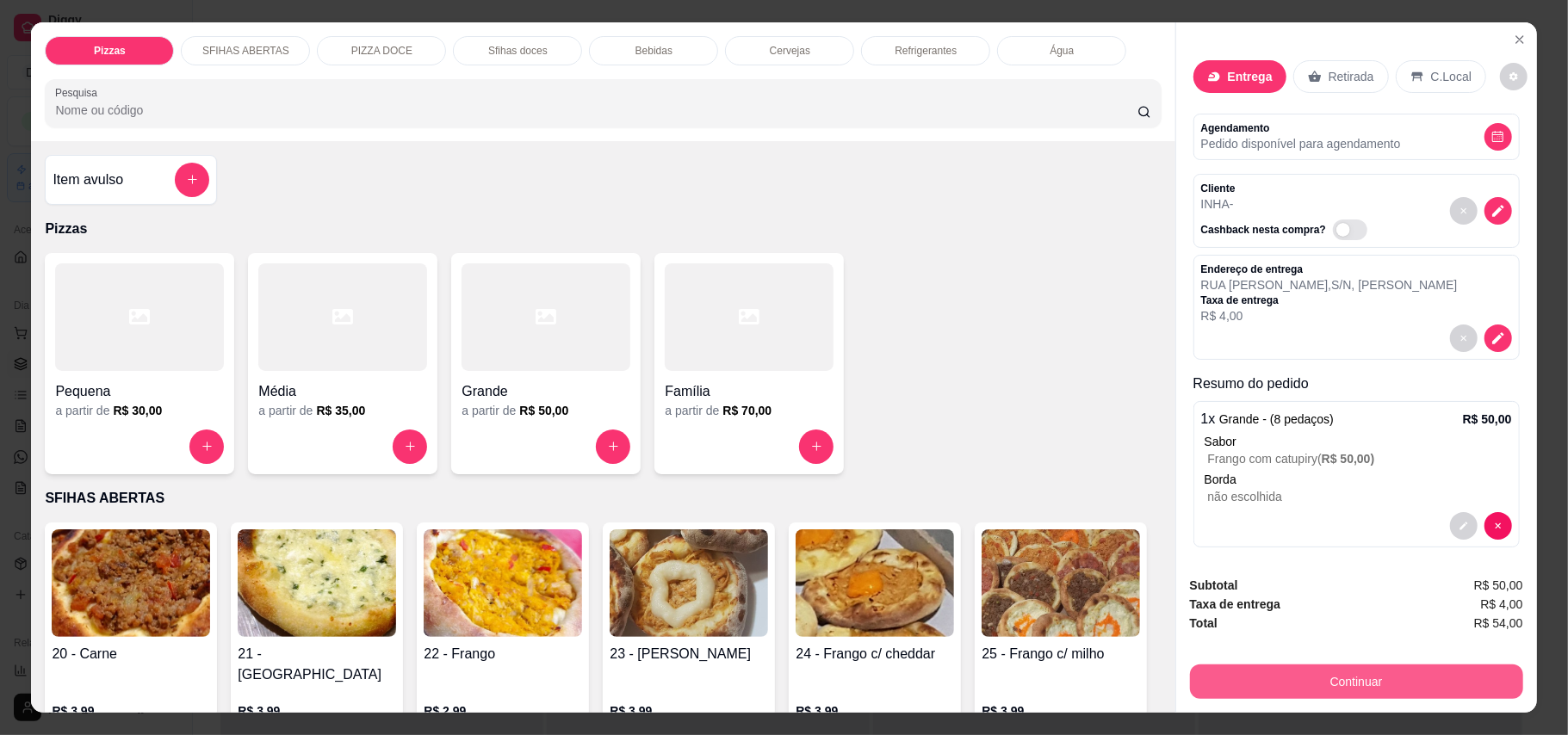
click at [1354, 680] on button "Continuar" at bounding box center [1357, 682] width 333 height 34
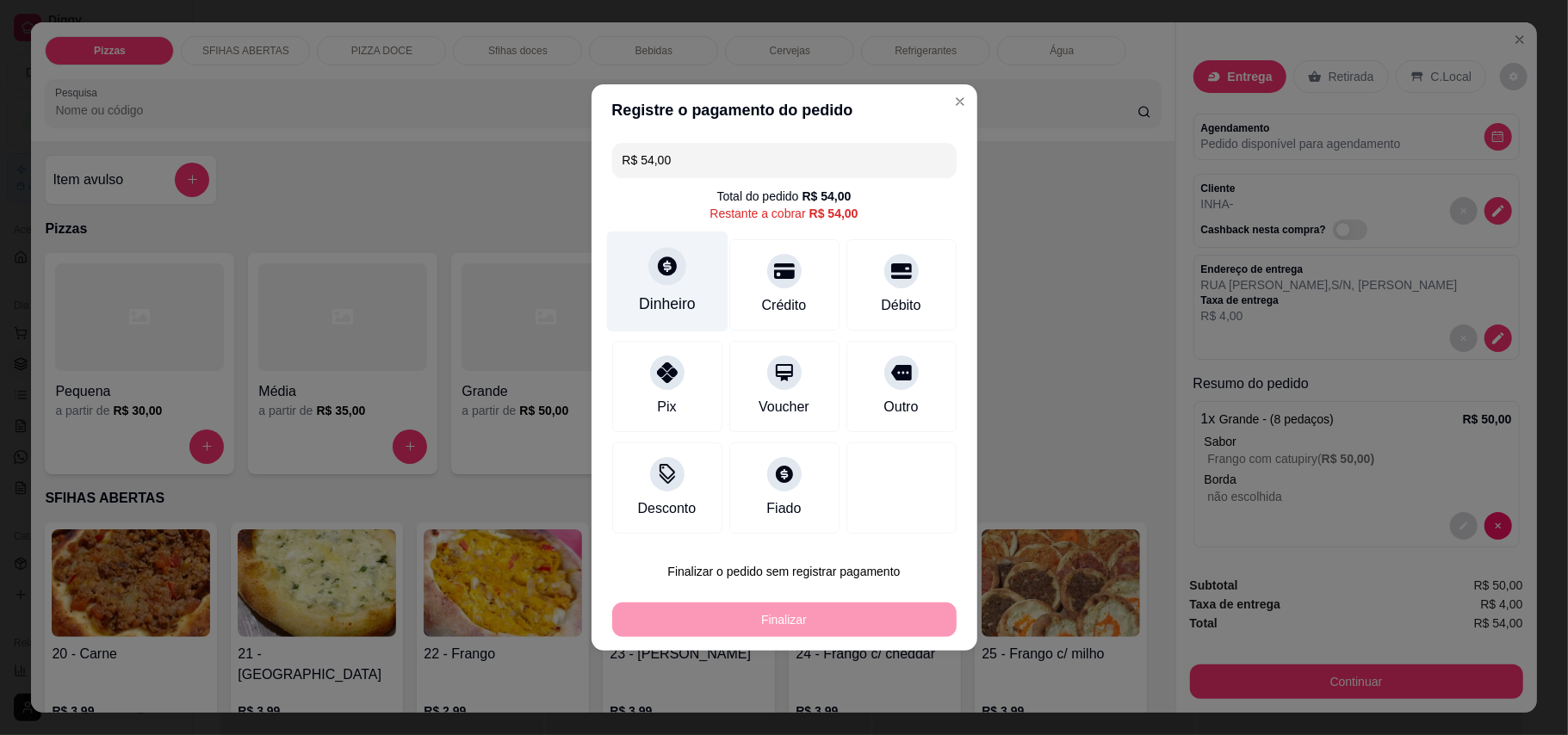
click at [671, 306] on div "Dinheiro" at bounding box center [667, 304] width 57 height 23
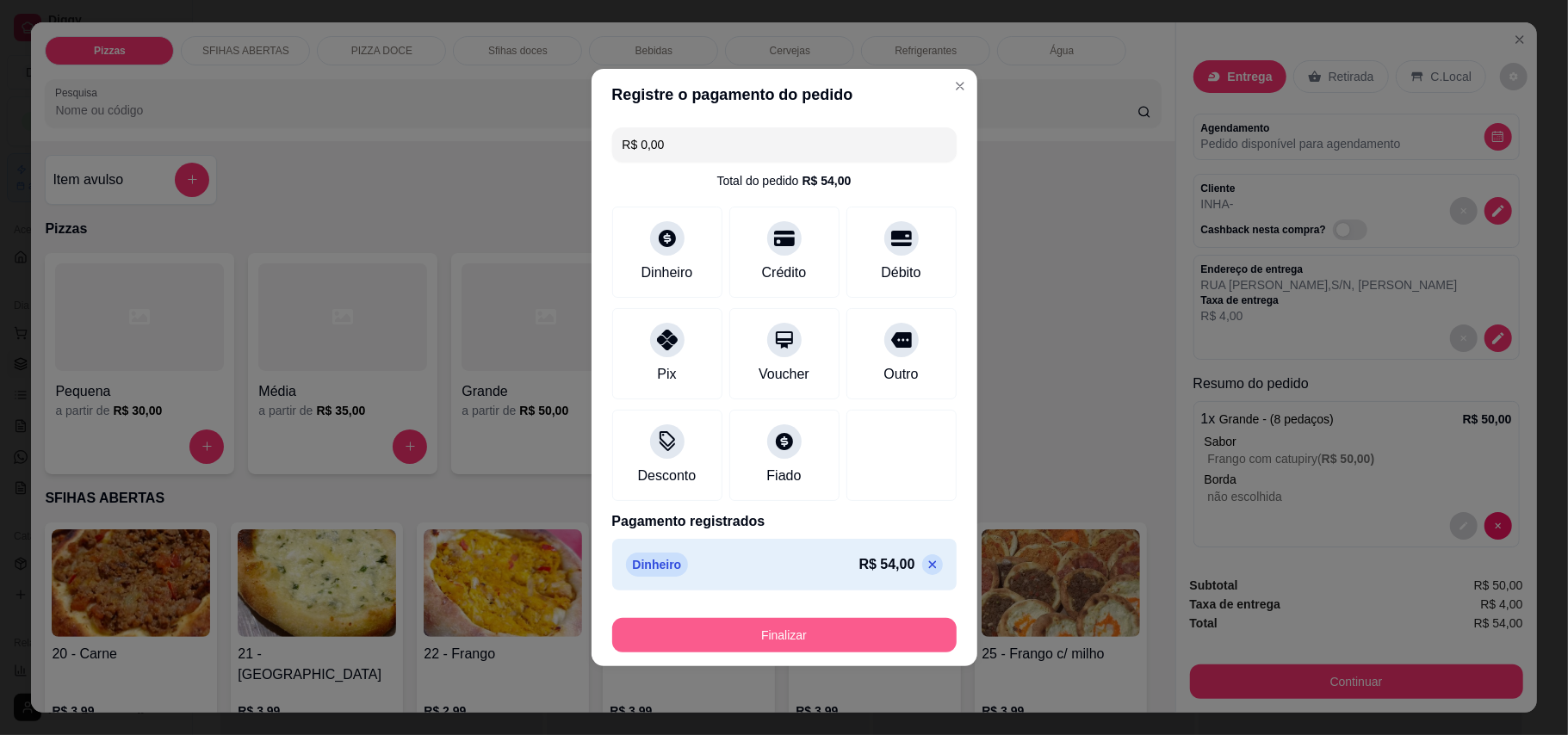
click at [862, 640] on button "Finalizar" at bounding box center [785, 635] width 344 height 34
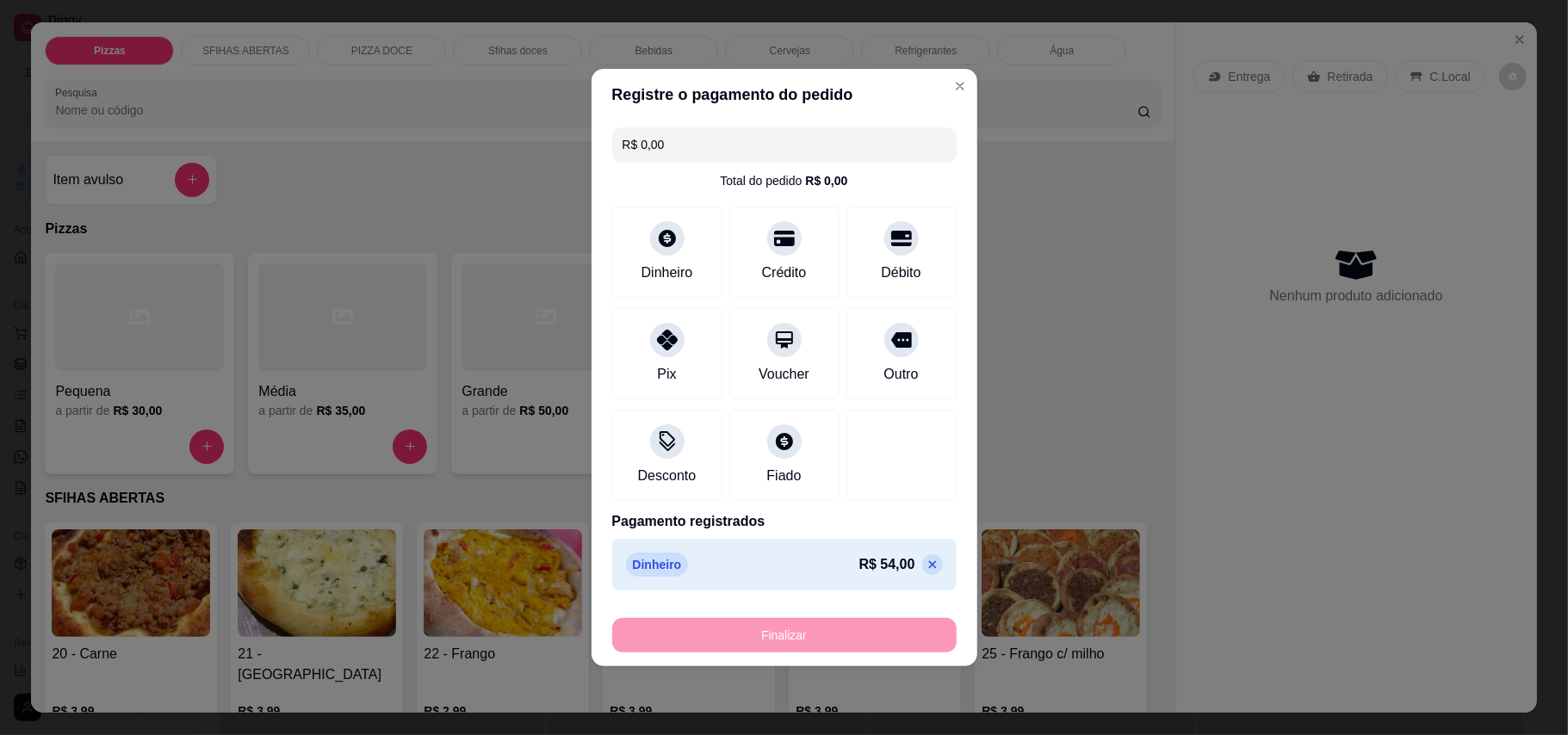
type input "-R$ 54,00"
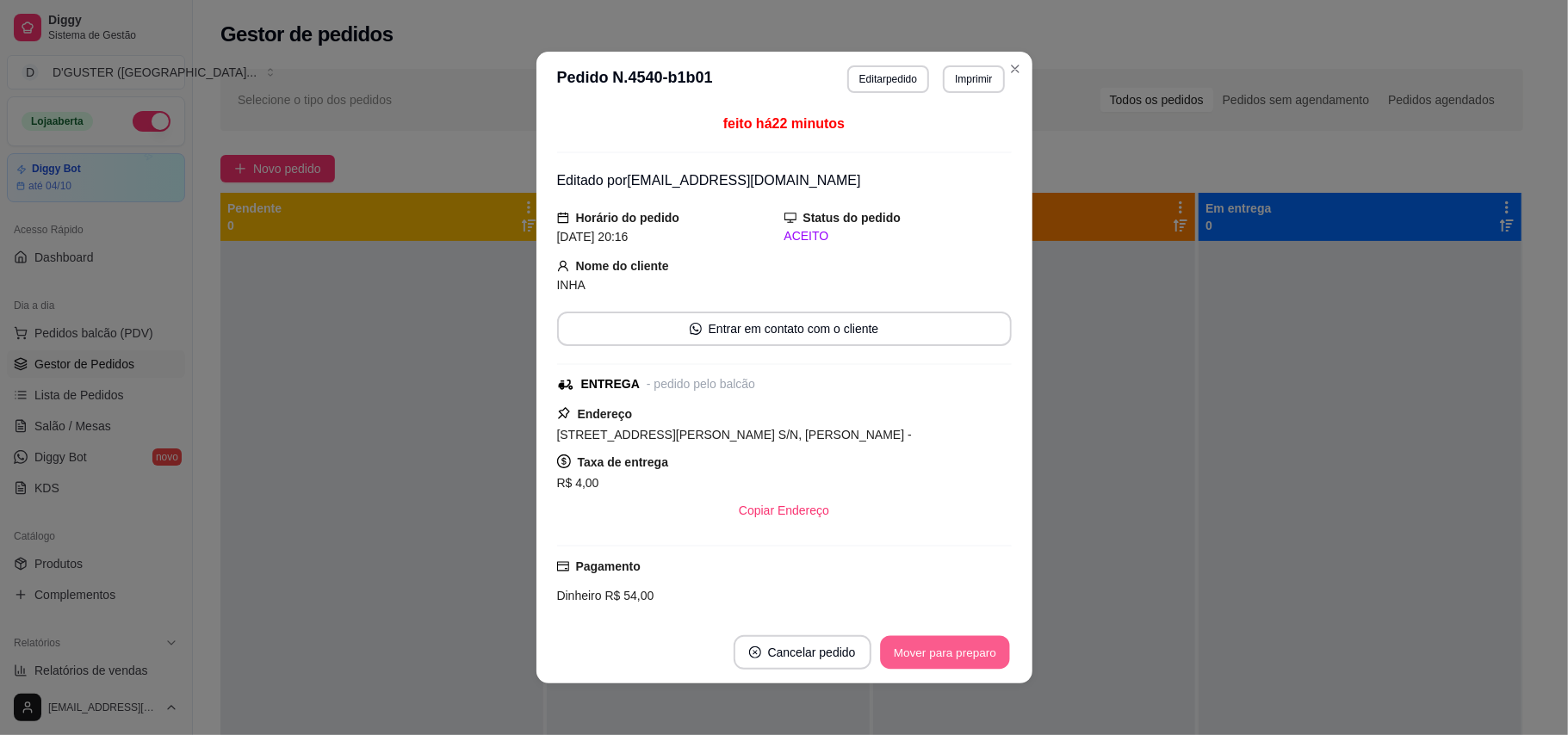
click at [934, 656] on button "Mover para preparo" at bounding box center [944, 652] width 129 height 33
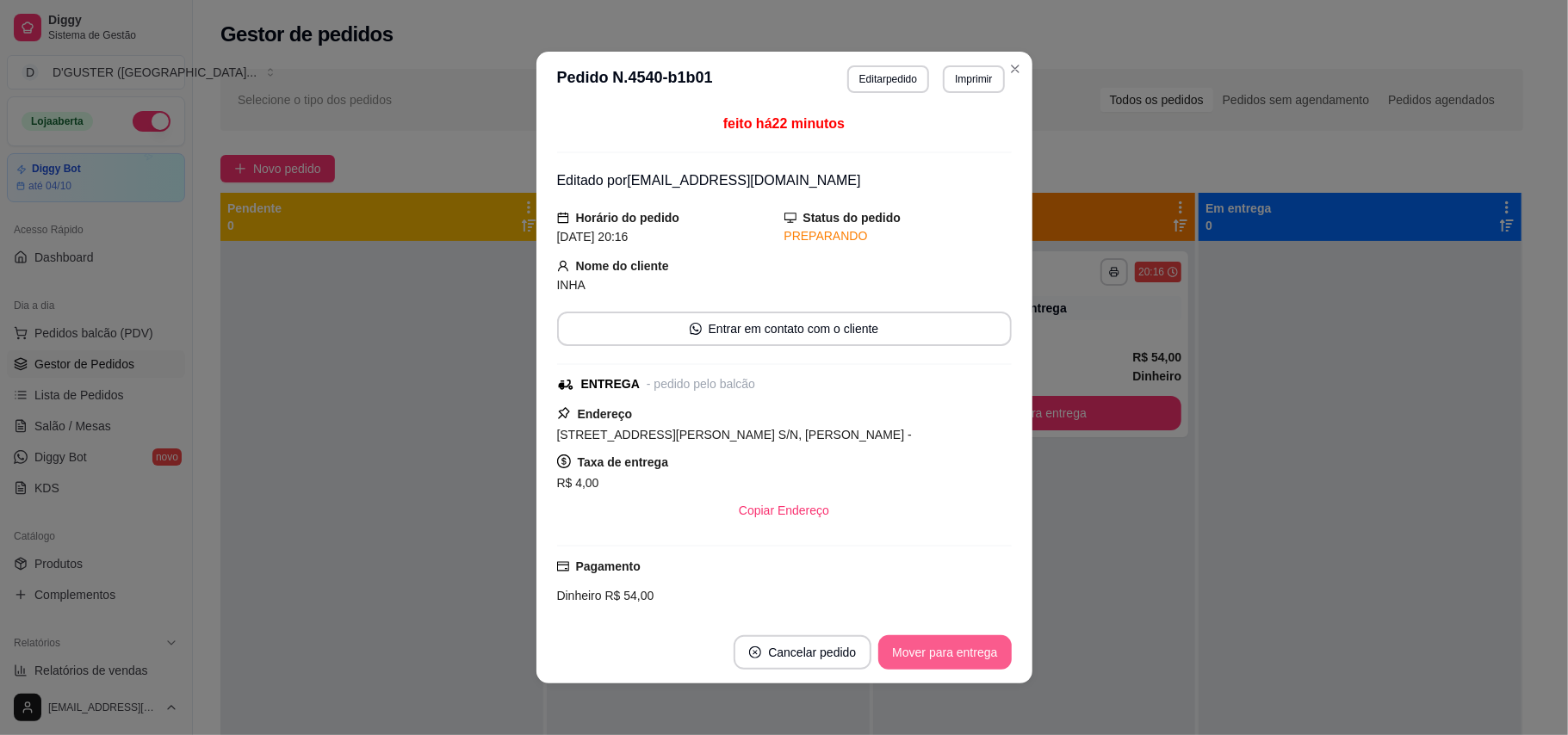
click at [934, 658] on button "Mover para entrega" at bounding box center [944, 652] width 132 height 34
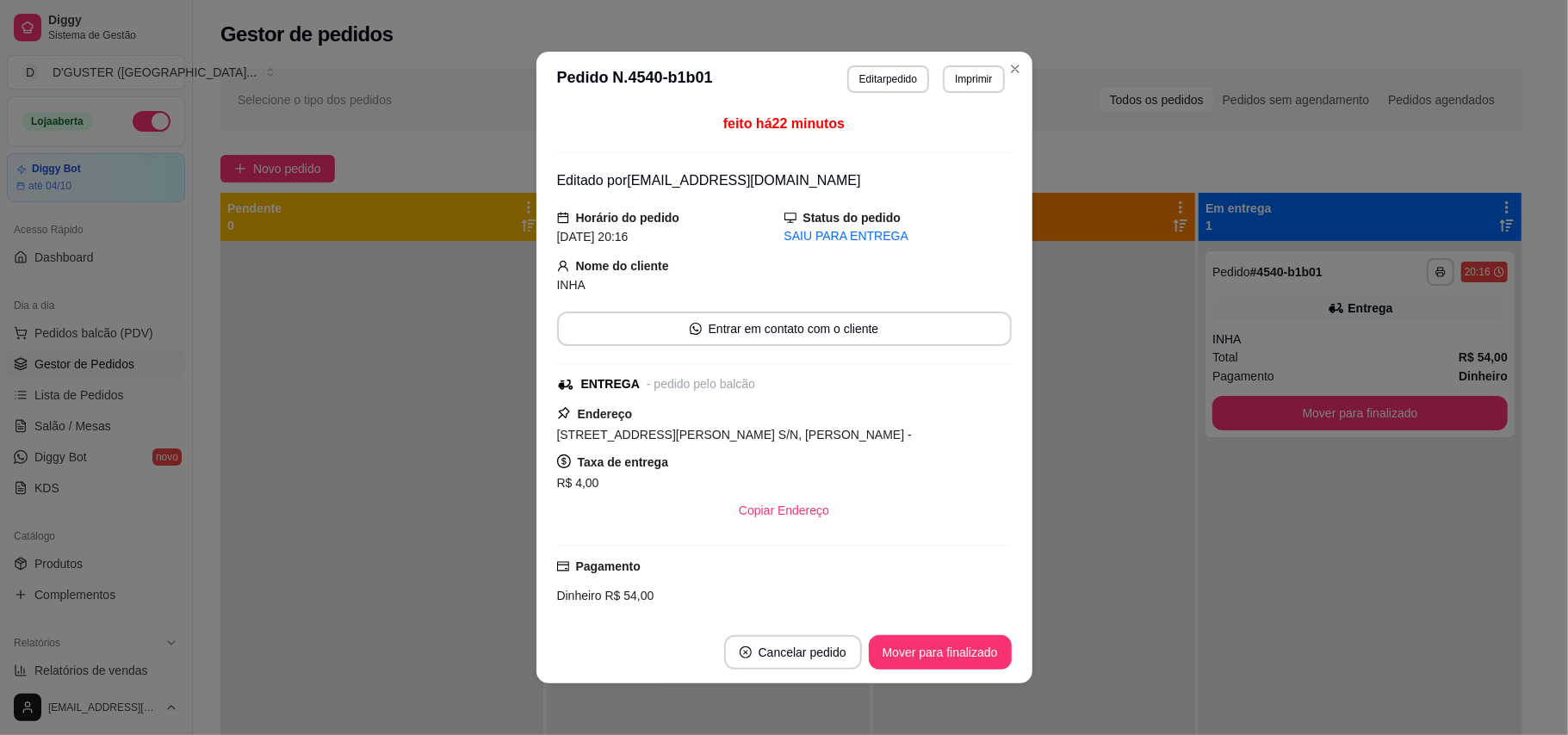
click at [934, 658] on button "Mover para finalizado" at bounding box center [940, 652] width 143 height 34
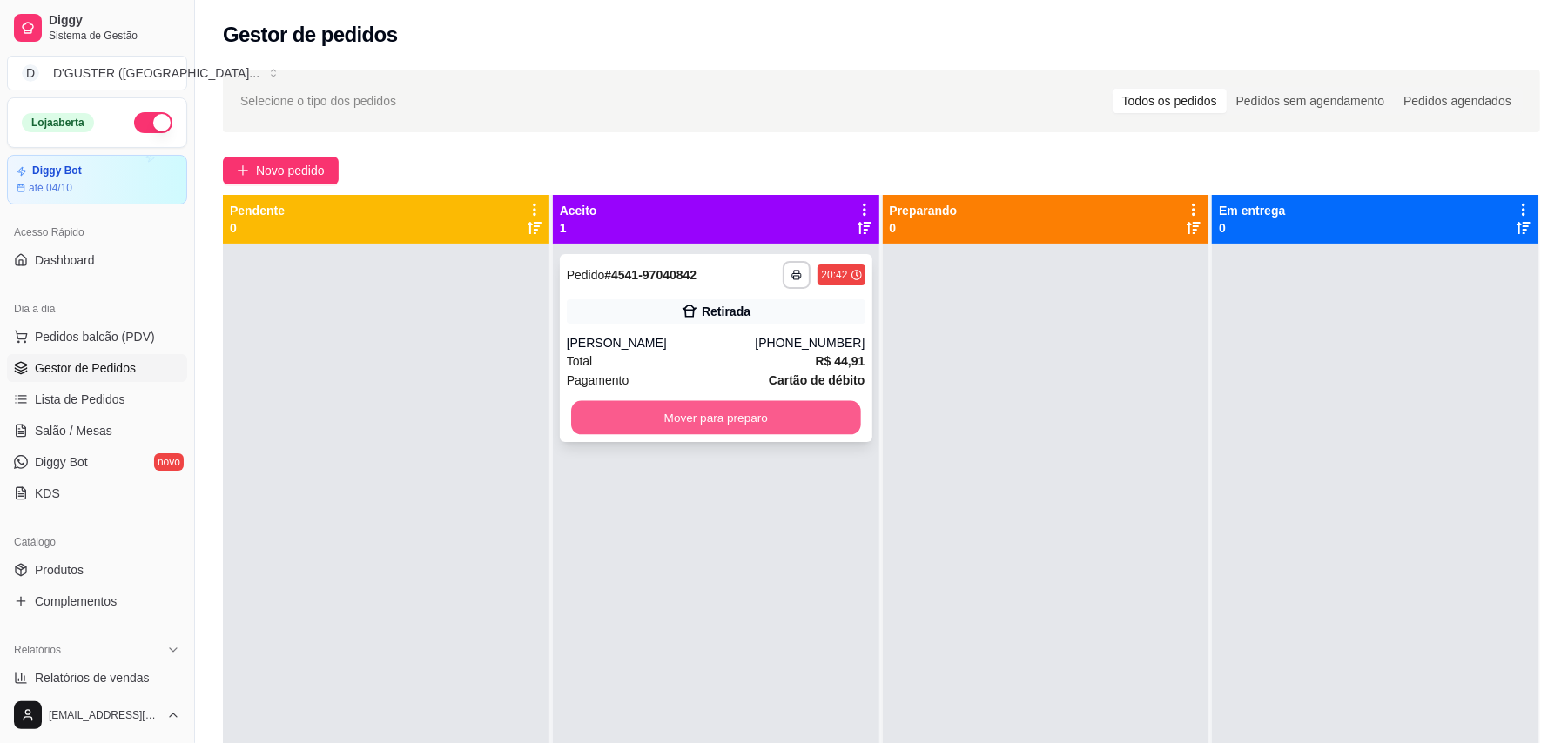
click at [691, 418] on button "Mover para preparo" at bounding box center [715, 418] width 289 height 34
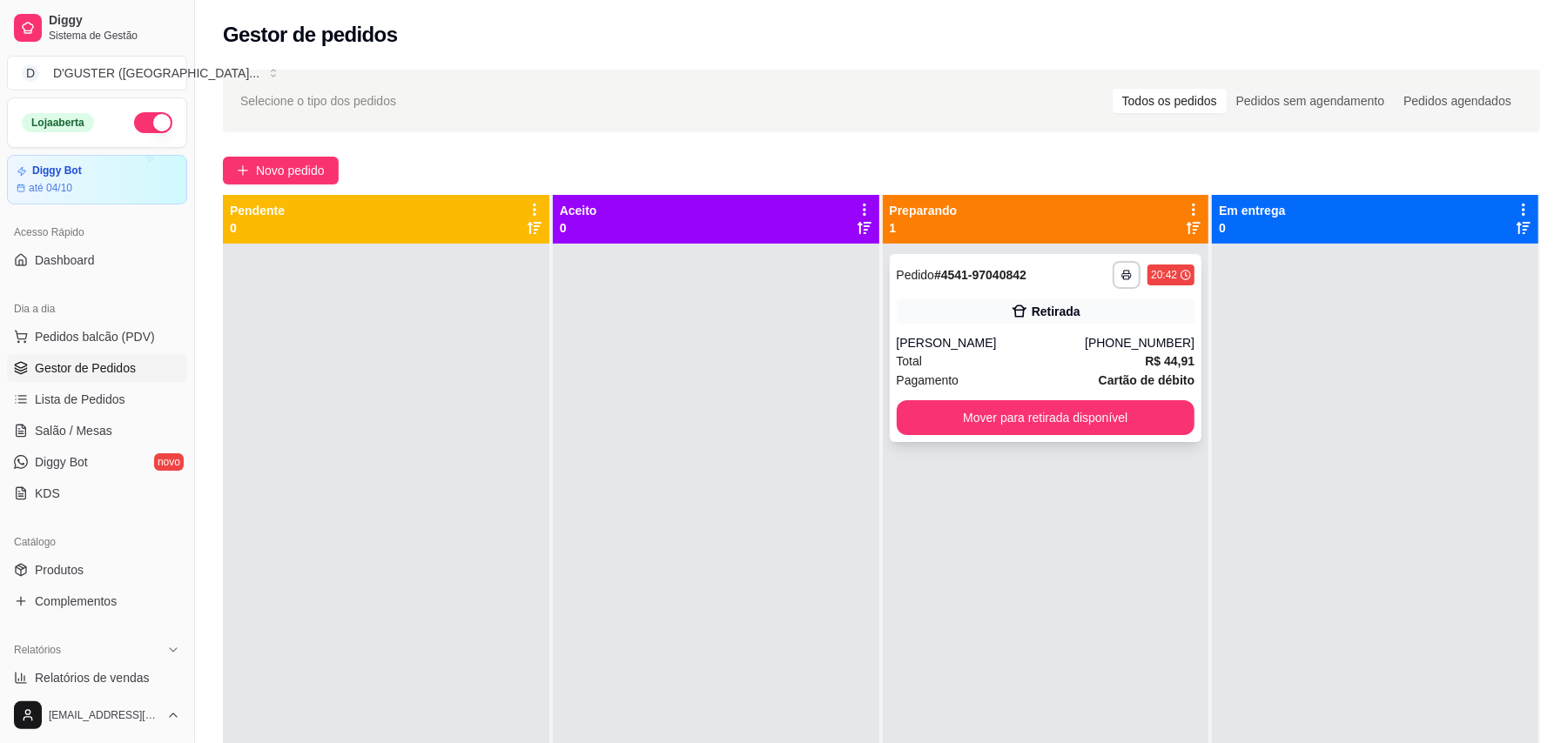
click at [1035, 435] on div "**********" at bounding box center [1046, 348] width 313 height 188
click at [1073, 412] on button "Mover para retirada disponível" at bounding box center [1046, 418] width 299 height 35
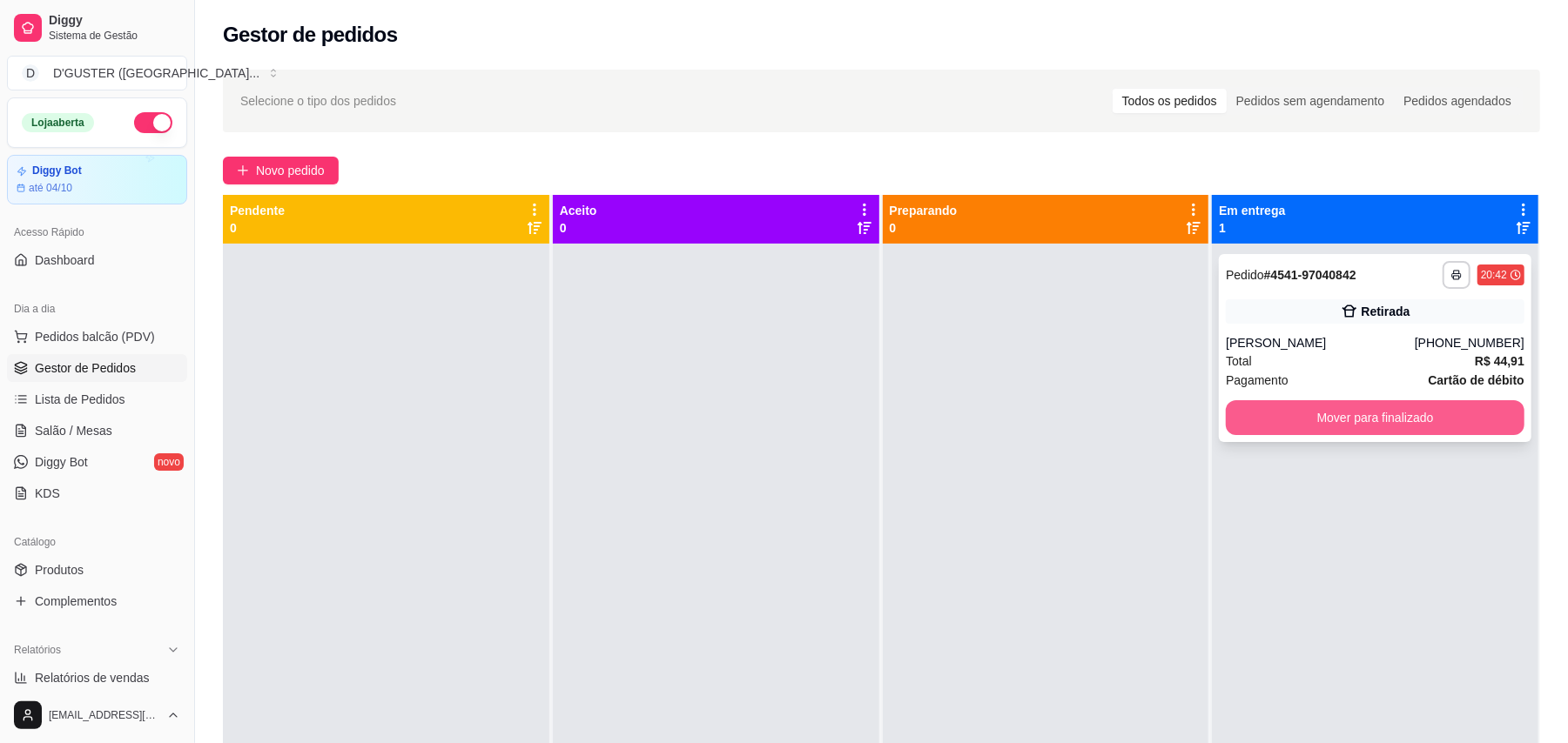
click at [1397, 403] on button "Mover para finalizado" at bounding box center [1376, 418] width 299 height 35
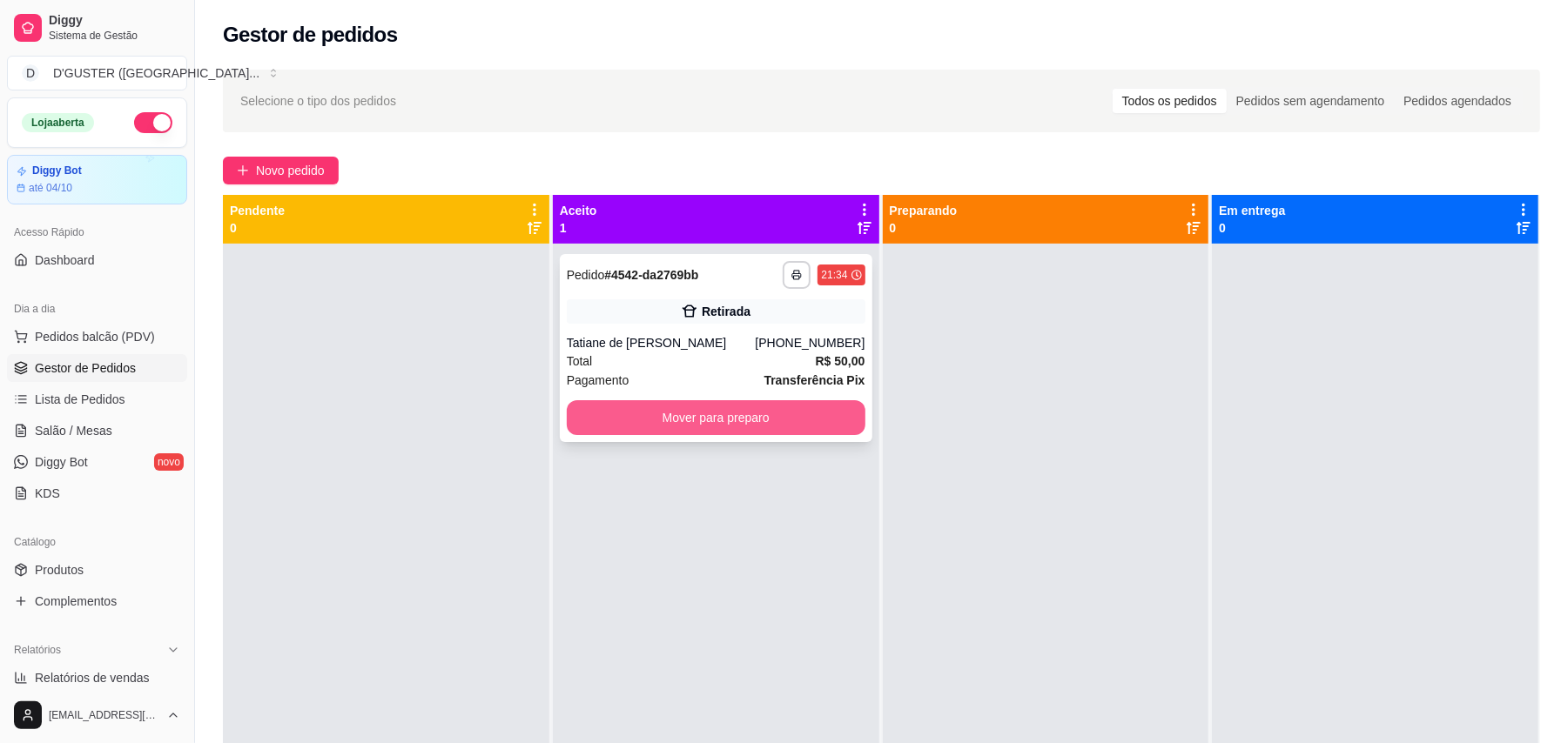
click at [733, 412] on button "Mover para preparo" at bounding box center [716, 418] width 299 height 35
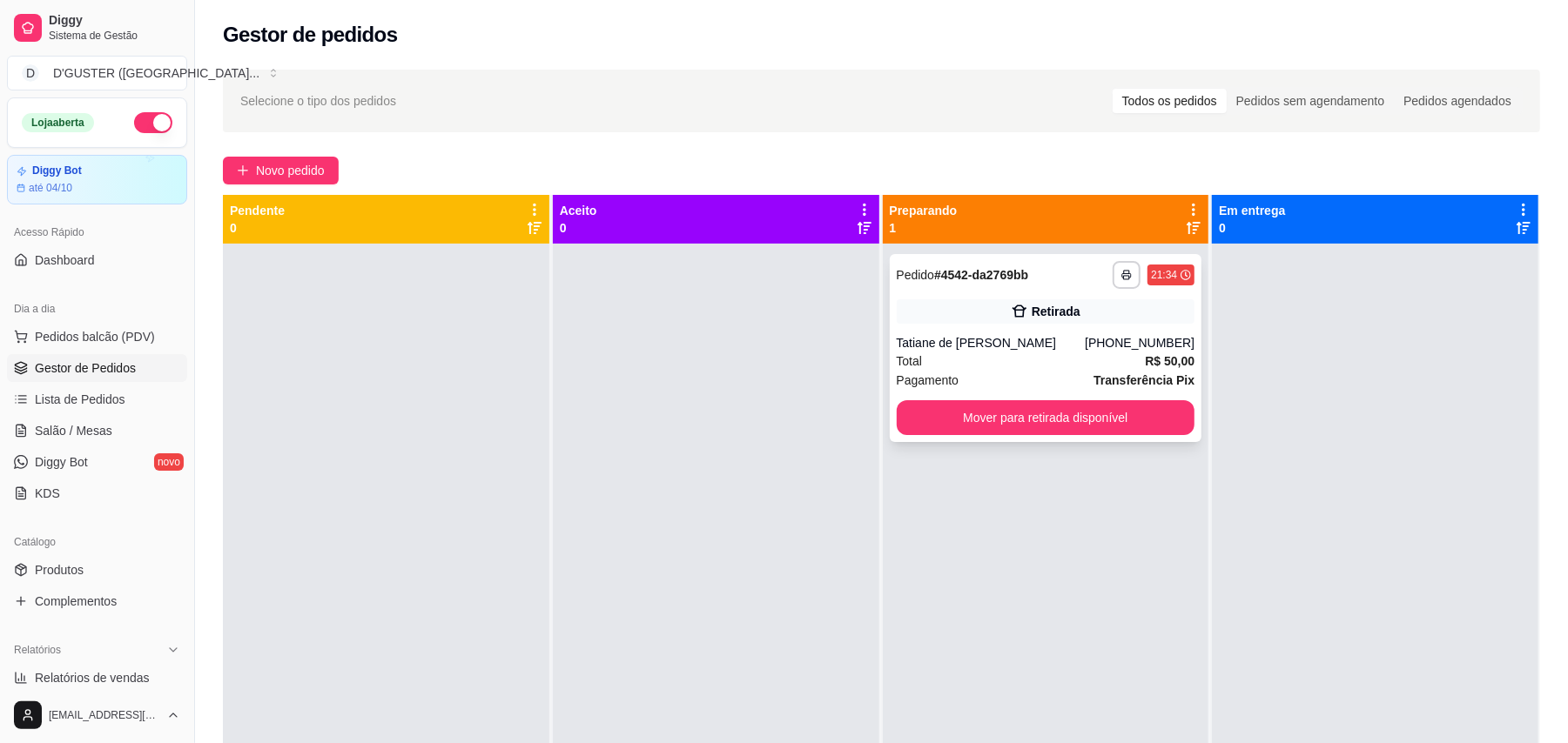
click at [1118, 435] on div "**********" at bounding box center [1046, 348] width 313 height 188
click at [1108, 422] on button "Mover para retirada disponível" at bounding box center [1046, 418] width 299 height 35
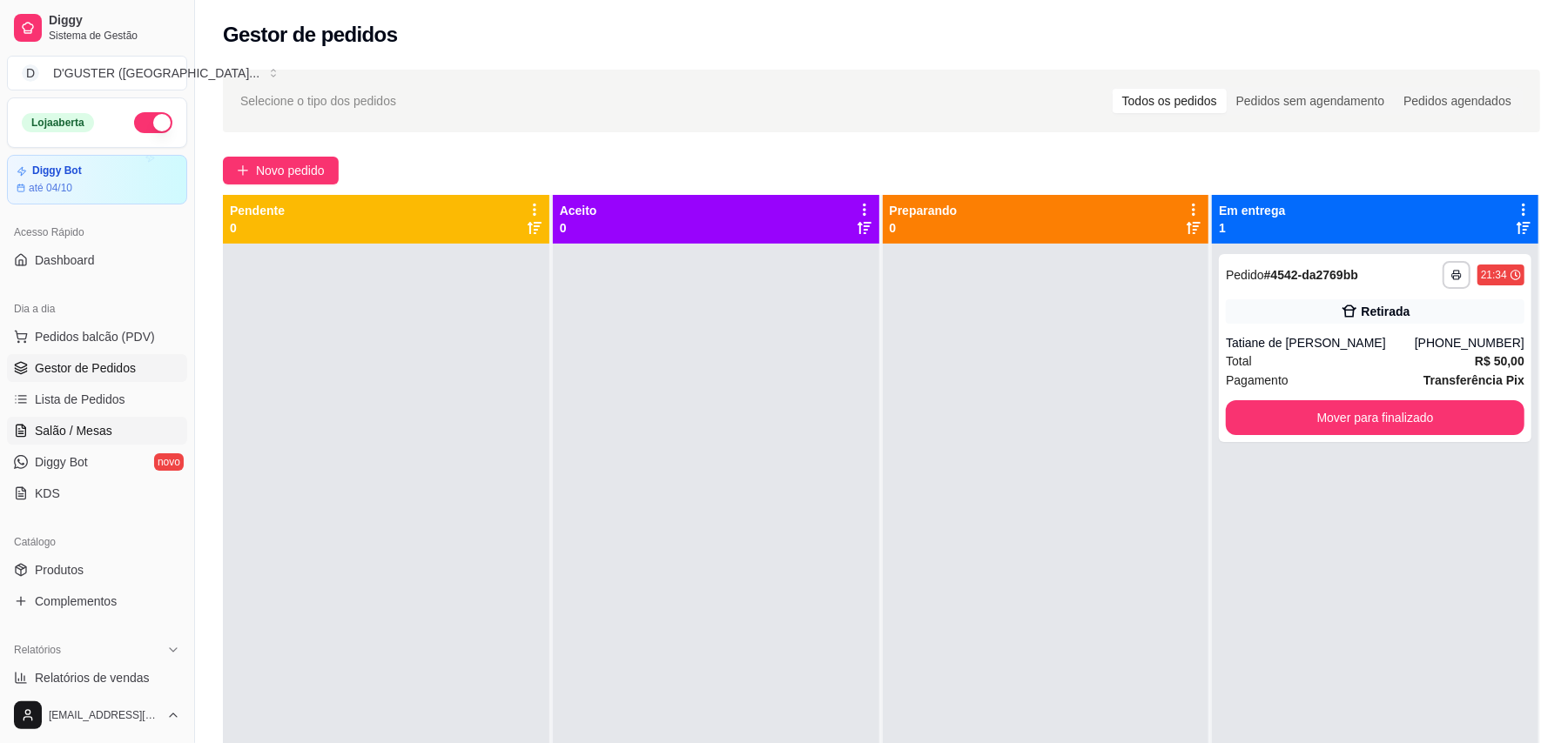
click at [73, 428] on span "Salão / Mesas" at bounding box center [73, 431] width 77 height 17
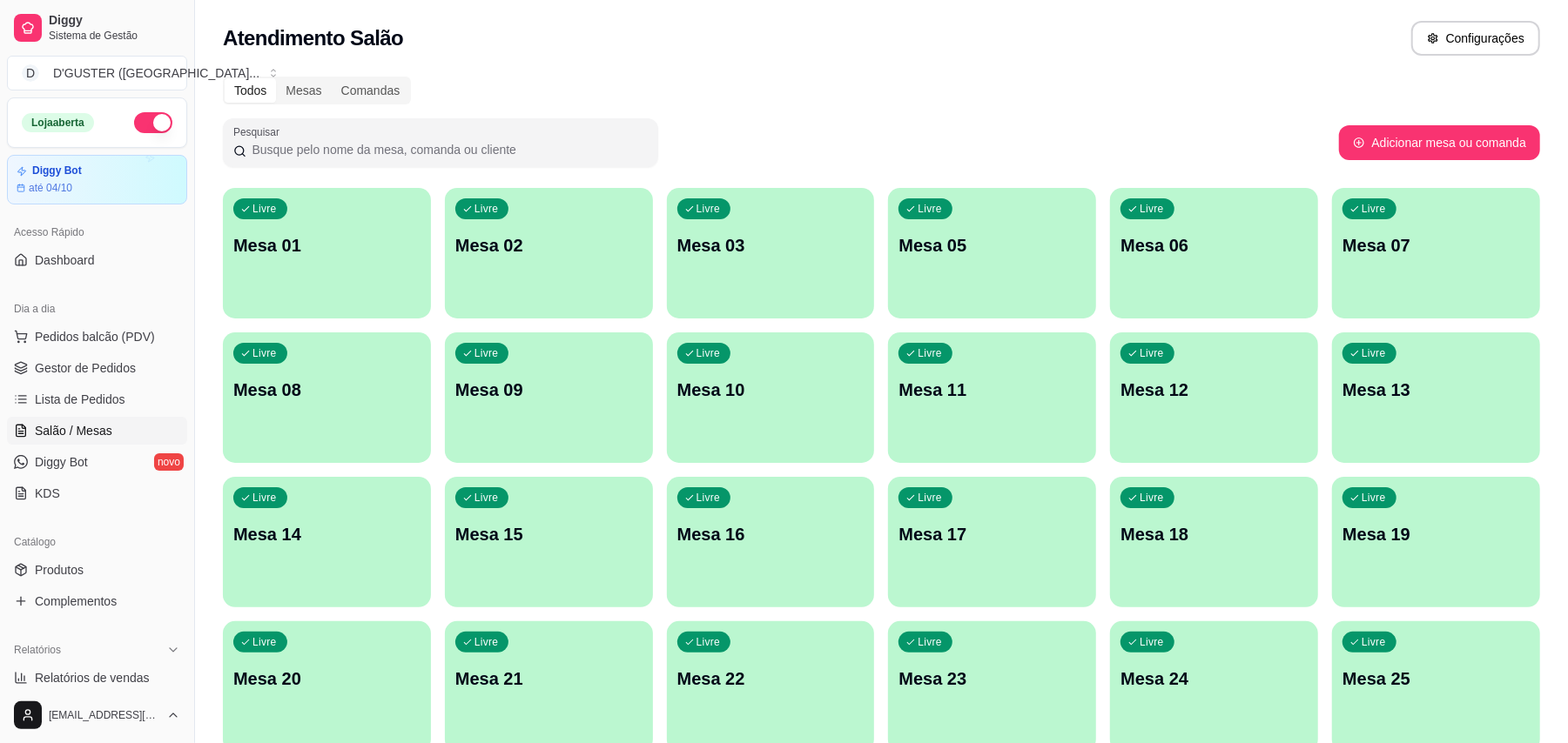
click at [364, 298] on button "Livre Mesa 01" at bounding box center [327, 252] width 208 height 130
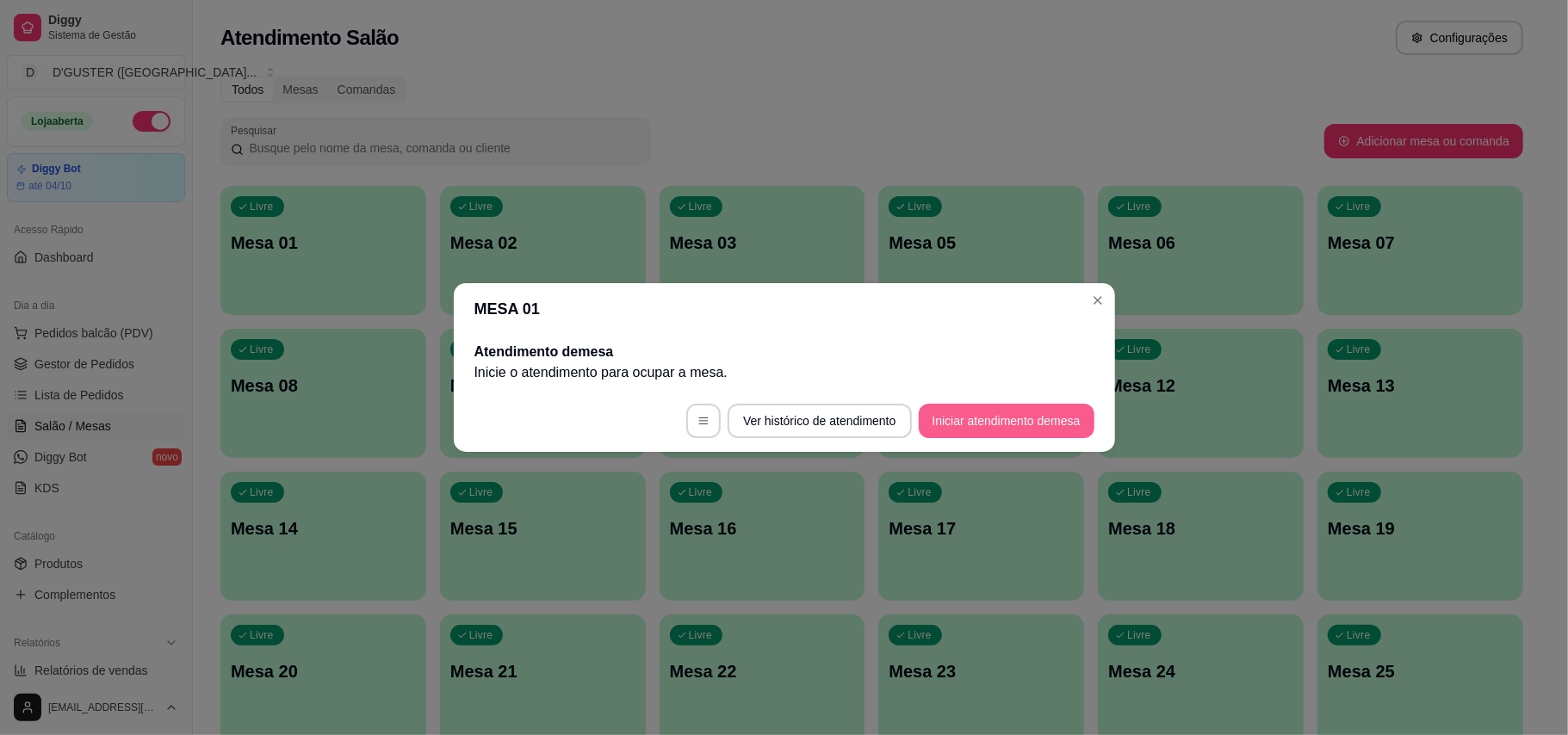
click at [1052, 414] on button "Iniciar atendimento de mesa" at bounding box center [1007, 421] width 176 height 34
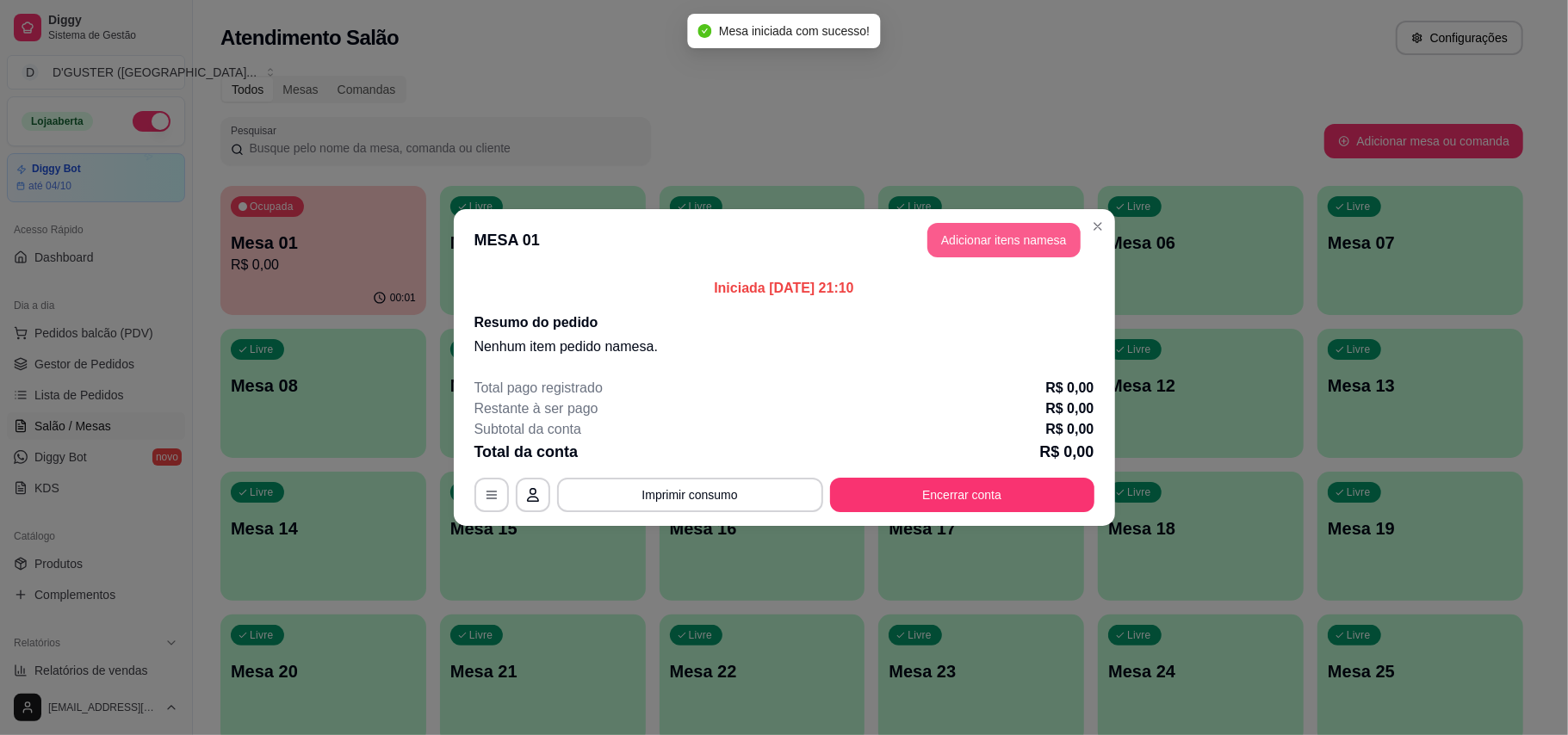
click at [1009, 235] on button "Adicionar itens na mesa" at bounding box center [1004, 240] width 153 height 34
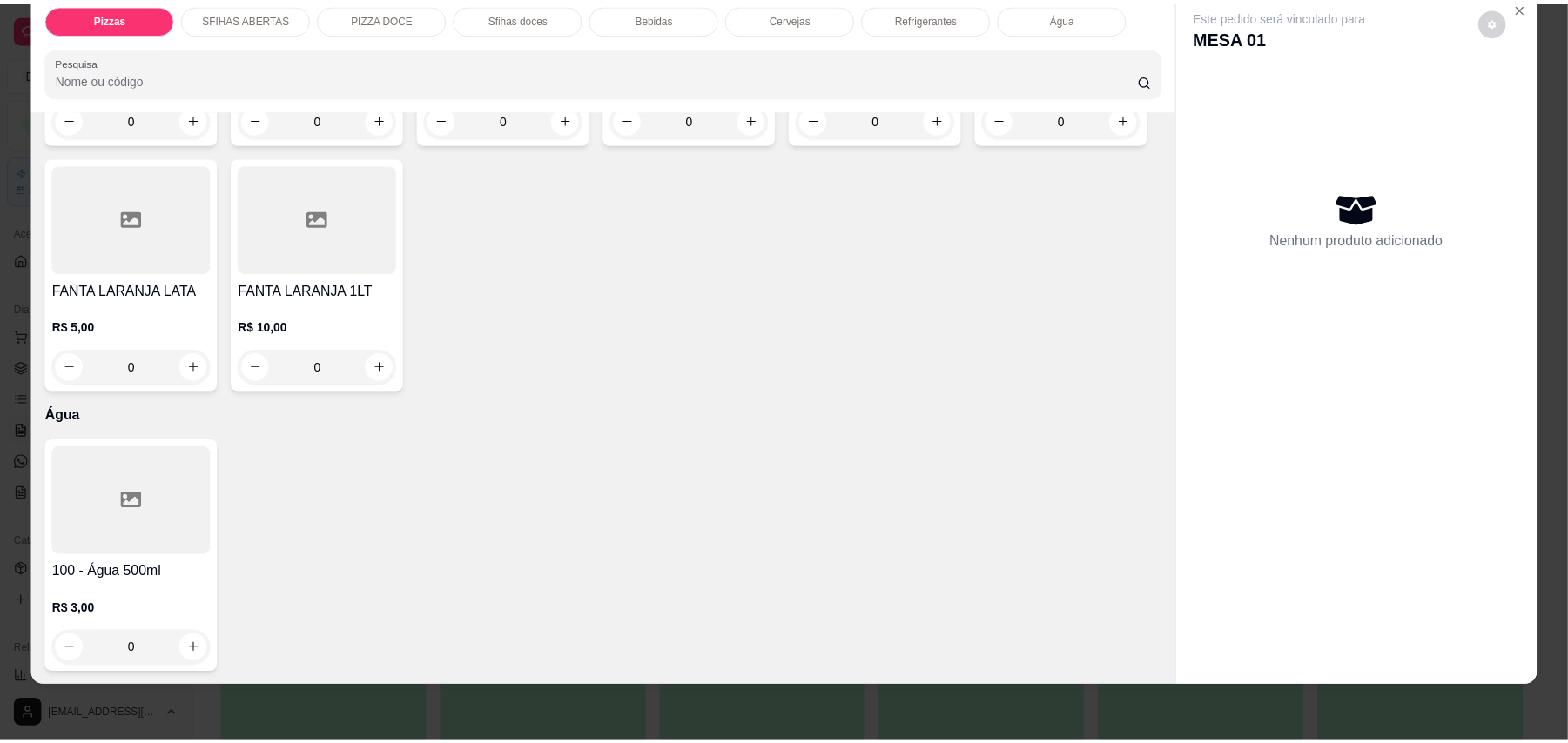
scroll to position [3712, 0]
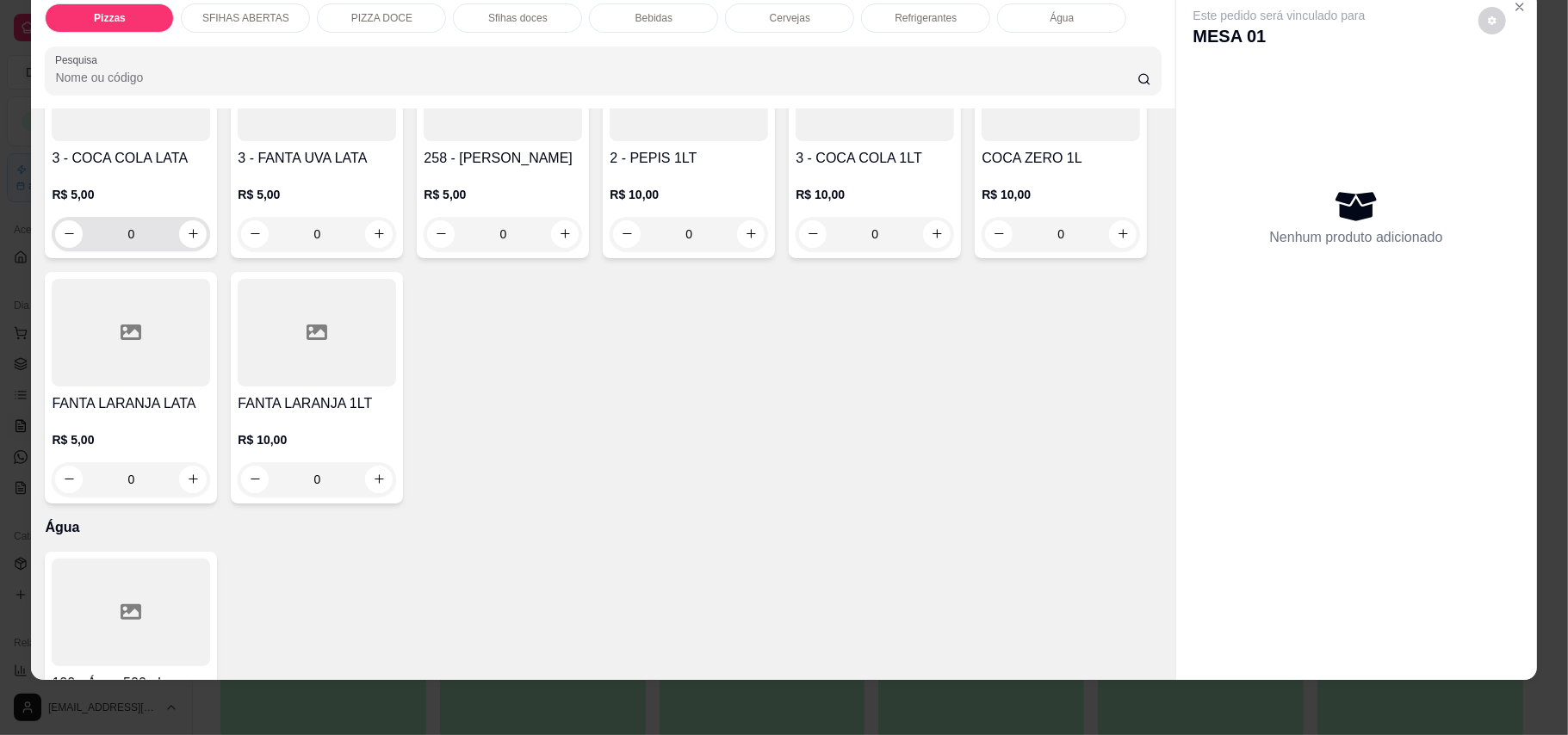
click at [189, 251] on div "0" at bounding box center [131, 234] width 151 height 34
click at [191, 248] on button "increase-product-quantity" at bounding box center [193, 234] width 28 height 28
type input "1"
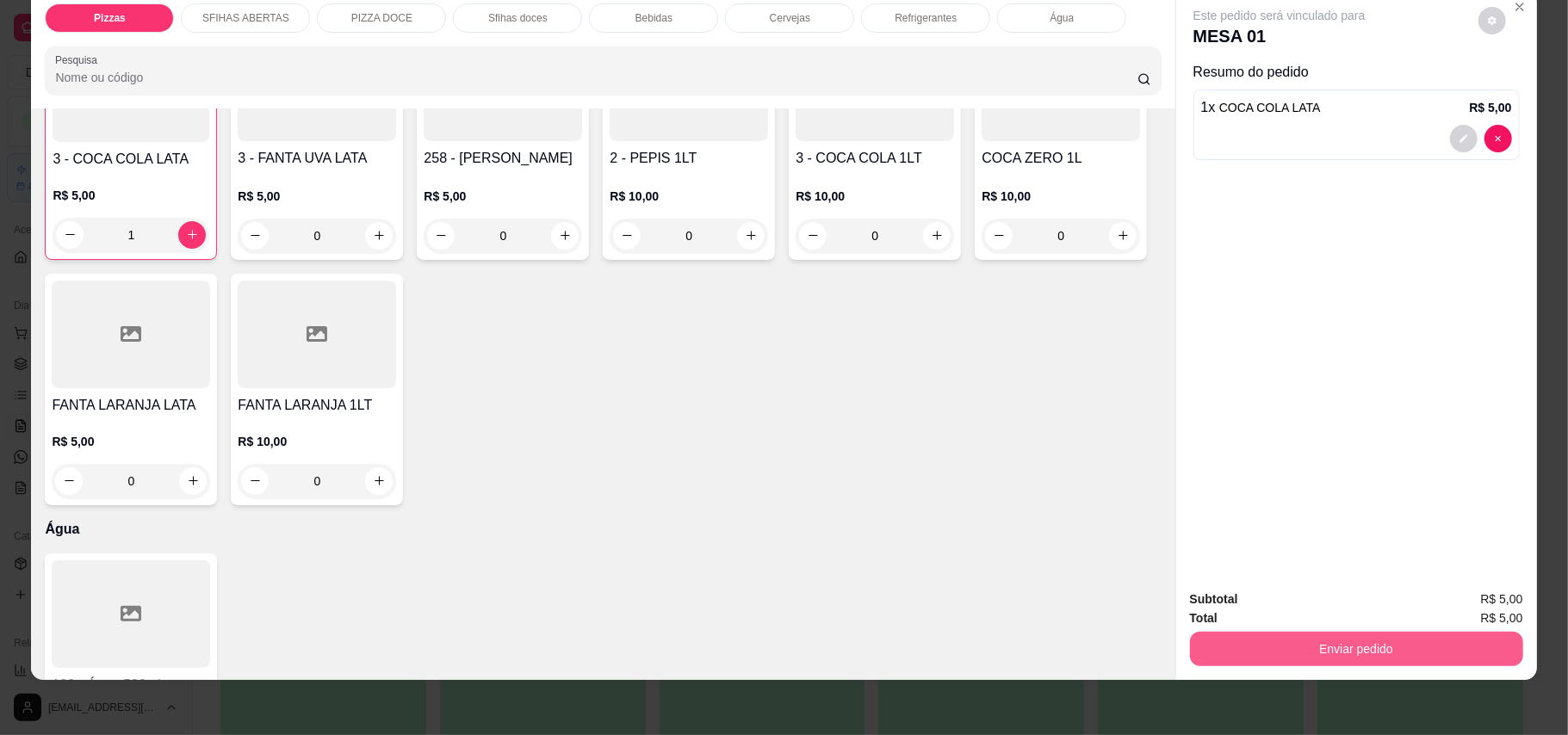
click at [1371, 655] on button "Enviar pedido" at bounding box center [1357, 649] width 333 height 34
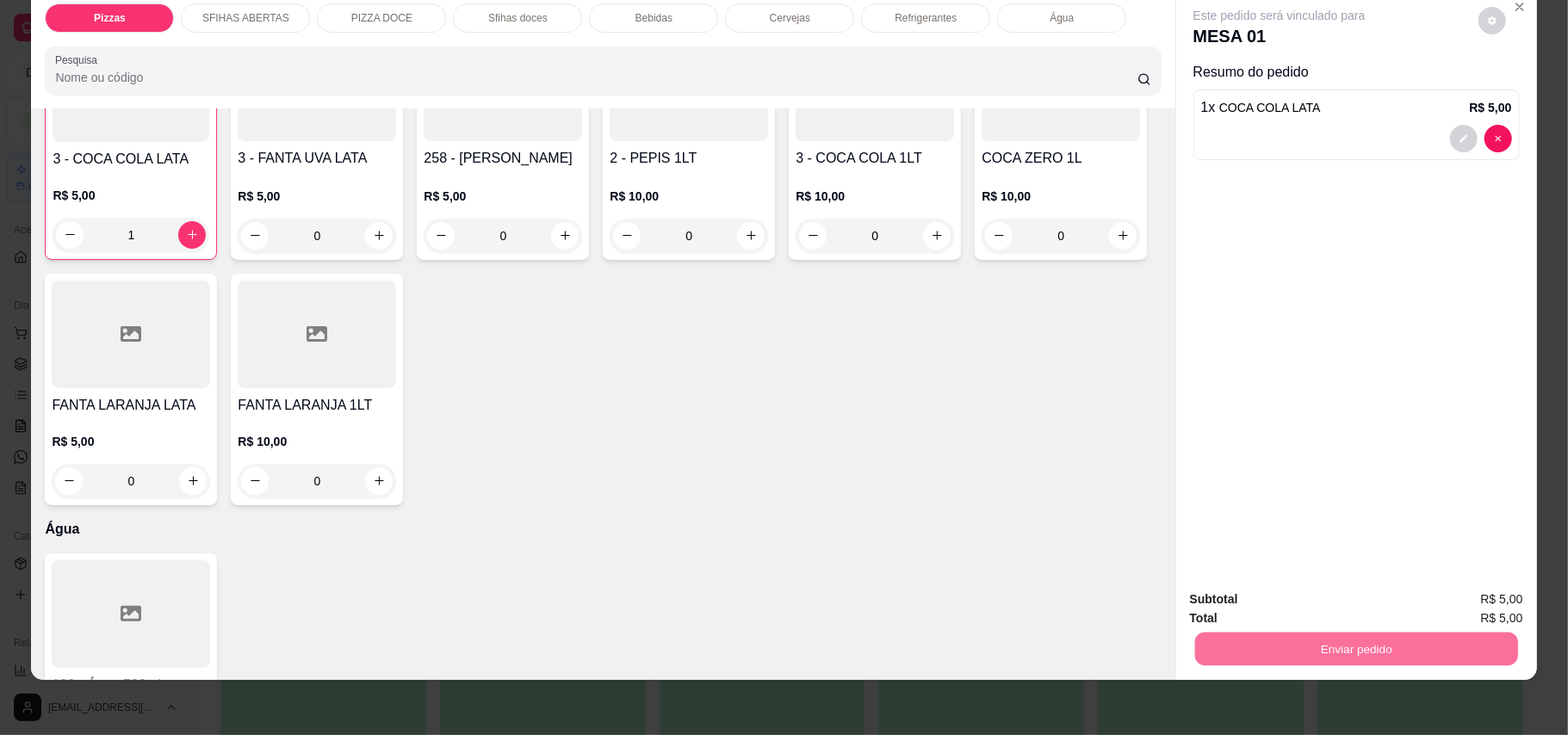
click at [1483, 594] on button "Enviar pedido" at bounding box center [1476, 606] width 95 height 32
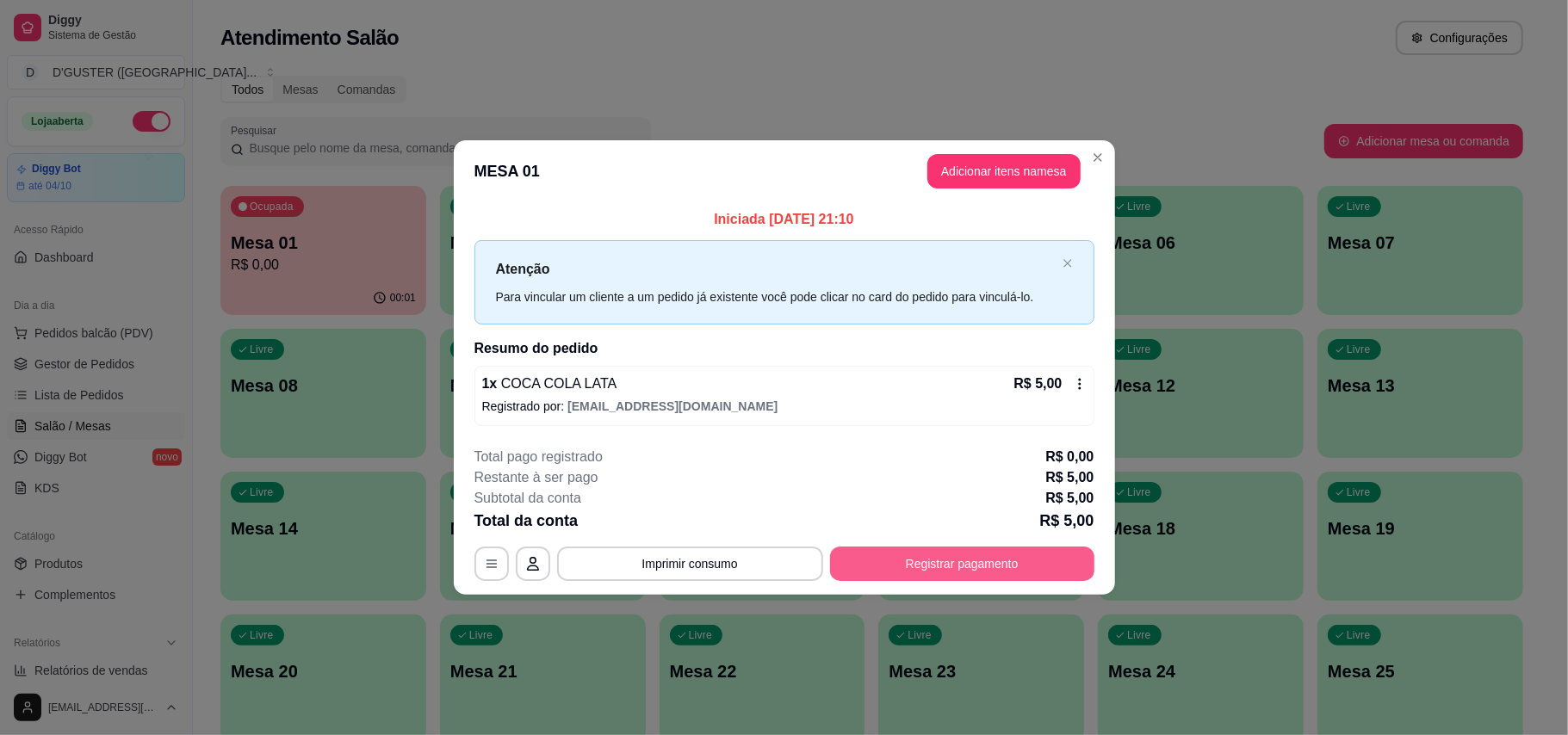
click at [1031, 573] on button "Registrar pagamento" at bounding box center [962, 564] width 264 height 34
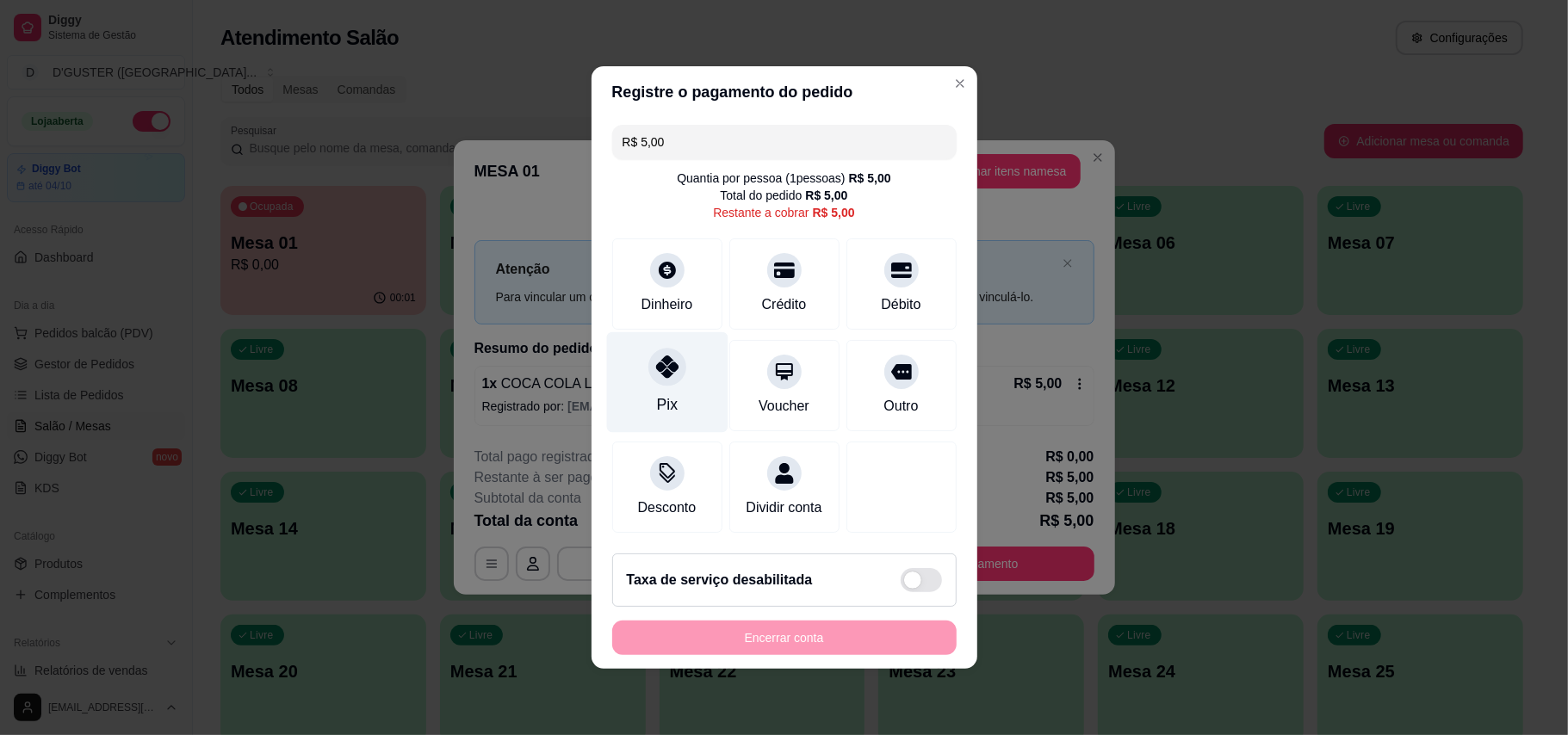
click at [666, 372] on div at bounding box center [668, 367] width 38 height 38
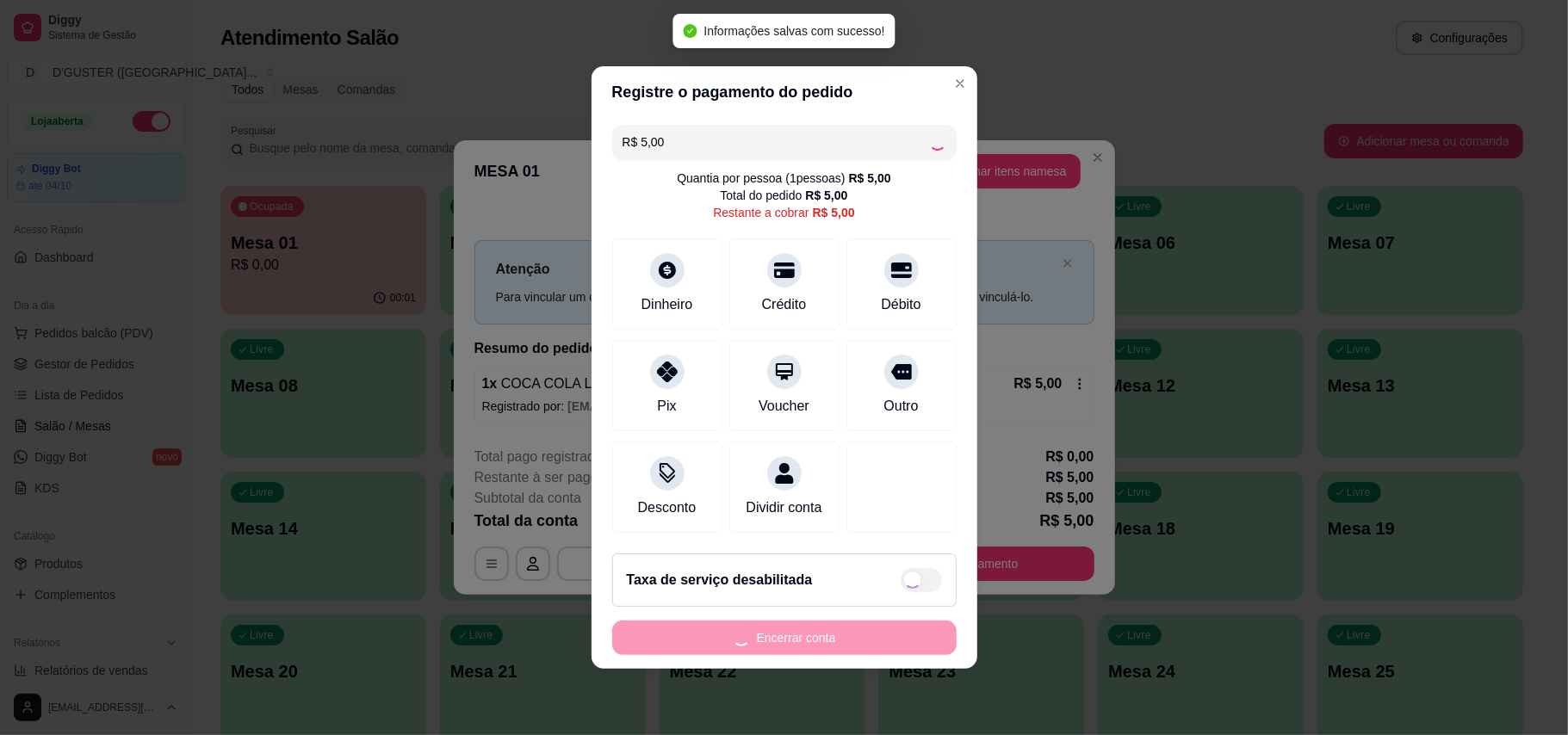
type input "R$ 0,00"
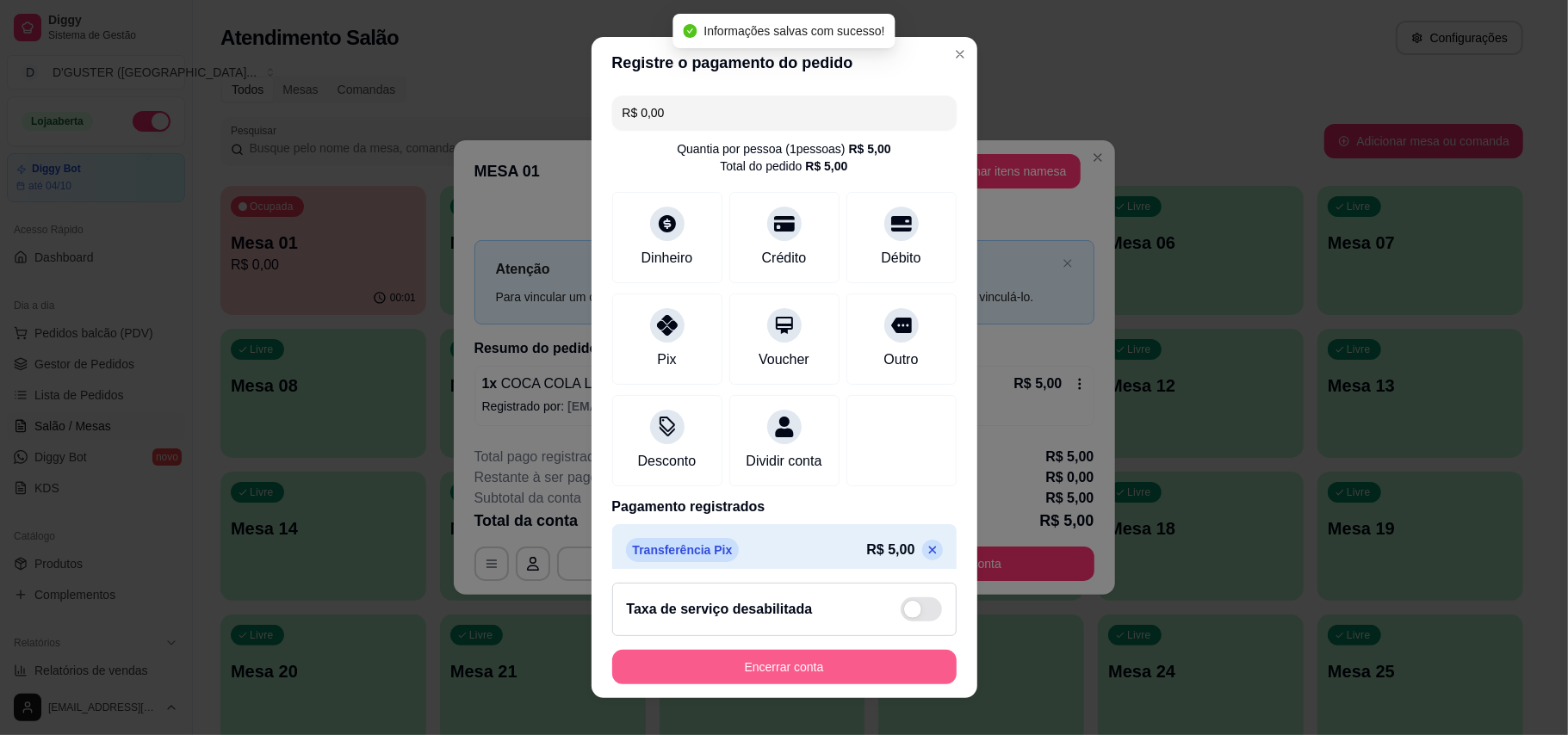
click at [784, 655] on button "Encerrar conta" at bounding box center [785, 667] width 344 height 34
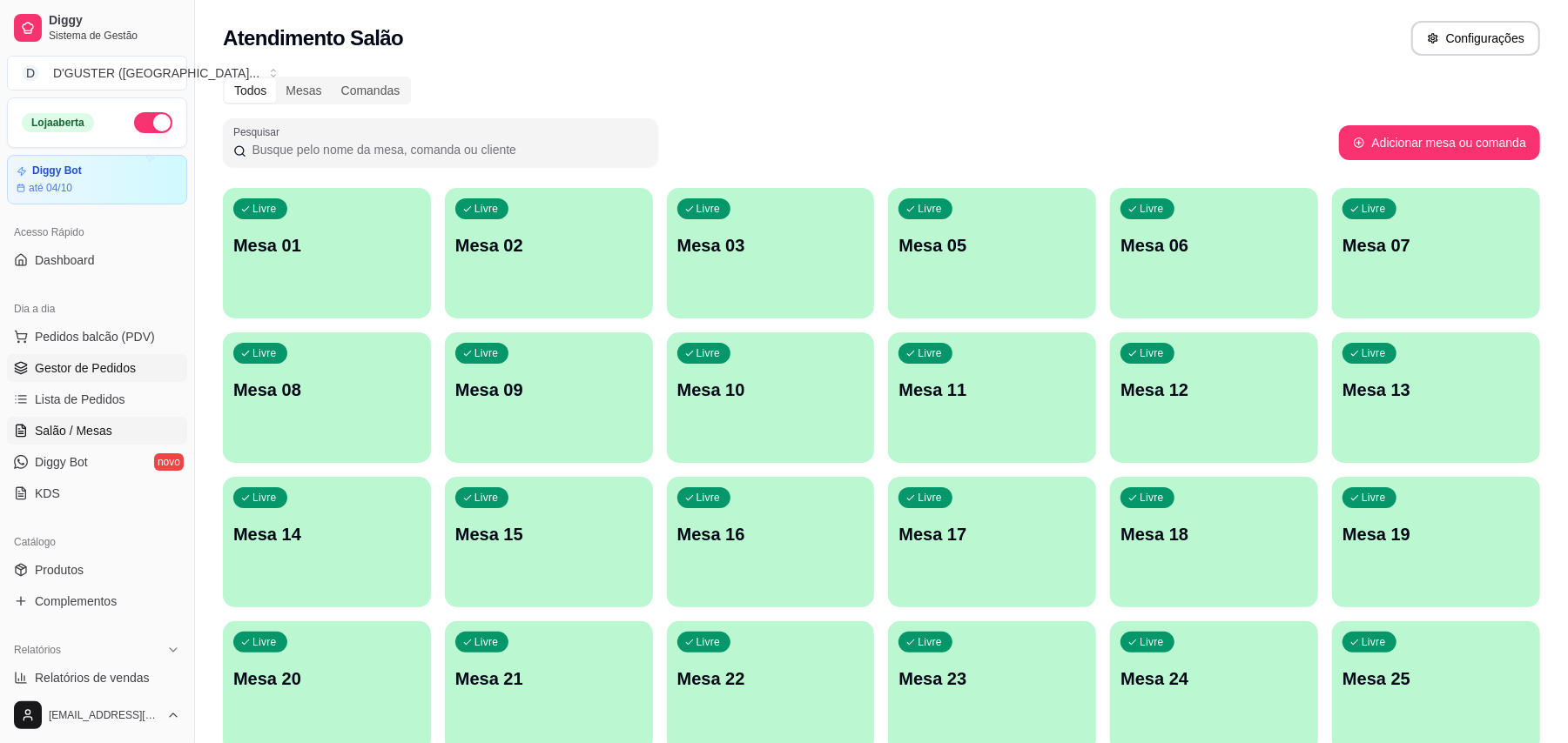
click at [108, 362] on span "Gestor de Pedidos" at bounding box center [85, 368] width 101 height 17
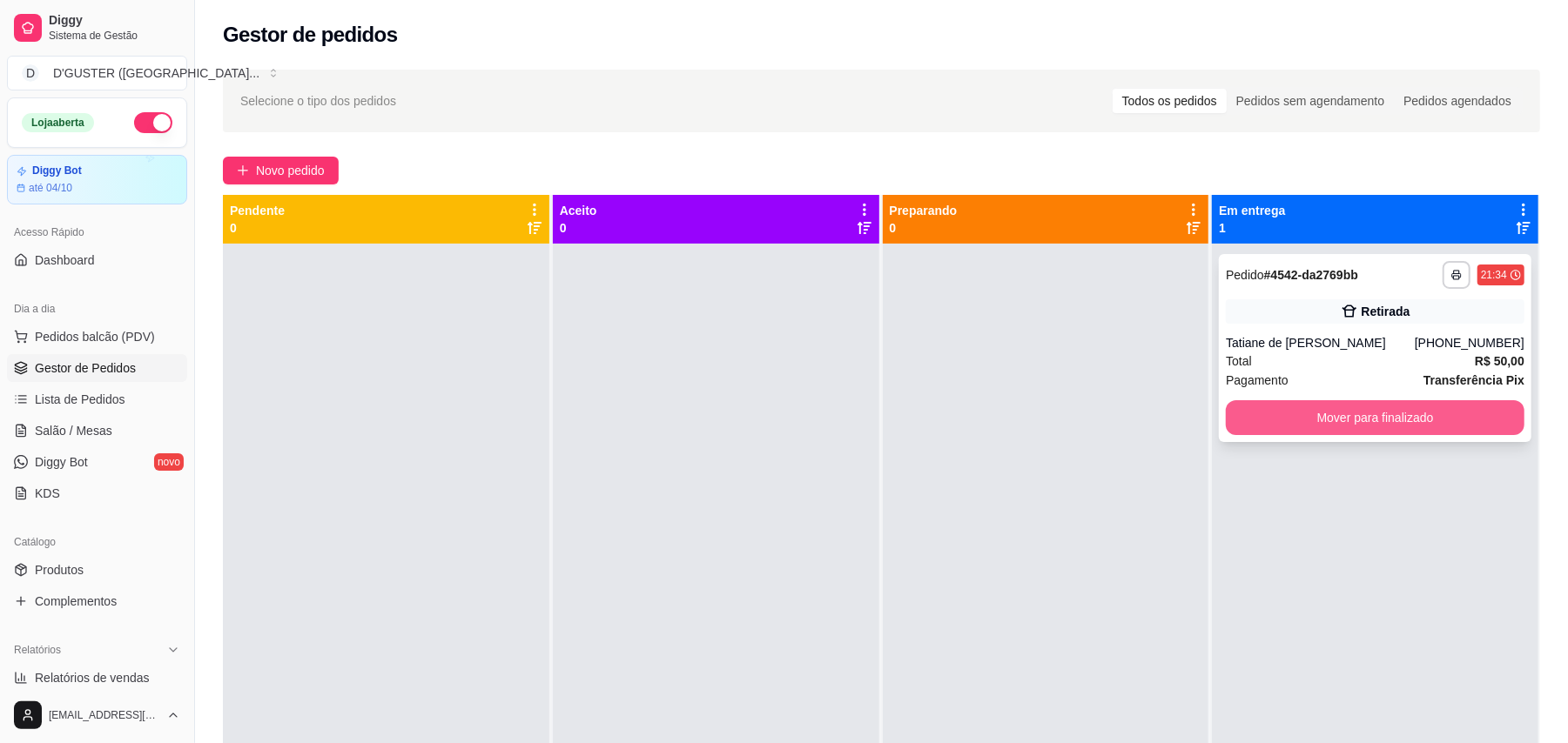
click at [1366, 404] on button "Mover para finalizado" at bounding box center [1376, 418] width 299 height 35
